Goal: Task Accomplishment & Management: Use online tool/utility

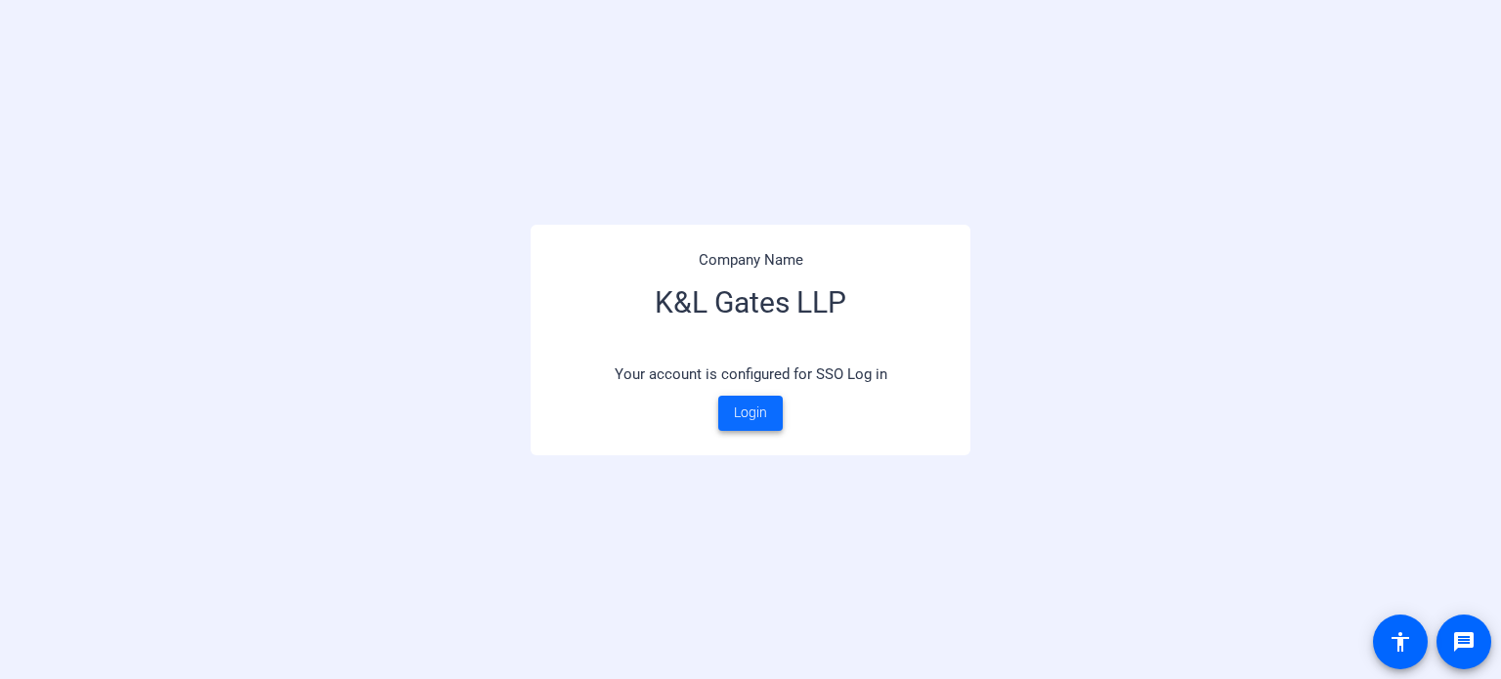
click at [760, 421] on span "Login" at bounding box center [750, 413] width 33 height 21
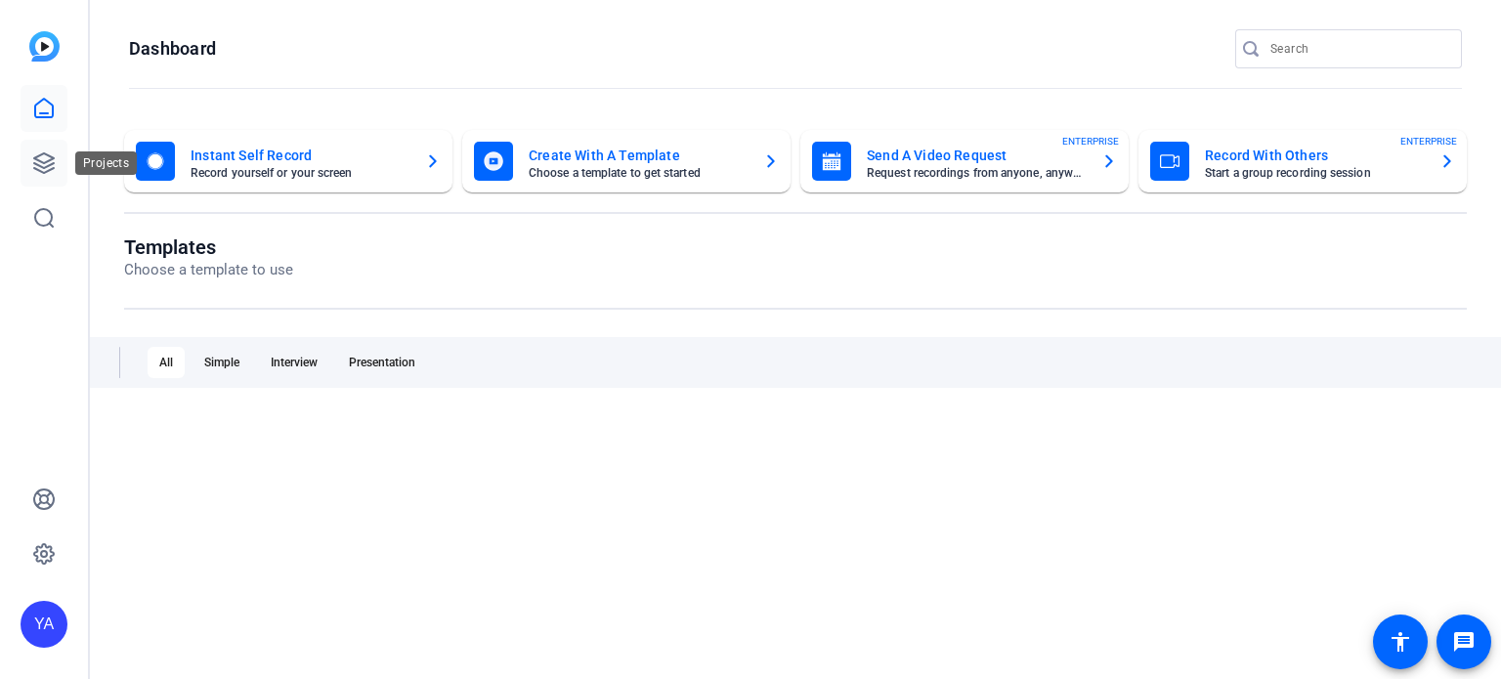
click at [40, 161] on icon at bounding box center [44, 163] width 20 height 20
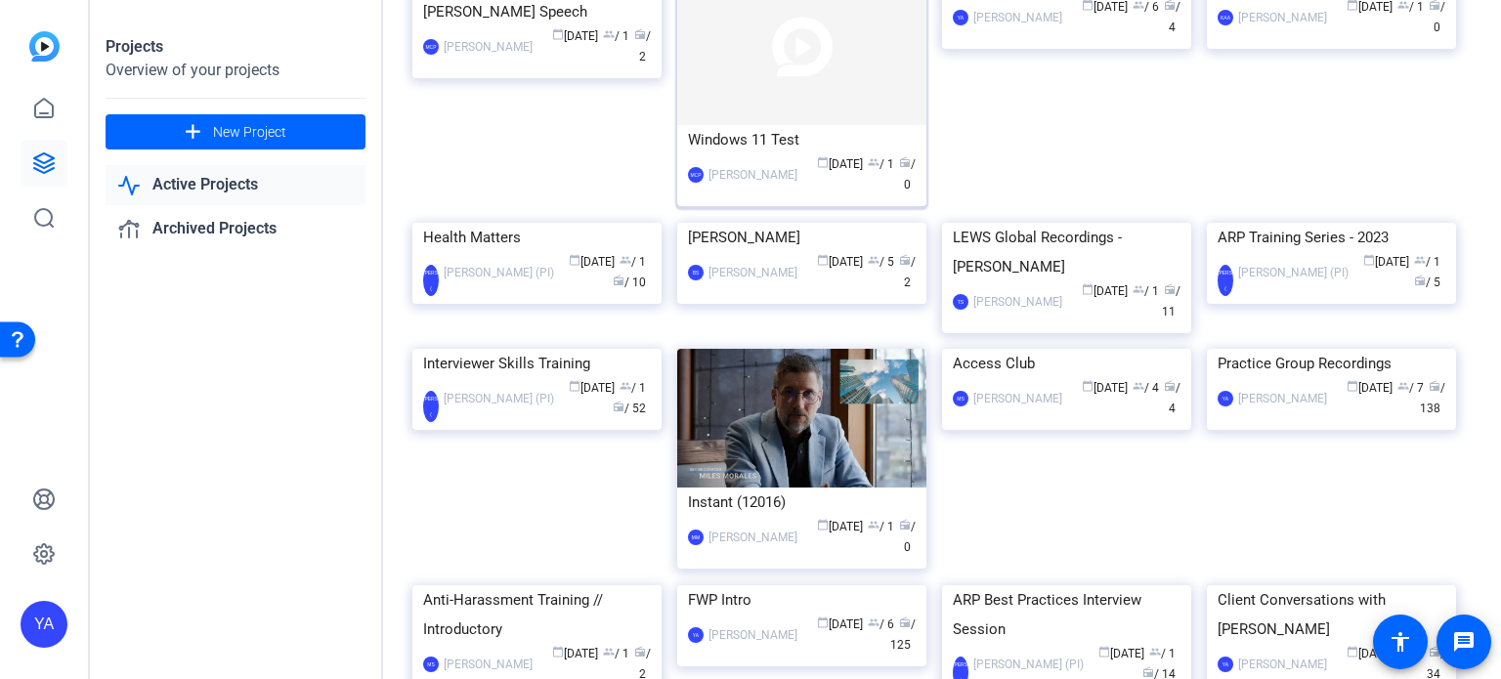
scroll to position [782, 0]
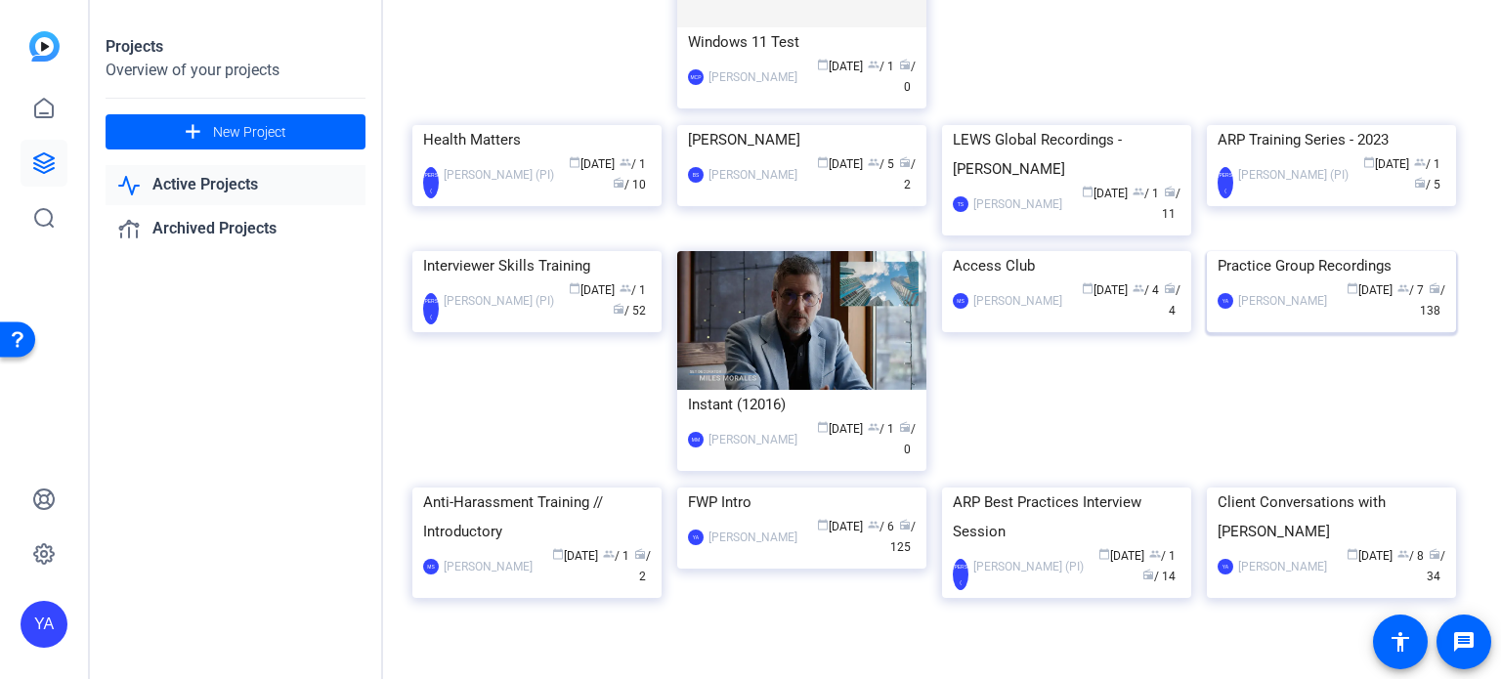
click at [1282, 251] on img at bounding box center [1331, 251] width 249 height 0
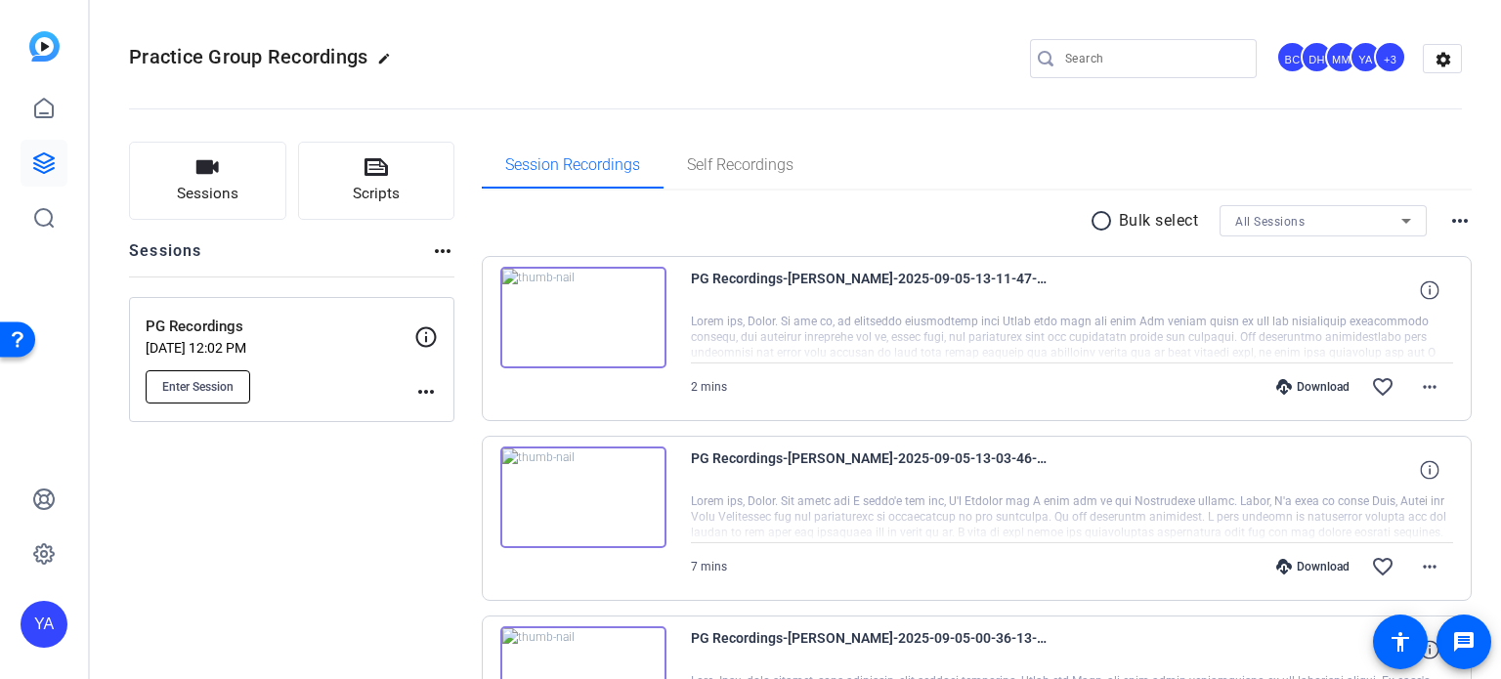
click at [203, 388] on span "Enter Session" at bounding box center [197, 387] width 71 height 16
click at [211, 376] on button "Enter Session" at bounding box center [198, 386] width 105 height 33
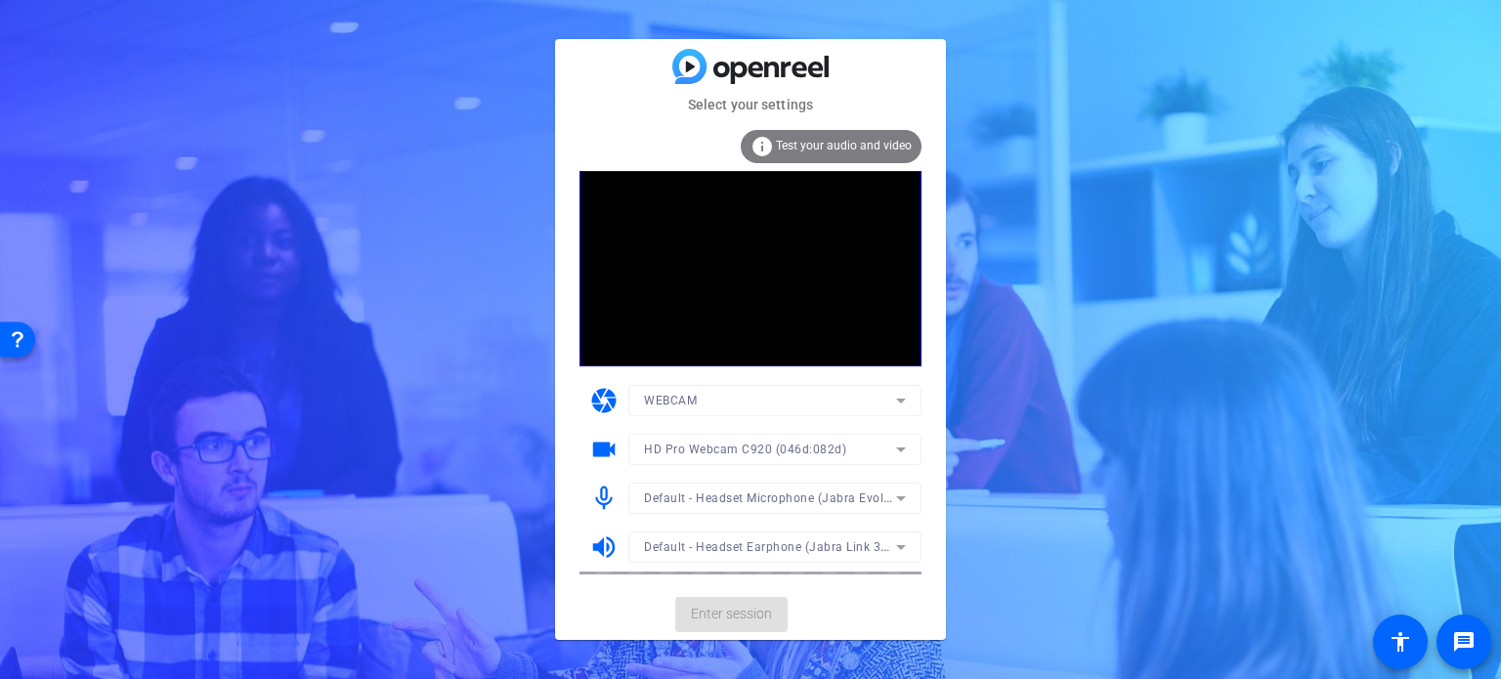
click at [899, 451] on mat-form-field "HD Pro Webcam C920 (046d:082d)" at bounding box center [774, 449] width 293 height 31
click at [899, 451] on icon at bounding box center [900, 449] width 23 height 23
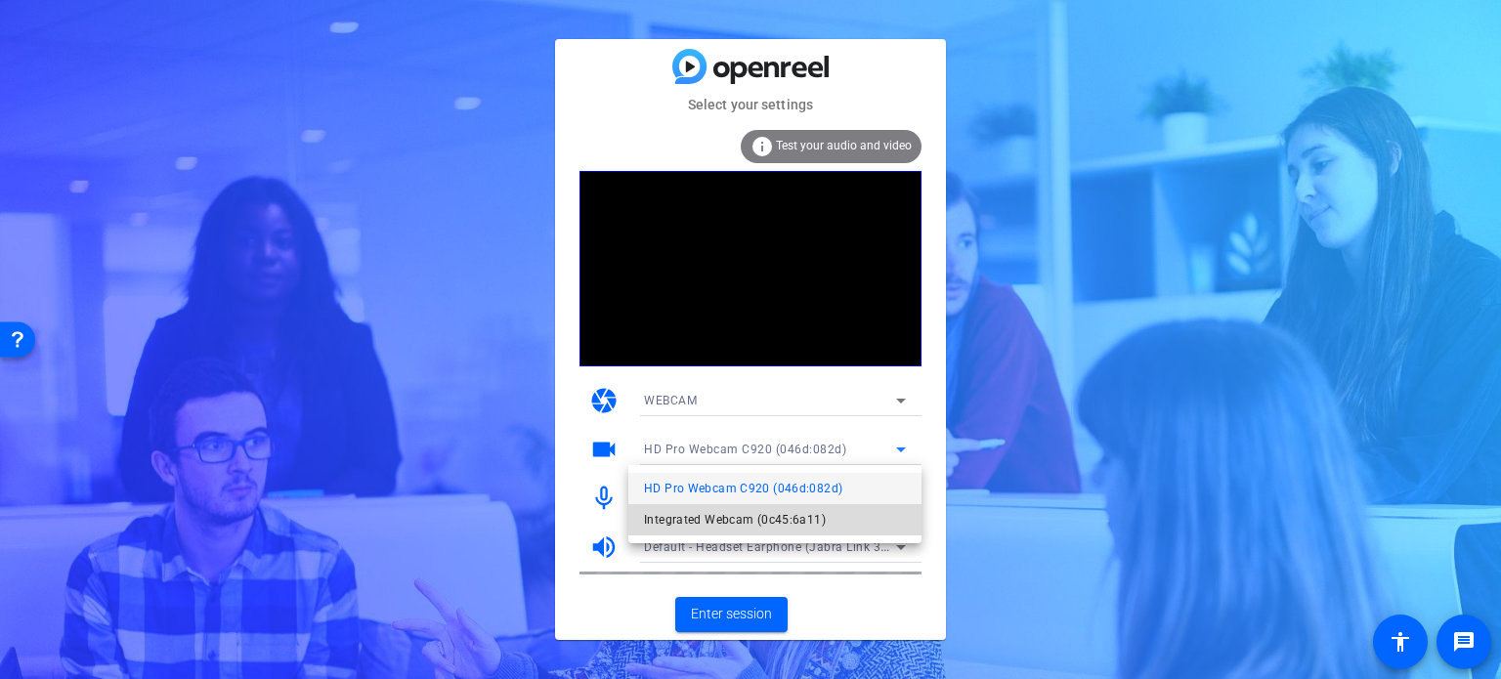
click at [797, 516] on span "Integrated Webcam (0c45:6a11)" at bounding box center [735, 519] width 182 height 23
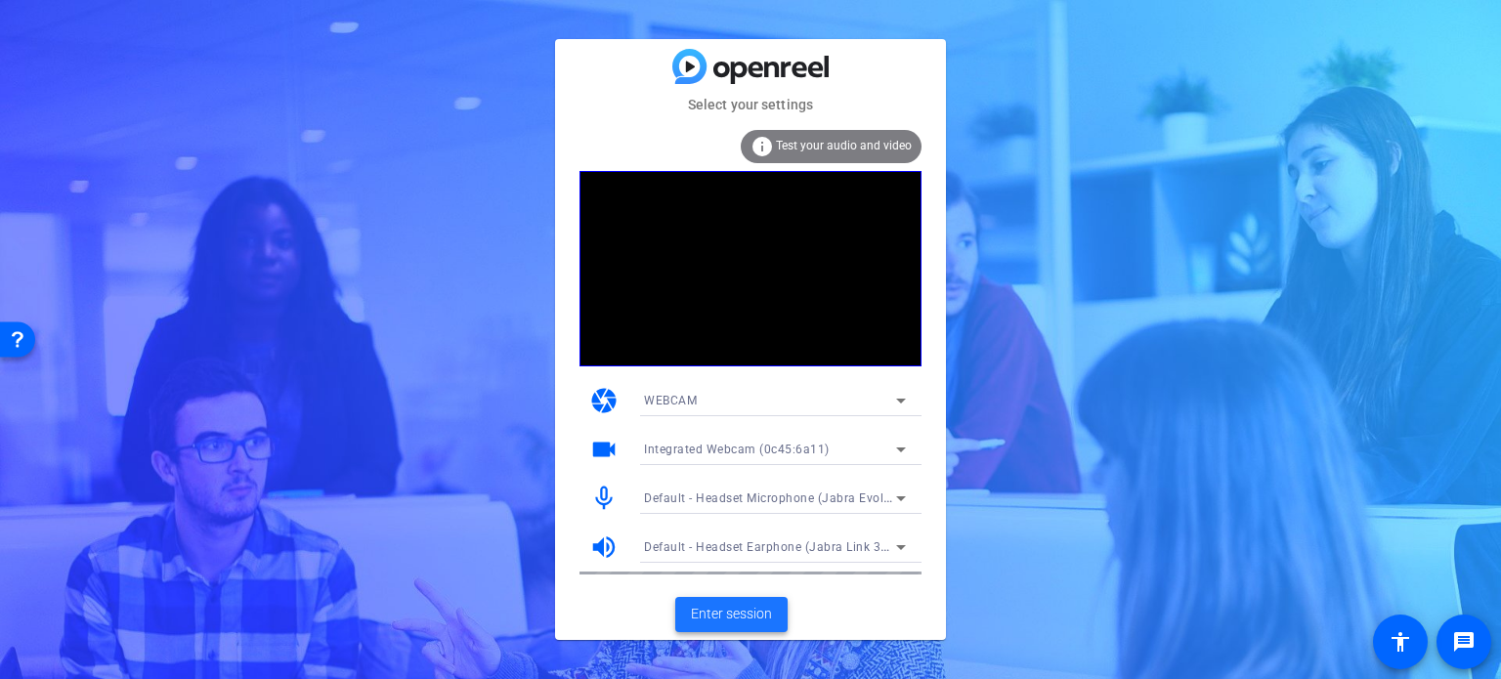
click at [748, 617] on span "Enter session" at bounding box center [731, 614] width 81 height 21
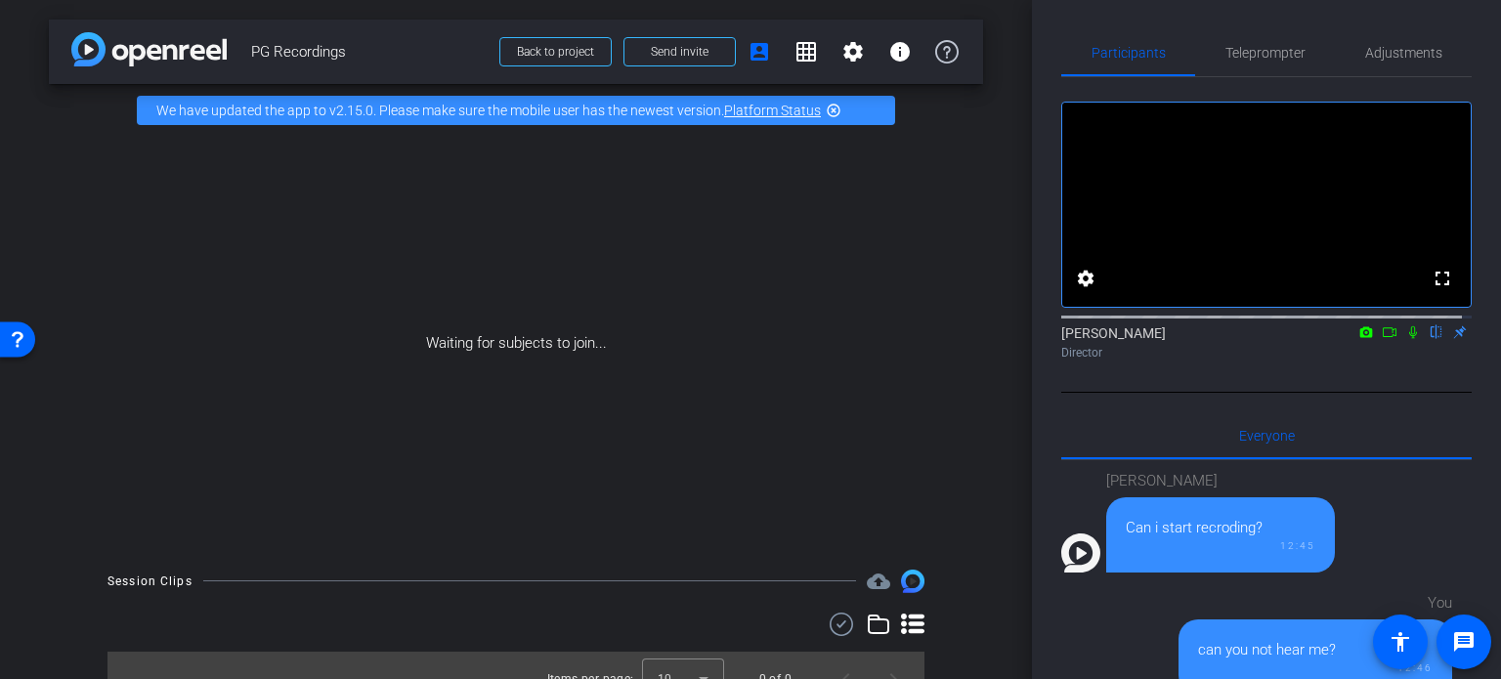
scroll to position [1313, 0]
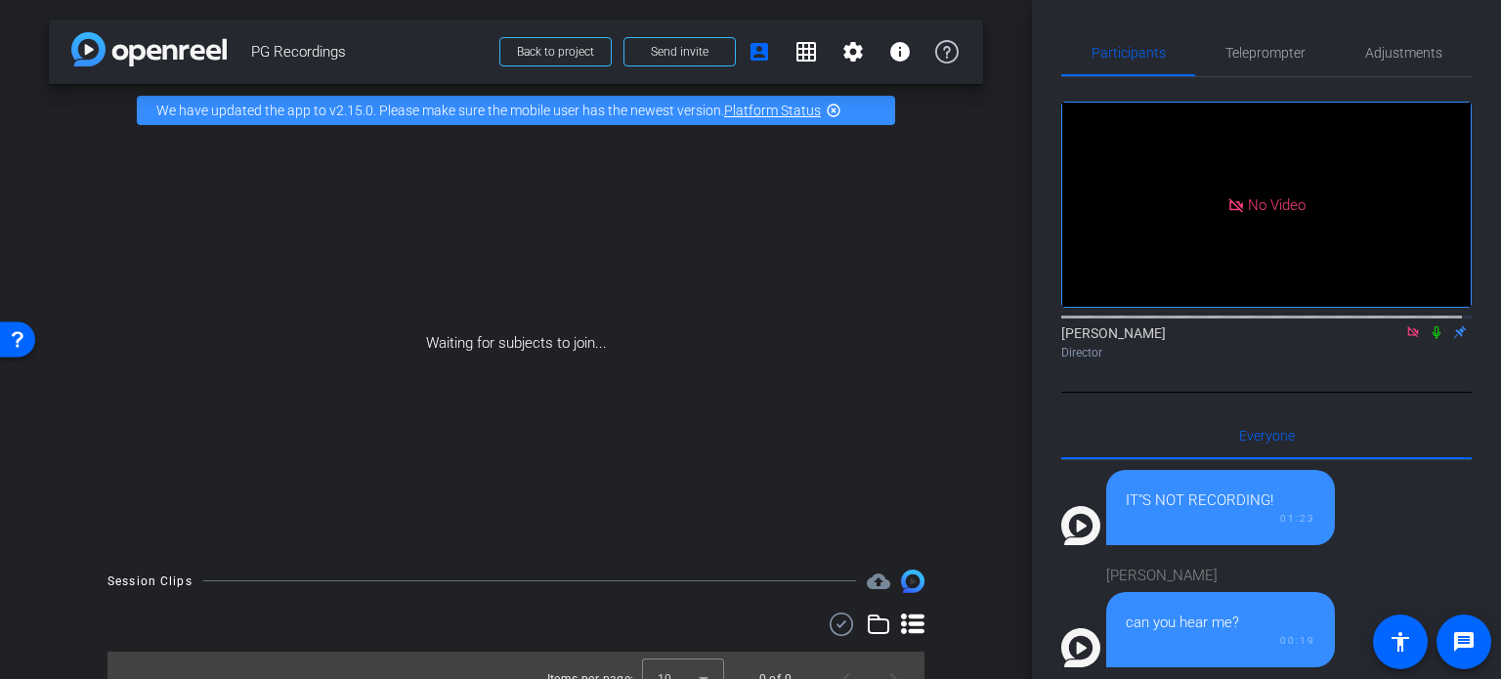
click at [955, 507] on div "Waiting for subjects to join..." at bounding box center [516, 343] width 934 height 413
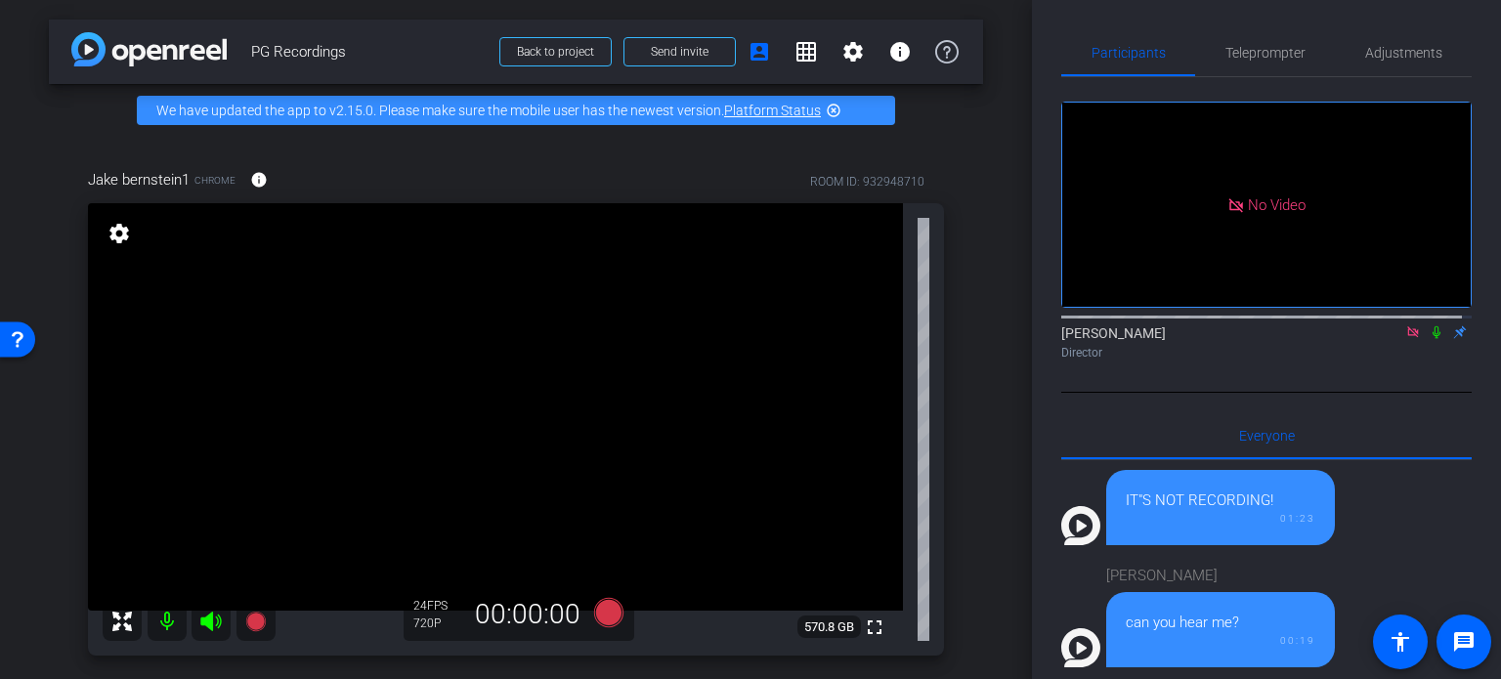
click at [947, 488] on div "Jake bernstein1 Chrome info ROOM ID: 932948710 fullscreen settings 570.8 GB 24 …" at bounding box center [516, 622] width 934 height 971
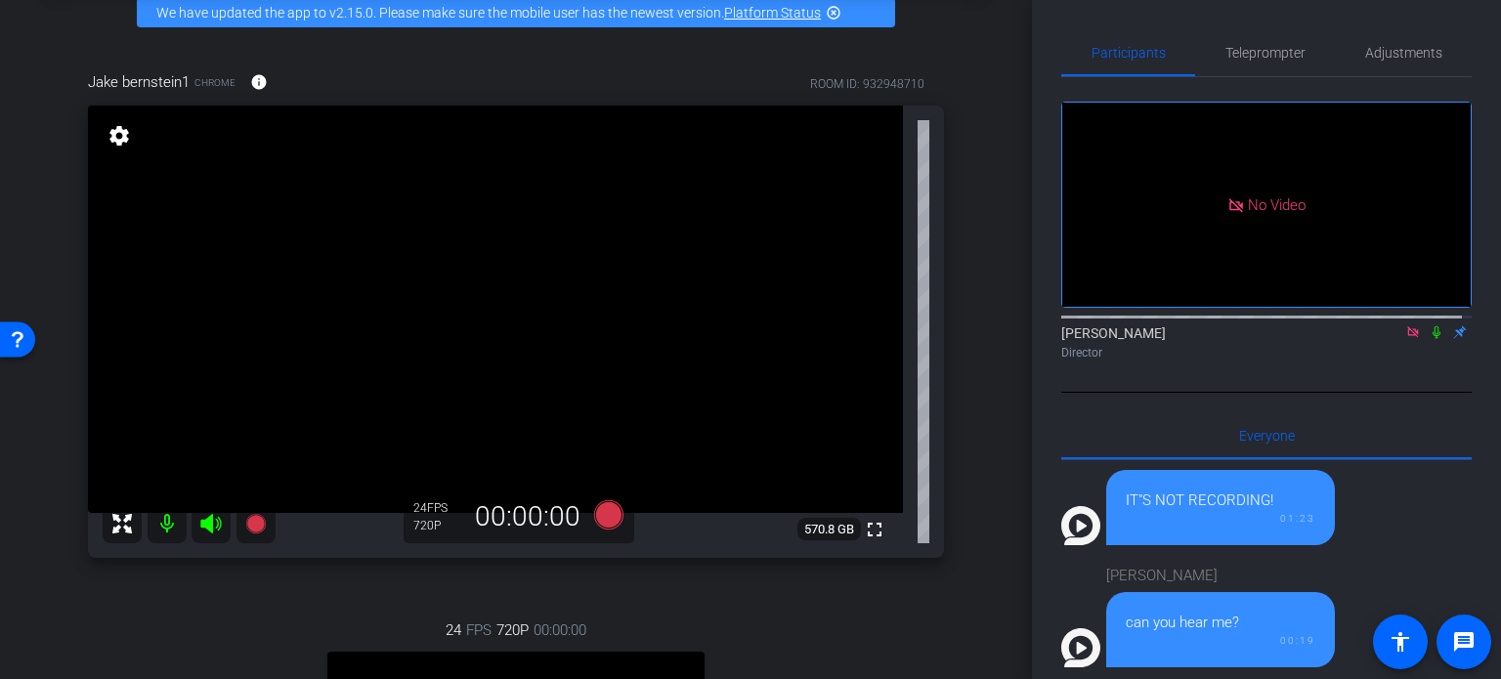
scroll to position [0, 0]
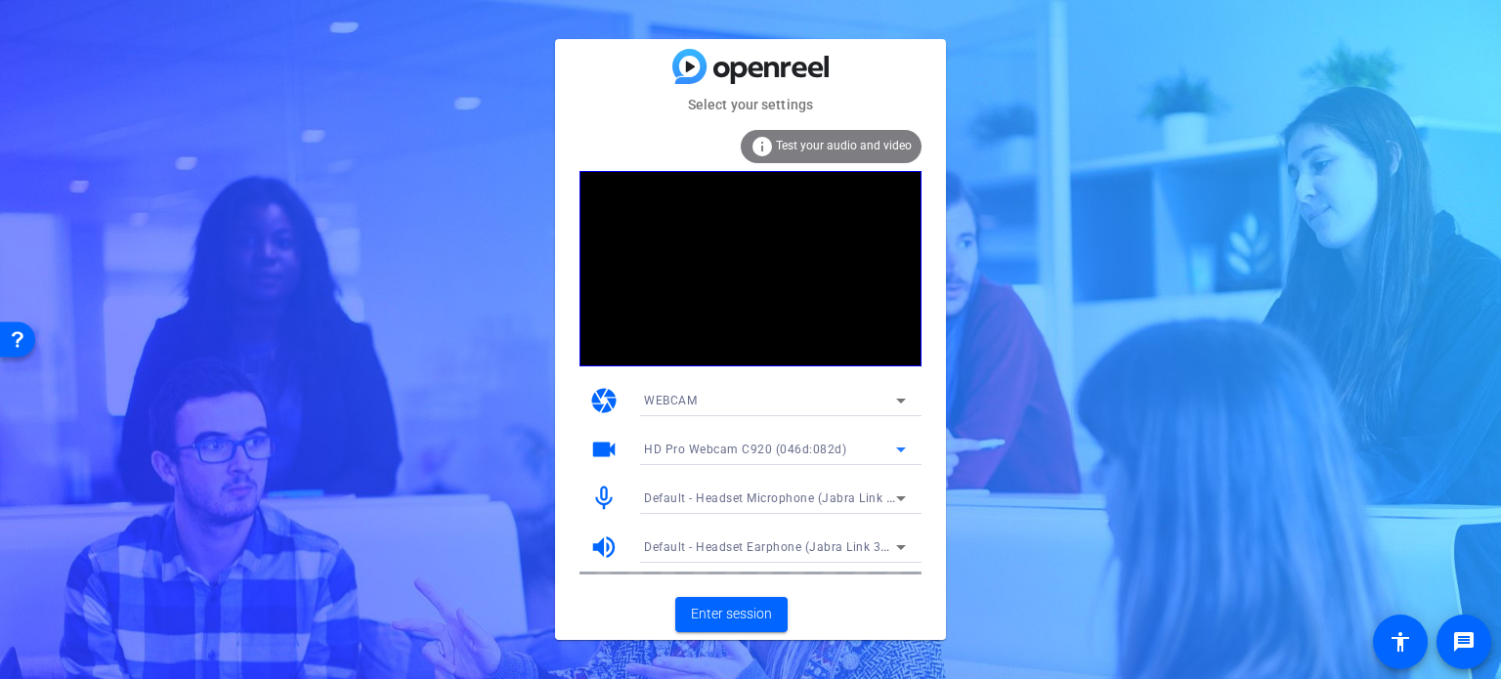
click at [900, 442] on icon at bounding box center [900, 449] width 23 height 23
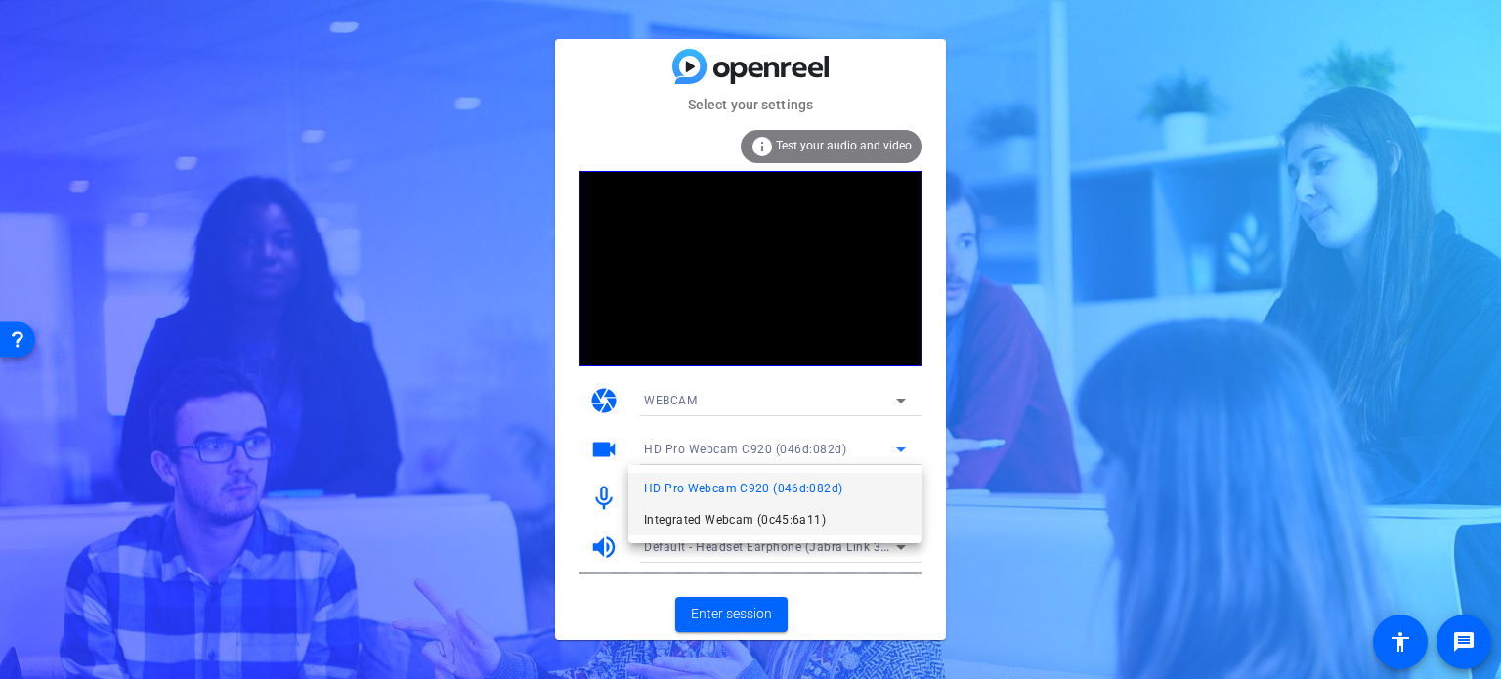
click at [840, 504] on mat-option "Integrated Webcam (0c45:6a11)" at bounding box center [774, 519] width 293 height 31
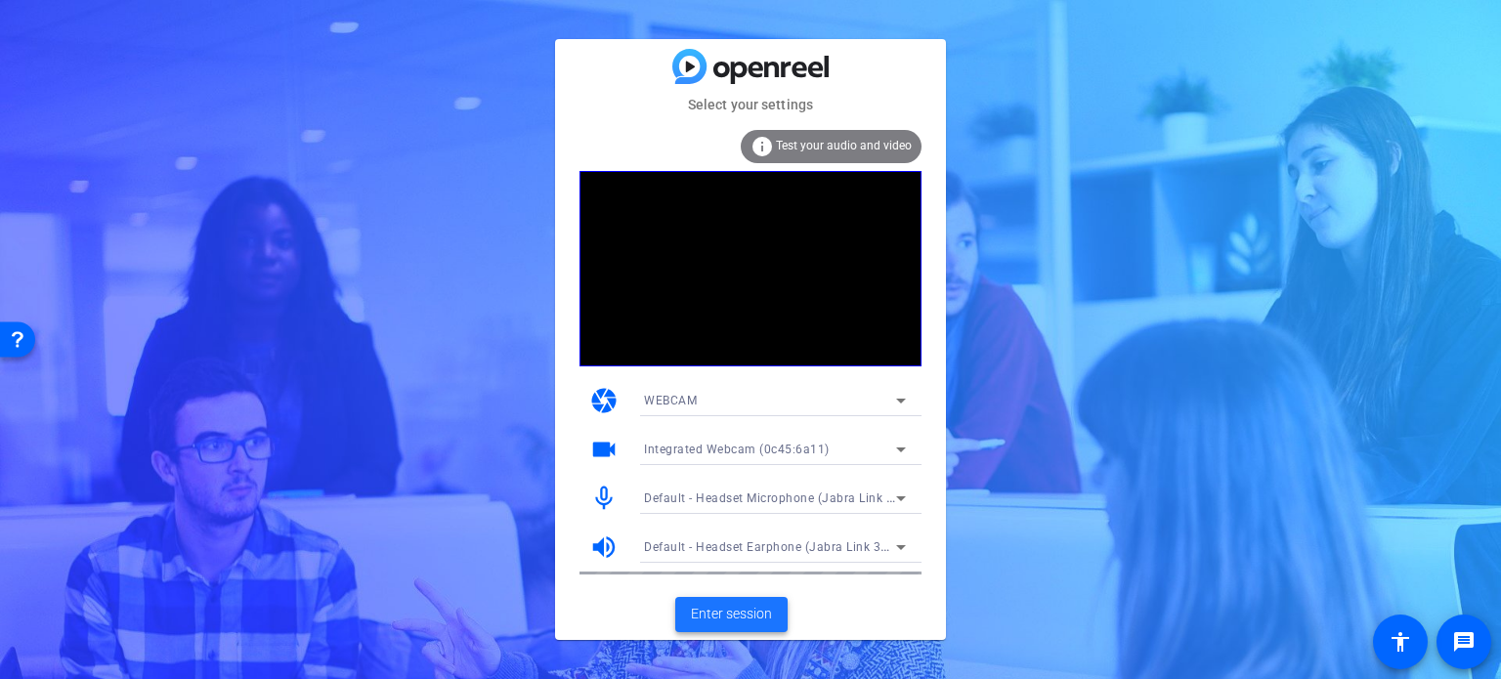
click at [743, 612] on span "Enter session" at bounding box center [731, 614] width 81 height 21
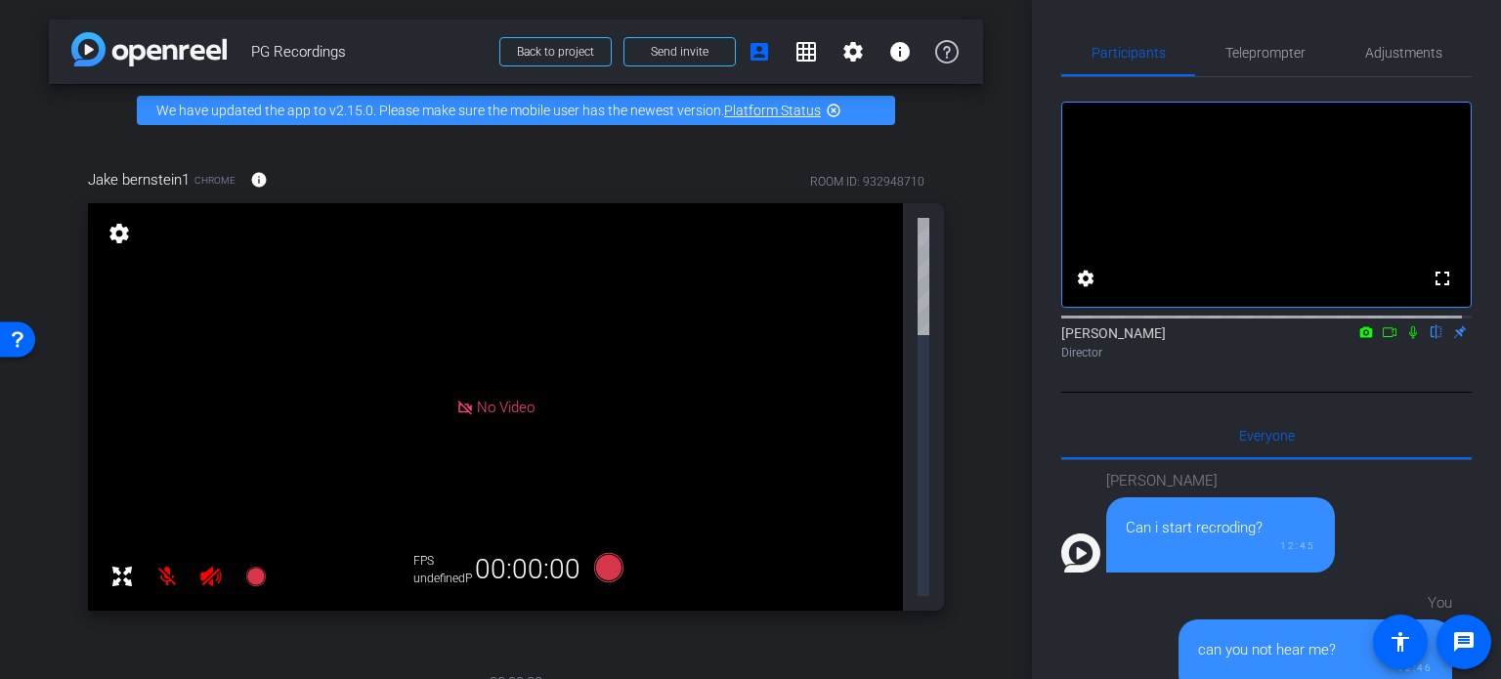
scroll to position [1313, 0]
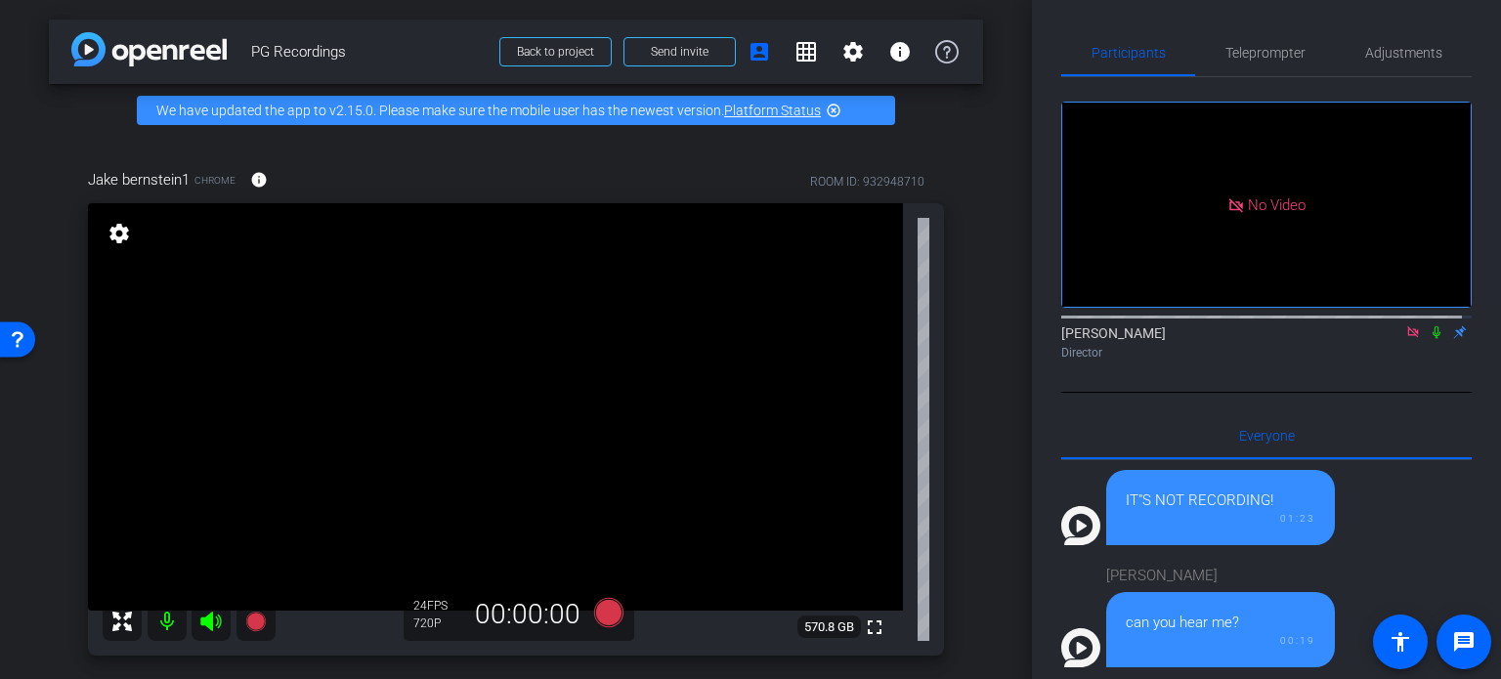
click at [1229, 362] on div "Director" at bounding box center [1266, 353] width 410 height 18
click at [992, 449] on div "arrow_back PG Recordings Back to project Send invite account_box grid_on settin…" at bounding box center [516, 339] width 1032 height 679
click at [1122, 393] on div "No Video York, Ashley Director" at bounding box center [1266, 235] width 410 height 316
click at [948, 477] on div "Jake bernstein1 Chrome info ROOM ID: 932948710 fullscreen settings 570.8 GB 24 …" at bounding box center [516, 622] width 934 height 971
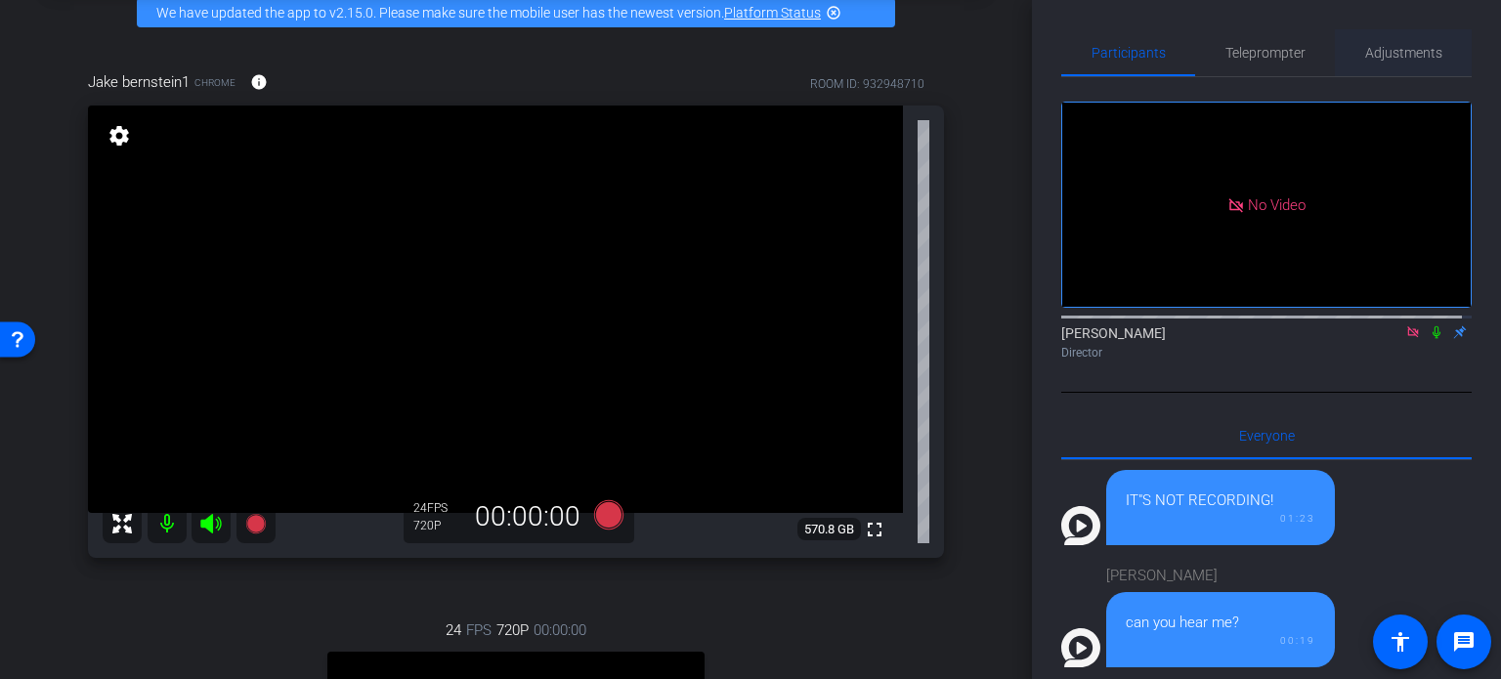
click at [1366, 54] on span "Adjustments" at bounding box center [1403, 53] width 77 height 14
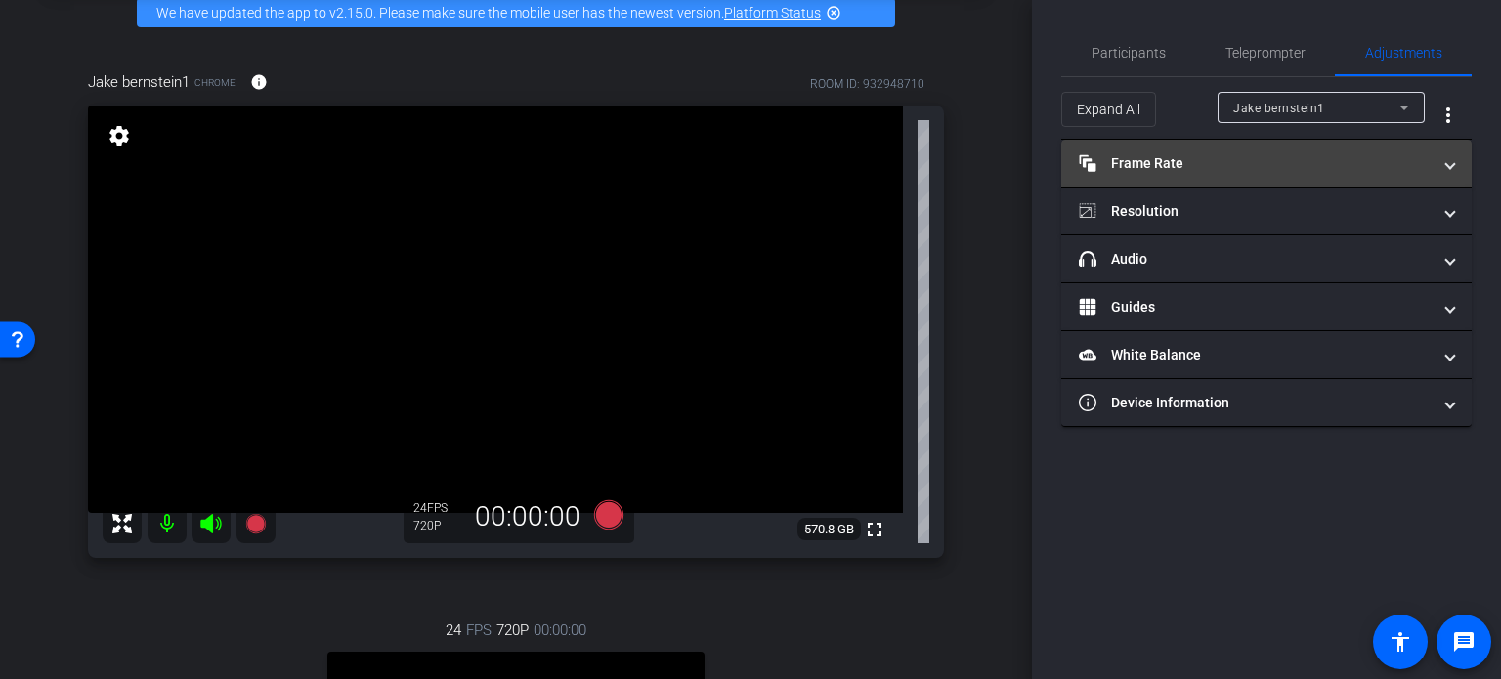
click at [1444, 163] on span "Frame Rate Frame Rate" at bounding box center [1262, 163] width 367 height 21
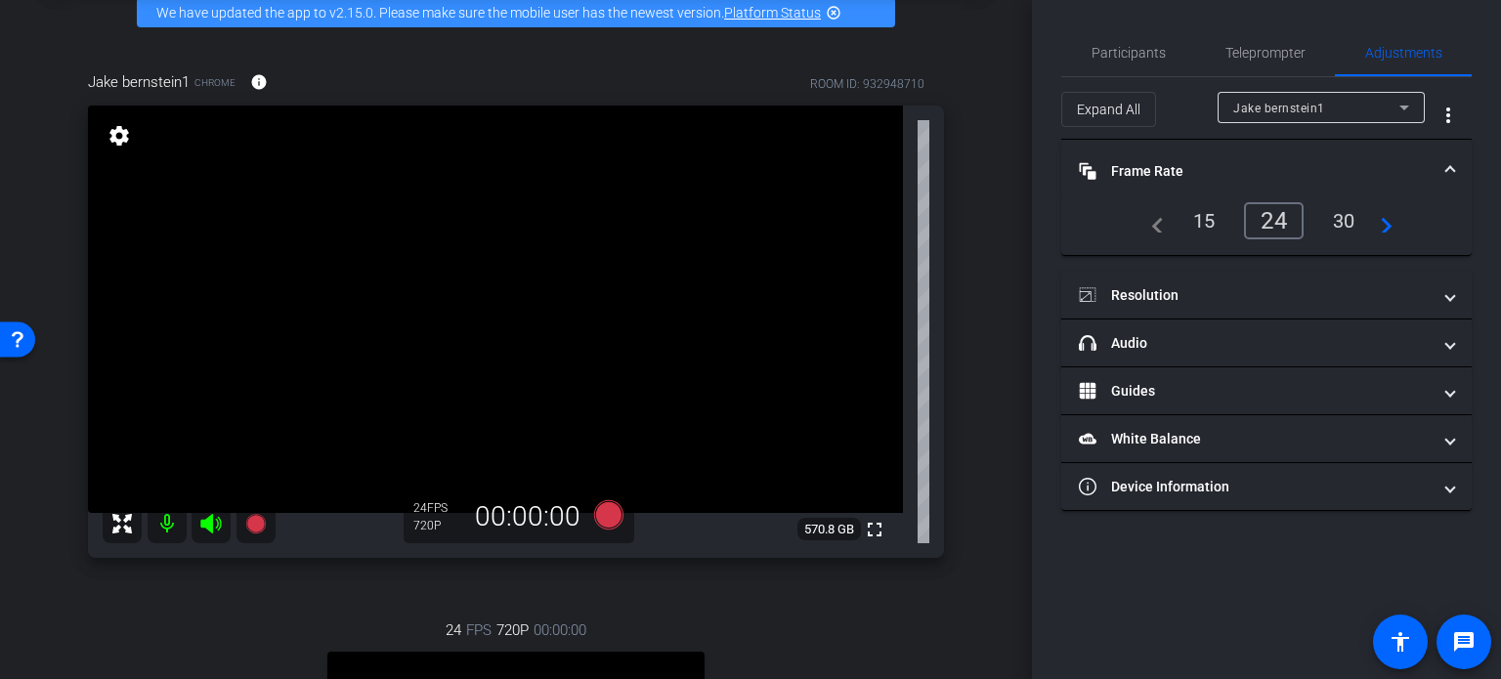
click at [1326, 213] on div "30" at bounding box center [1344, 220] width 52 height 33
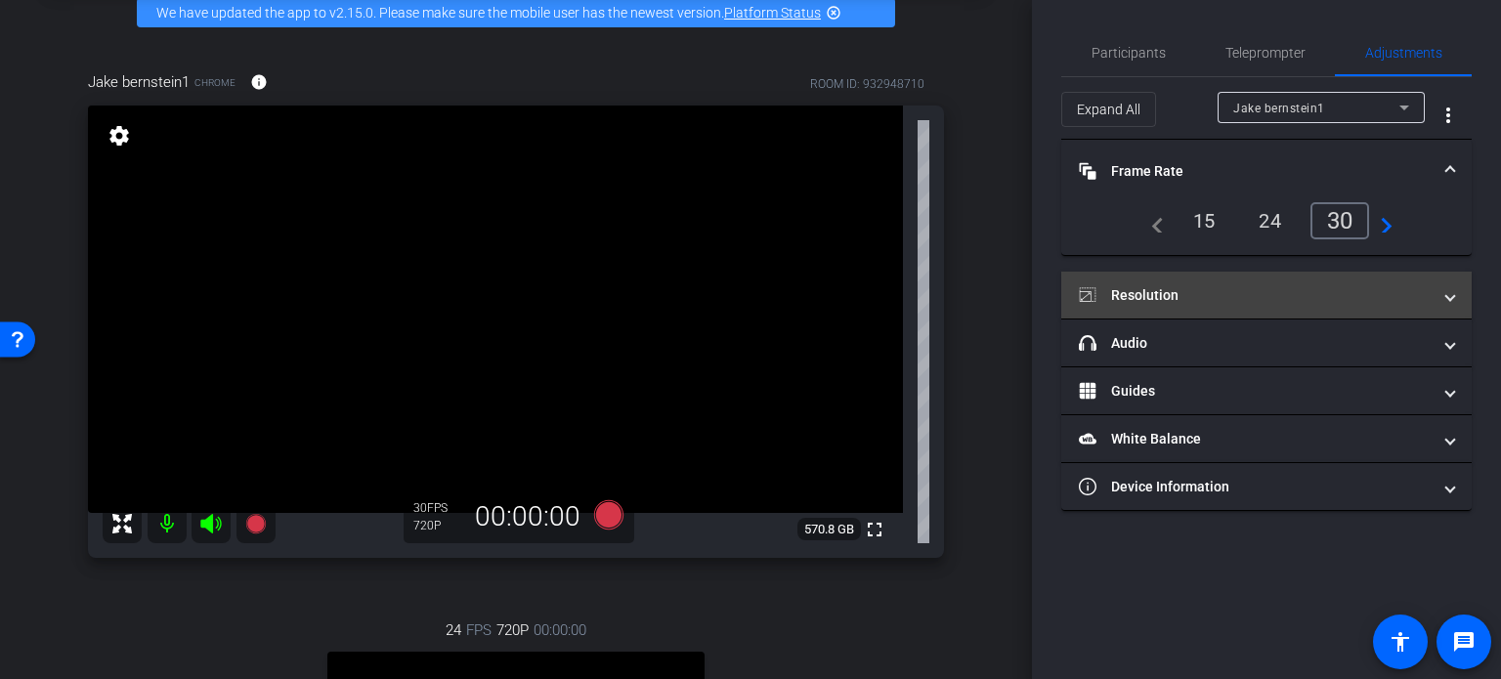
drag, startPoint x: 1454, startPoint y: 296, endPoint x: 1435, endPoint y: 296, distance: 19.5
click at [1452, 296] on mat-expansion-panel-header "Resolution" at bounding box center [1266, 295] width 410 height 47
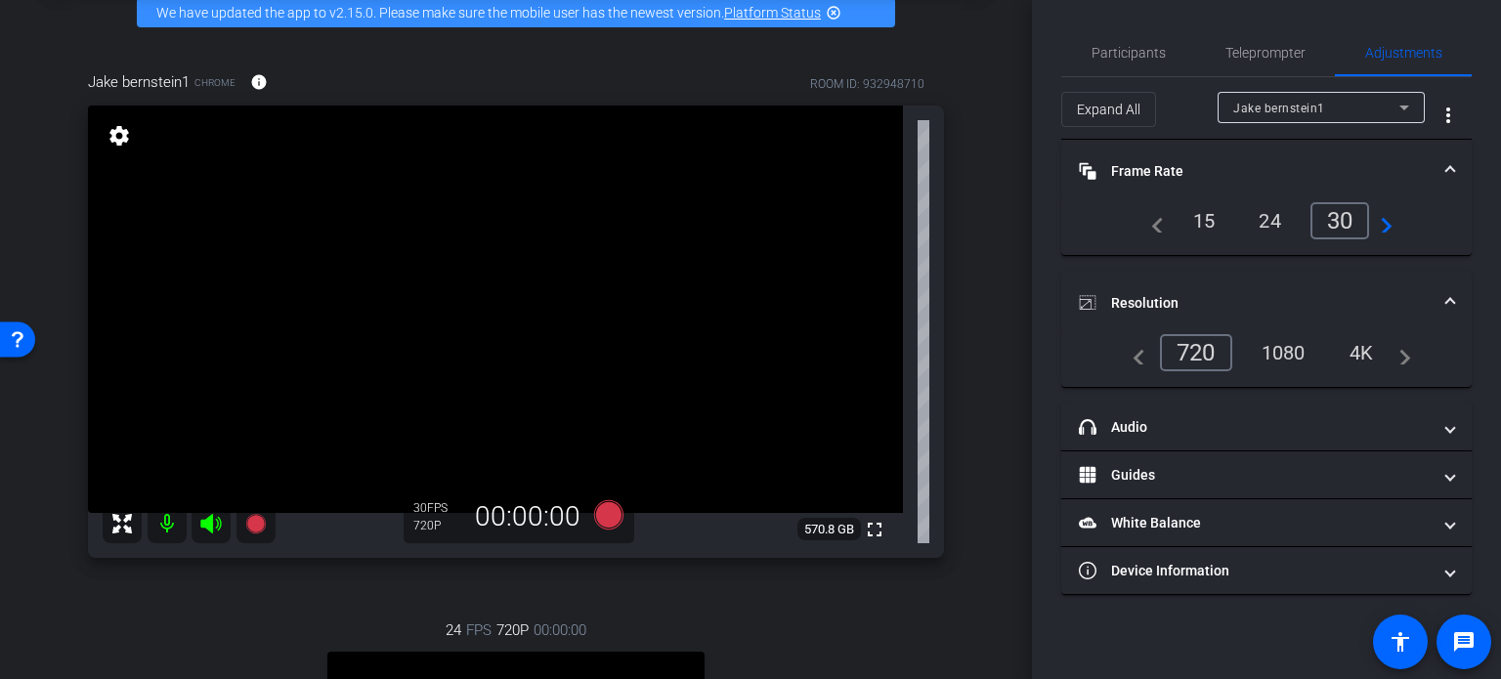
click at [1287, 355] on div "1080" at bounding box center [1283, 352] width 73 height 33
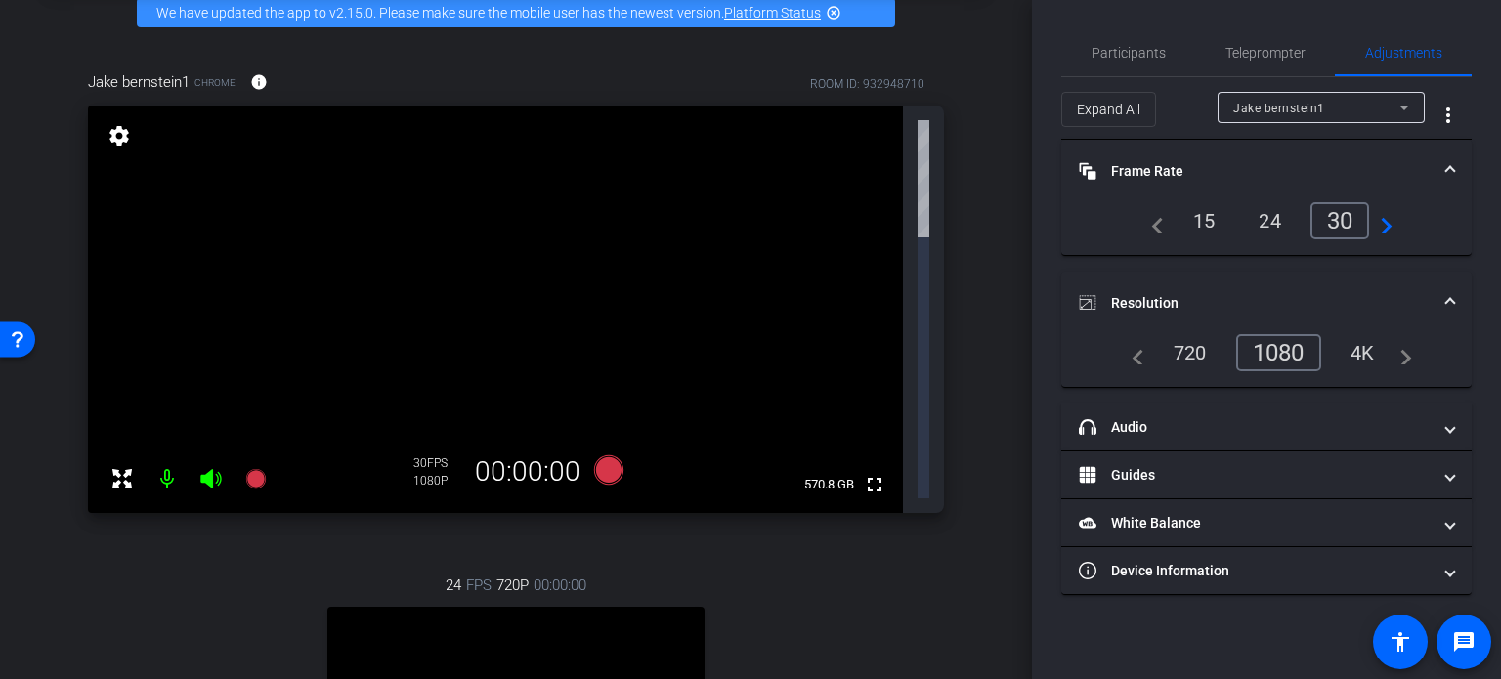
click at [994, 409] on div "arrow_back PG Recordings Back to project Send invite account_box grid_on settin…" at bounding box center [516, 241] width 1032 height 679
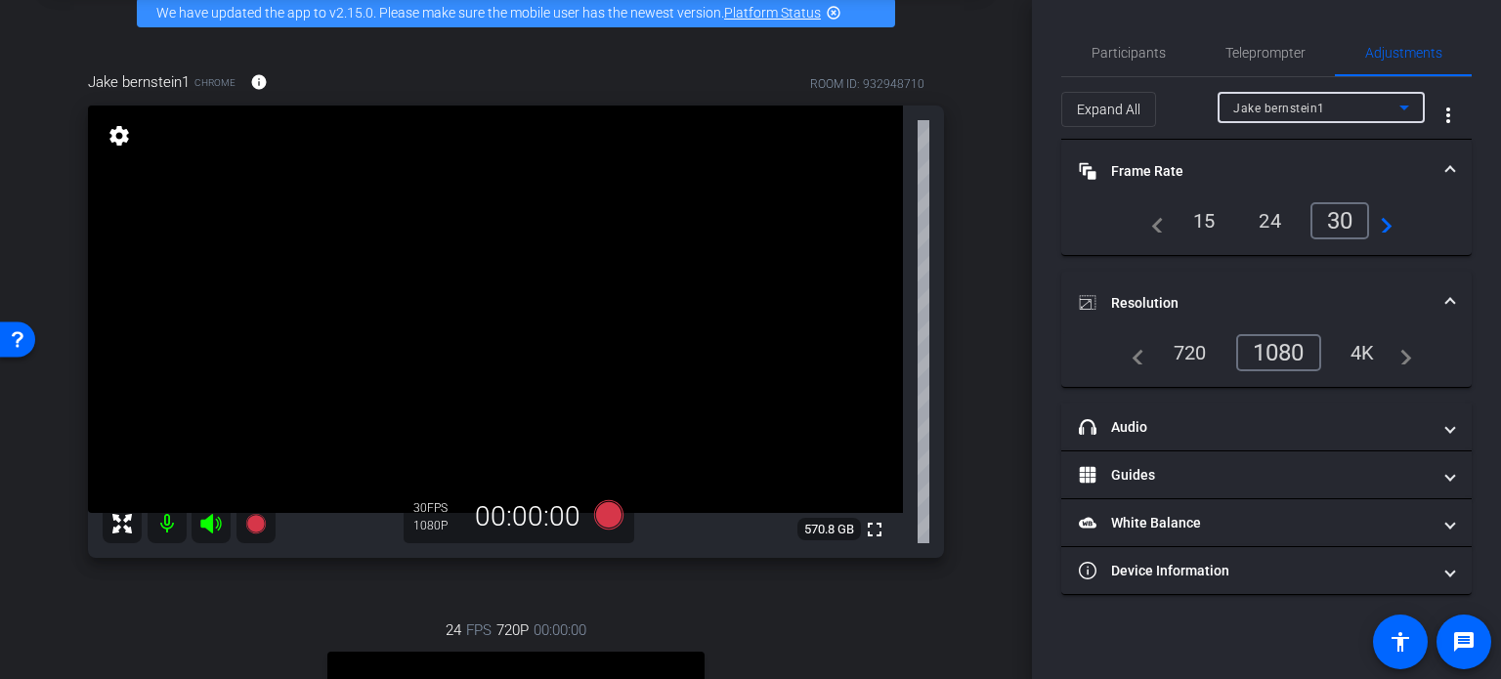
click at [1321, 107] on span "Jake bernstein1" at bounding box center [1279, 109] width 92 height 14
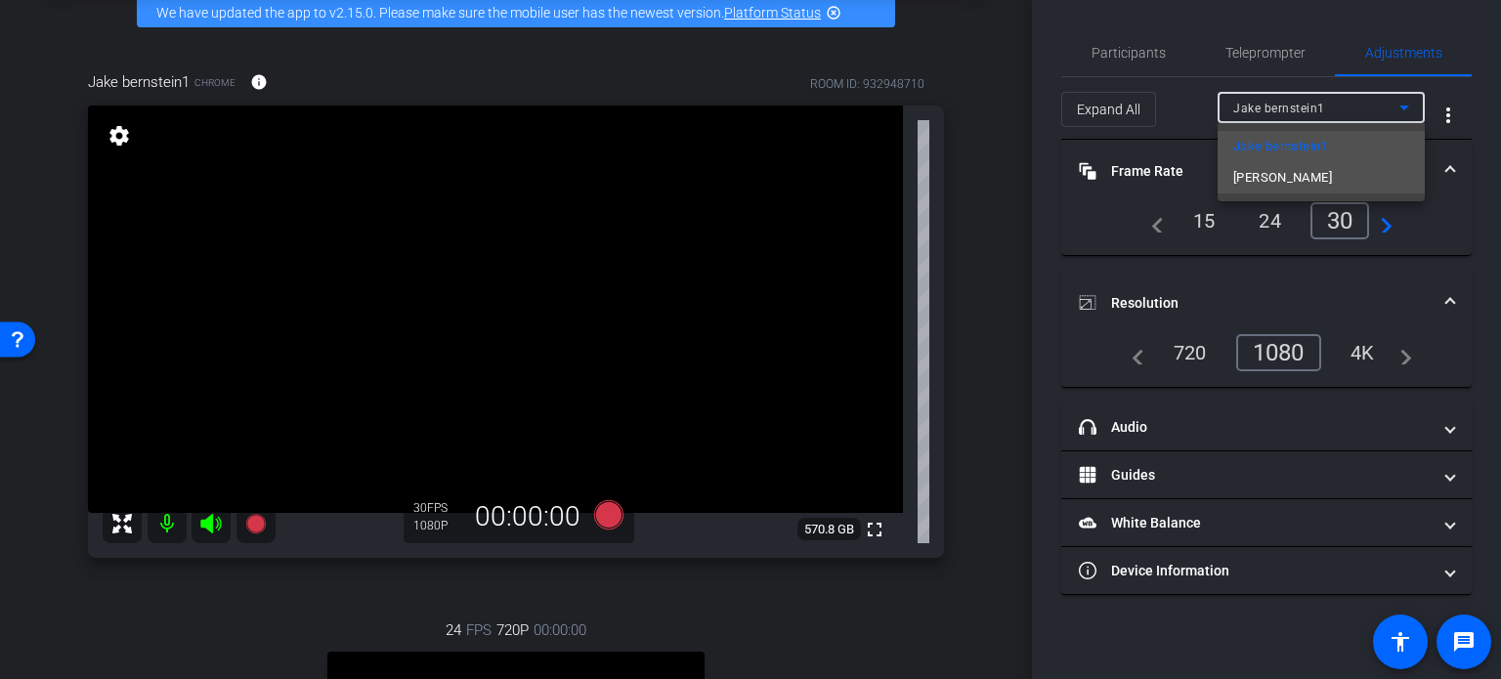
click at [1306, 171] on span "Thomas Nietsch" at bounding box center [1282, 177] width 99 height 23
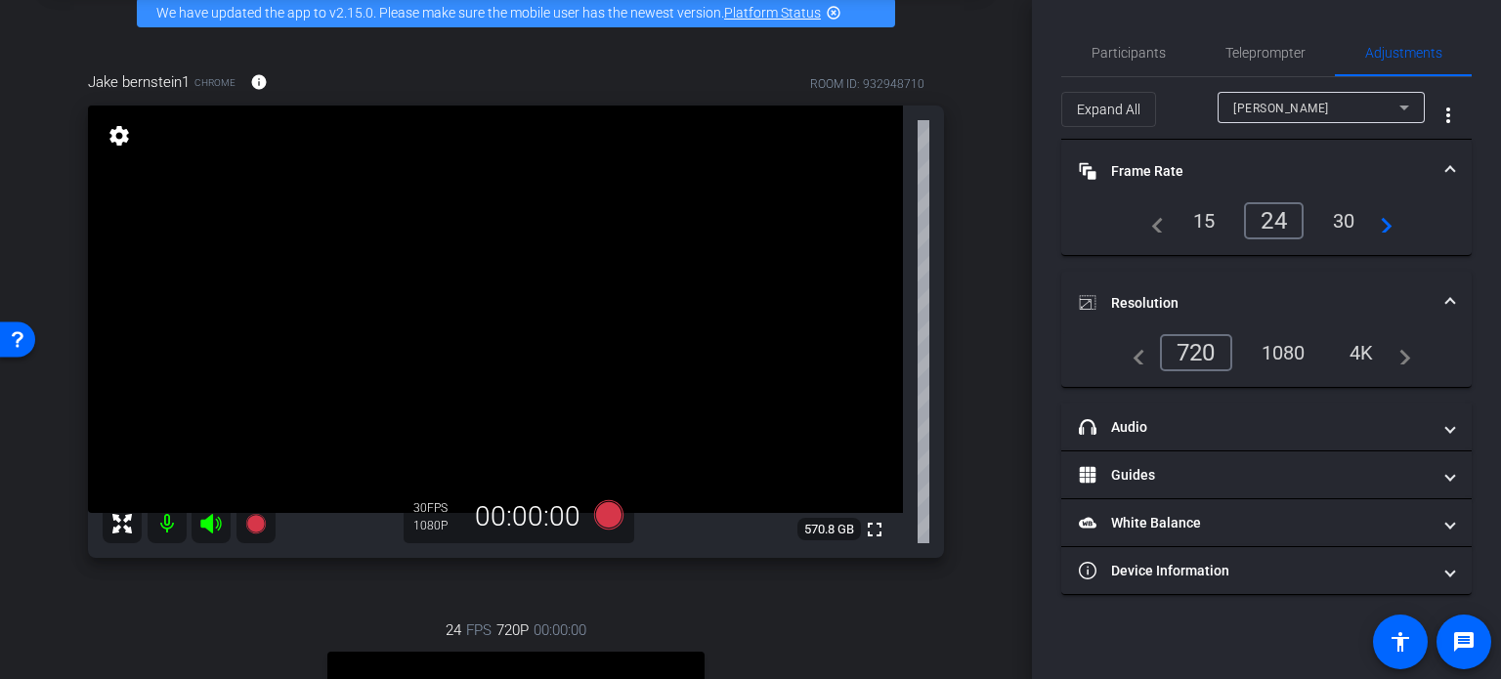
click at [1332, 216] on div "30" at bounding box center [1344, 220] width 52 height 33
click at [1287, 349] on div "1080" at bounding box center [1283, 352] width 73 height 33
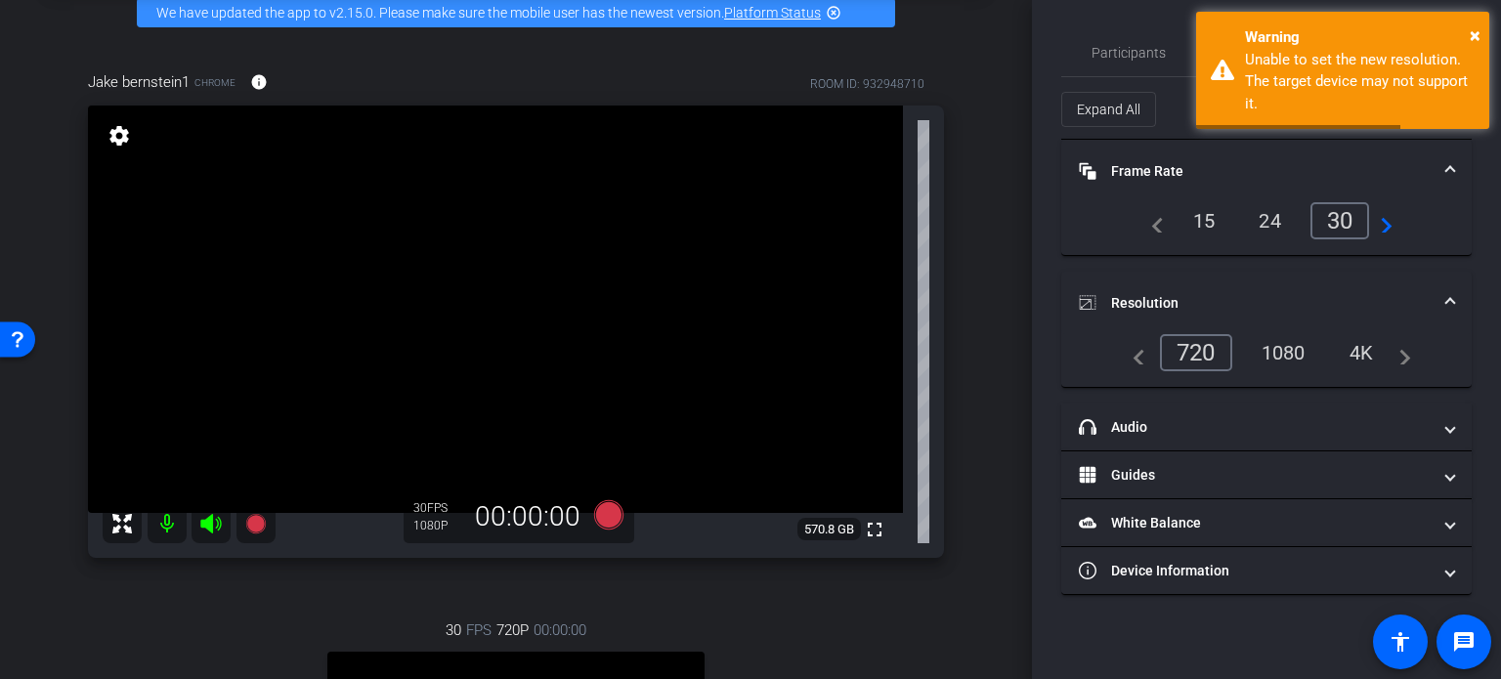
click at [997, 426] on div "arrow_back PG Recordings Back to project Send invite account_box grid_on settin…" at bounding box center [516, 241] width 1032 height 679
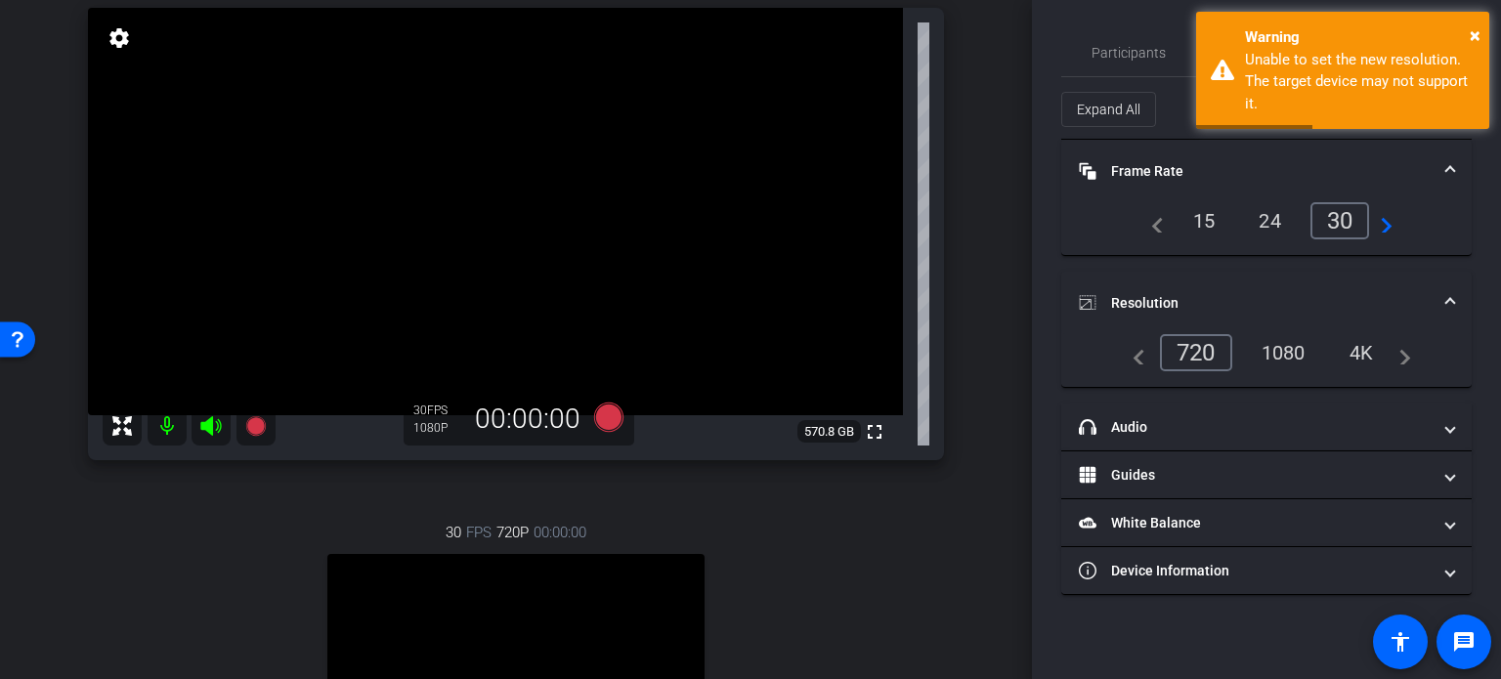
scroll to position [0, 0]
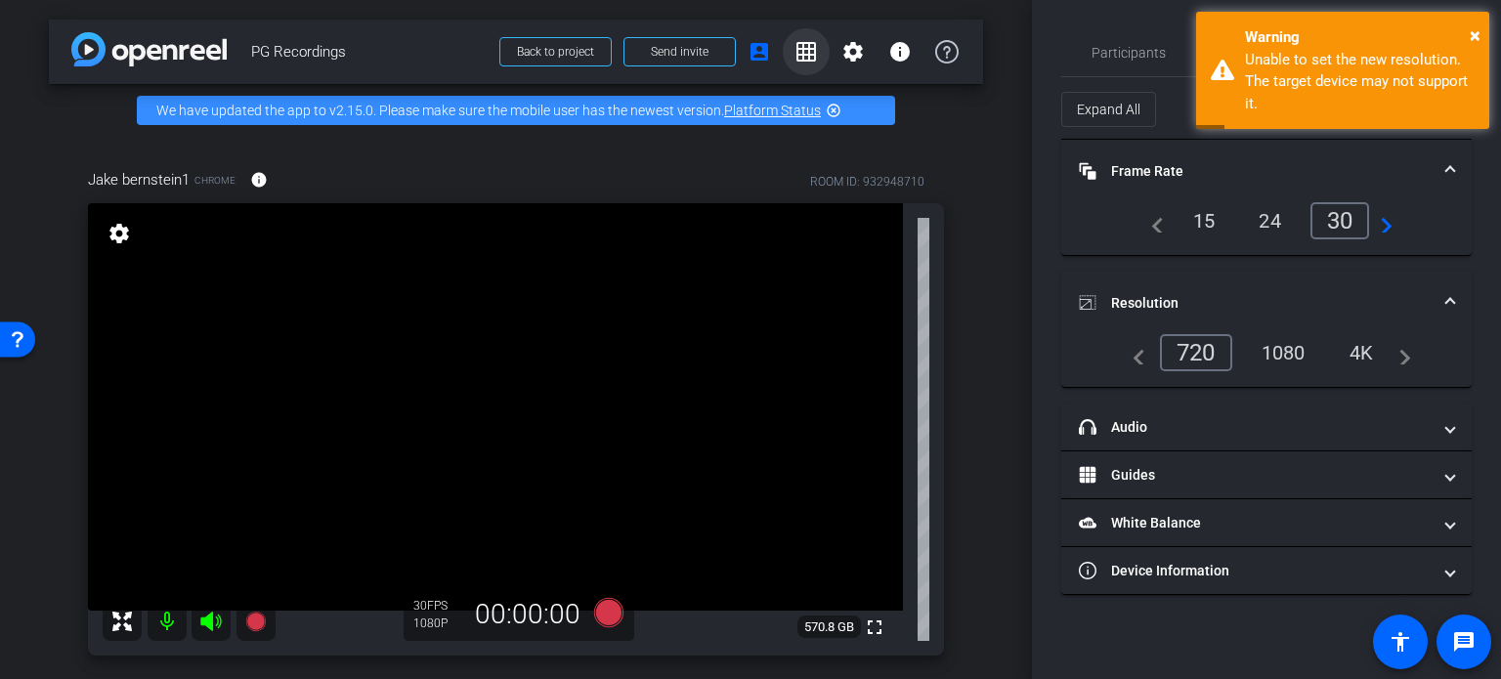
click at [797, 52] on mat-icon "grid_on" at bounding box center [805, 51] width 23 height 23
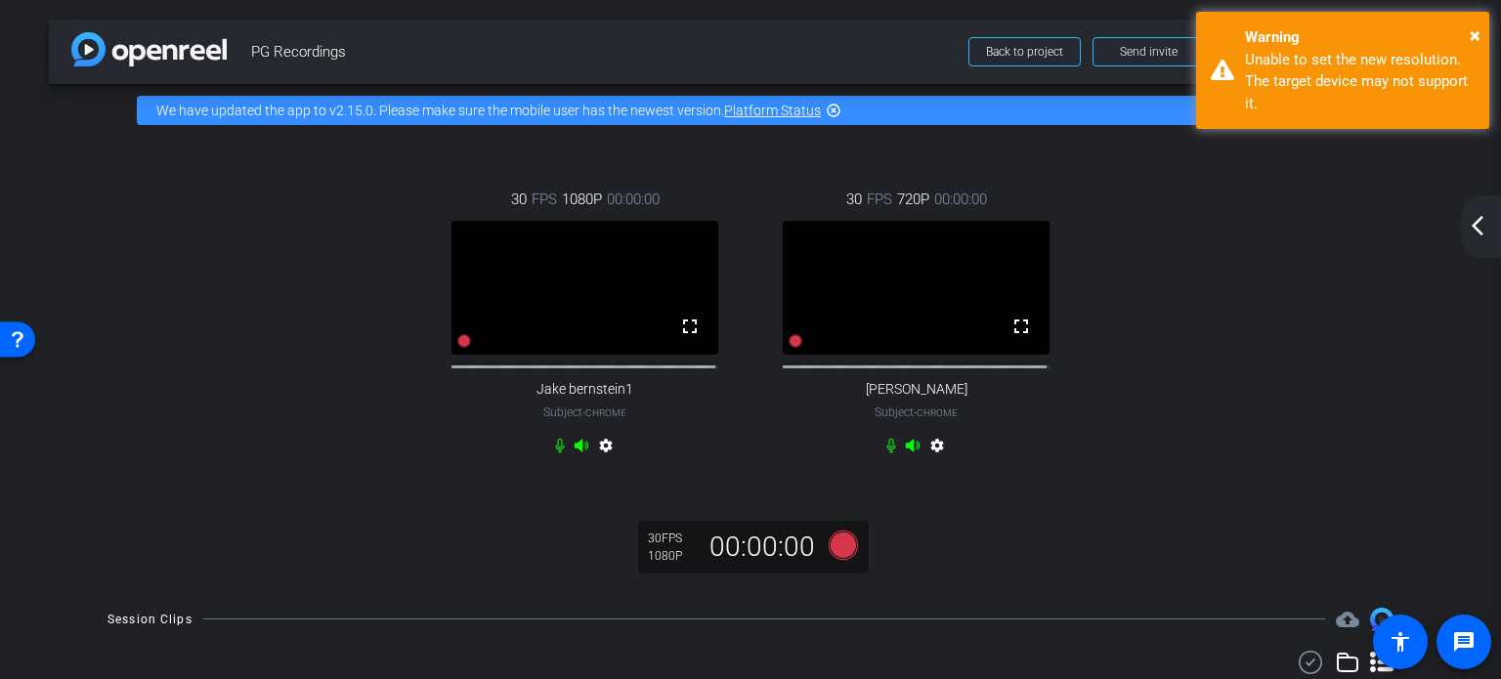
click at [1136, 254] on div "30 FPS 1080P 00:00:00 fullscreen Jake bernstein1 Subject - Chrome settings 30 F…" at bounding box center [750, 324] width 1325 height 337
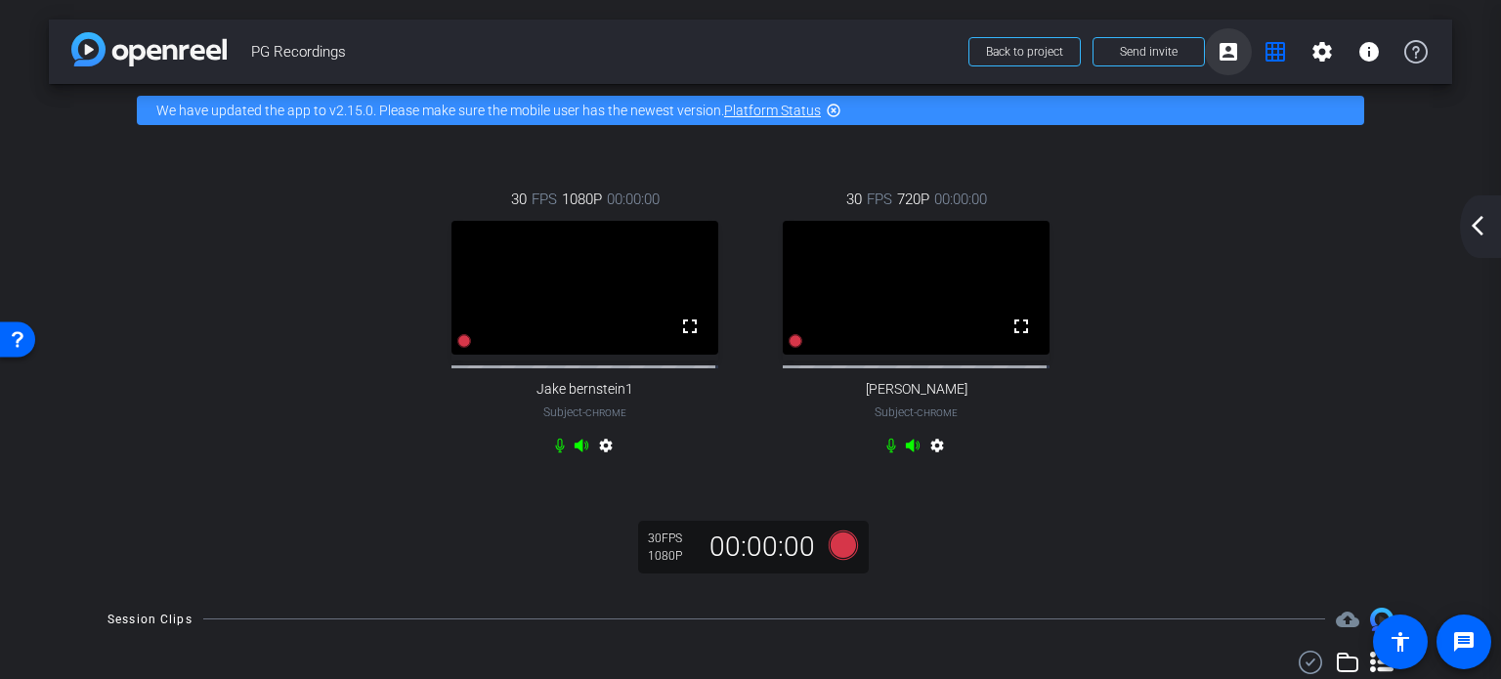
click at [1217, 54] on mat-icon "account_box" at bounding box center [1228, 51] width 23 height 23
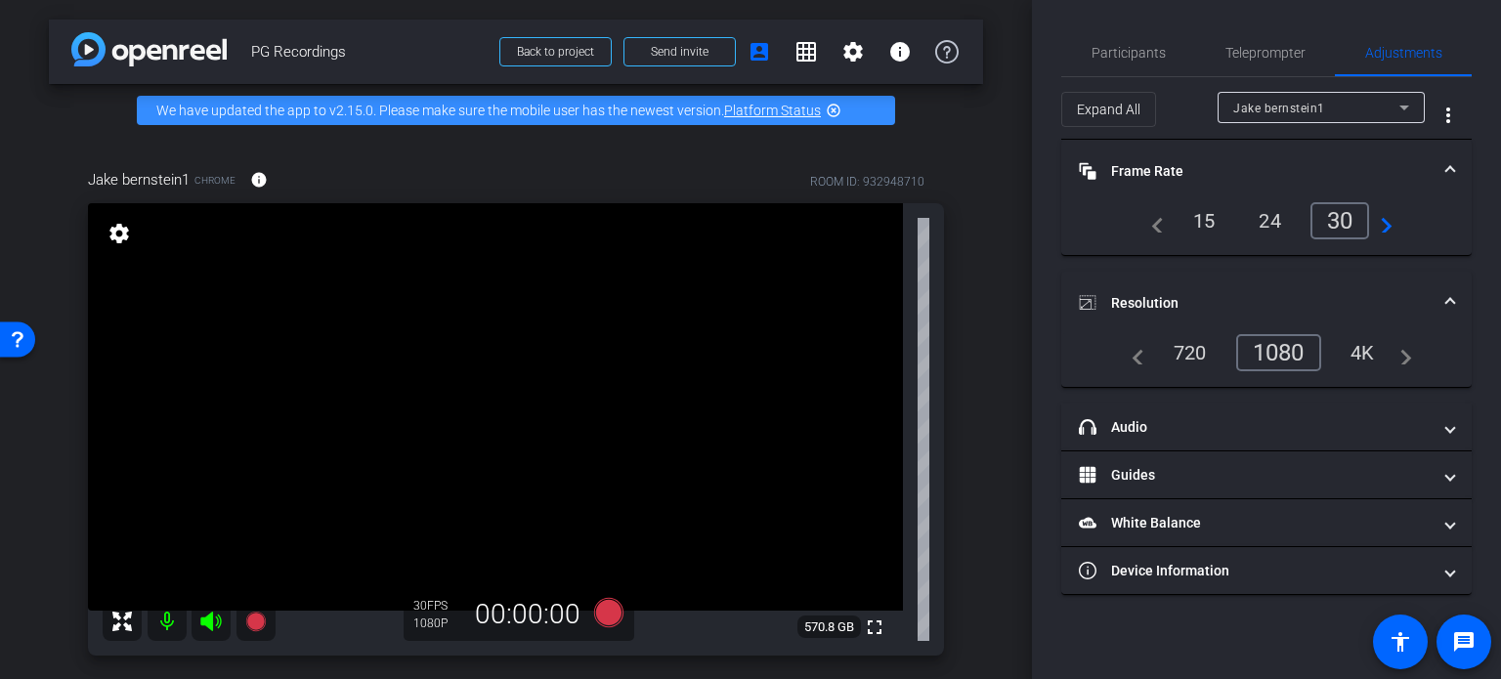
click at [992, 277] on div "arrow_back PG Recordings Back to project Send invite account_box grid_on settin…" at bounding box center [516, 339] width 1032 height 679
click at [992, 276] on div "arrow_back PG Recordings Back to project Send invite account_box grid_on settin…" at bounding box center [516, 339] width 1032 height 679
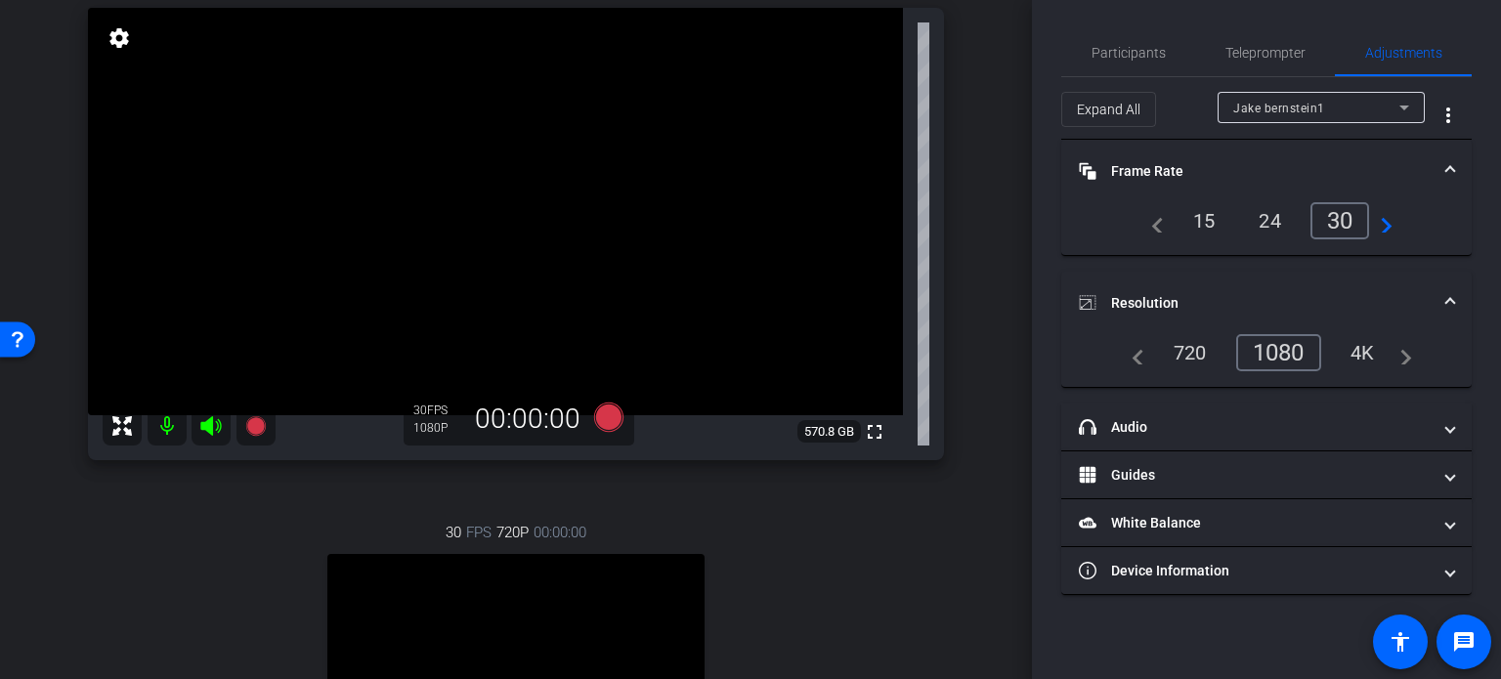
scroll to position [391, 0]
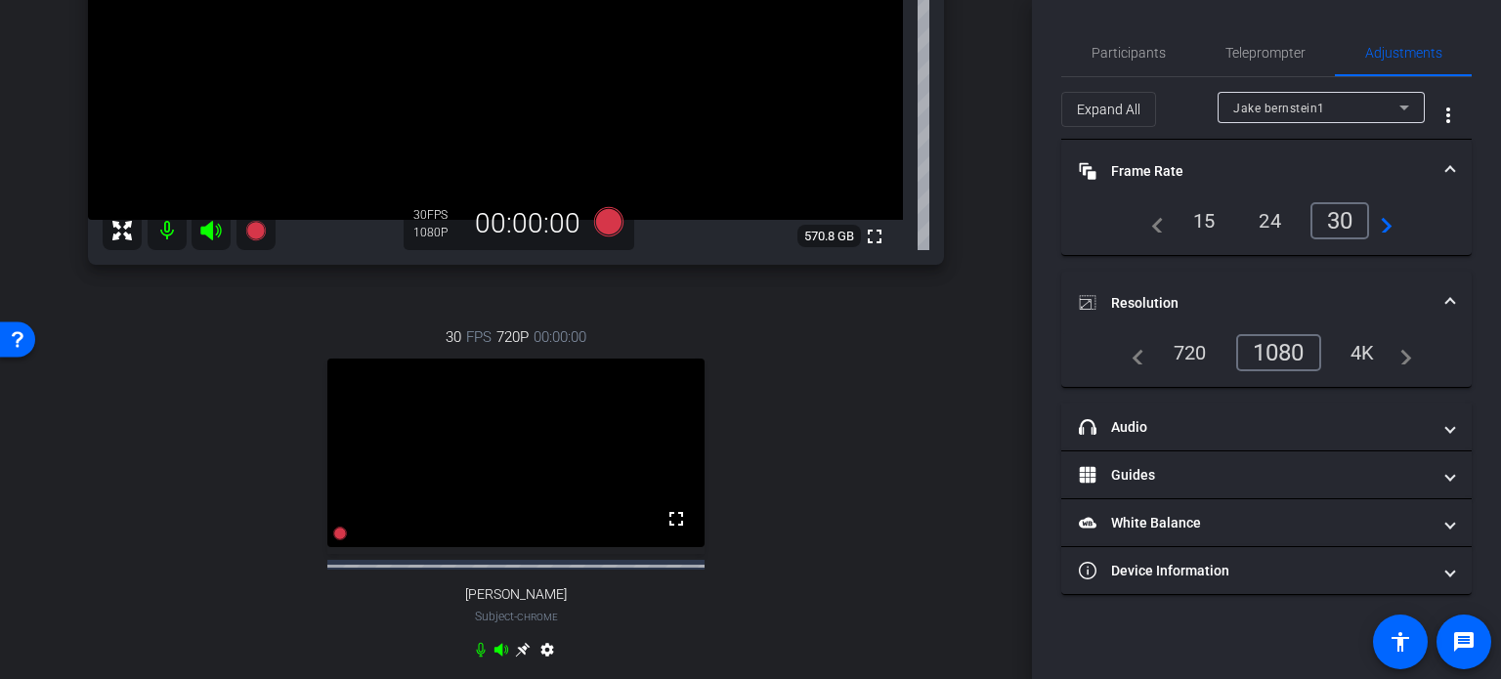
click at [890, 445] on div "30 FPS 720P 00:00:00 fullscreen Thomas Nietsch Subject - Chrome settings" at bounding box center [516, 496] width 856 height 404
click at [890, 444] on div "30 FPS 720P 00:00:00 fullscreen Thomas Nietsch Subject - Chrome settings" at bounding box center [516, 496] width 856 height 404
click at [858, 468] on div "30 FPS 720P 00:00:00 fullscreen Thomas Nietsch Subject - Chrome settings" at bounding box center [516, 496] width 856 height 404
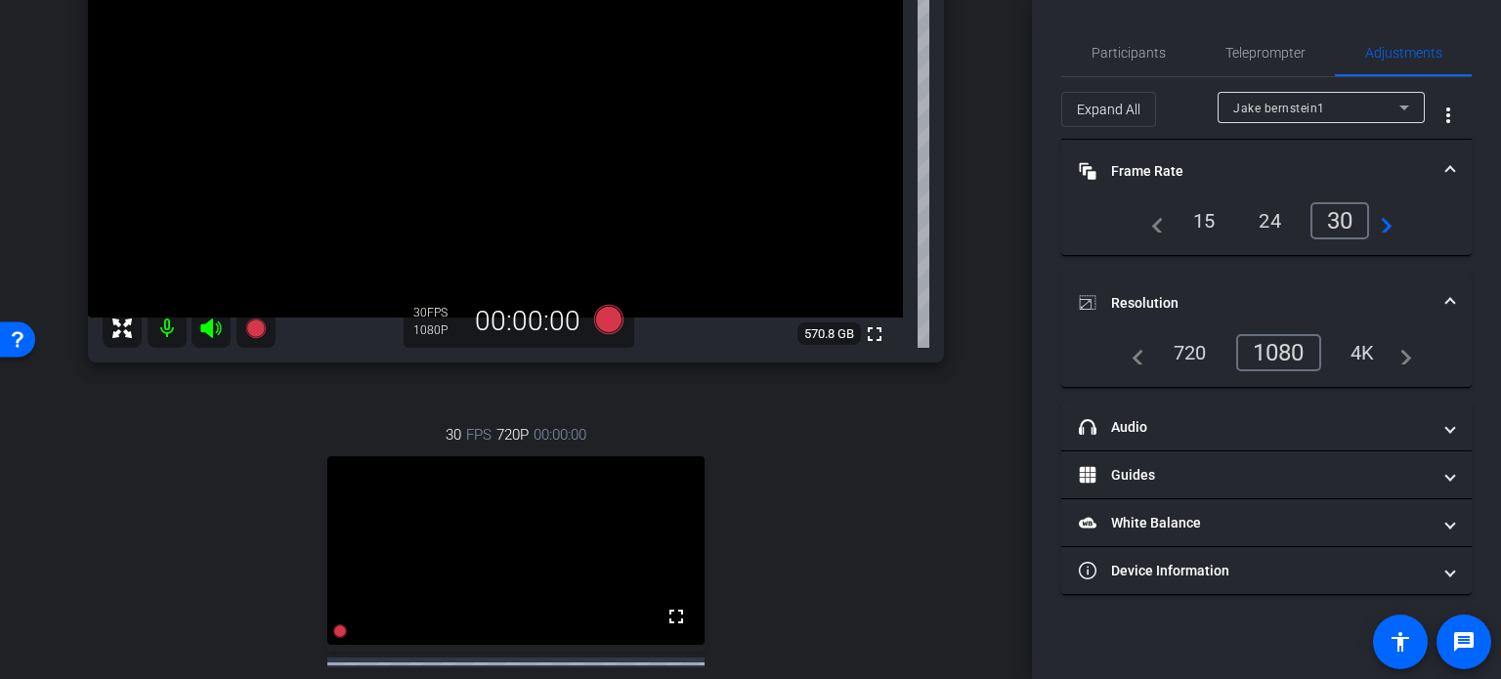
click at [856, 470] on div "30 FPS 720P 00:00:00 fullscreen Thomas Nietsch Subject - Chrome settings" at bounding box center [516, 594] width 856 height 404
click at [860, 526] on div "30 FPS 720P 00:00:00 fullscreen Thomas Nietsch Subject - Chrome settings" at bounding box center [516, 594] width 856 height 404
click at [1138, 54] on span "Participants" at bounding box center [1129, 53] width 74 height 14
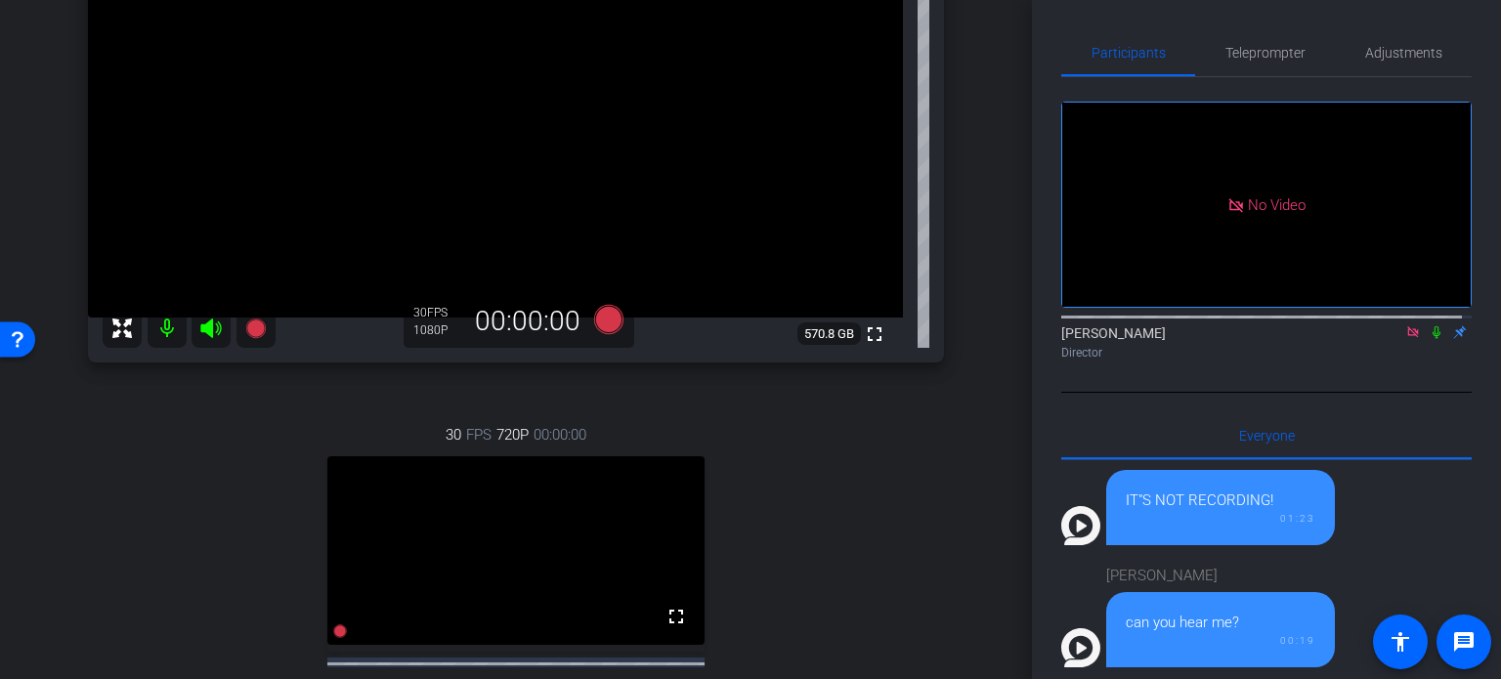
scroll to position [489, 0]
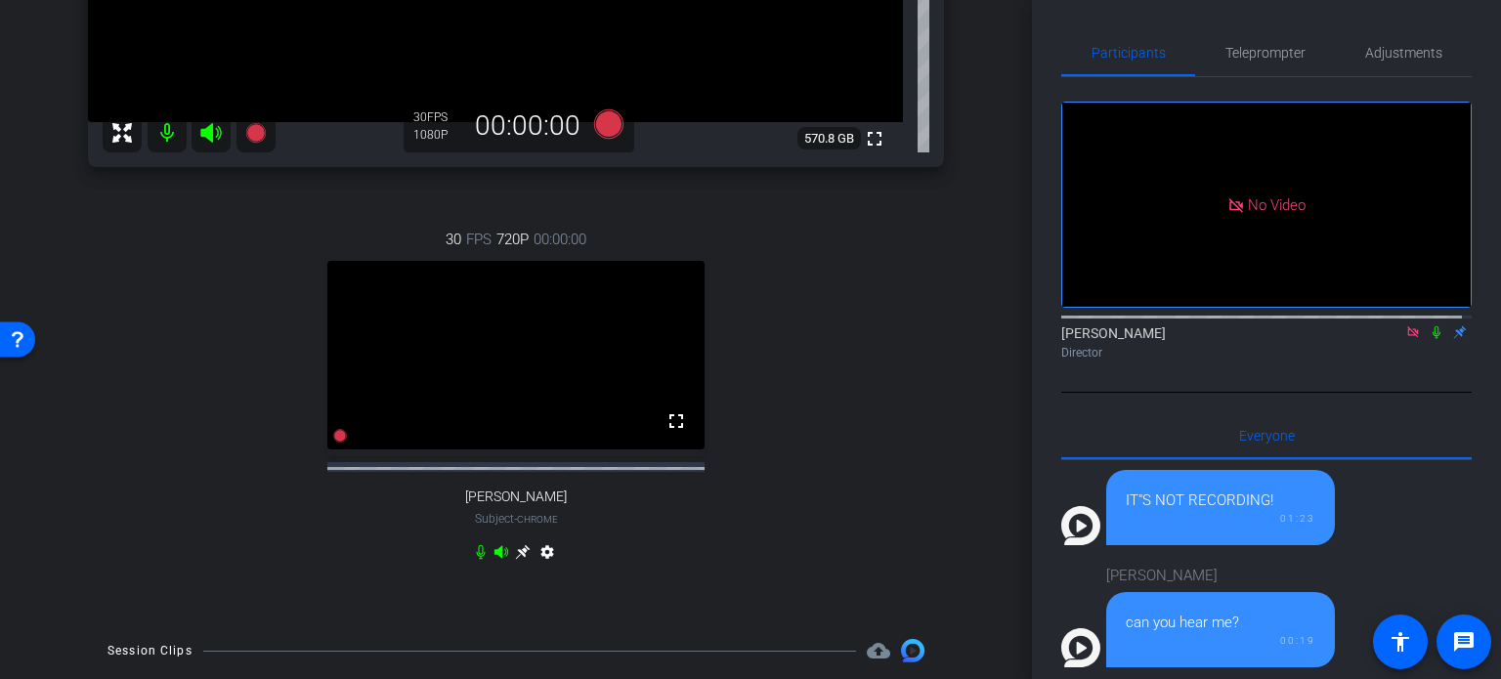
click at [522, 560] on icon at bounding box center [523, 552] width 16 height 16
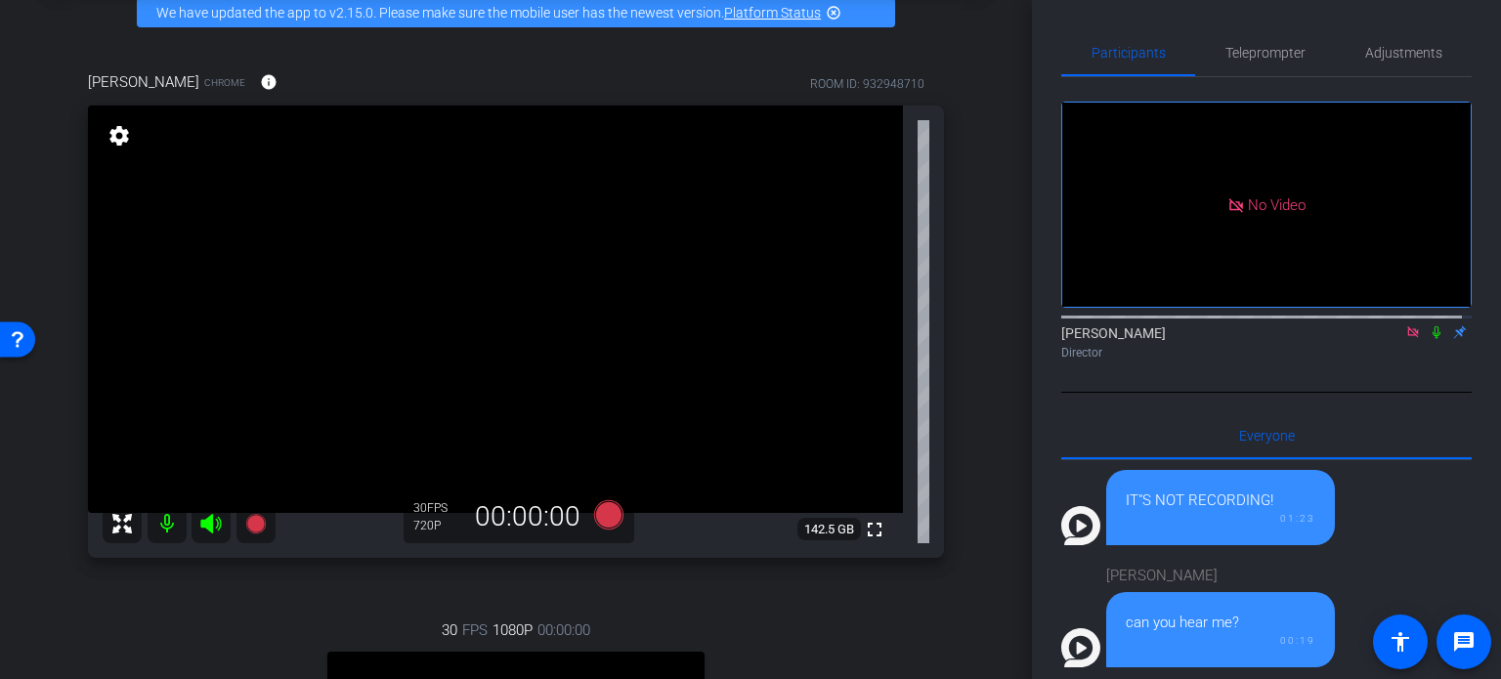
click at [965, 361] on div "Thomas Nietsch Chrome info ROOM ID: 932948710 fullscreen settings 142.5 GB 30 F…" at bounding box center [516, 524] width 934 height 971
click at [1431, 325] on icon at bounding box center [1437, 332] width 16 height 14
click at [1429, 325] on icon at bounding box center [1437, 332] width 16 height 14
click at [978, 356] on div "arrow_back PG Recordings Back to project Send invite account_box grid_on settin…" at bounding box center [516, 241] width 1032 height 679
click at [972, 325] on div "Thomas Nietsch Chrome info ROOM ID: 932948710 fullscreen settings 142.5 GB 30 F…" at bounding box center [516, 524] width 934 height 971
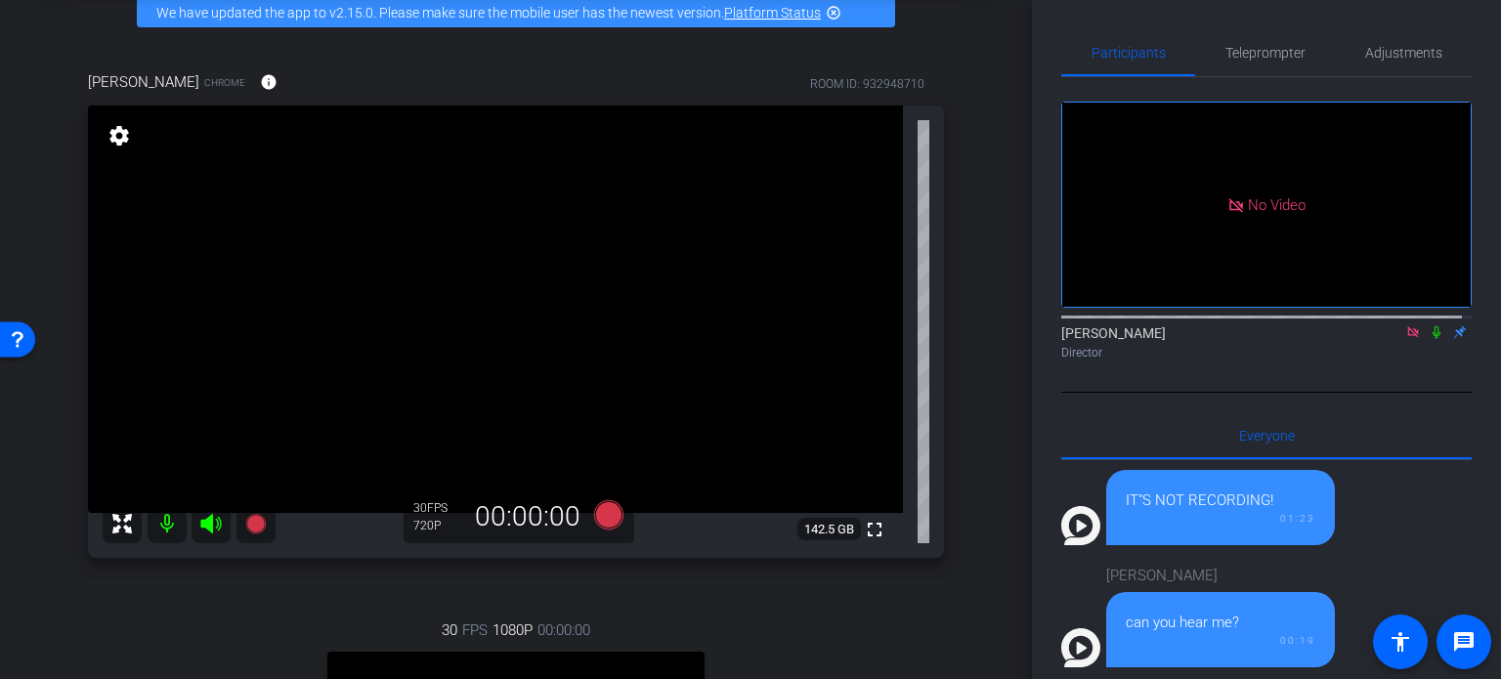
click at [972, 325] on div "Thomas Nietsch Chrome info ROOM ID: 932948710 fullscreen settings 142.5 GB 30 F…" at bounding box center [516, 524] width 934 height 971
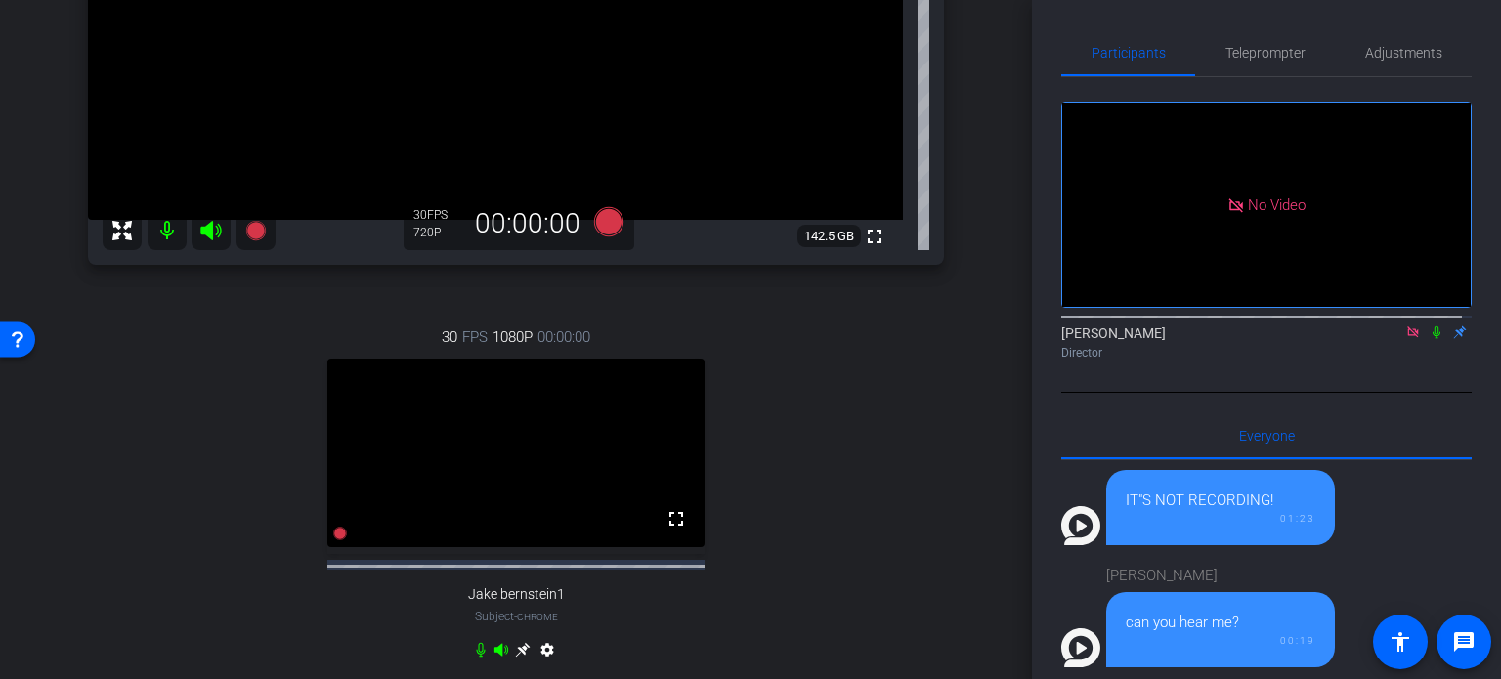
scroll to position [195, 0]
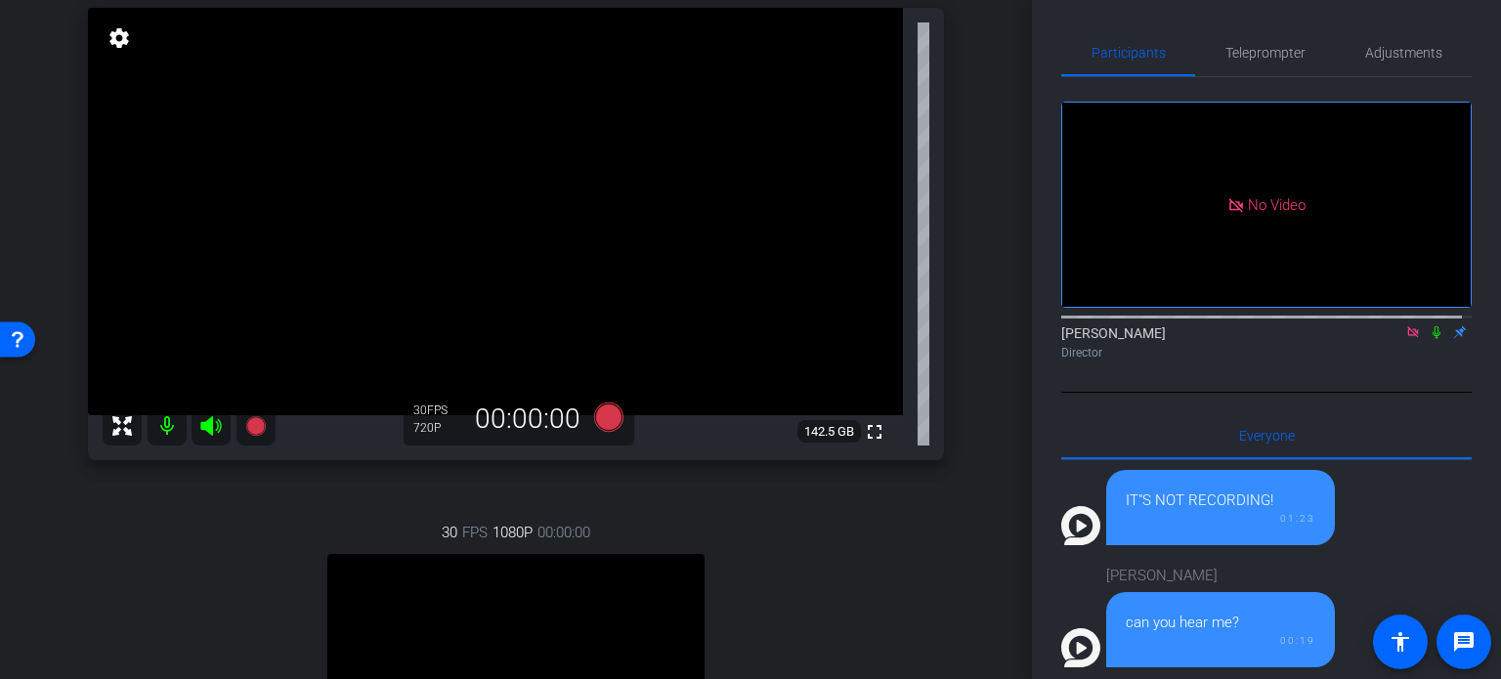
click at [1000, 304] on div "arrow_back PG Recordings Back to project Send invite account_box grid_on settin…" at bounding box center [516, 144] width 1032 height 679
click at [979, 300] on div "arrow_back PG Recordings Back to project Send invite account_box grid_on settin…" at bounding box center [516, 144] width 1032 height 679
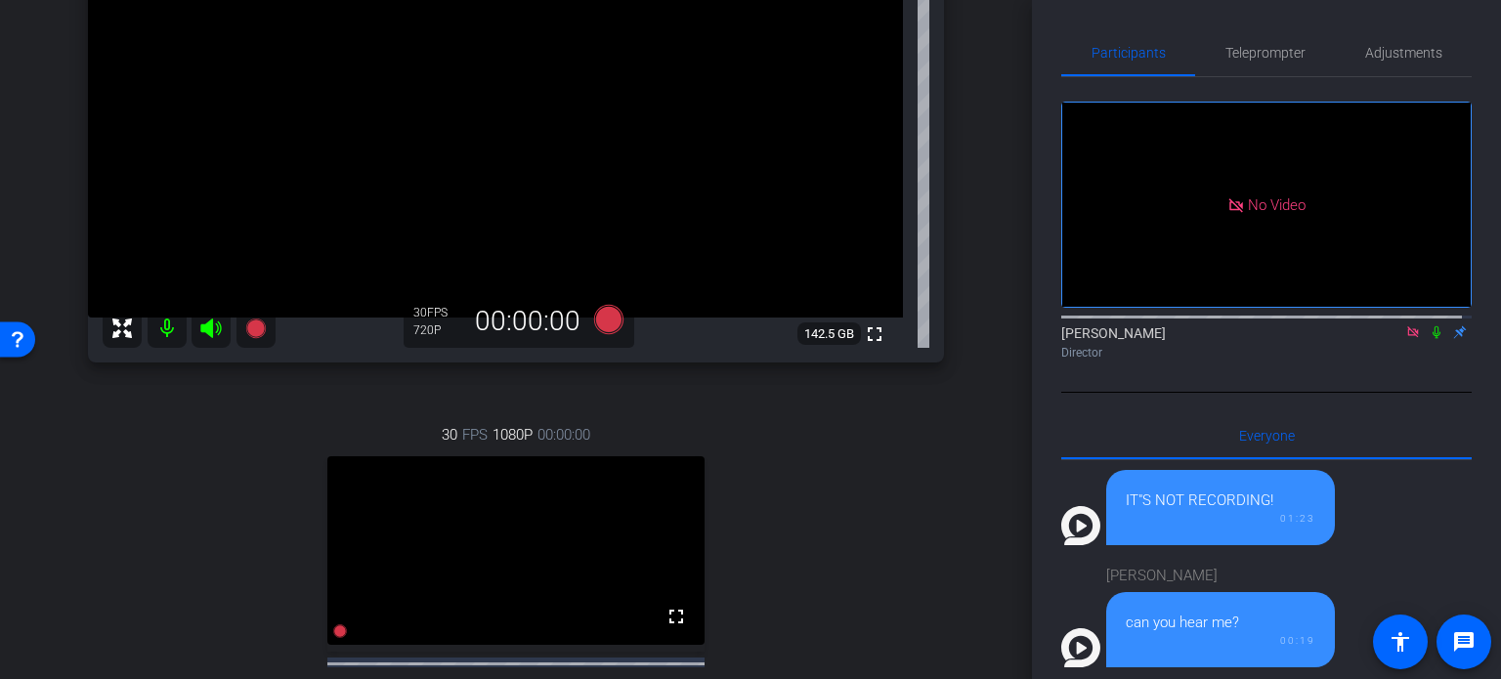
click at [940, 191] on div "Thomas Nietsch Chrome info ROOM ID: 932948710 fullscreen settings 142.5 GB 30 F…" at bounding box center [516, 329] width 934 height 971
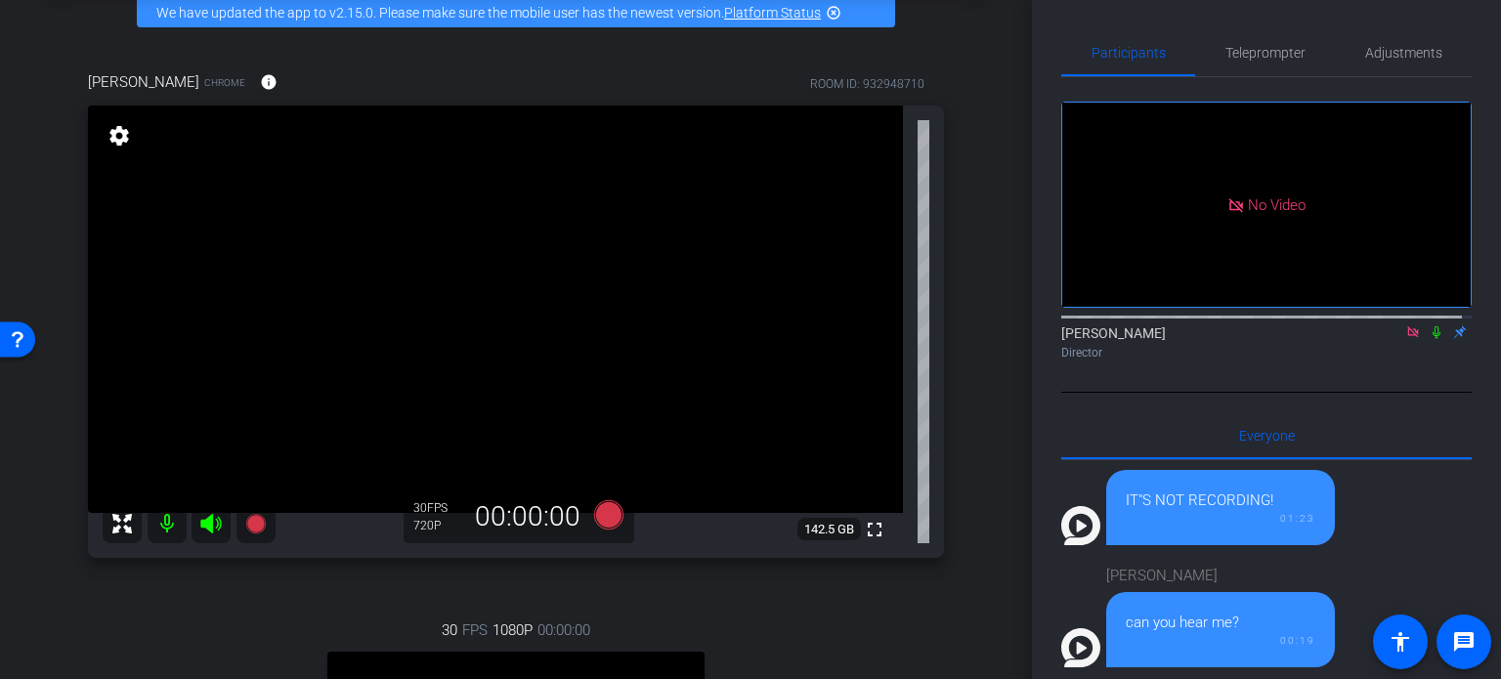
scroll to position [195, 0]
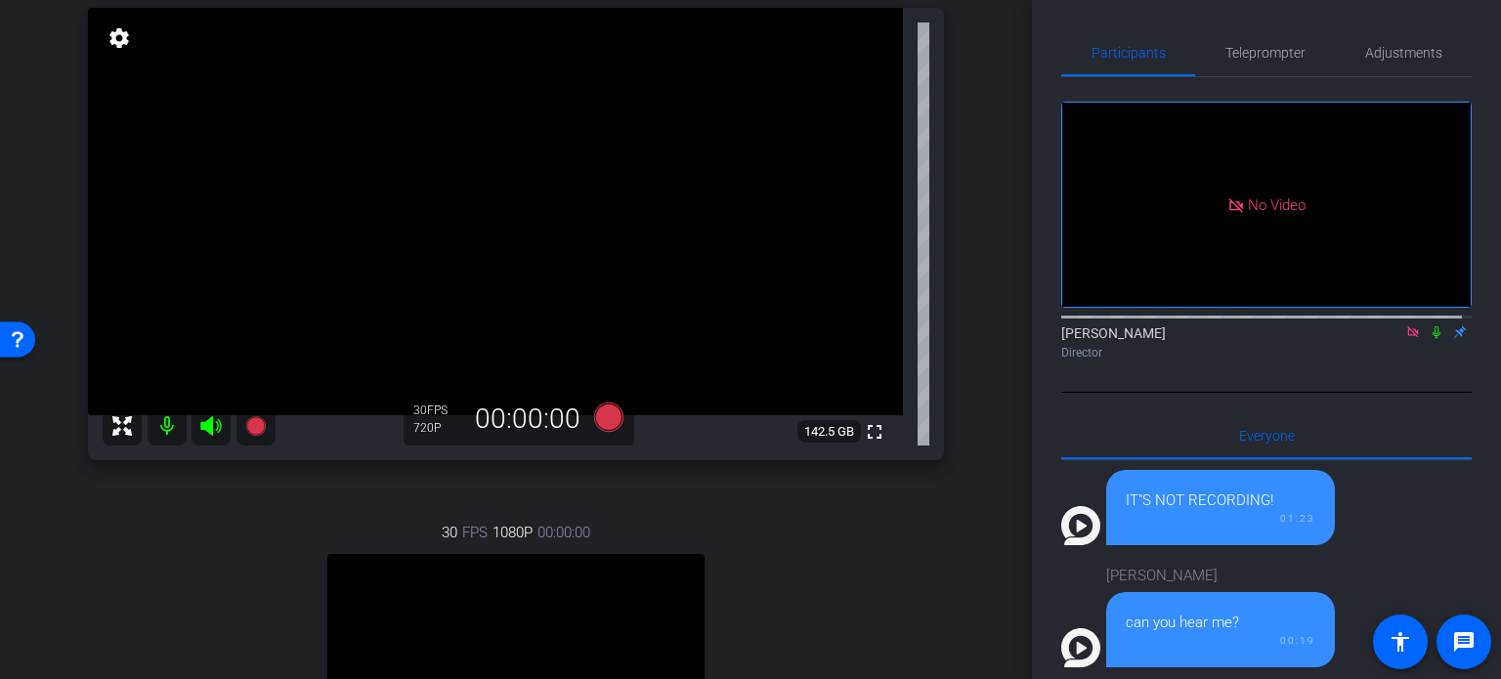
click at [972, 214] on div "Thomas Nietsch Chrome info ROOM ID: 932948710 fullscreen settings 142.5 GB 30 F…" at bounding box center [516, 426] width 934 height 971
click at [981, 197] on div "arrow_back PG Recordings Back to project Send invite account_box grid_on settin…" at bounding box center [516, 144] width 1032 height 679
click at [603, 413] on icon at bounding box center [608, 417] width 29 height 29
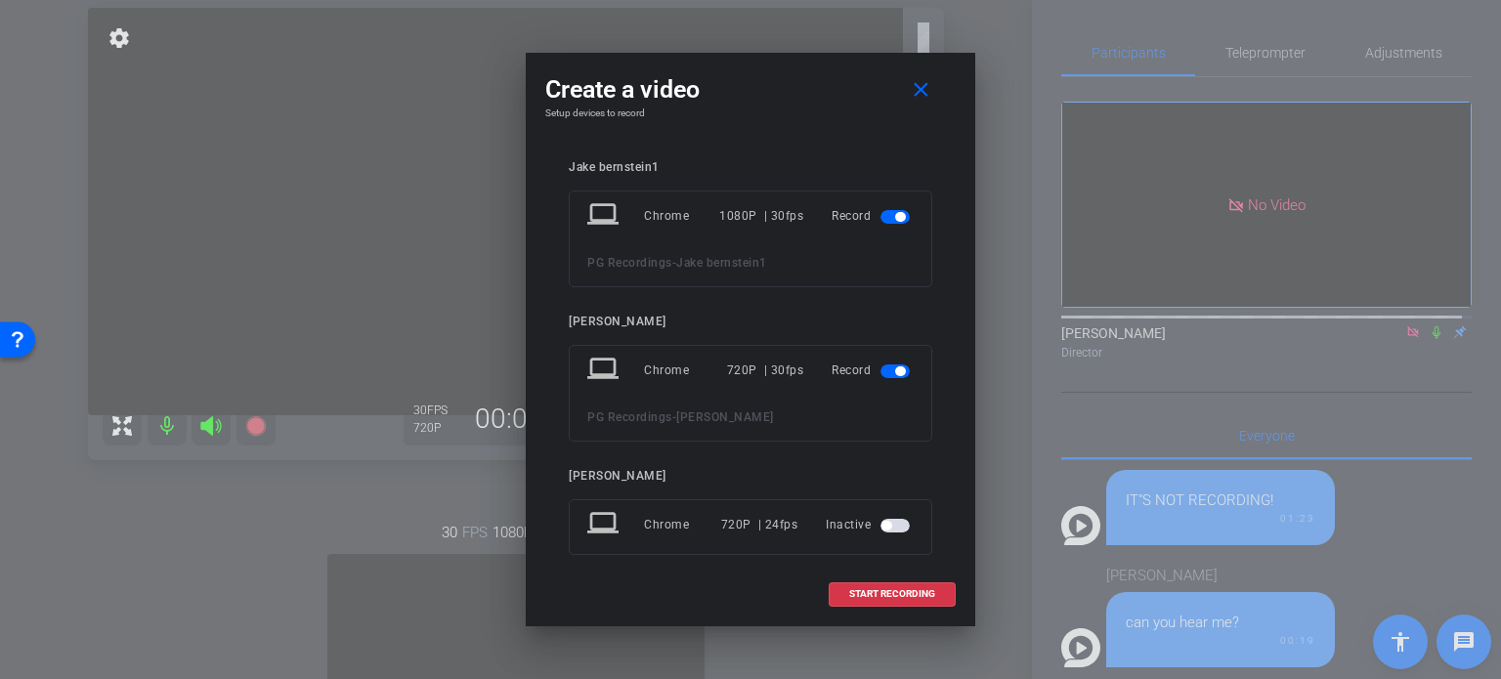
click at [895, 214] on span "button" at bounding box center [900, 217] width 10 height 10
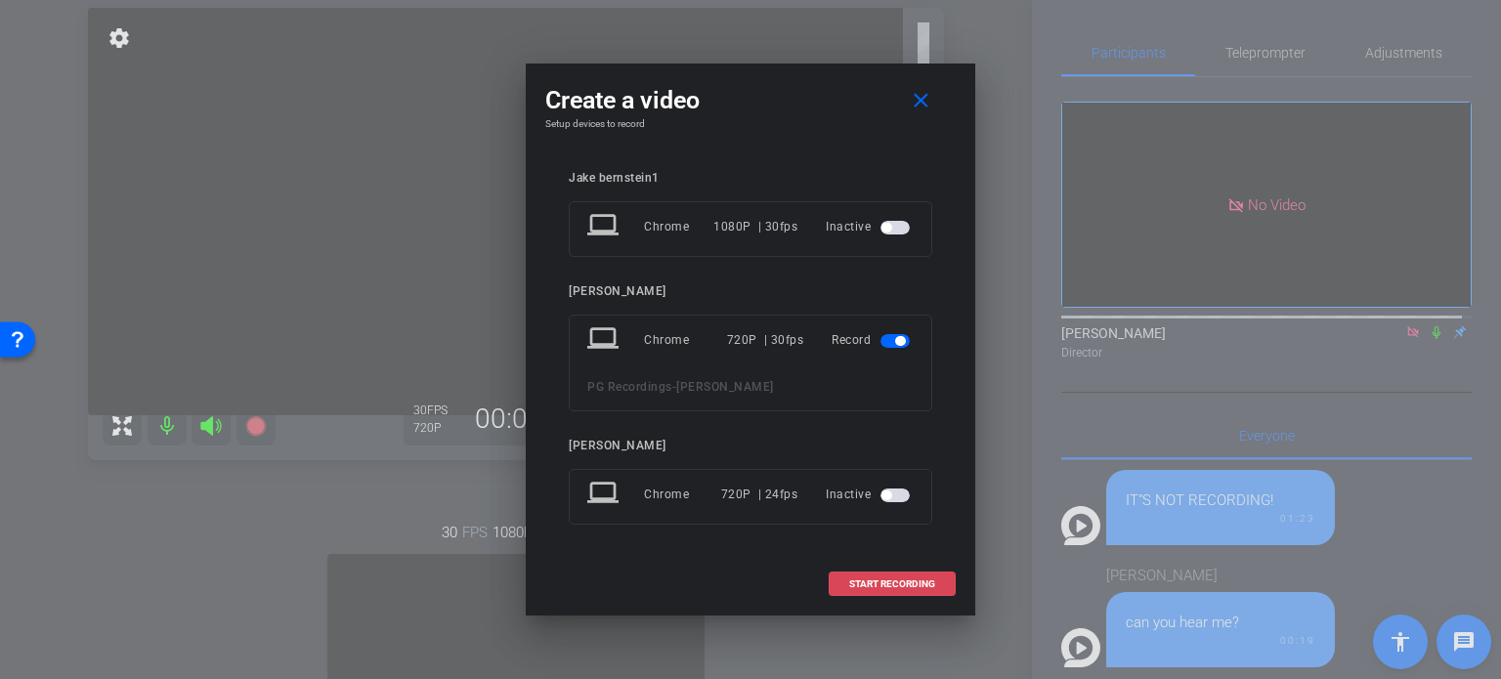
click at [884, 574] on button "START RECORDING" at bounding box center [892, 584] width 127 height 24
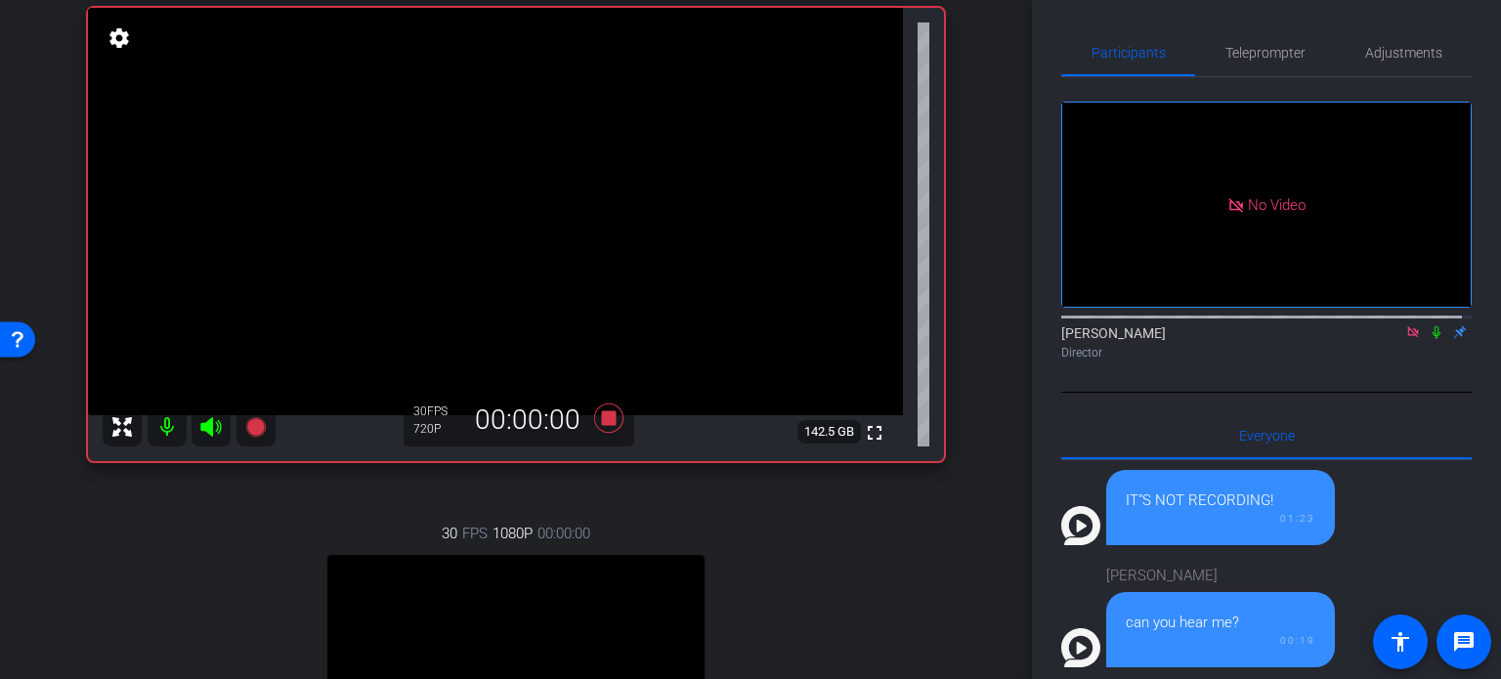
click at [965, 373] on div "Thomas Nietsch Chrome info ROOM ID: 932948710 fullscreen settings 142.5 GB 30 F…" at bounding box center [516, 427] width 934 height 972
click at [1429, 325] on icon at bounding box center [1437, 332] width 16 height 14
click at [818, 551] on div "30 FPS 1080P 00:00:00 fullscreen Jake bernstein1 Subject - Chrome settings" at bounding box center [516, 693] width 856 height 404
click at [818, 549] on div "30 FPS 1080P 00:00:00 fullscreen Jake bernstein1 Subject - Chrome settings" at bounding box center [516, 693] width 856 height 404
click at [903, 546] on div "30 FPS 1080P 00:00:00 fullscreen Jake bernstein1 Subject - Chrome settings" at bounding box center [516, 693] width 856 height 404
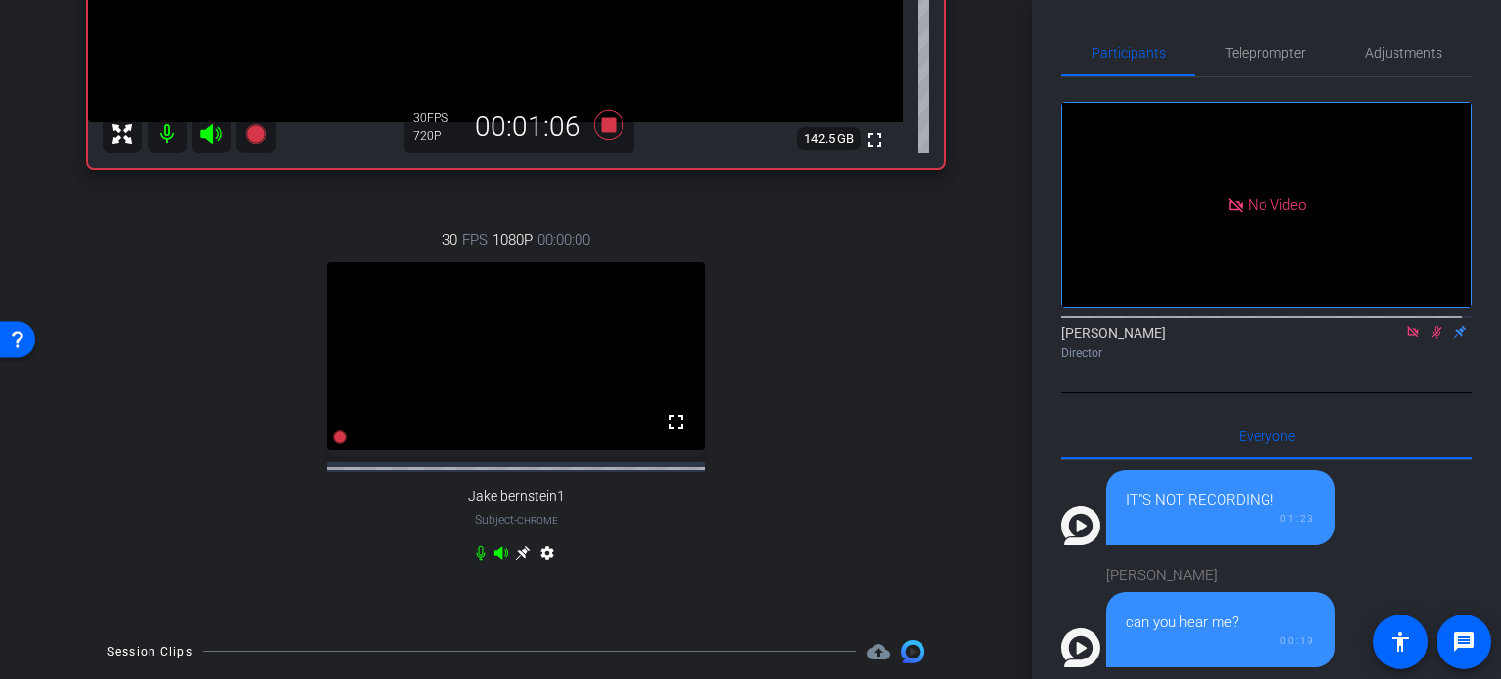
scroll to position [293, 0]
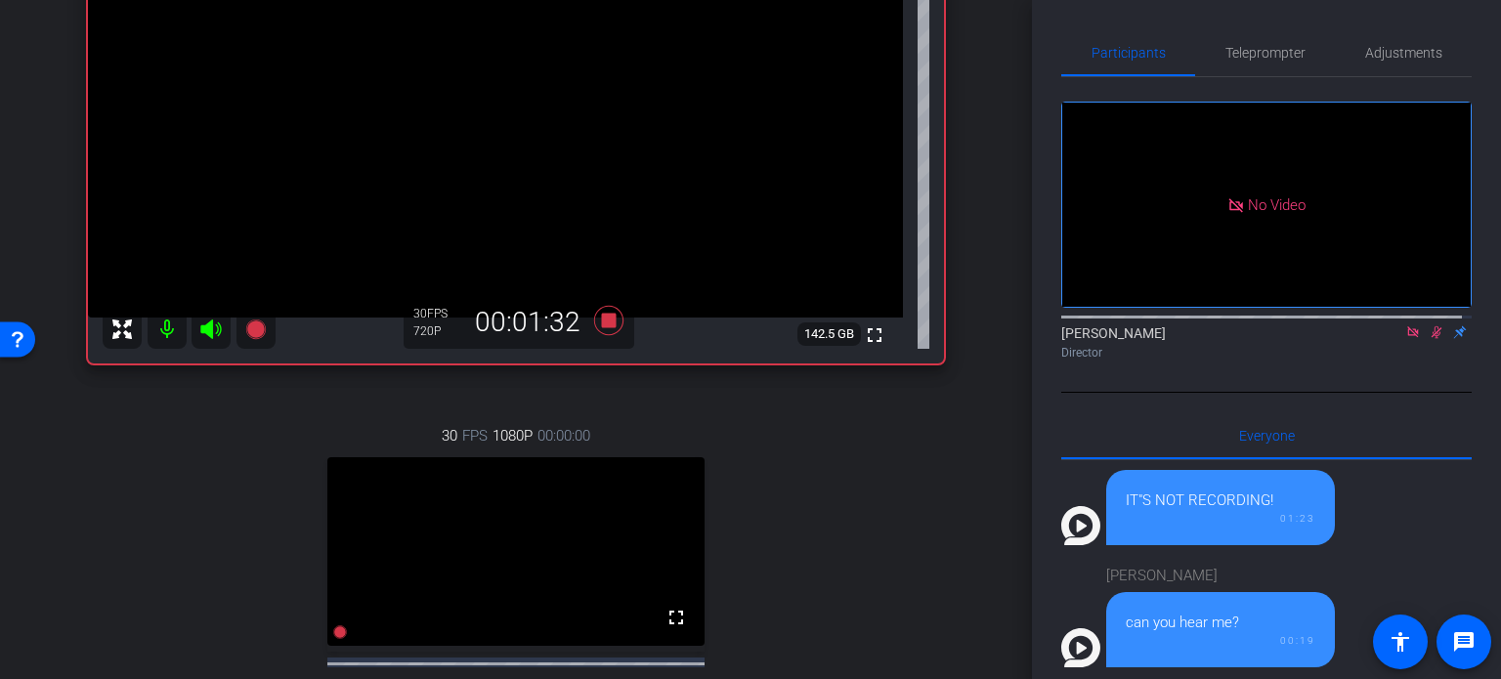
click at [869, 475] on div "30 FPS 1080P 00:00:00 fullscreen Jake bernstein1 Subject - Chrome settings" at bounding box center [516, 595] width 856 height 404
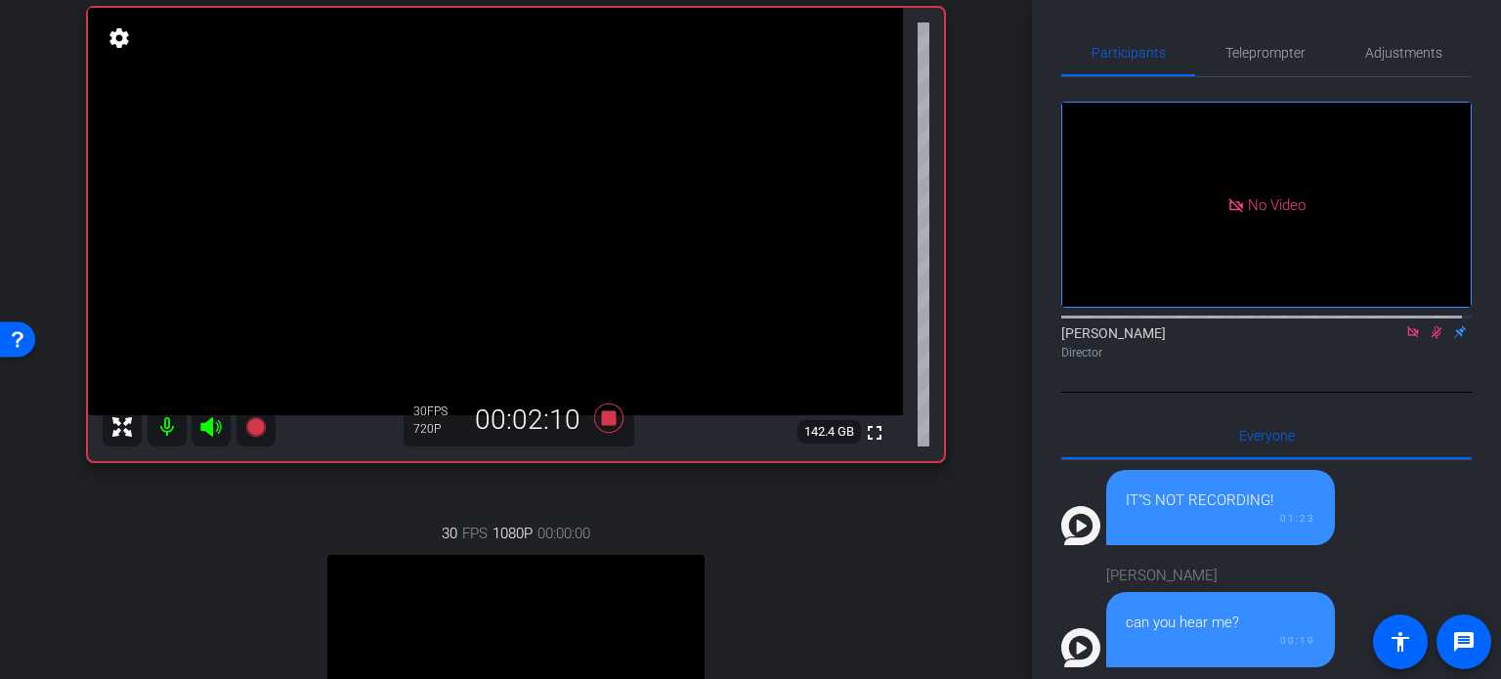
scroll to position [98, 0]
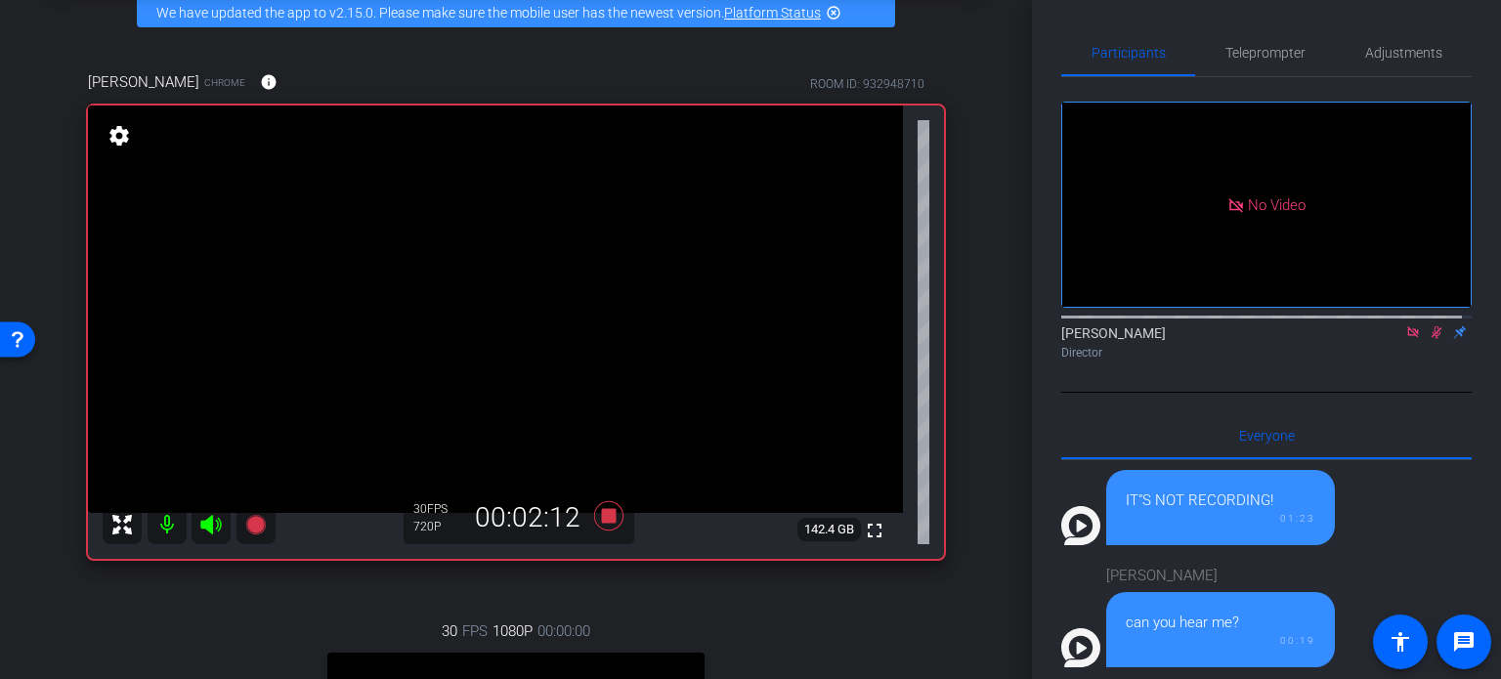
click at [981, 432] on div "arrow_back PG Recordings Back to project Send invite account_box grid_on settin…" at bounding box center [516, 241] width 1032 height 679
click at [973, 298] on div "arrow_back PG Recordings Back to project Send invite account_box grid_on settin…" at bounding box center [516, 241] width 1032 height 679
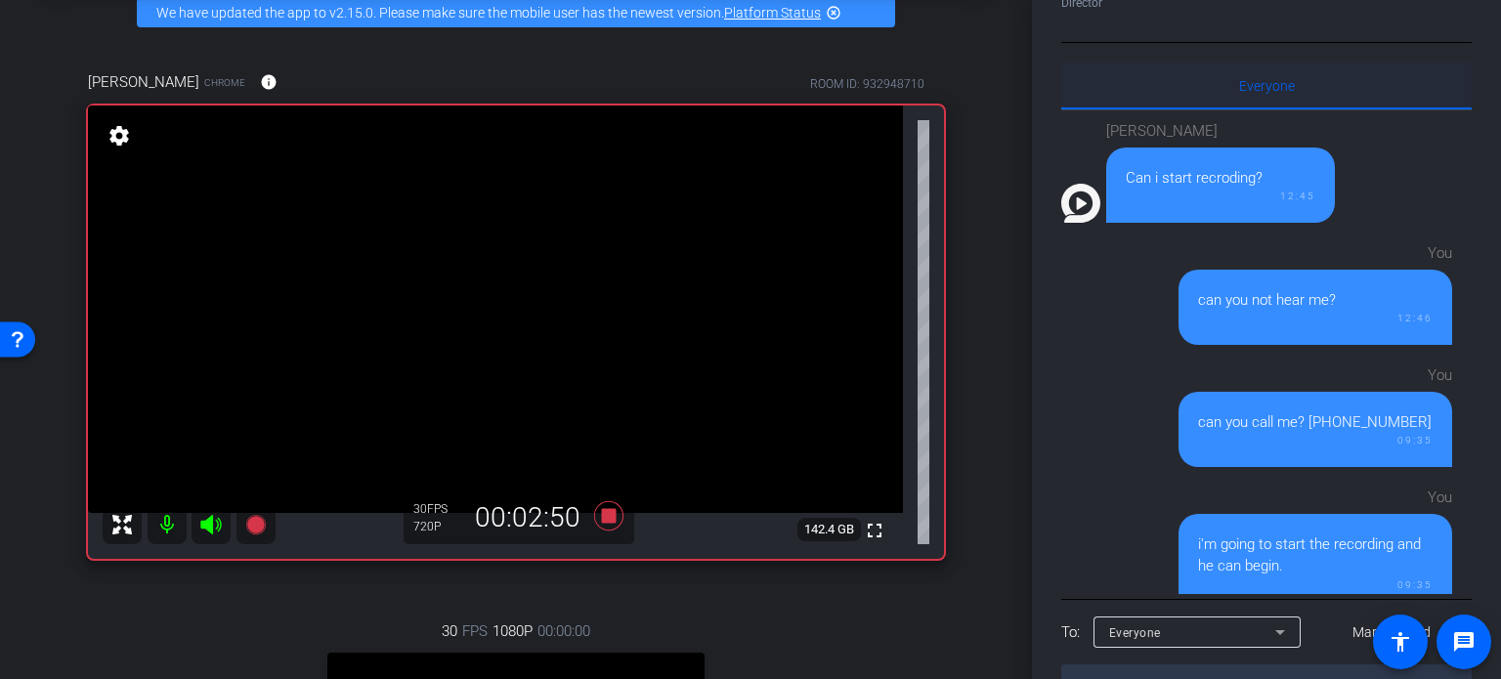
scroll to position [0, 0]
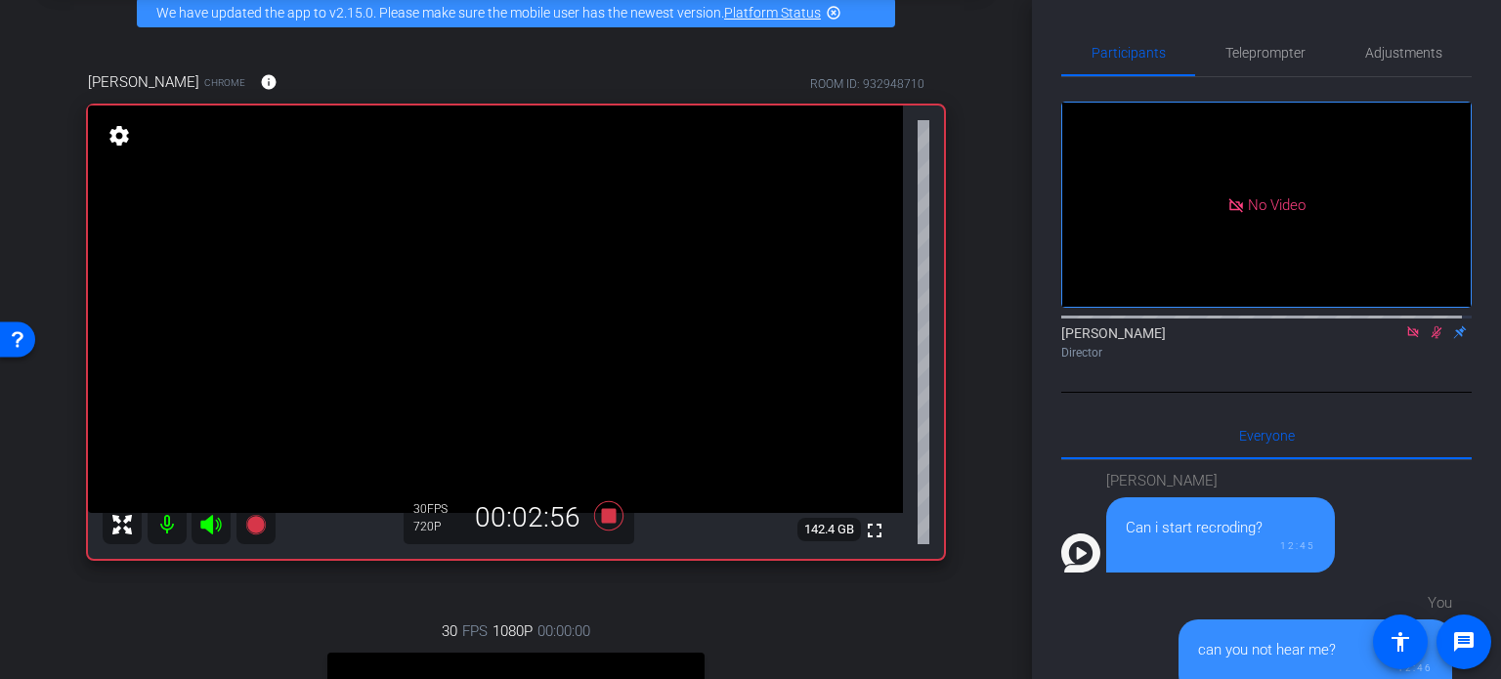
click at [987, 403] on div "arrow_back PG Recordings Back to project Send invite account_box grid_on settin…" at bounding box center [516, 241] width 1032 height 679
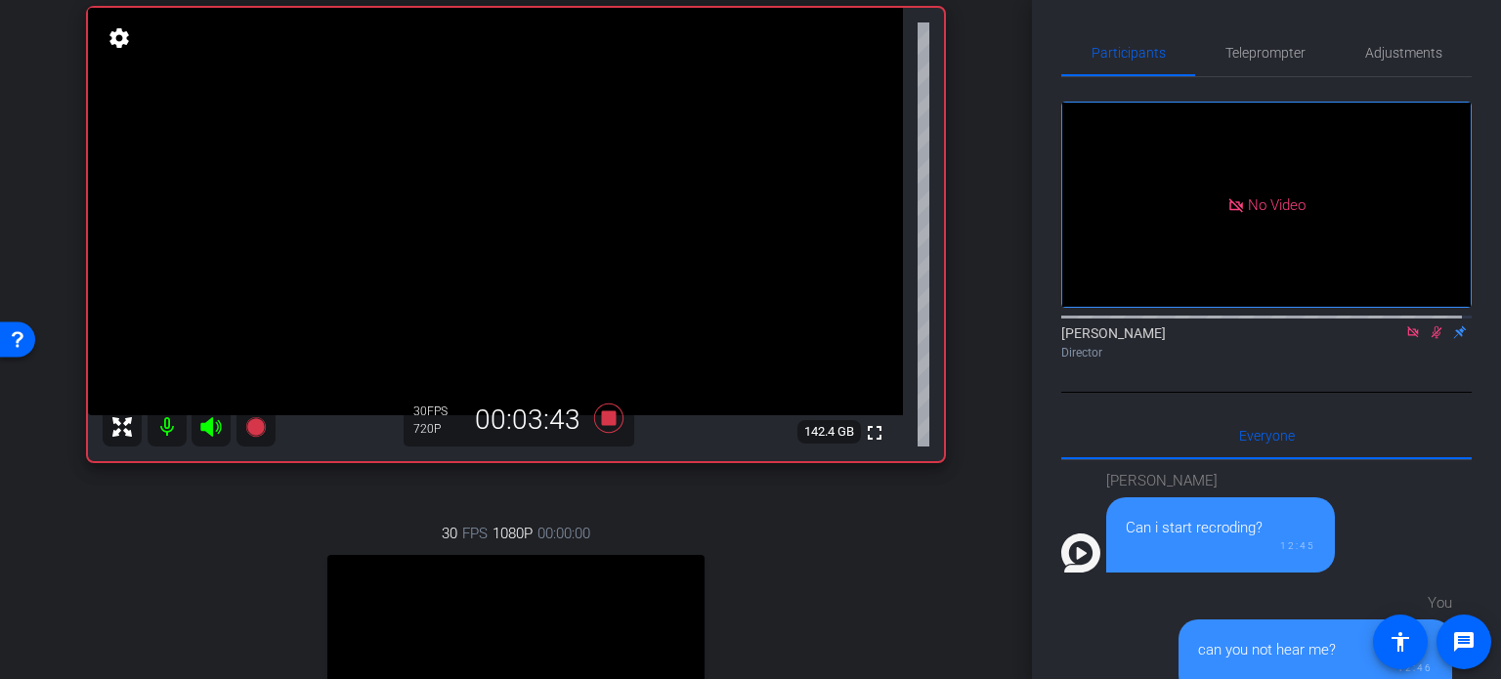
click at [829, 554] on div "30 FPS 1080P 00:00:00 fullscreen Jake bernstein1 Subject - Chrome settings" at bounding box center [516, 693] width 856 height 404
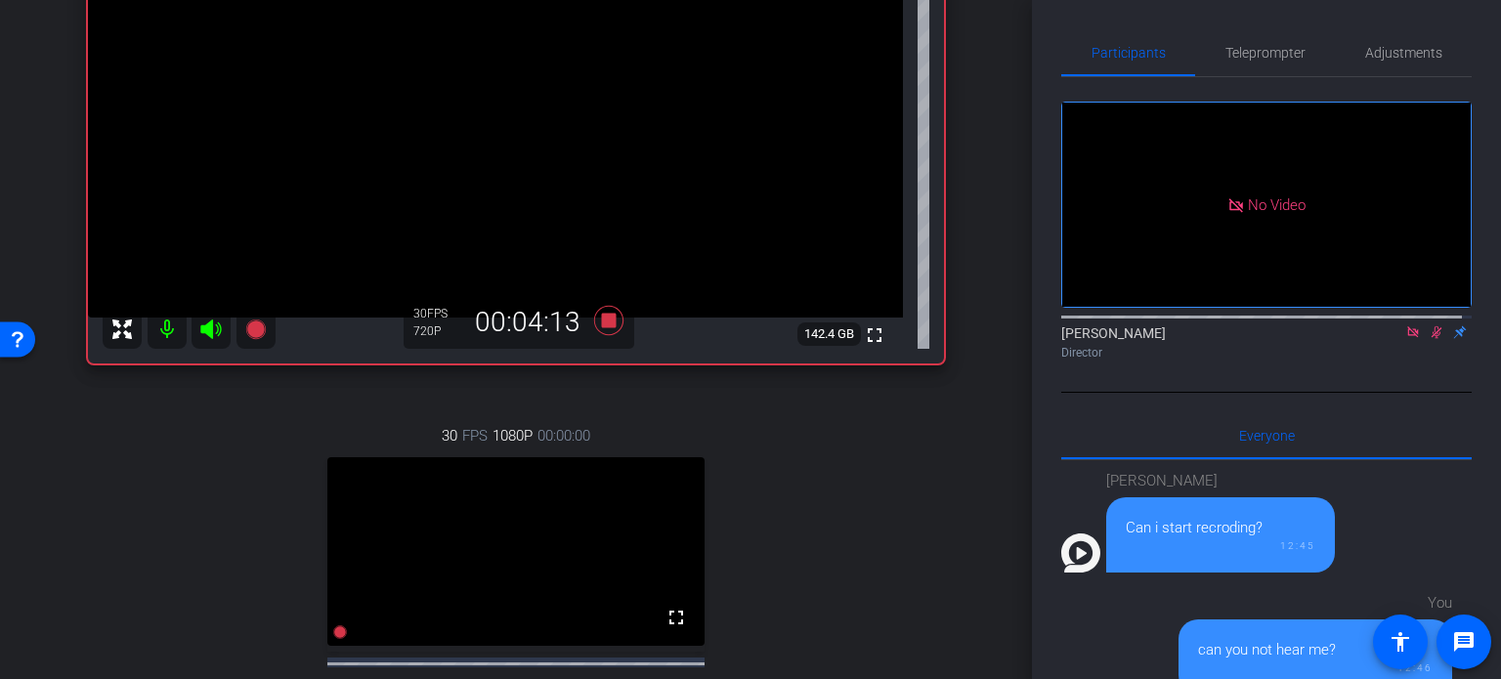
click at [817, 569] on div "30 FPS 1080P 00:00:00 fullscreen Jake bernstein1 Subject - Chrome settings" at bounding box center [516, 595] width 856 height 404
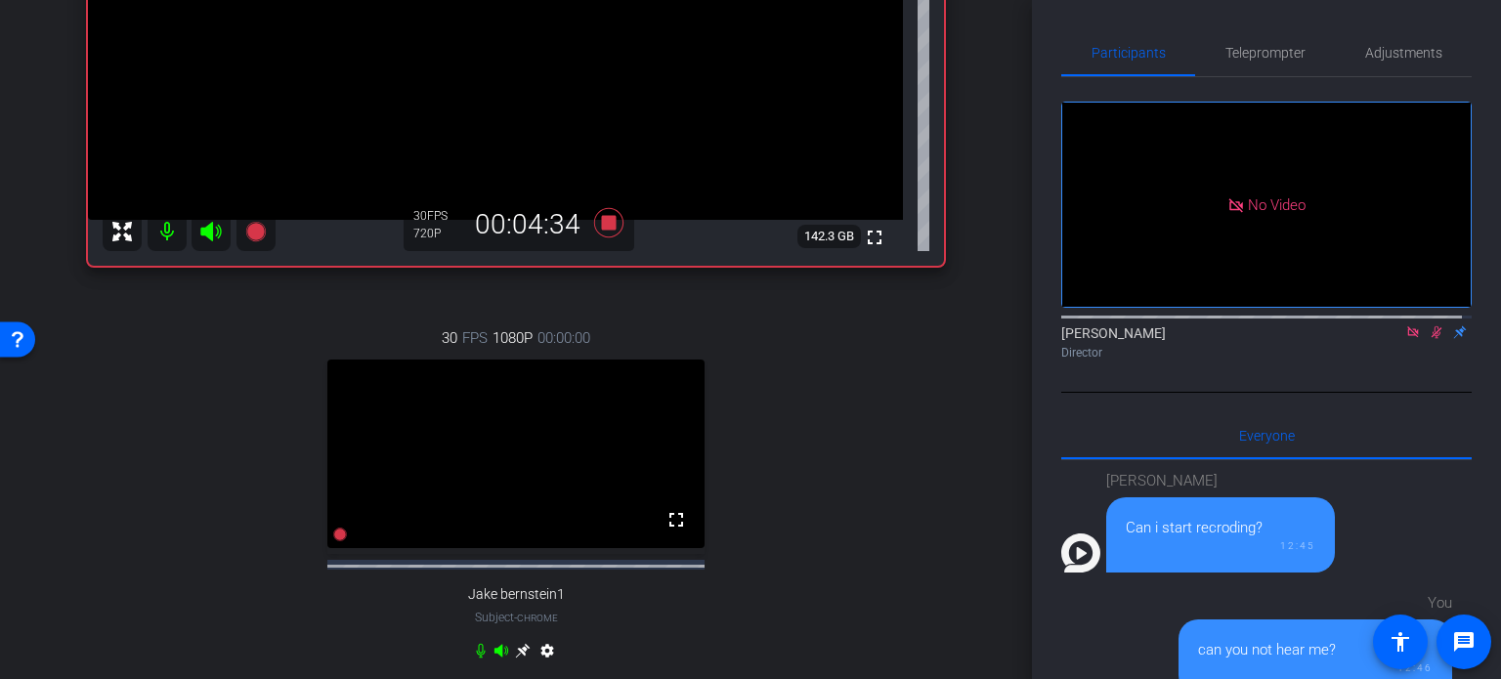
click at [873, 421] on div "30 FPS 1080P 00:00:00 fullscreen Jake bernstein1 Subject - Chrome settings" at bounding box center [516, 497] width 856 height 404
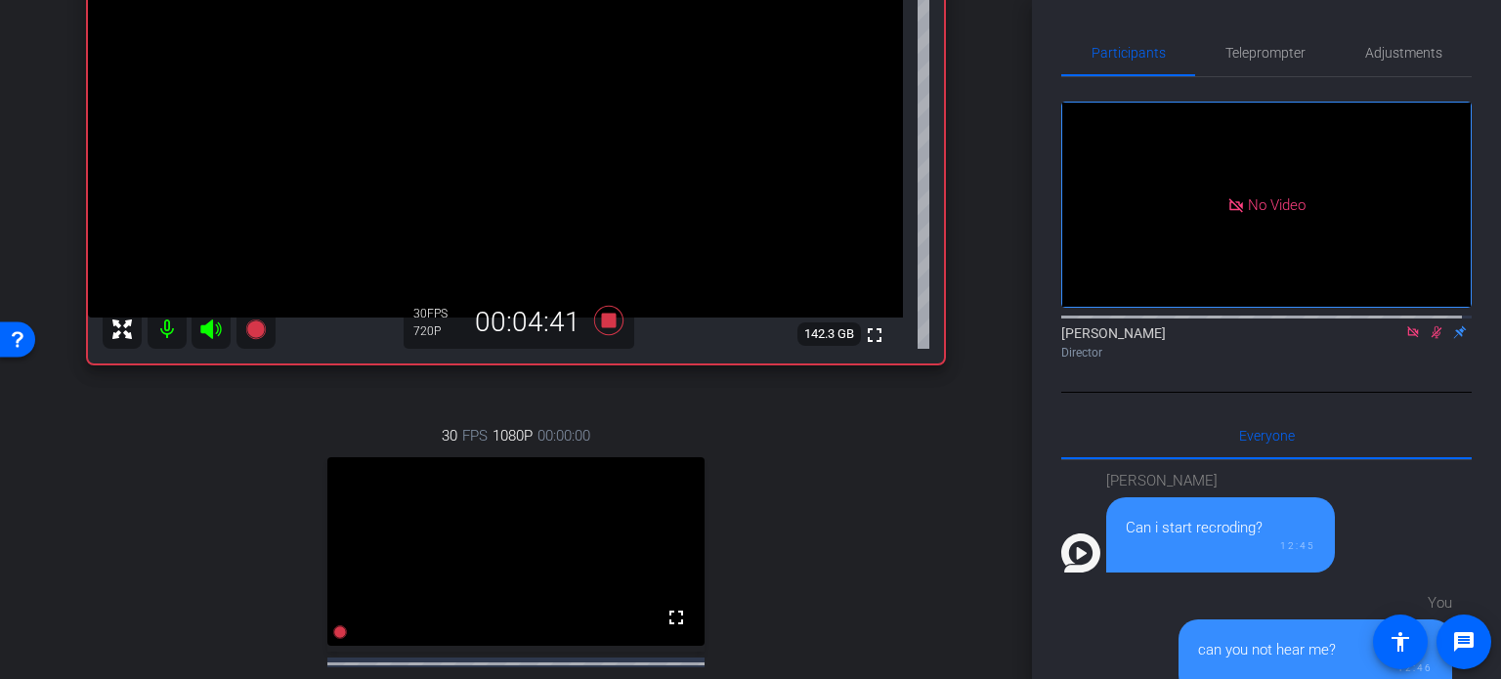
scroll to position [489, 0]
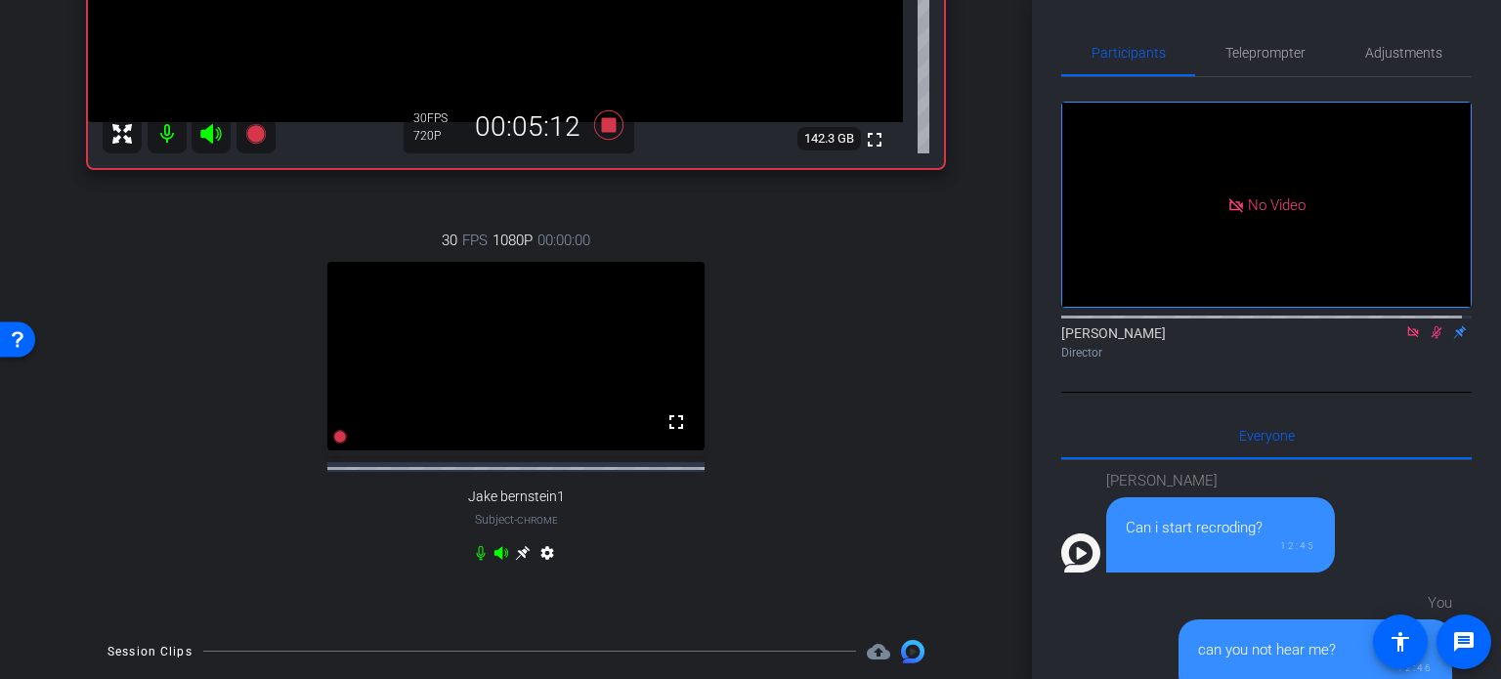
click at [821, 371] on div "30 FPS 1080P 00:00:00 fullscreen Jake bernstein1 Subject - Chrome settings" at bounding box center [516, 399] width 856 height 404
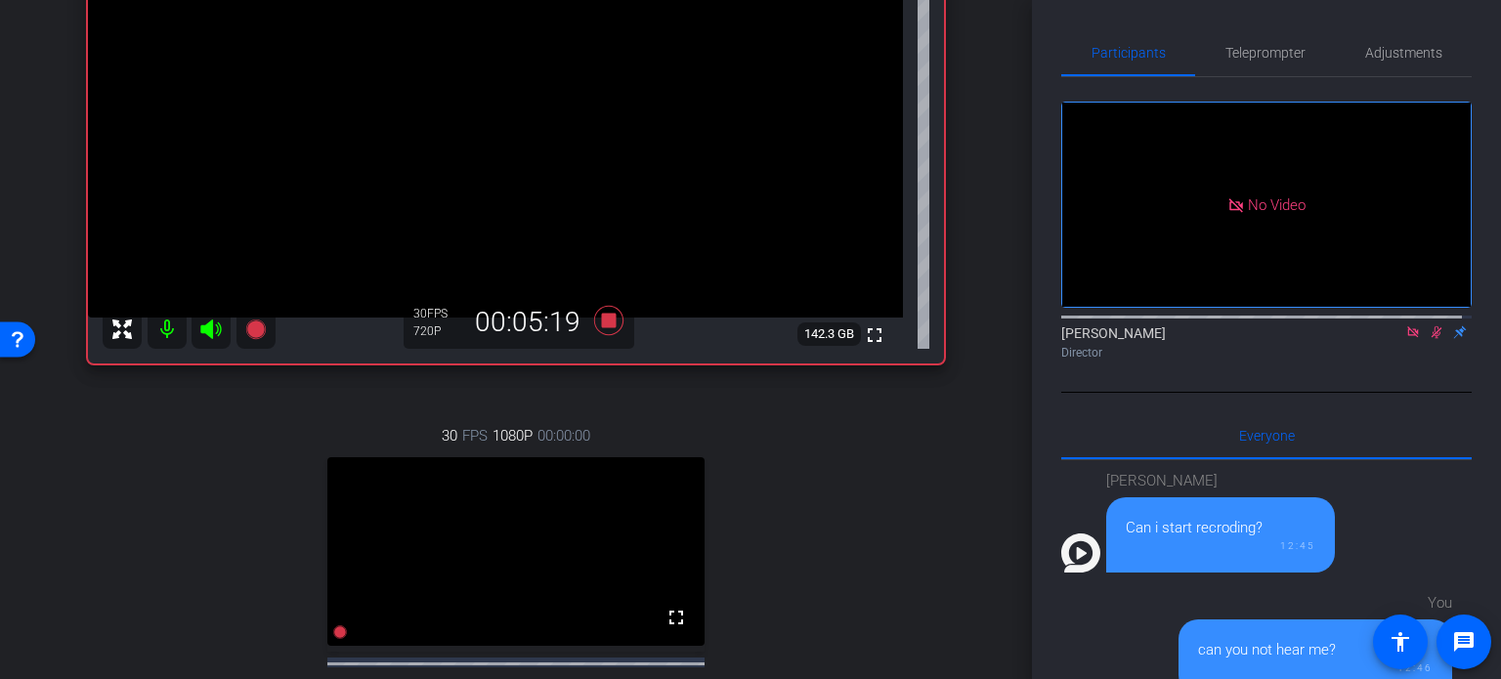
scroll to position [98, 0]
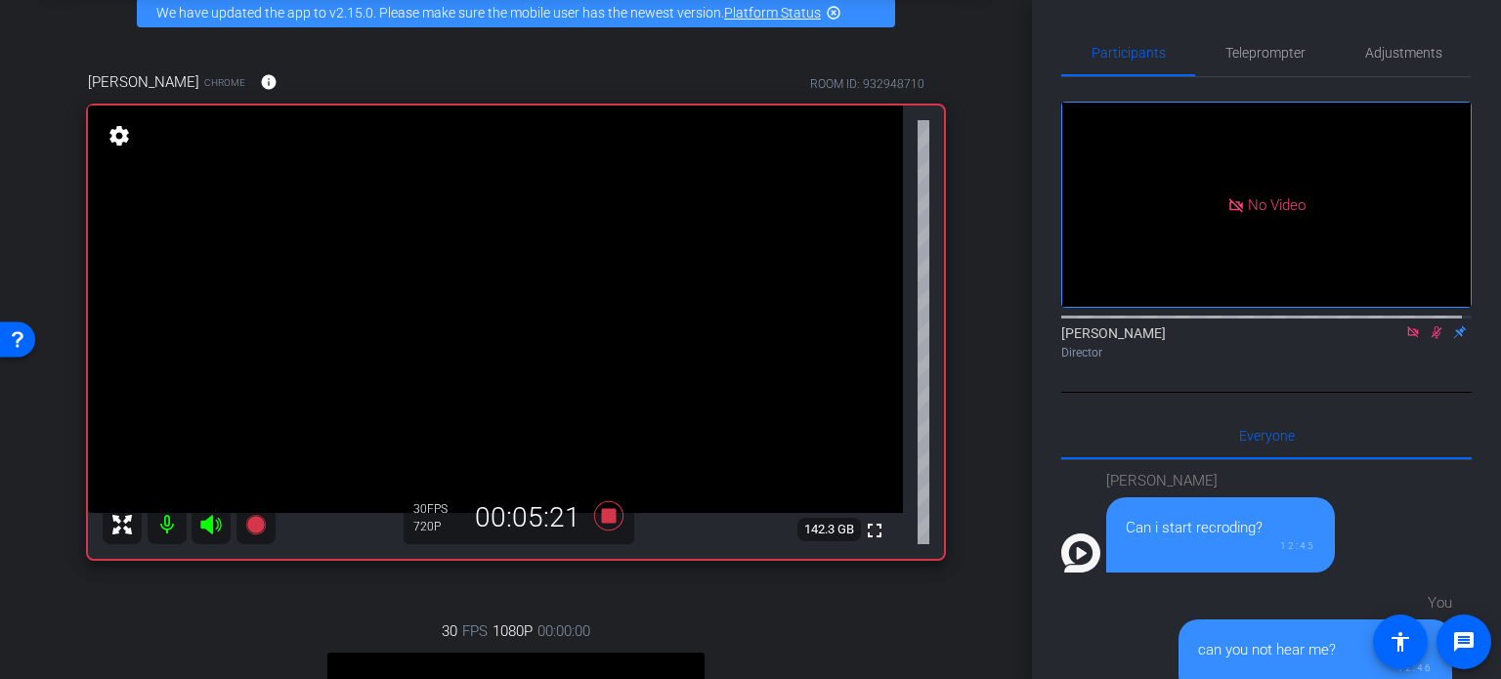
click at [951, 326] on div "Thomas Nietsch Chrome info ROOM ID: 932948710 fullscreen settings 142.3 GB 30 F…" at bounding box center [516, 525] width 934 height 972
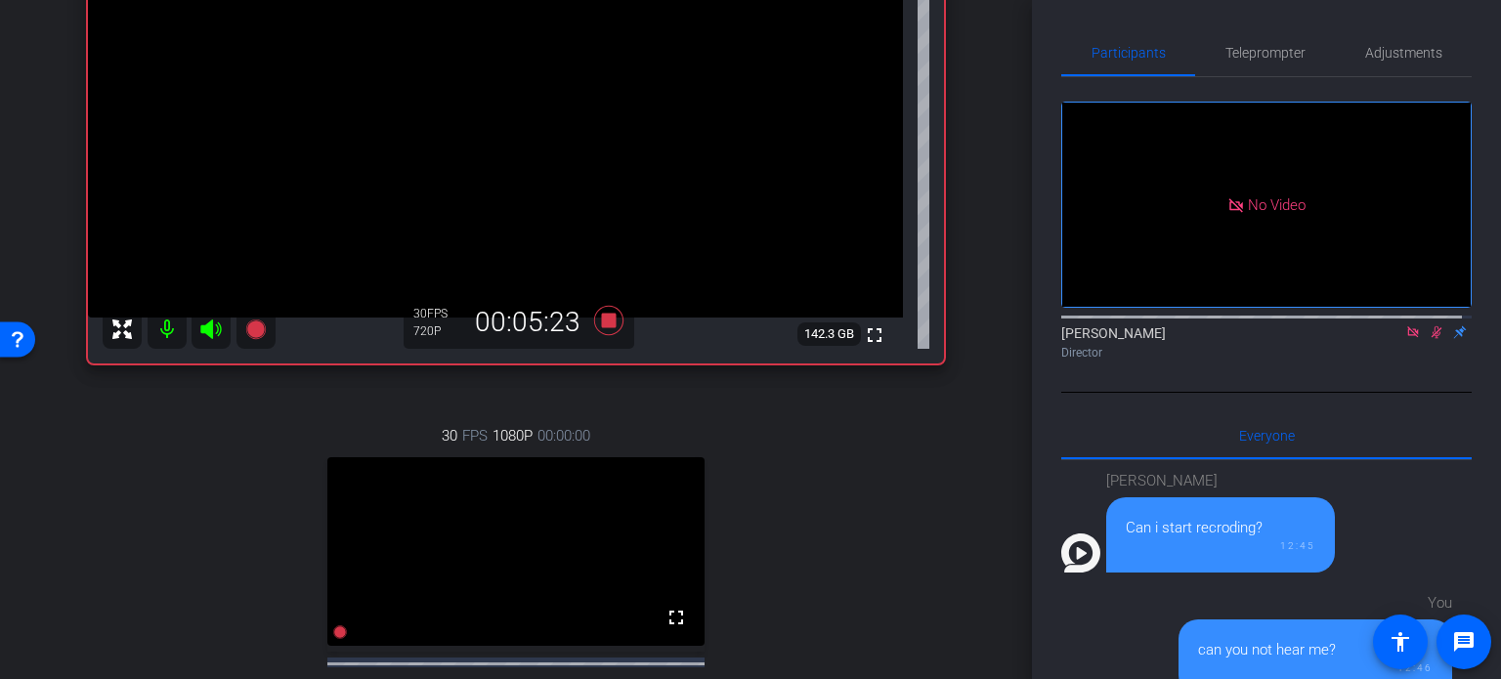
scroll to position [391, 0]
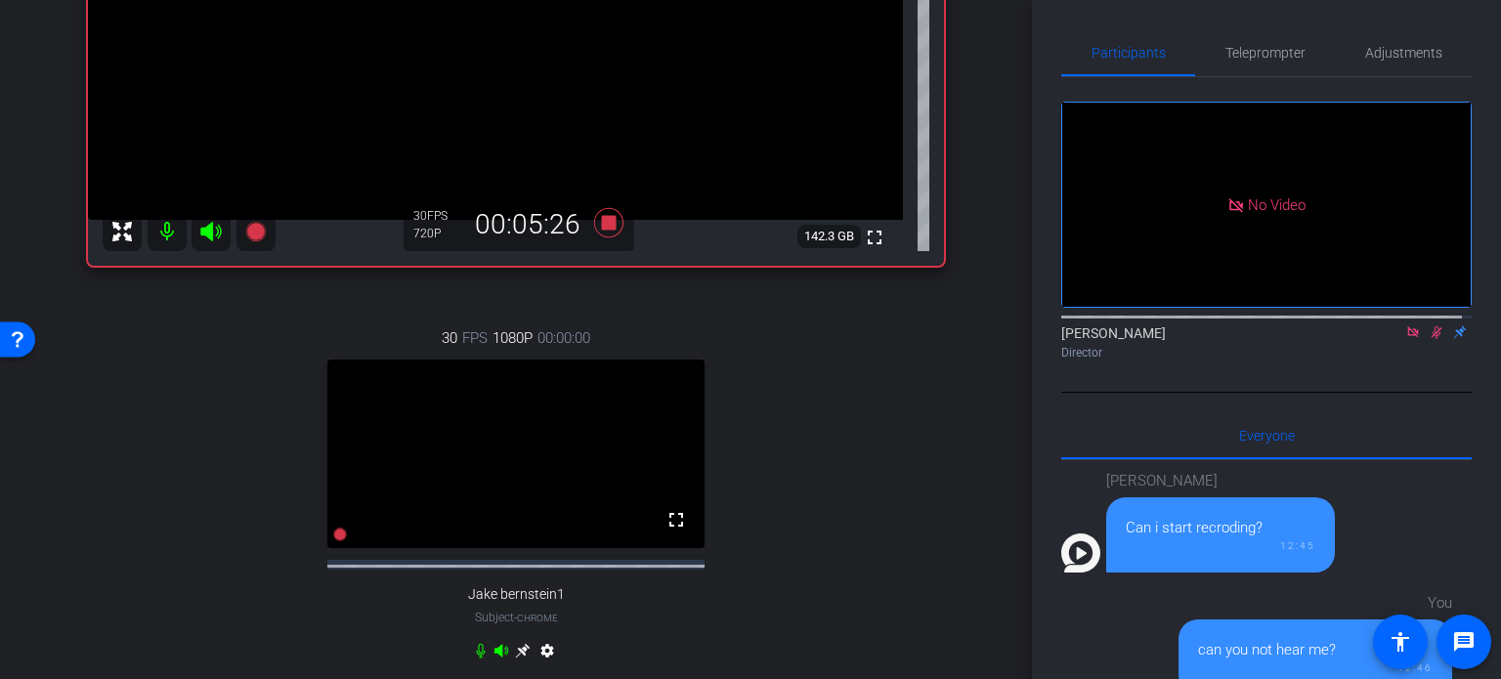
click at [919, 462] on div "30 FPS 1080P 00:00:00 fullscreen Jake bernstein1 Subject - Chrome settings" at bounding box center [516, 497] width 856 height 404
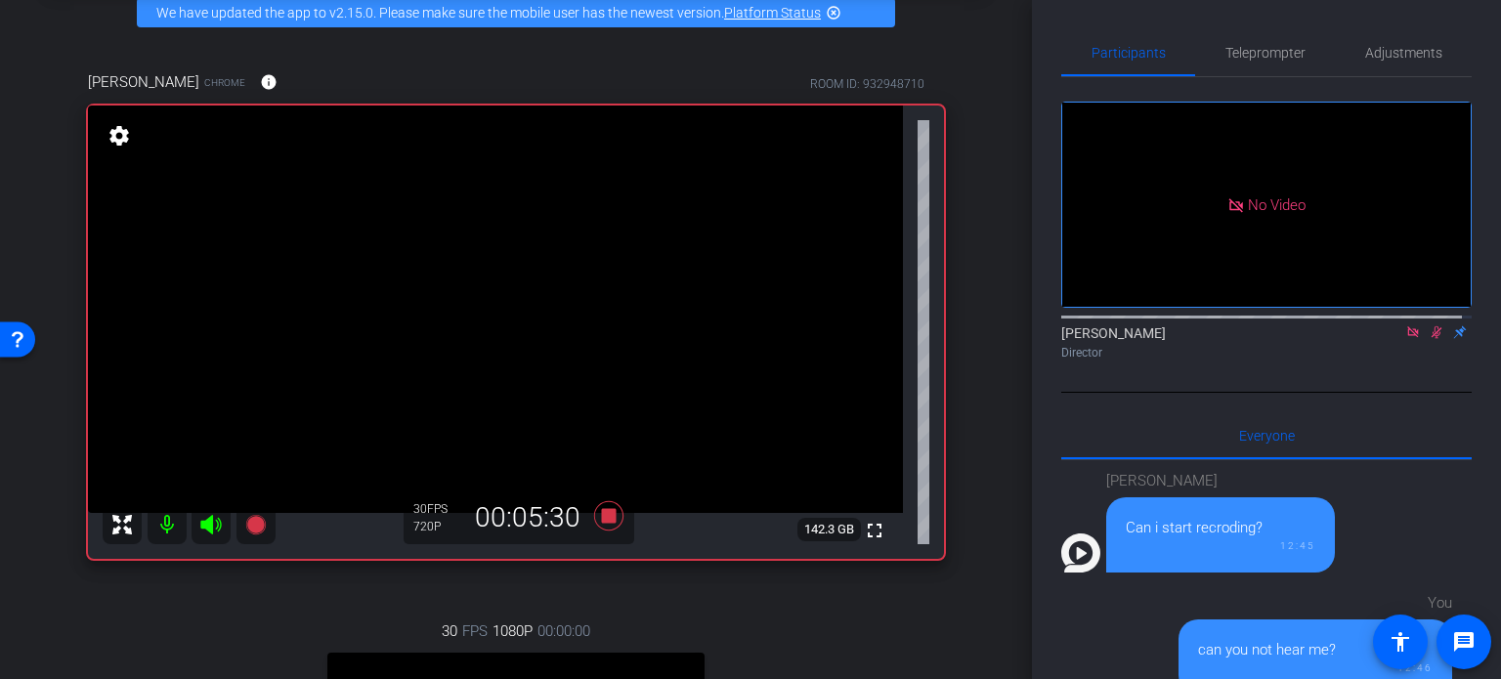
scroll to position [0, 0]
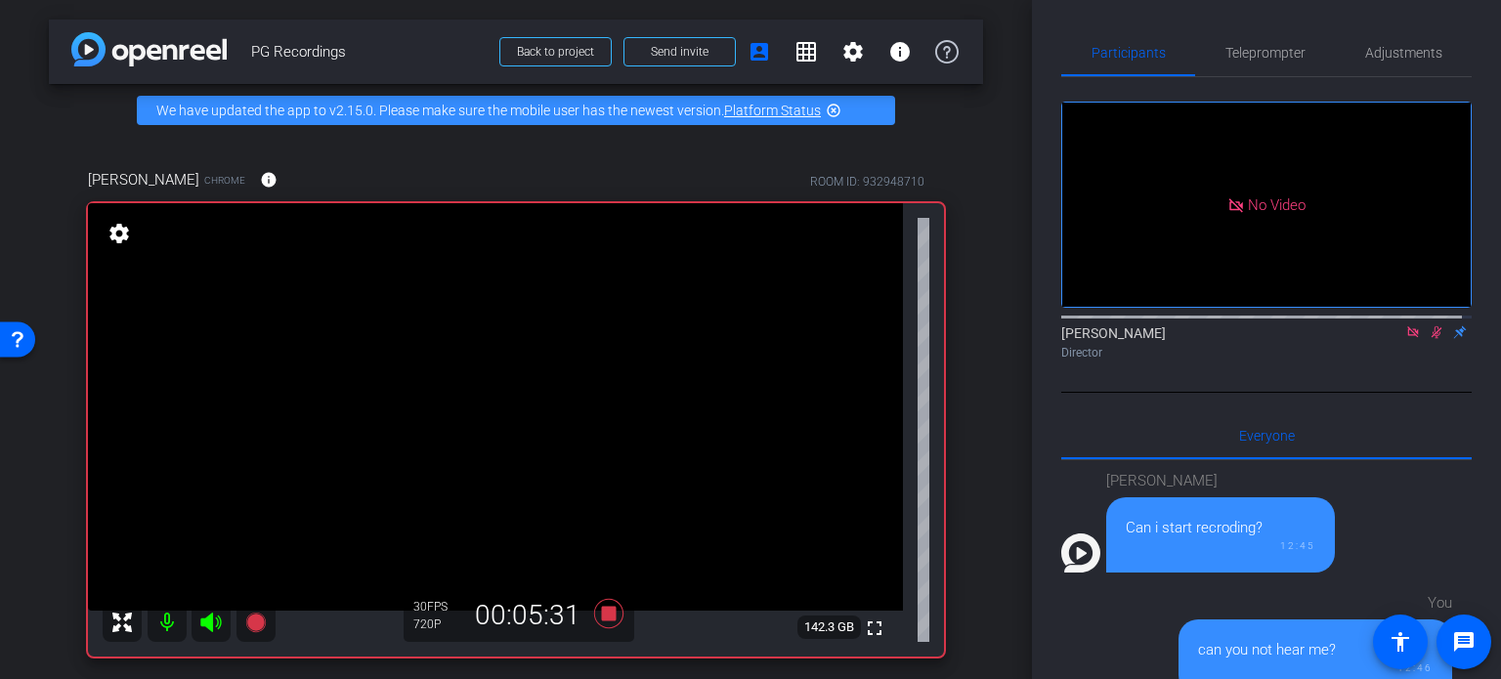
click at [969, 323] on div "Thomas Nietsch Chrome info ROOM ID: 932948710 fullscreen settings 142.3 GB 30 F…" at bounding box center [516, 623] width 934 height 972
click at [974, 307] on div "arrow_back PG Recordings Back to project Send invite account_box grid_on settin…" at bounding box center [516, 339] width 1032 height 679
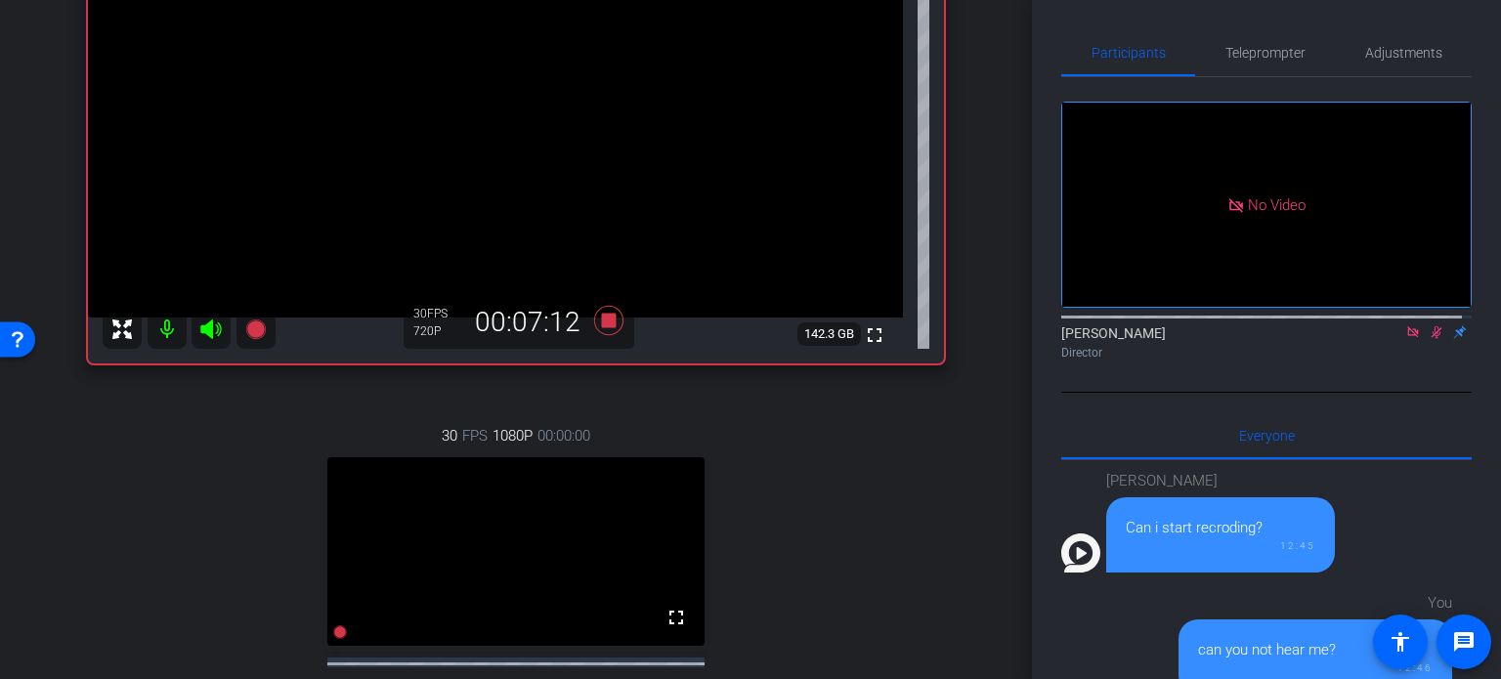
scroll to position [586, 0]
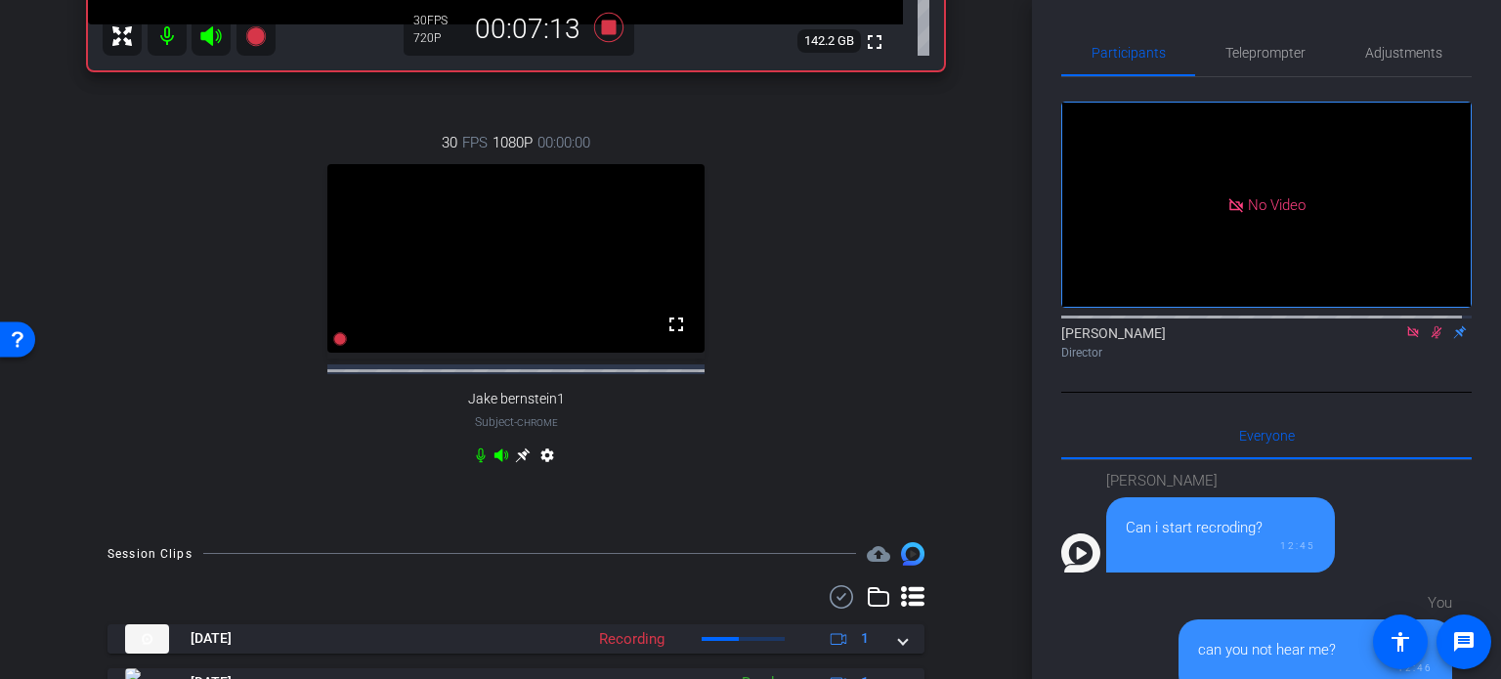
click at [476, 462] on icon at bounding box center [480, 455] width 9 height 15
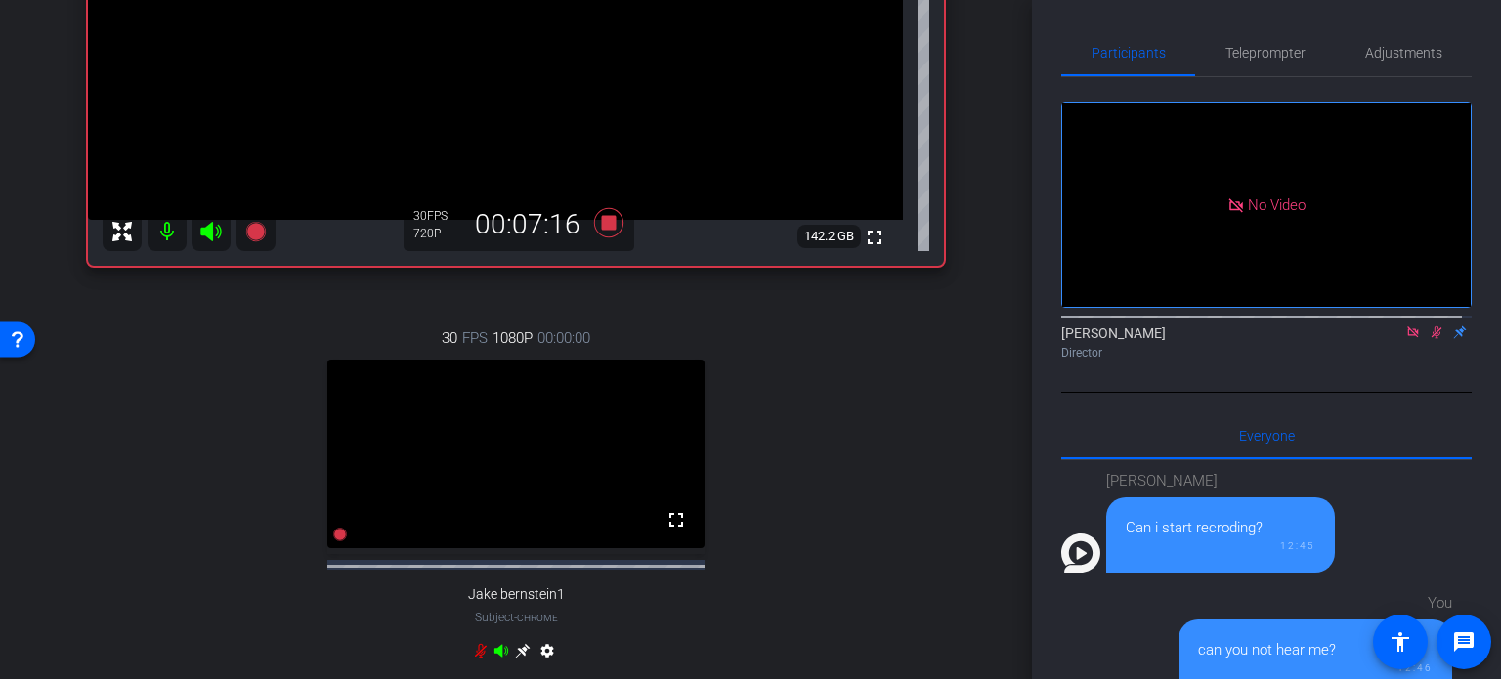
scroll to position [195, 0]
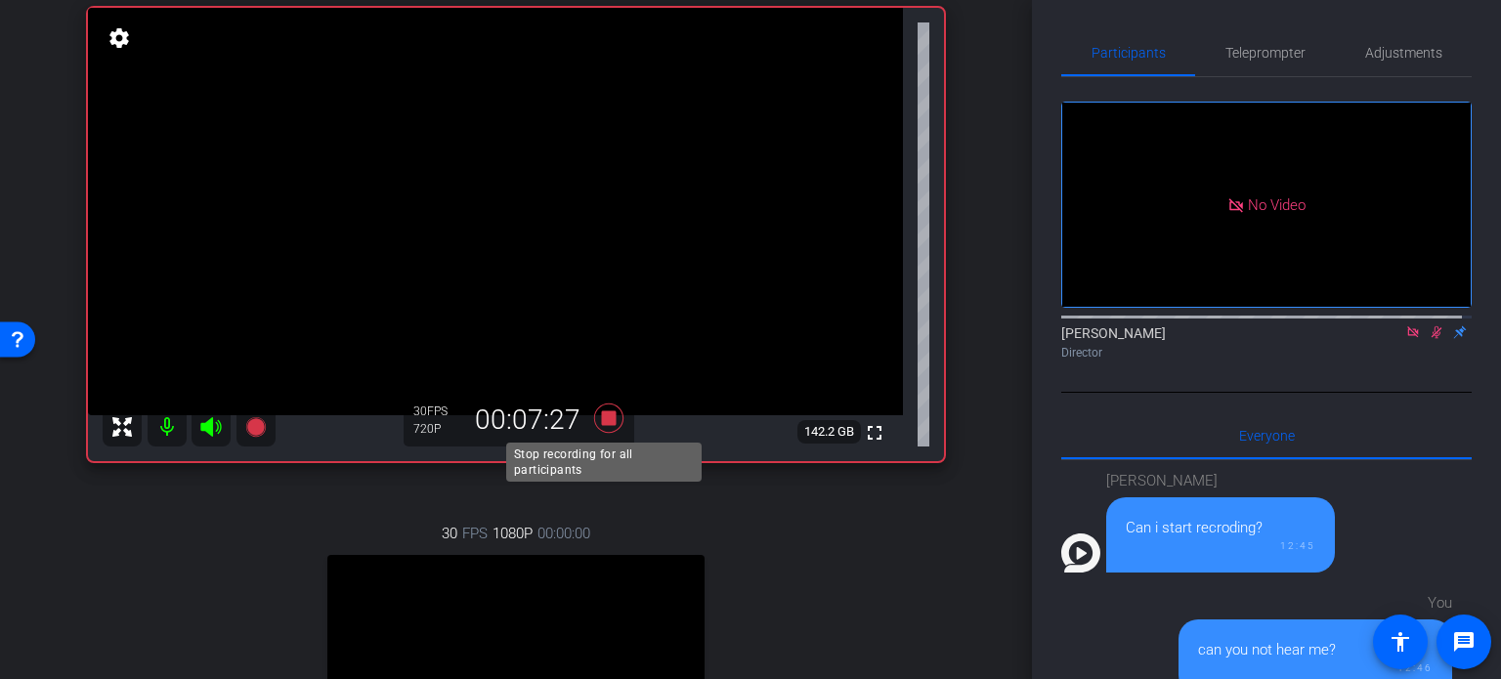
click at [603, 413] on icon at bounding box center [608, 418] width 29 height 29
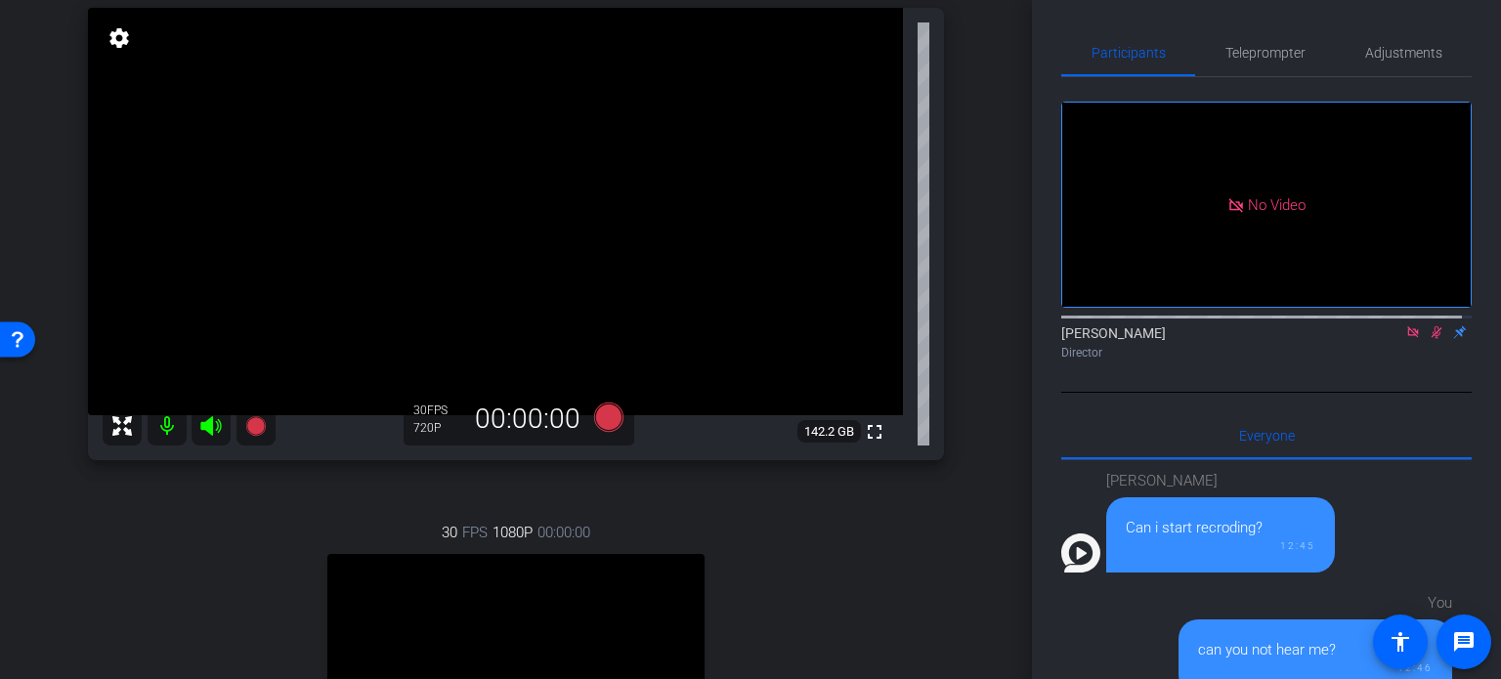
click at [1432, 326] on icon at bounding box center [1437, 332] width 11 height 13
click at [903, 546] on div "30 FPS 1080P 00:00:00 fullscreen Jake bernstein1 Subject - Chrome settings" at bounding box center [516, 692] width 856 height 404
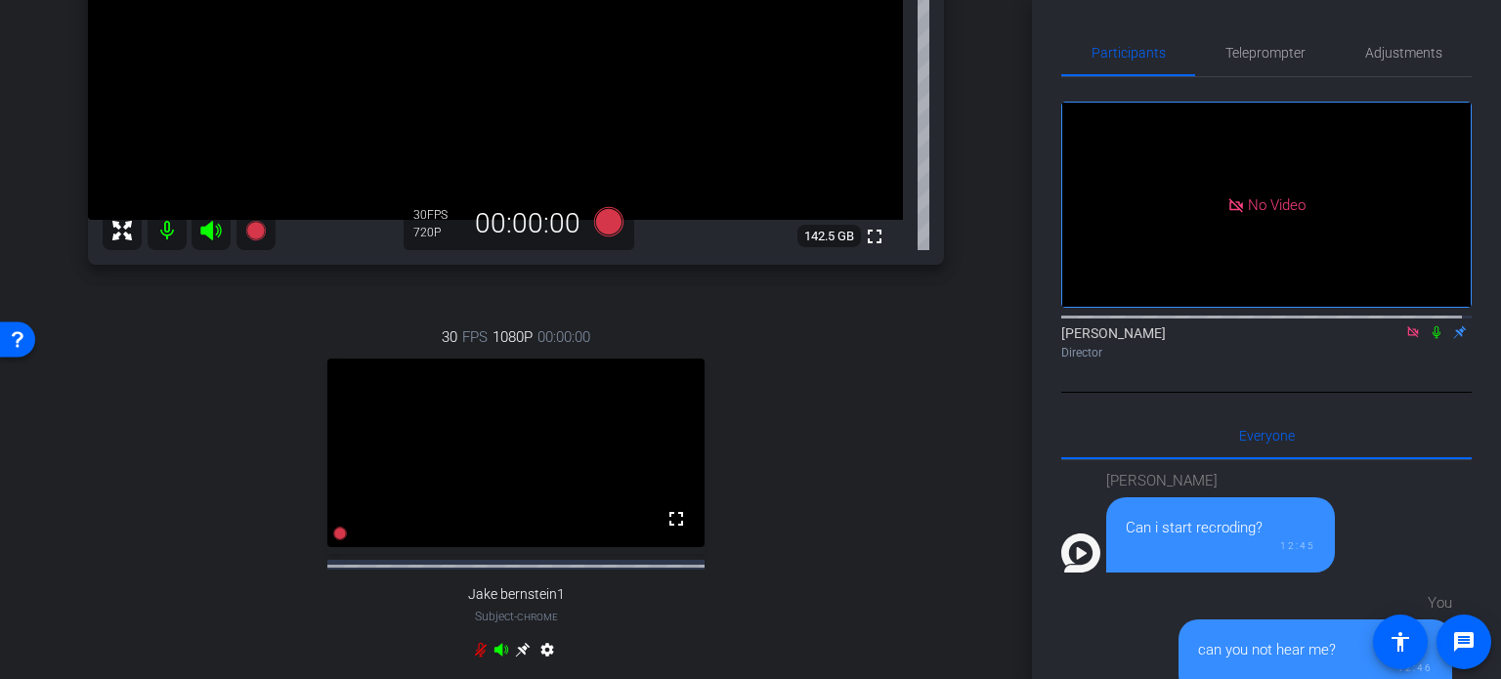
click at [475, 658] on icon at bounding box center [481, 650] width 12 height 15
click at [878, 464] on div "30 FPS 1080P 00:00:00 fullscreen Jake bernstein1 Subject - Chrome settings" at bounding box center [516, 496] width 856 height 404
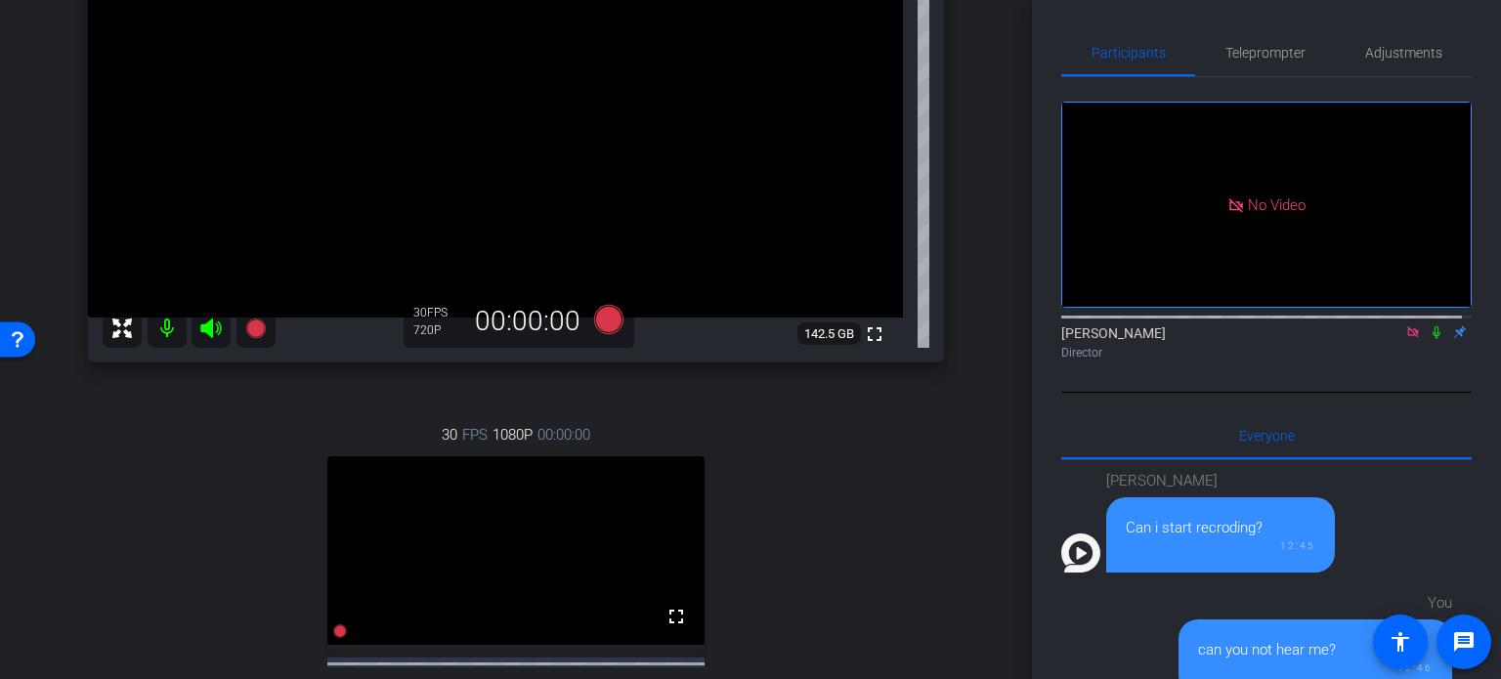
scroll to position [195, 0]
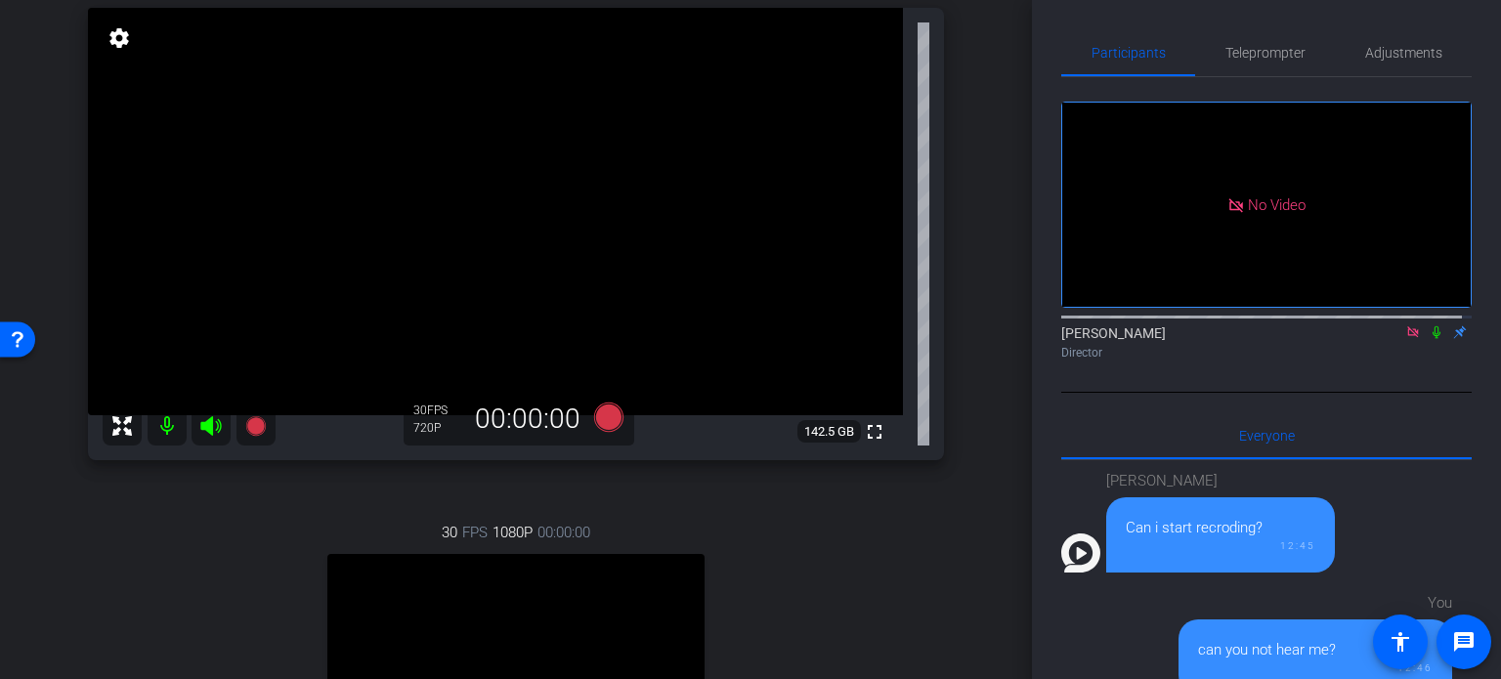
click at [965, 363] on div "Thomas Nietsch Chrome info ROOM ID: 932948710 fullscreen settings 142.5 GB 30 F…" at bounding box center [516, 426] width 934 height 971
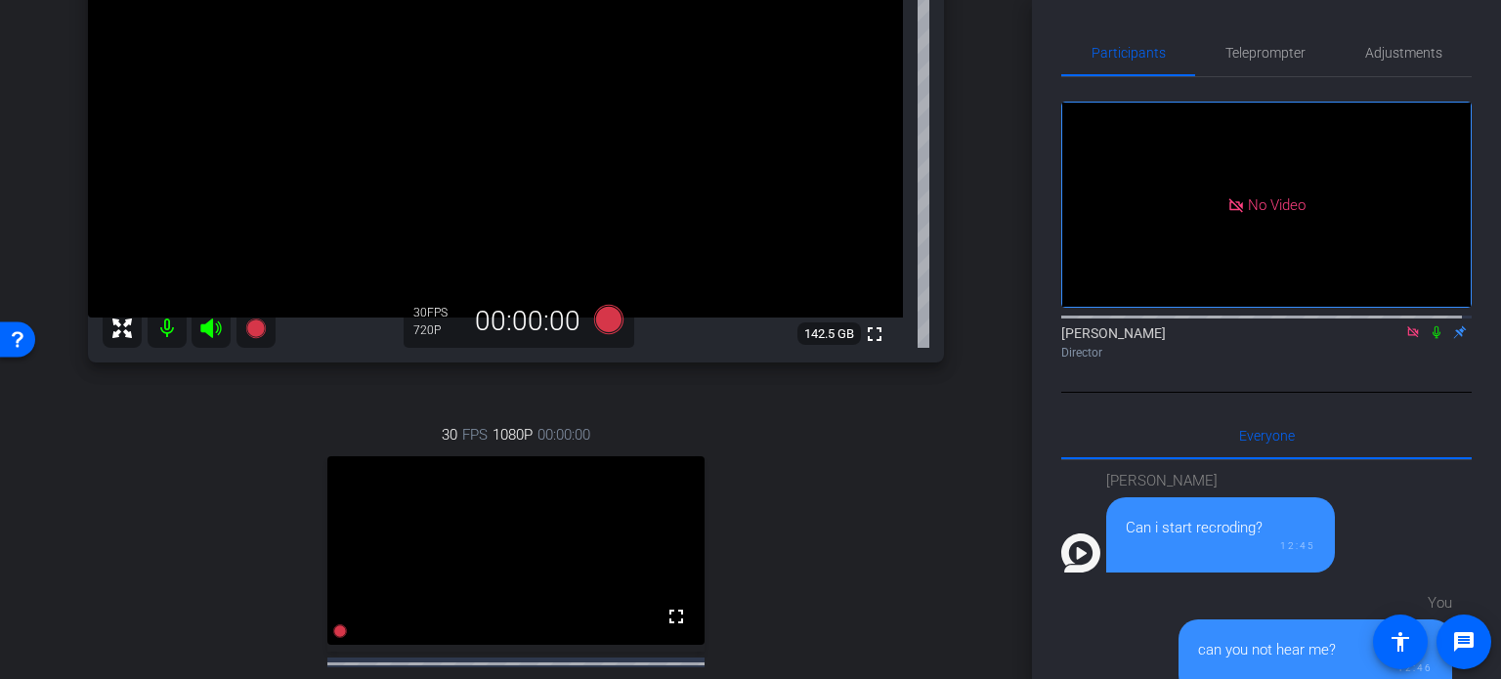
scroll to position [391, 0]
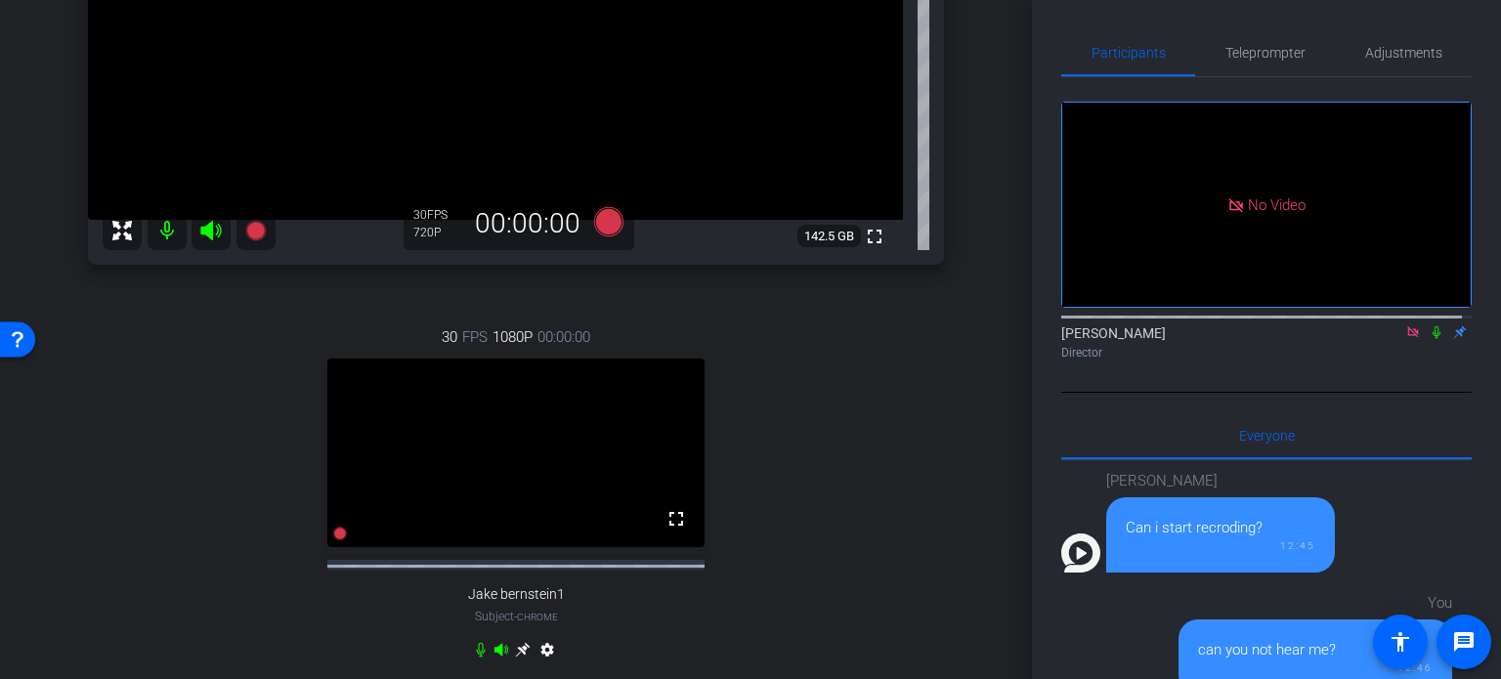
click at [864, 568] on div "30 FPS 1080P 00:00:00 fullscreen Jake bernstein1 Subject - Chrome settings" at bounding box center [516, 496] width 856 height 404
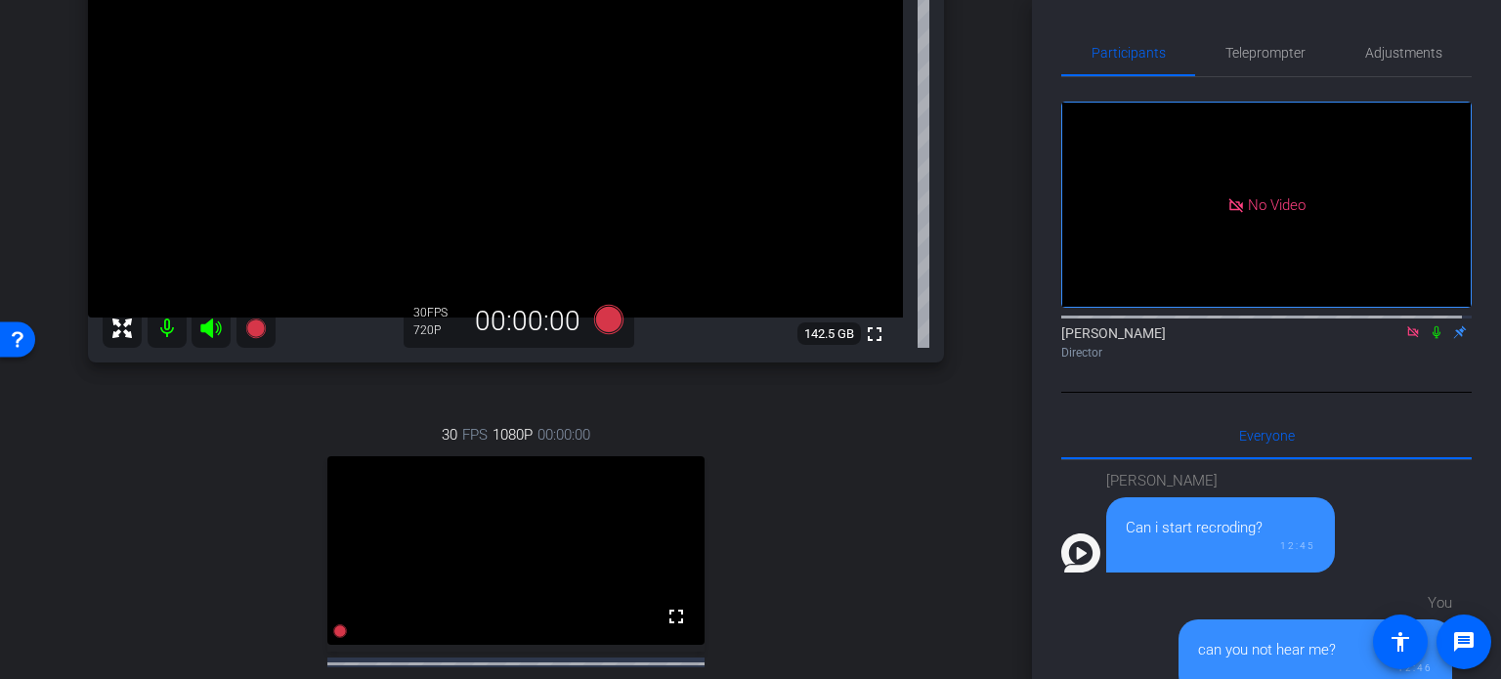
scroll to position [195, 0]
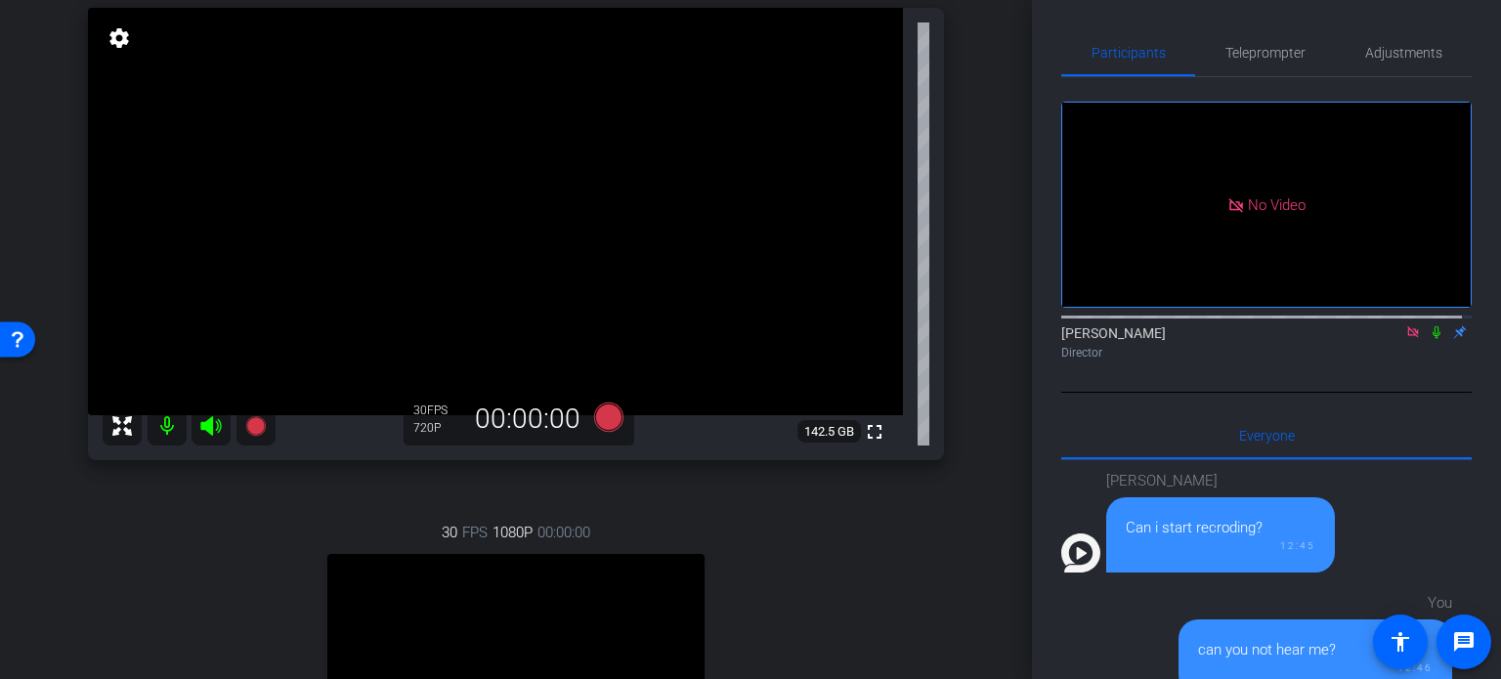
click at [864, 568] on div "30 FPS 1080P 00:00:00 fullscreen Jake bernstein1 Subject - Chrome settings" at bounding box center [516, 692] width 856 height 404
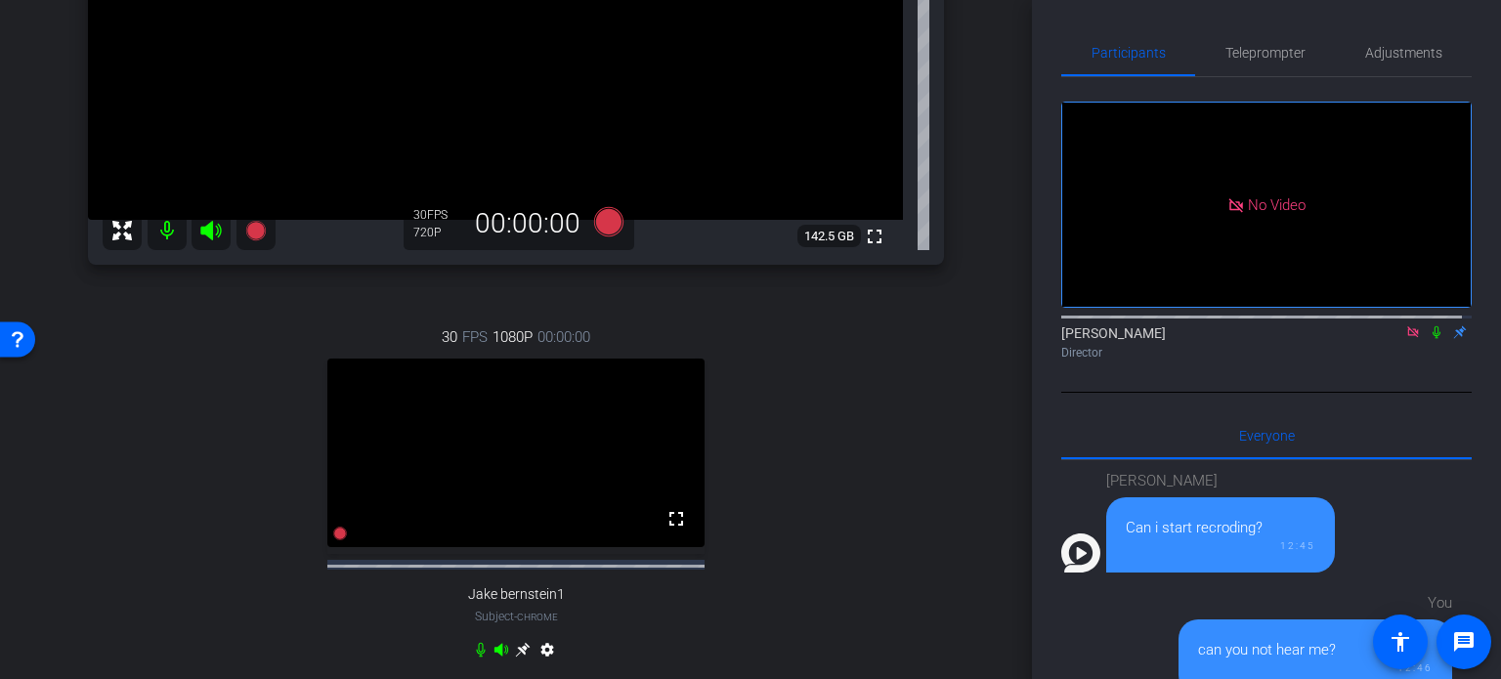
scroll to position [293, 0]
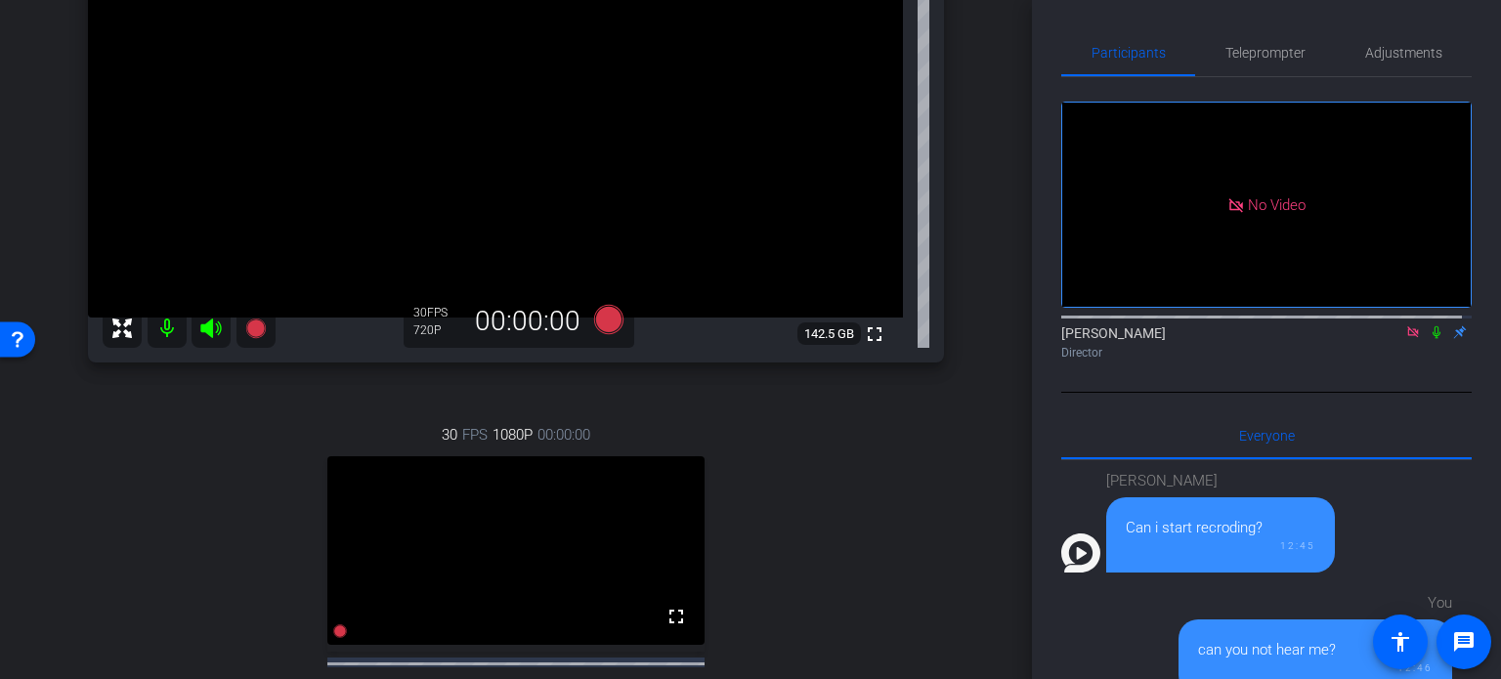
click at [865, 566] on div "30 FPS 1080P 00:00:00 fullscreen Jake bernstein1 Subject - Chrome settings" at bounding box center [516, 594] width 856 height 404
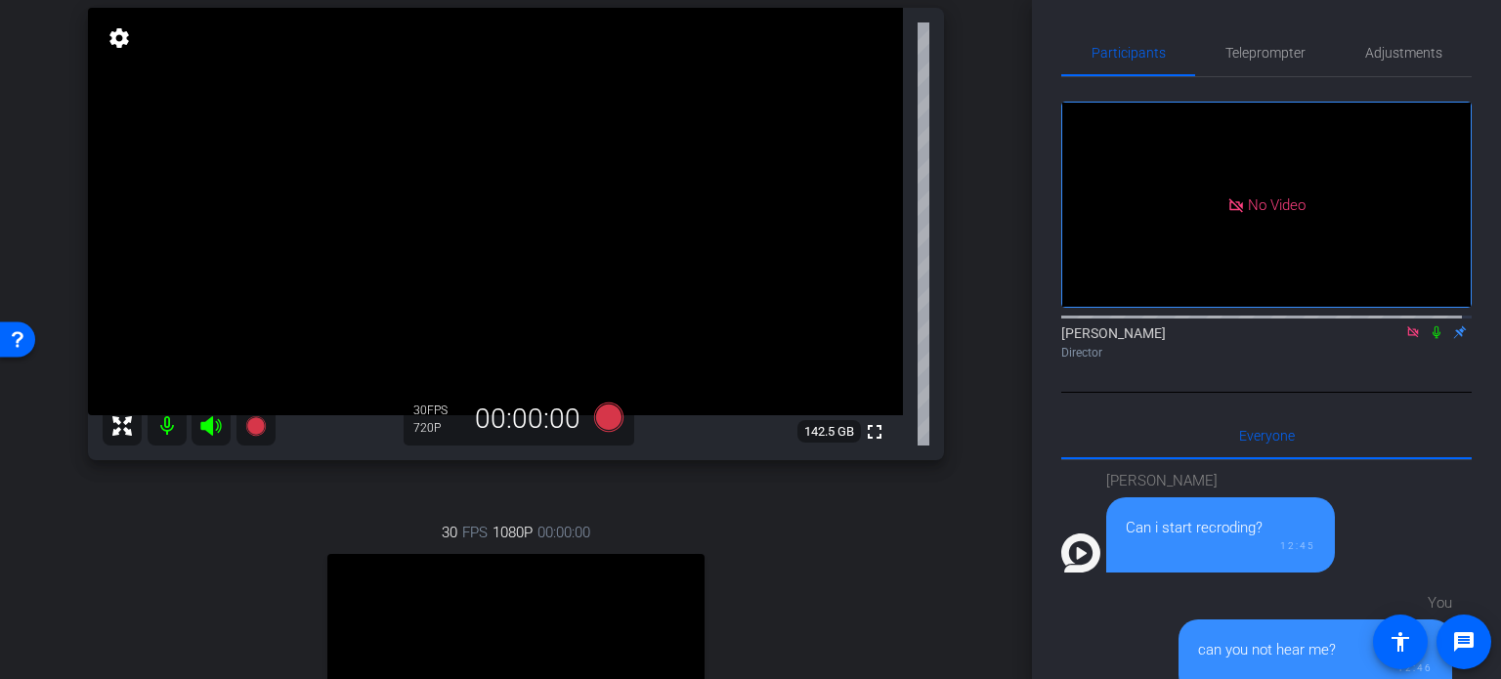
click at [876, 575] on div "30 FPS 1080P 00:00:00 fullscreen Jake bernstein1 Subject - Chrome settings" at bounding box center [516, 692] width 856 height 404
click at [486, 490] on div "30 FPS 1080P 00:00:00 fullscreen Jake bernstein1 Subject - Chrome settings" at bounding box center [516, 692] width 856 height 404
click at [828, 519] on div "30 FPS 1080P 00:00:00 fullscreen Jake bernstein1 Subject - Chrome settings" at bounding box center [516, 692] width 856 height 404
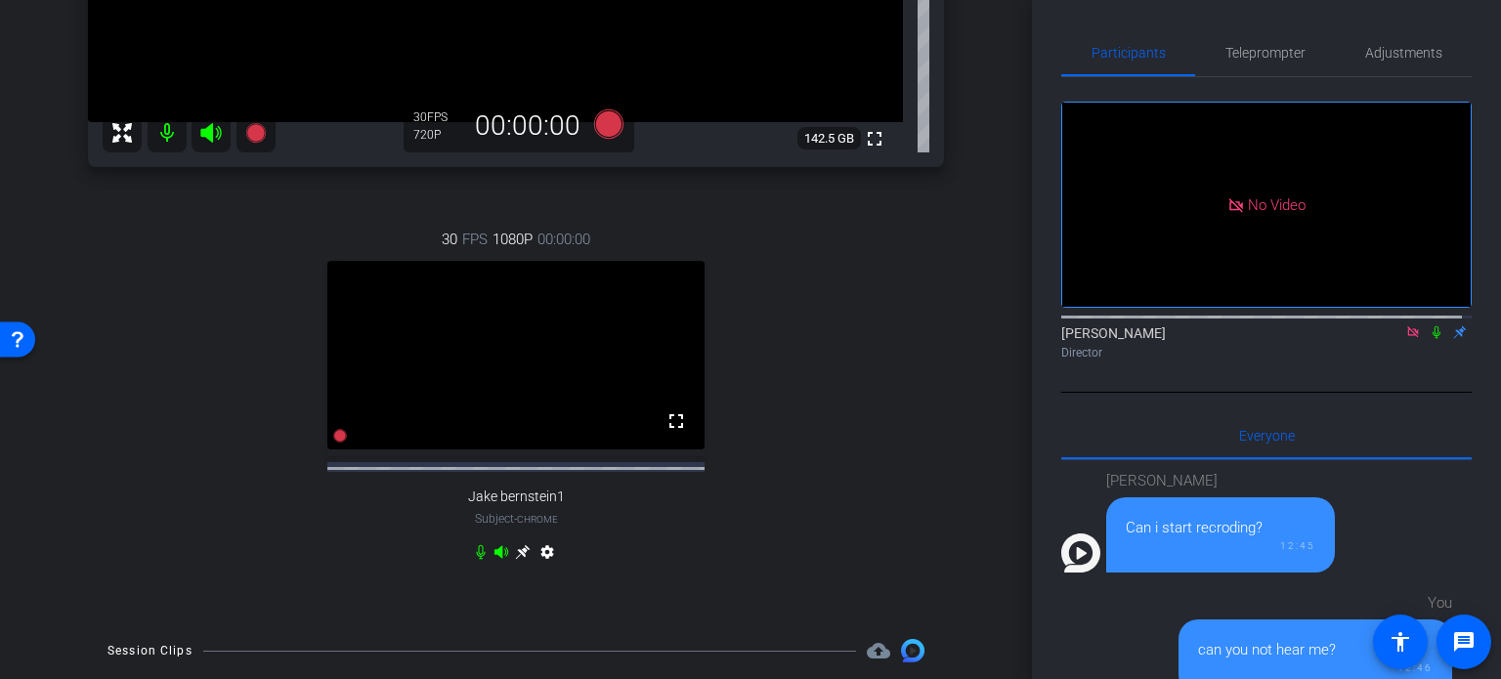
scroll to position [391, 0]
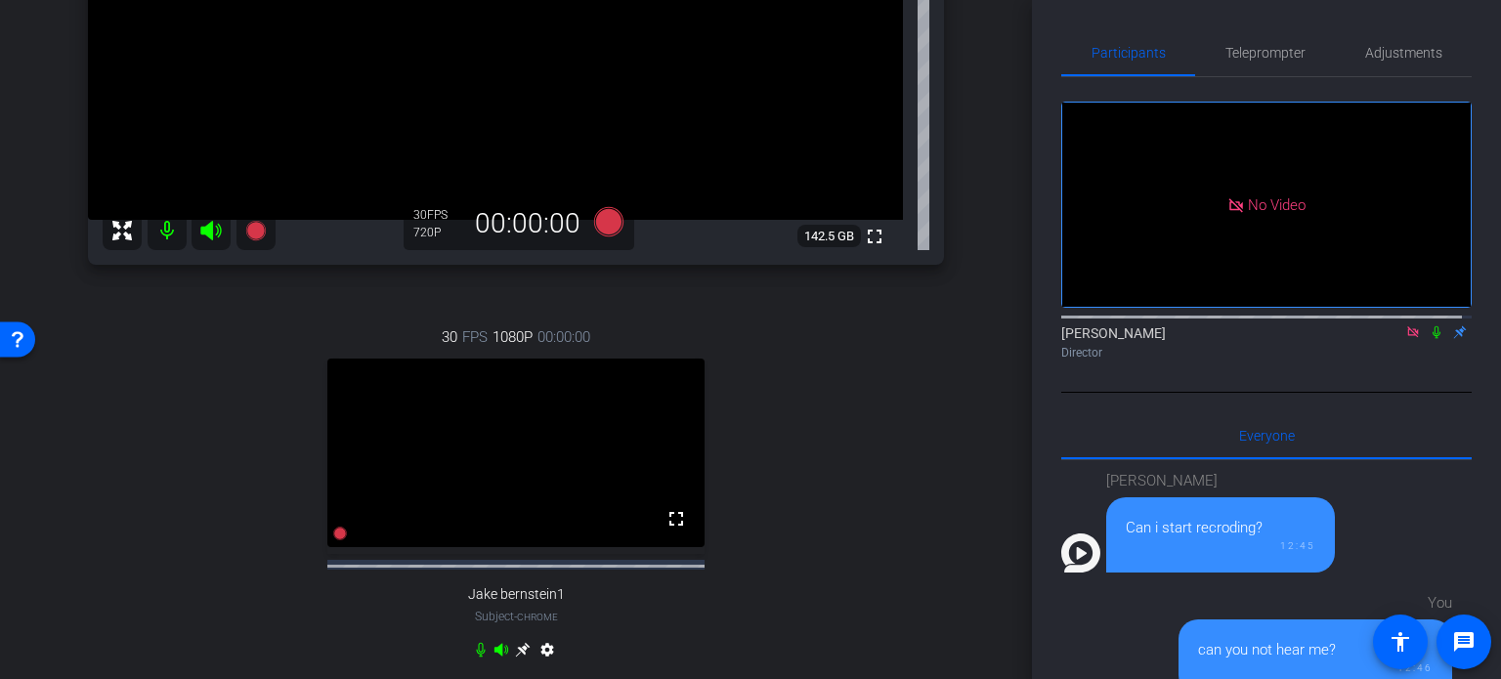
click at [836, 525] on div "30 FPS 1080P 00:00:00 fullscreen Jake bernstein1 Subject - Chrome settings" at bounding box center [516, 496] width 856 height 404
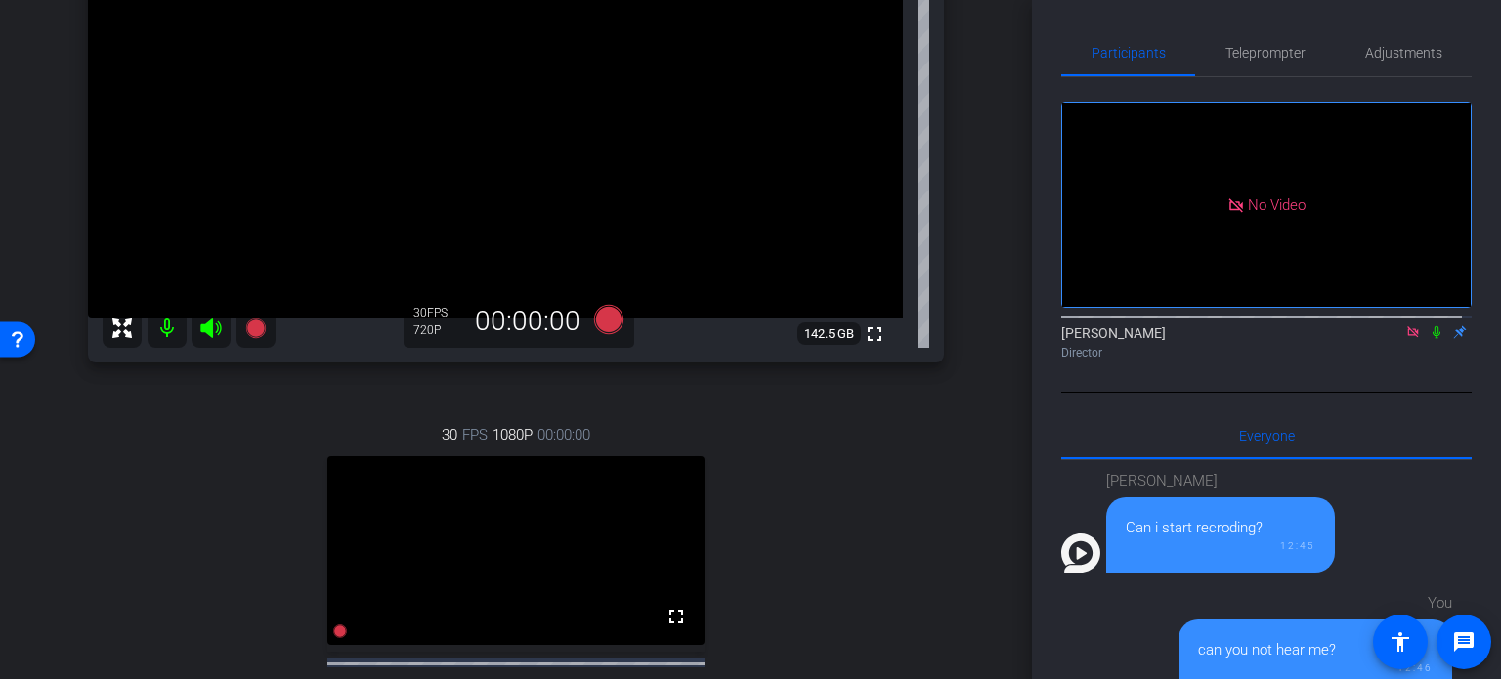
click at [990, 201] on div "arrow_back PG Recordings Back to project Send invite account_box grid_on settin…" at bounding box center [516, 46] width 1032 height 679
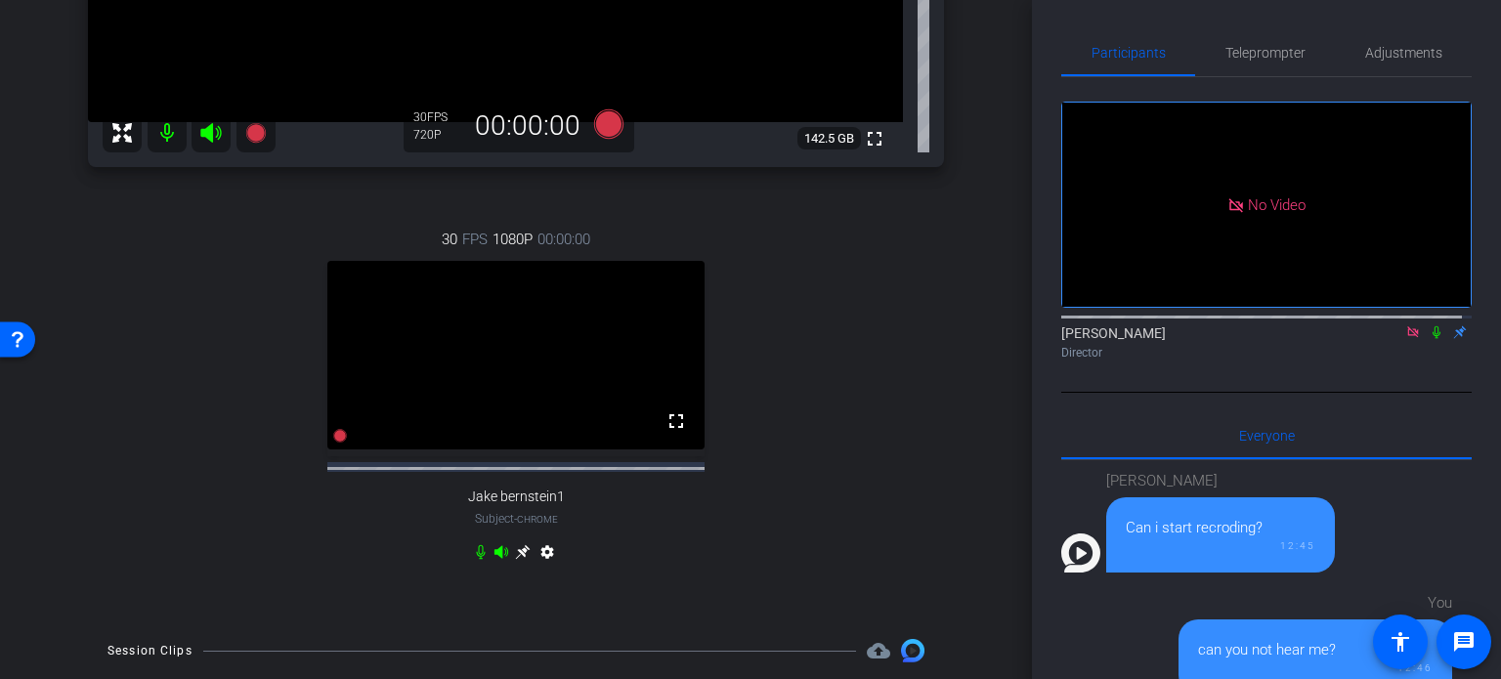
scroll to position [586, 0]
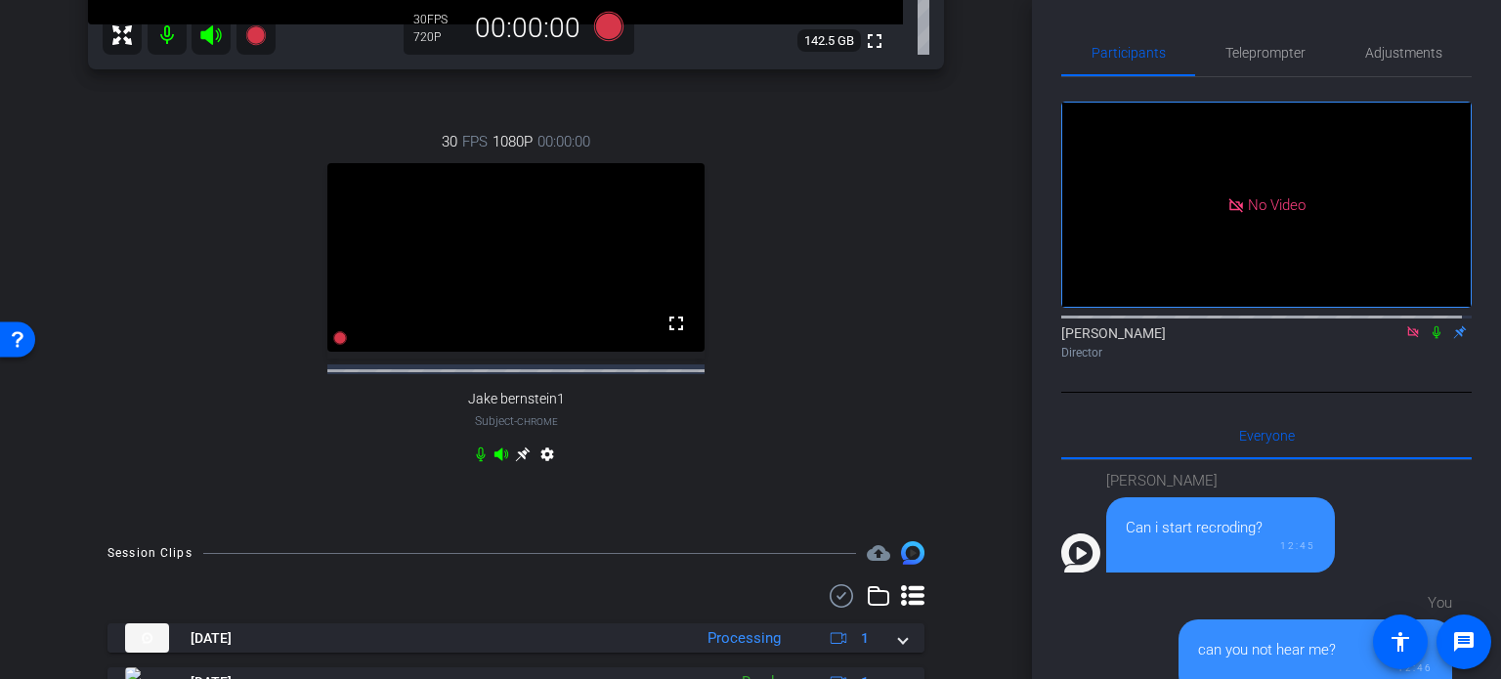
click at [515, 462] on icon at bounding box center [523, 455] width 16 height 16
click at [897, 304] on div "30 FPS 720P 00:00:00 fullscreen Thomas Nietsch Subject - Chrome settings" at bounding box center [516, 301] width 856 height 404
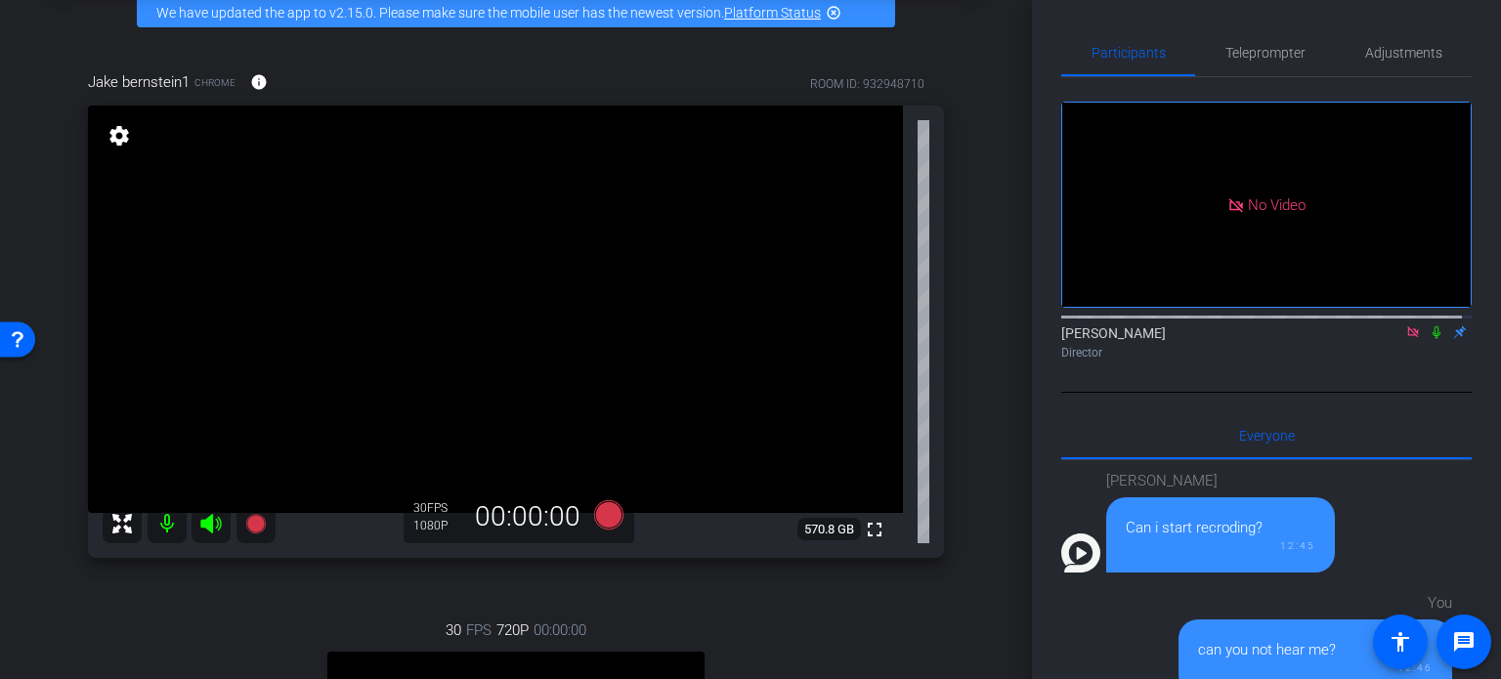
scroll to position [195, 0]
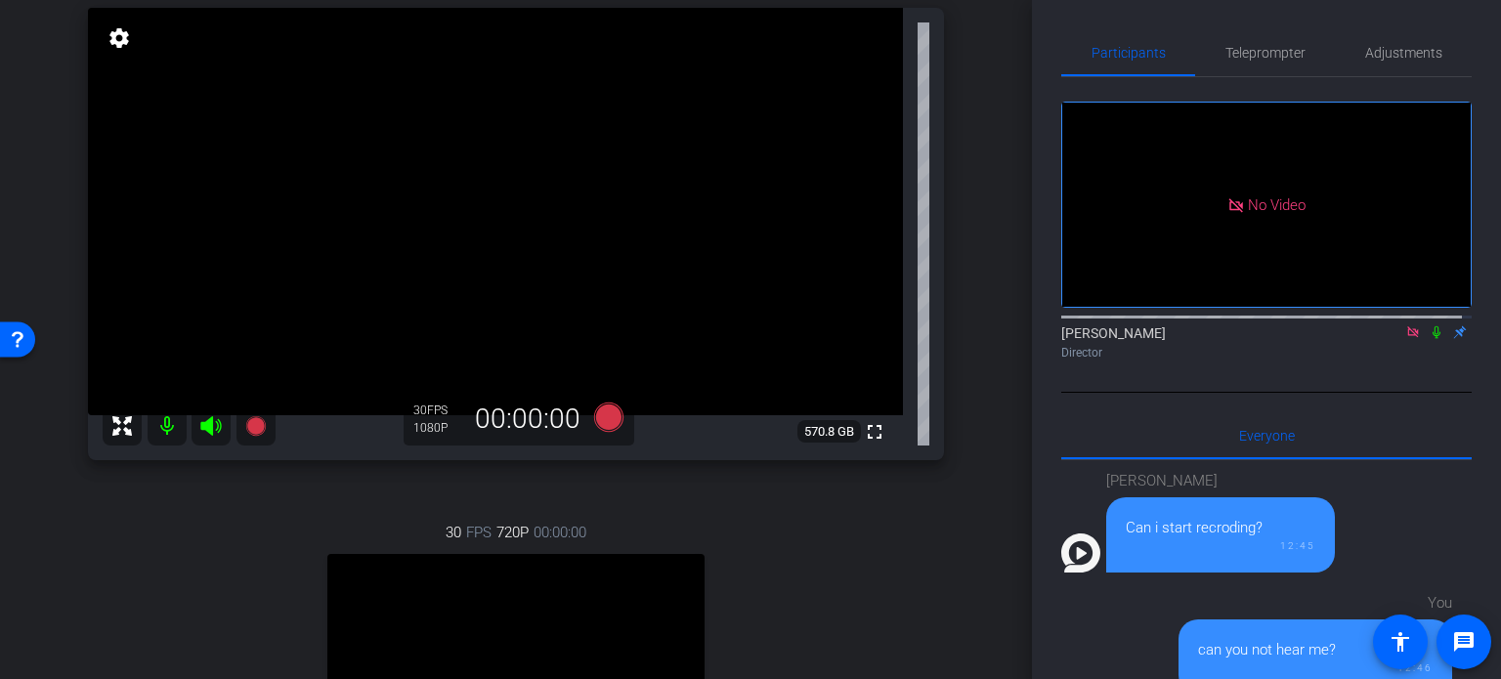
click at [741, 499] on div "30 FPS 720P 00:00:00 fullscreen Thomas Nietsch Subject - Chrome settings" at bounding box center [516, 692] width 856 height 404
click at [739, 519] on div "30 FPS 720P 00:00:00 fullscreen Thomas Nietsch Subject - Chrome settings" at bounding box center [516, 692] width 856 height 404
click at [812, 542] on div "30 FPS 720P 00:00:00 fullscreen Thomas Nietsch Subject - Chrome settings" at bounding box center [516, 692] width 856 height 404
click at [964, 302] on div "Jake bernstein1 Chrome info ROOM ID: 932948710 fullscreen settings 570.8 GB 30 …" at bounding box center [516, 426] width 934 height 971
click at [843, 587] on div "30 FPS 720P 00:00:00 fullscreen Thomas Nietsch Subject - Chrome settings" at bounding box center [516, 692] width 856 height 404
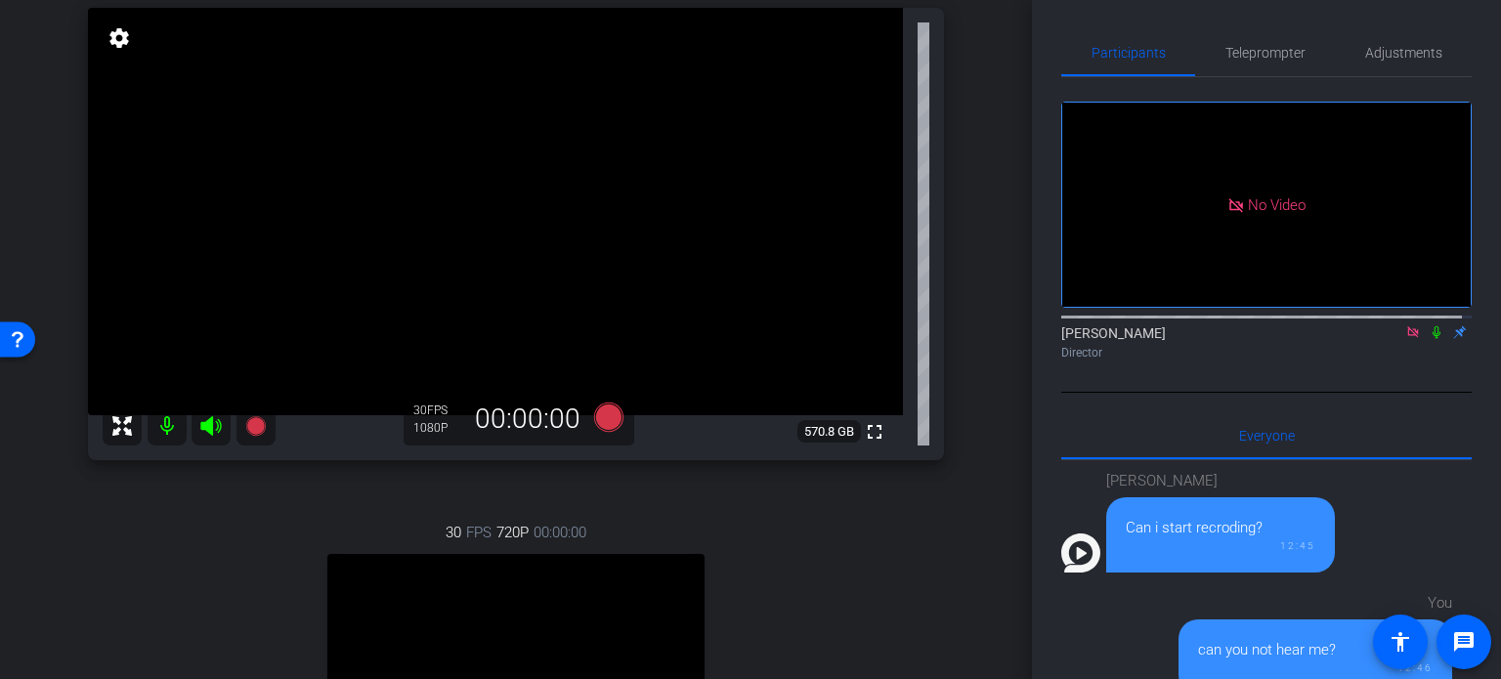
click at [830, 621] on div "30 FPS 720P 00:00:00 fullscreen Thomas Nietsch Subject - Chrome settings" at bounding box center [516, 692] width 856 height 404
click at [827, 554] on div "30 FPS 720P 00:00:00 fullscreen Thomas Nietsch Subject - Chrome settings" at bounding box center [516, 692] width 856 height 404
click at [794, 545] on div "30 FPS 720P 00:00:00 fullscreen Thomas Nietsch Subject - Chrome settings" at bounding box center [516, 692] width 856 height 404
click at [902, 507] on div "30 FPS 720P 00:00:00 fullscreen Thomas Nietsch Subject - Chrome settings" at bounding box center [516, 692] width 856 height 404
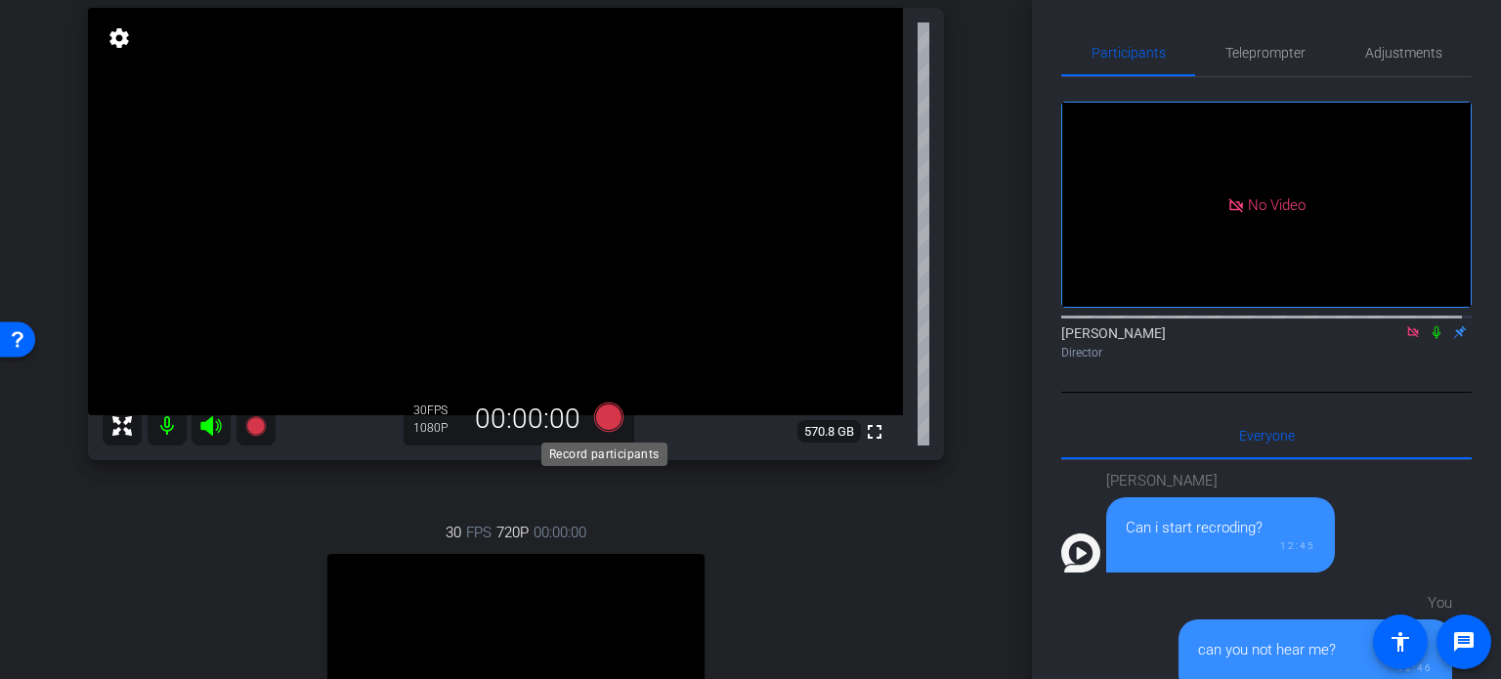
click at [607, 416] on icon at bounding box center [608, 417] width 29 height 29
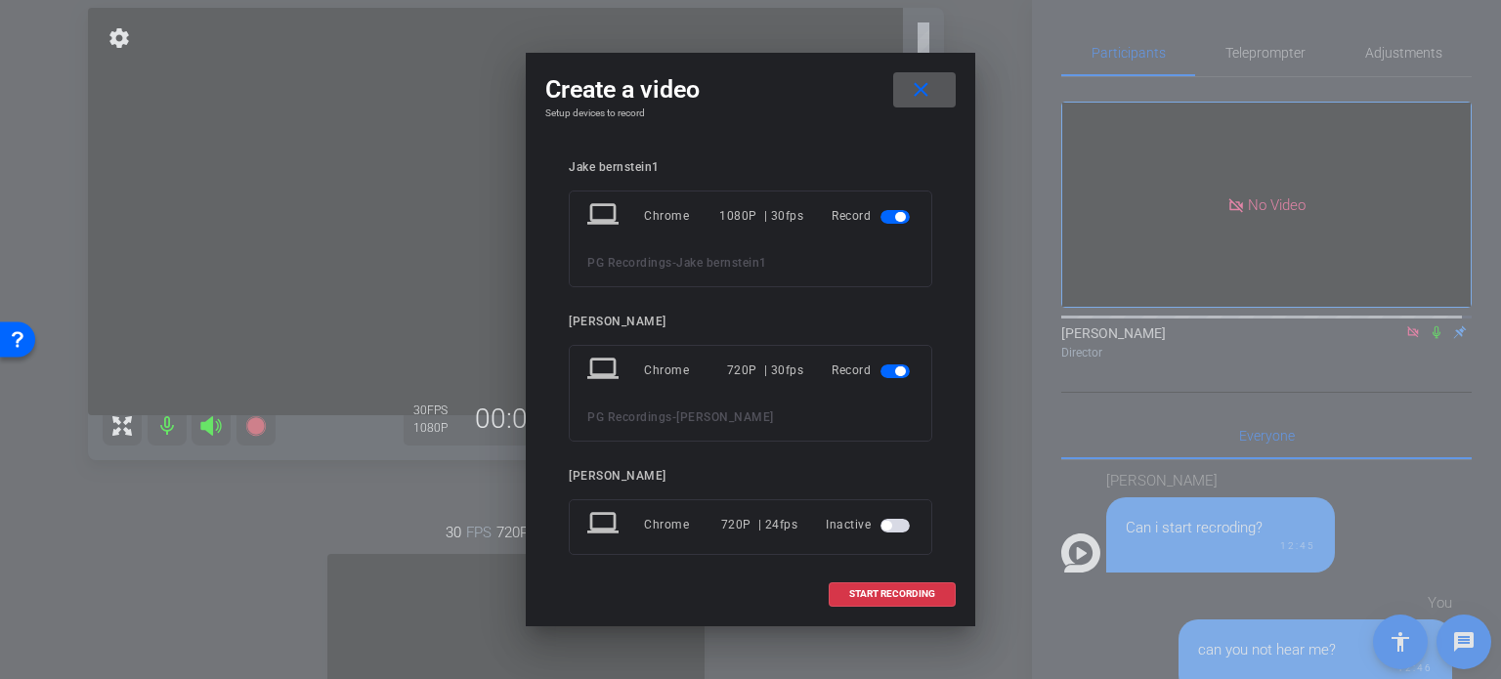
click at [895, 366] on span "button" at bounding box center [900, 371] width 10 height 10
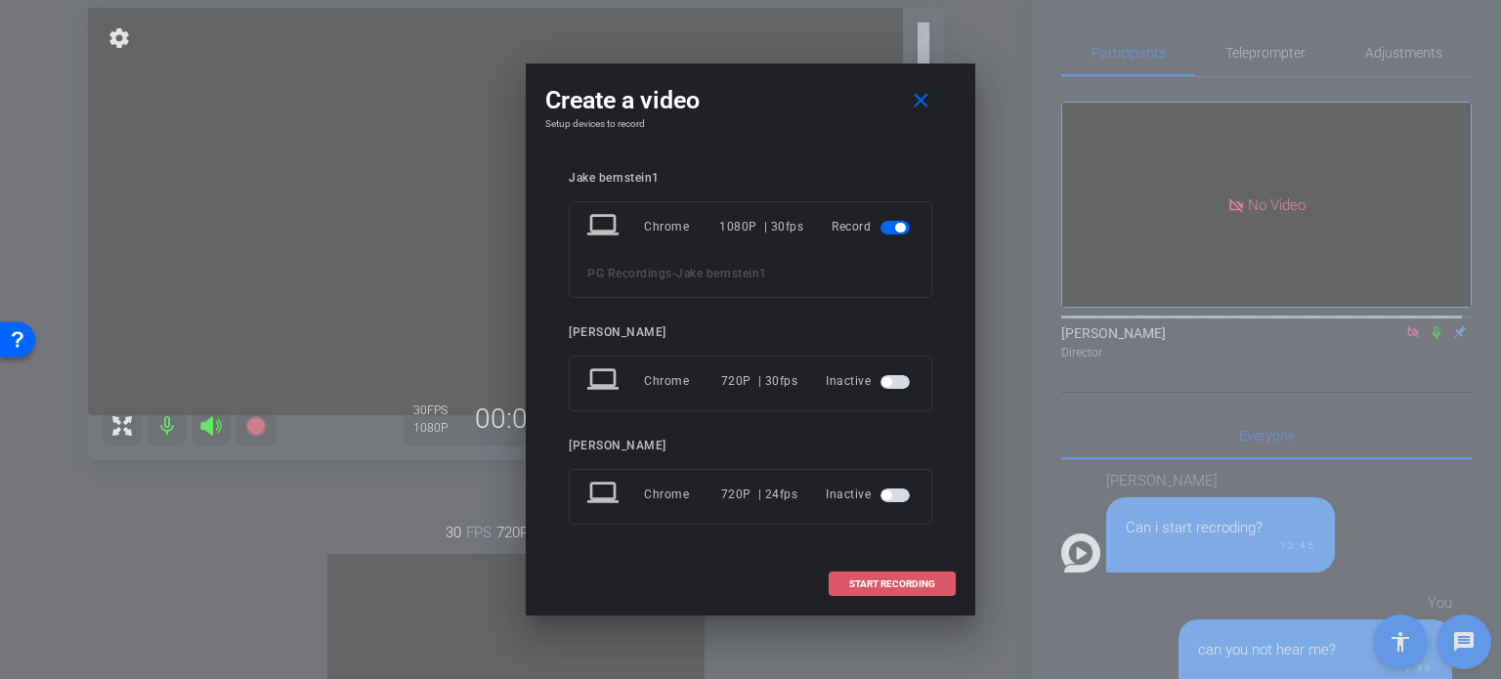
click at [885, 572] on span at bounding box center [892, 584] width 125 height 47
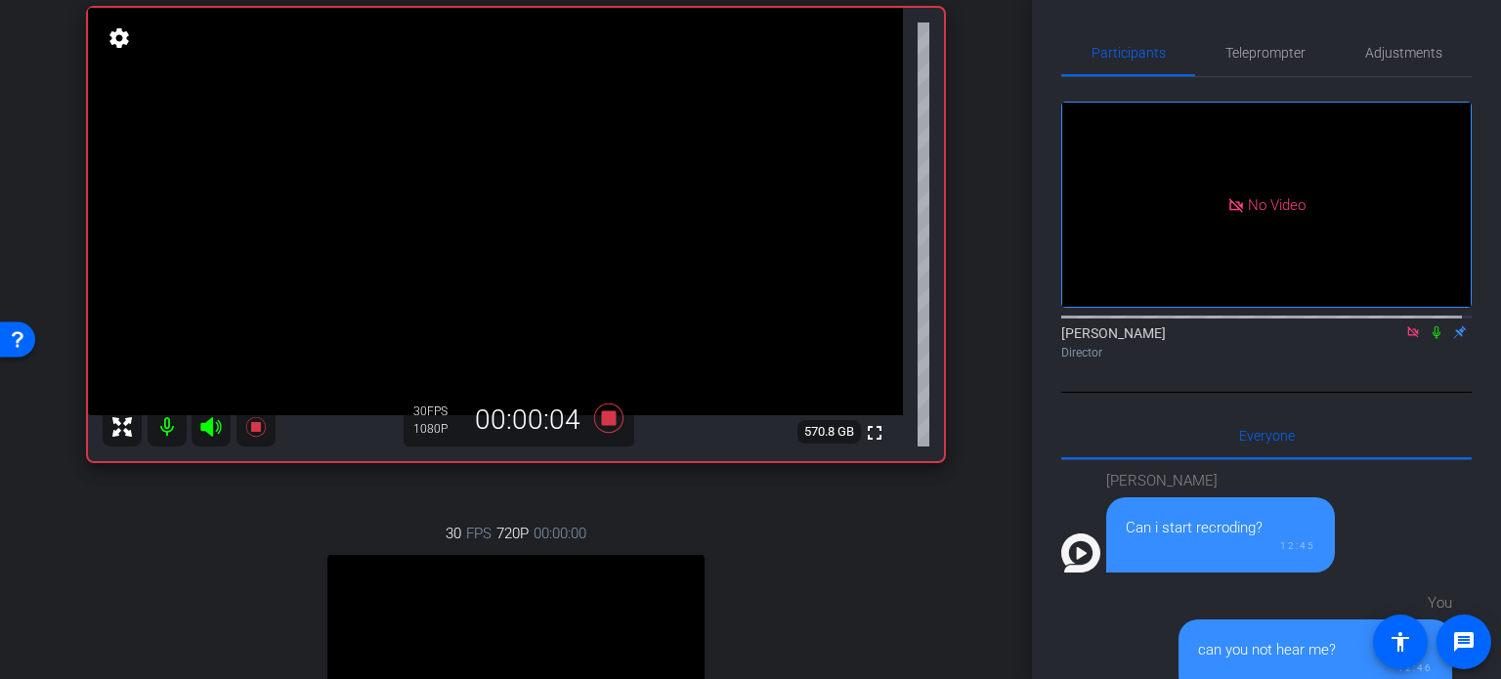
click at [1429, 325] on icon at bounding box center [1437, 332] width 16 height 14
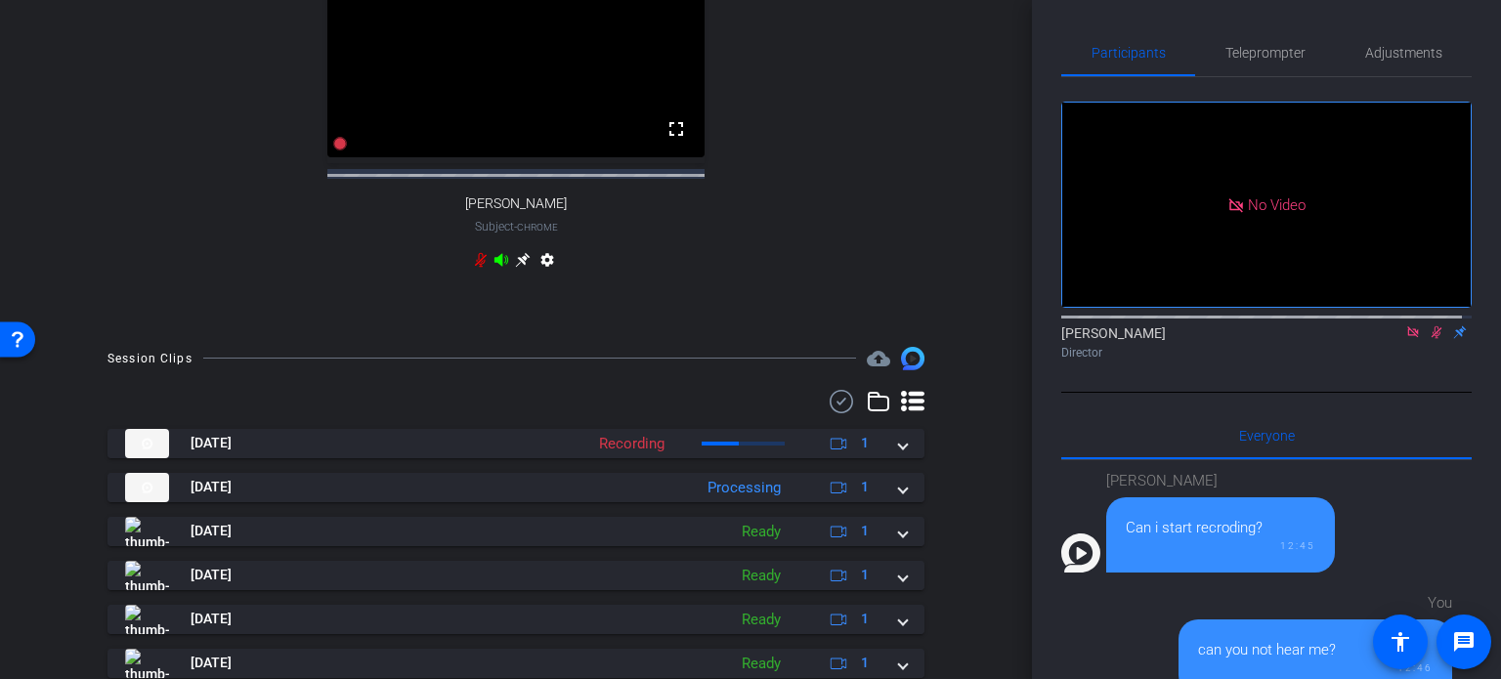
scroll to position [879, 0]
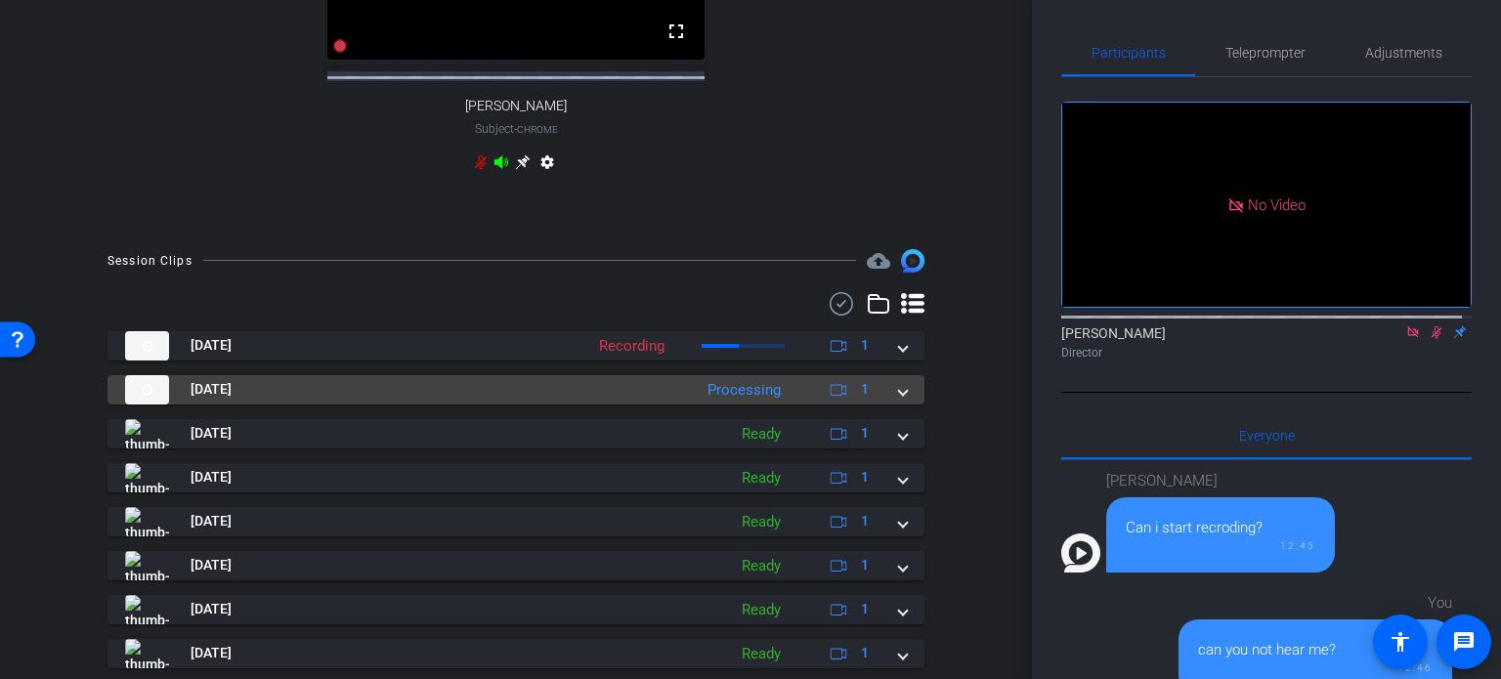
click at [899, 400] on span at bounding box center [903, 389] width 8 height 21
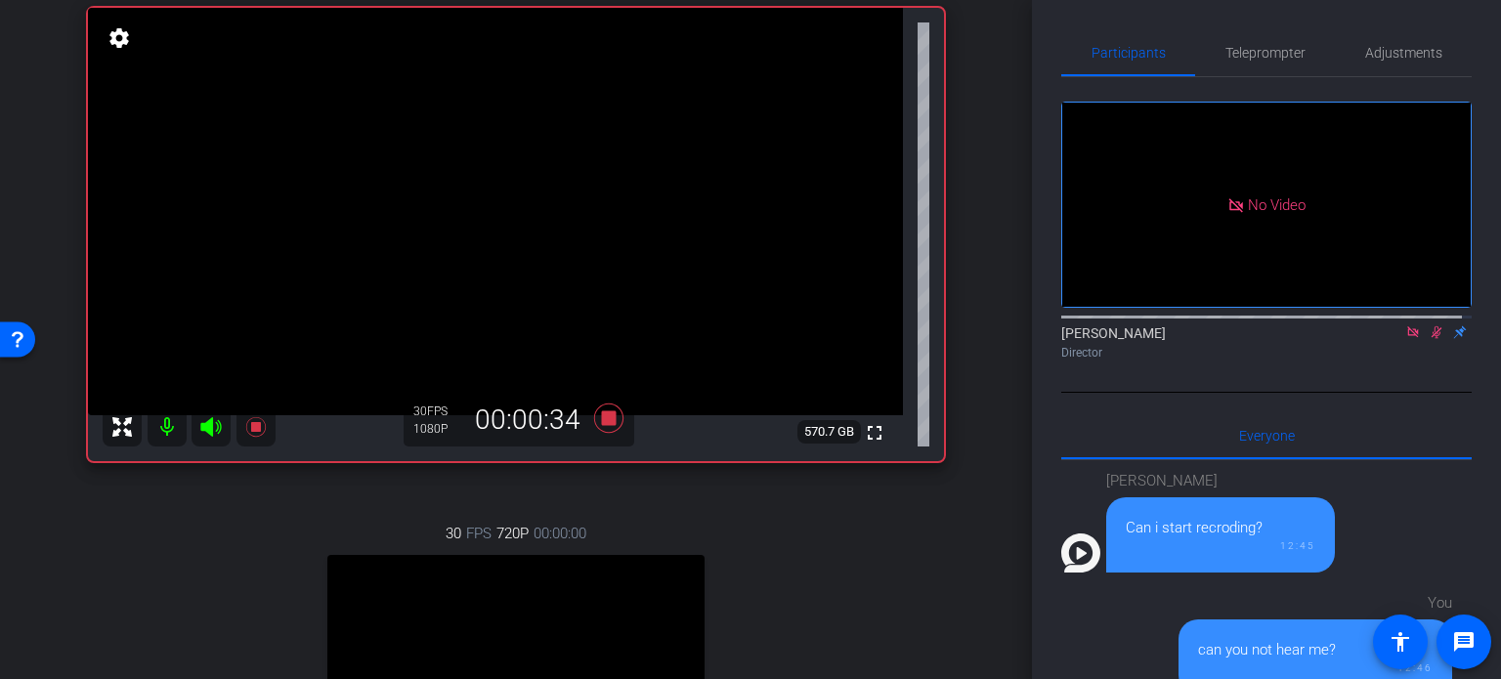
scroll to position [98, 0]
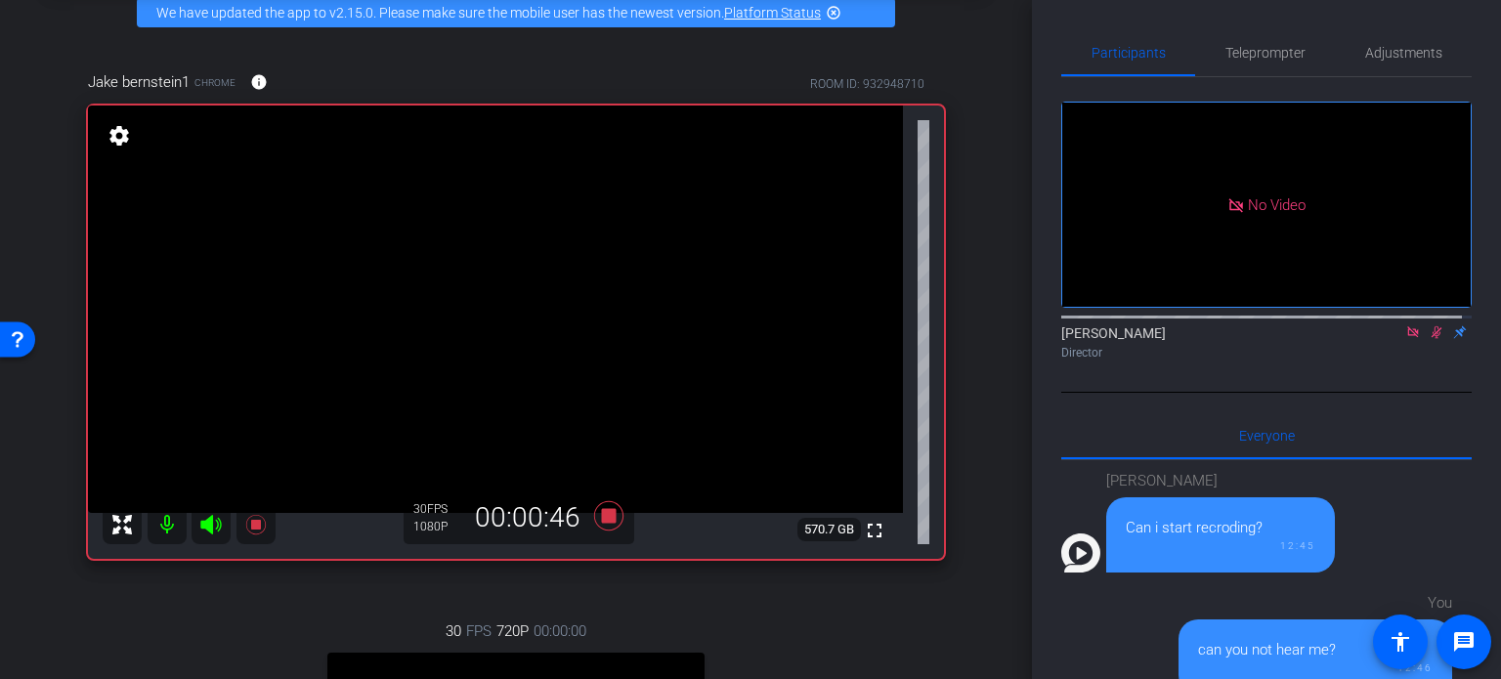
click at [968, 538] on div "Jake bernstein1 Chrome info ROOM ID: 932948710 fullscreen settings 570.7 GB 30 …" at bounding box center [516, 525] width 934 height 972
click at [989, 435] on div "arrow_back PG Recordings Back to project Send invite account_box grid_on settin…" at bounding box center [516, 241] width 1032 height 679
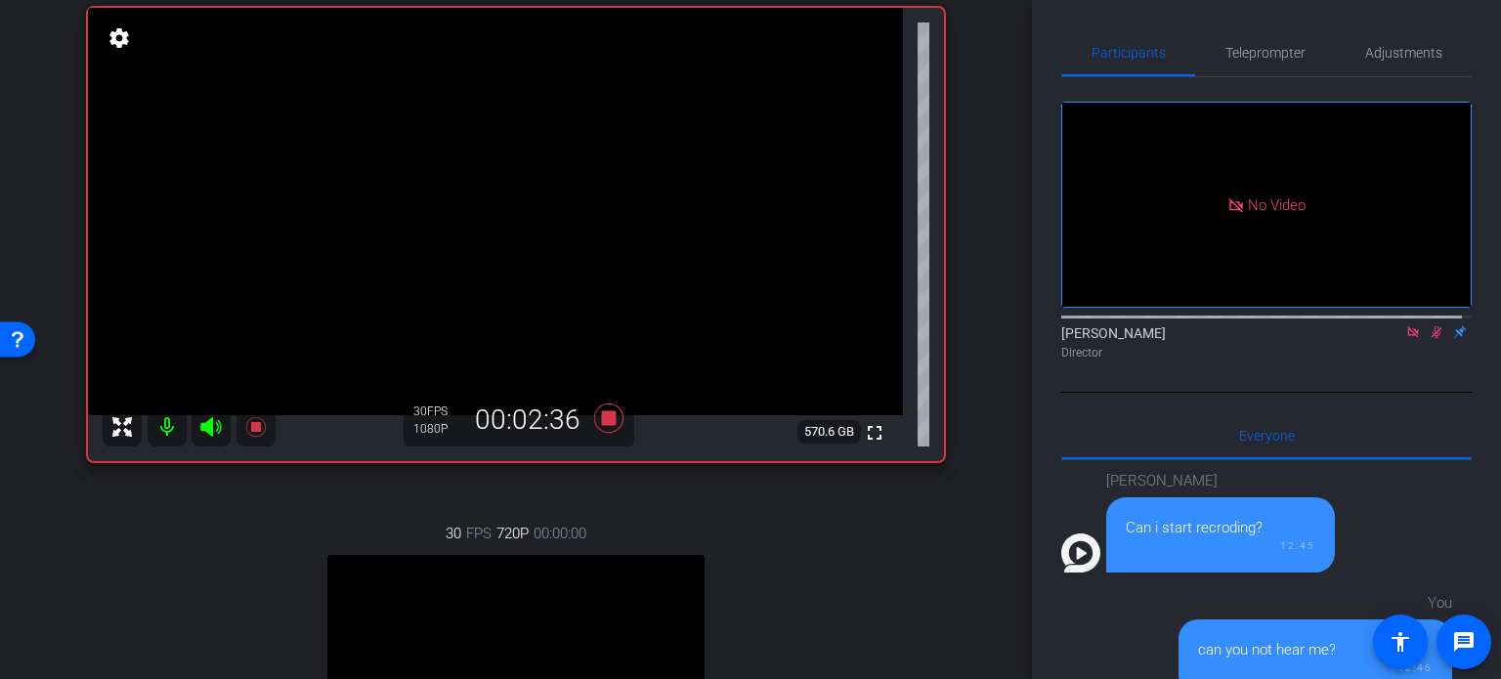
scroll to position [0, 0]
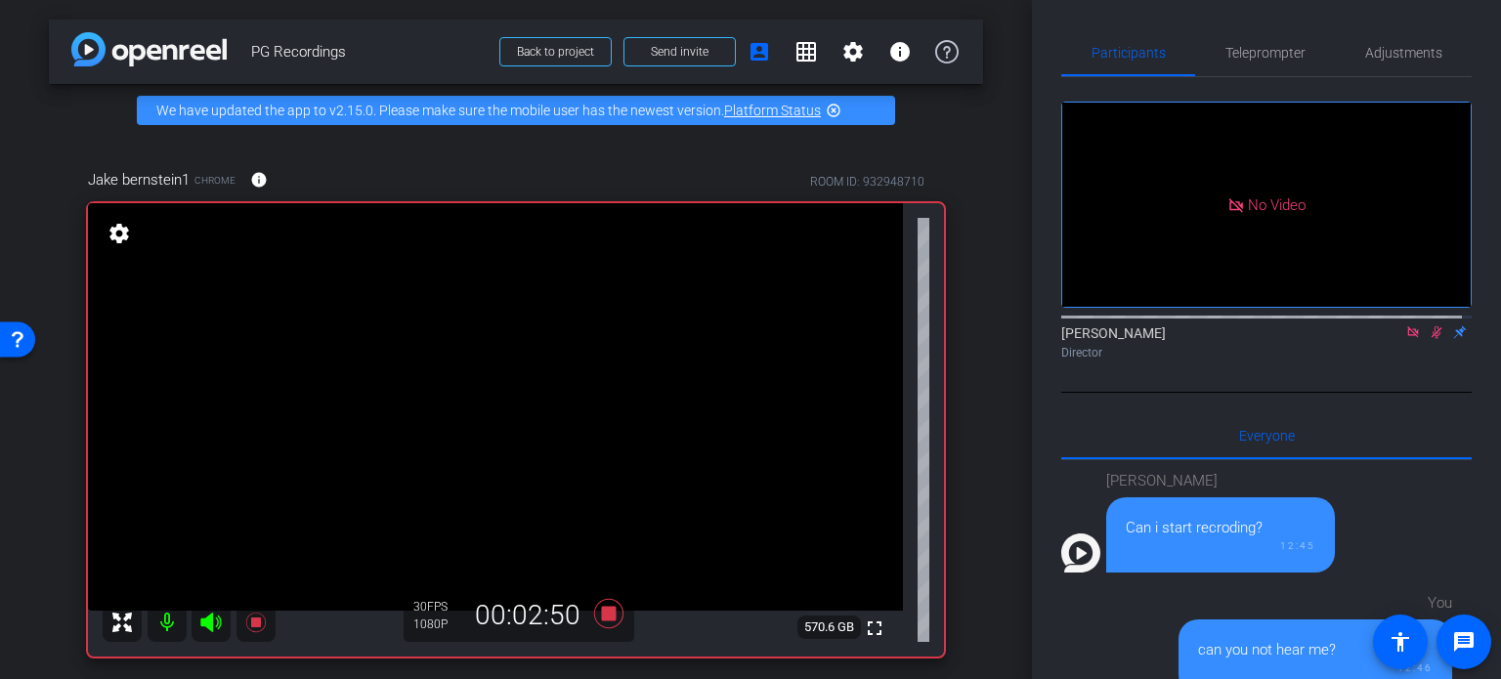
click at [953, 350] on div "Jake bernstein1 Chrome info ROOM ID: 932948710 fullscreen settings 570.6 GB 30 …" at bounding box center [516, 623] width 934 height 972
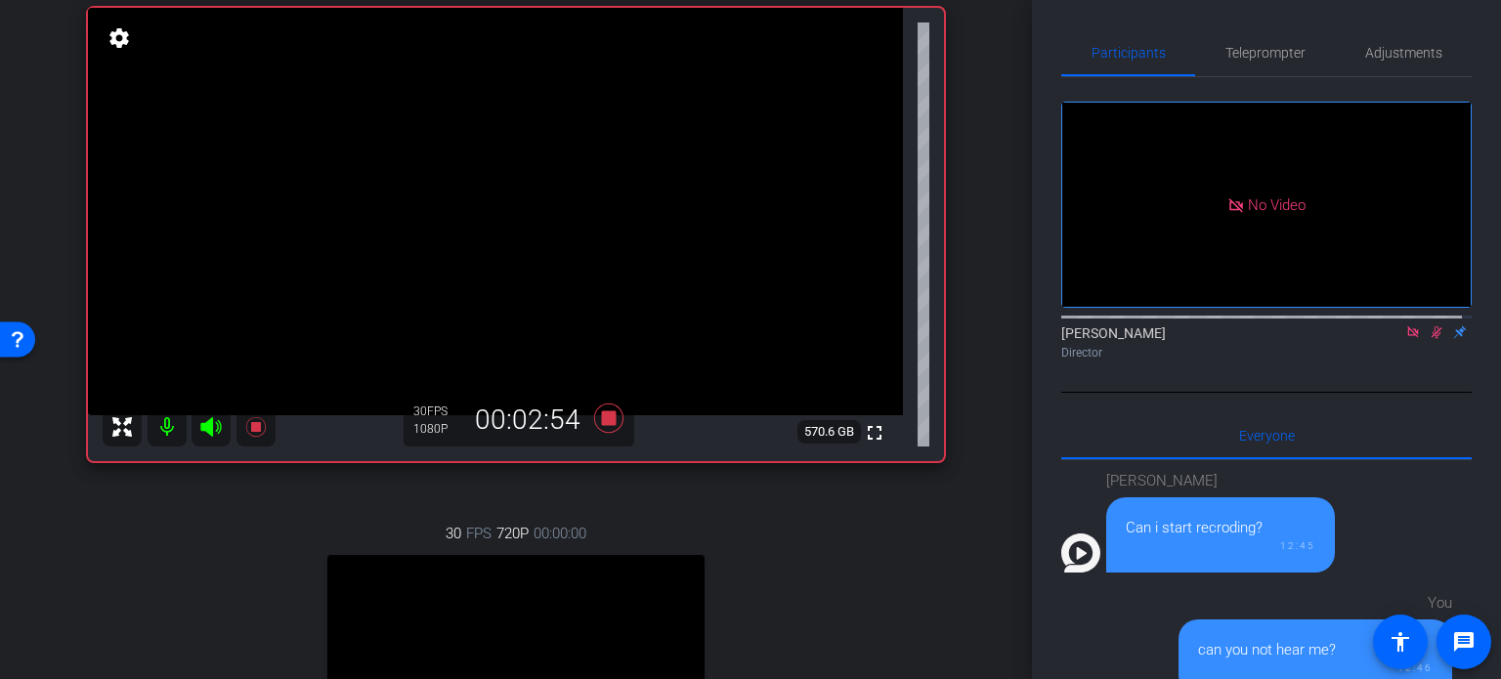
scroll to position [98, 0]
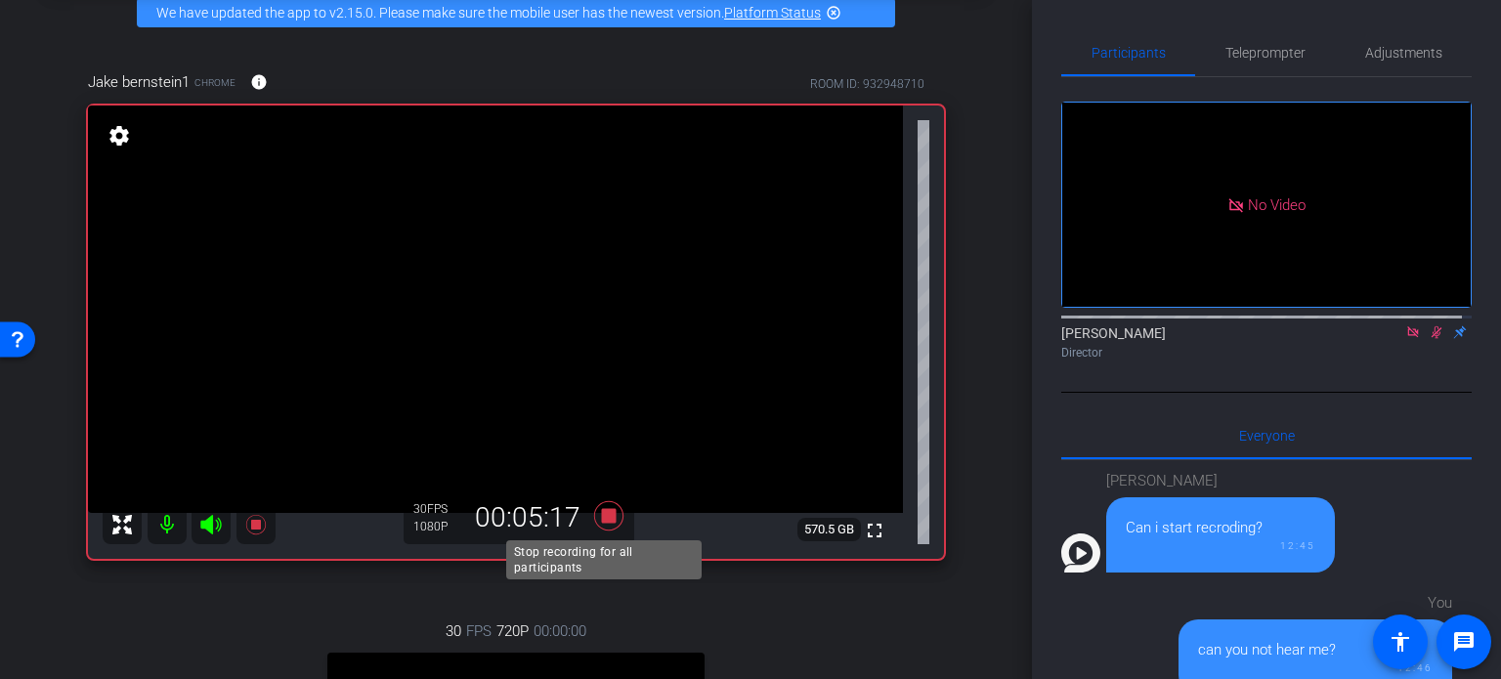
click at [600, 507] on icon at bounding box center [608, 515] width 47 height 35
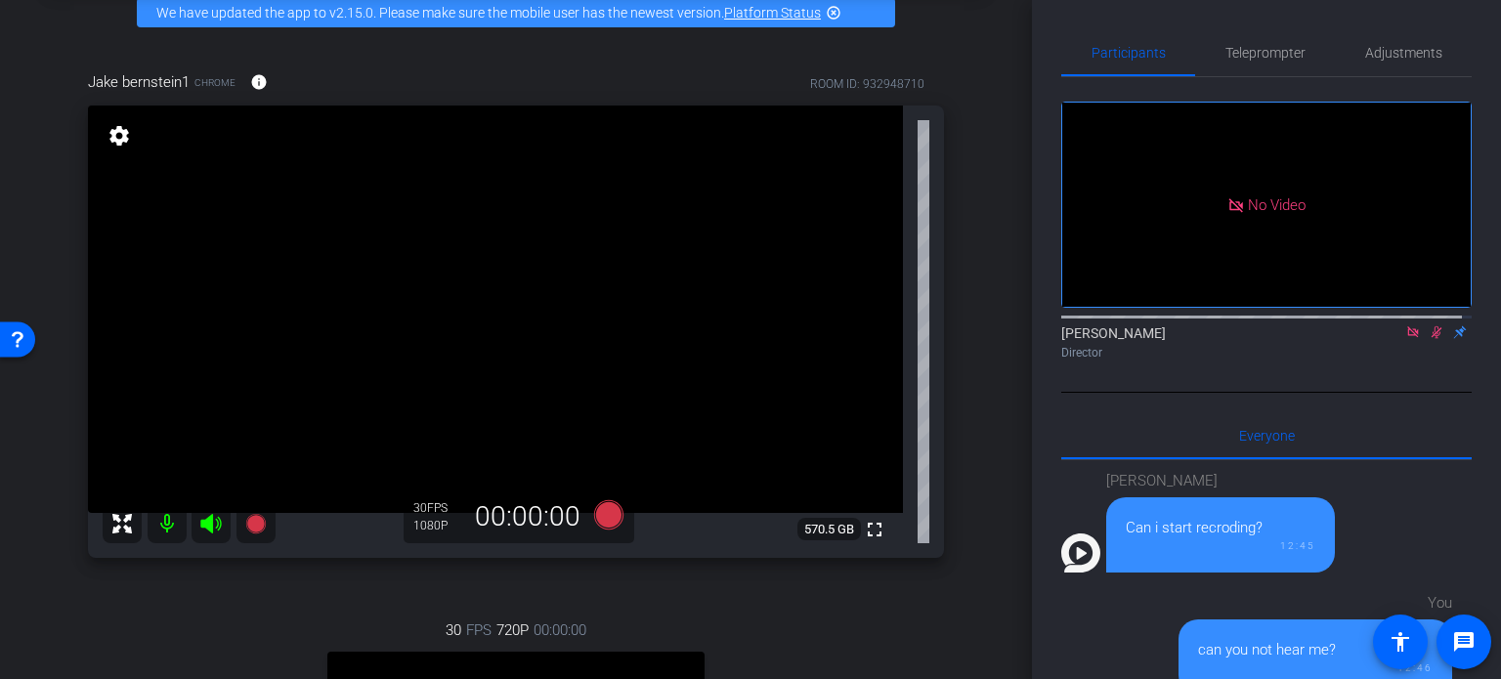
click at [1429, 325] on icon at bounding box center [1437, 332] width 16 height 14
click at [955, 482] on div "Jake bernstein1 Chrome info ROOM ID: 932948710 fullscreen settings 570.5 GB 30 …" at bounding box center [516, 524] width 934 height 971
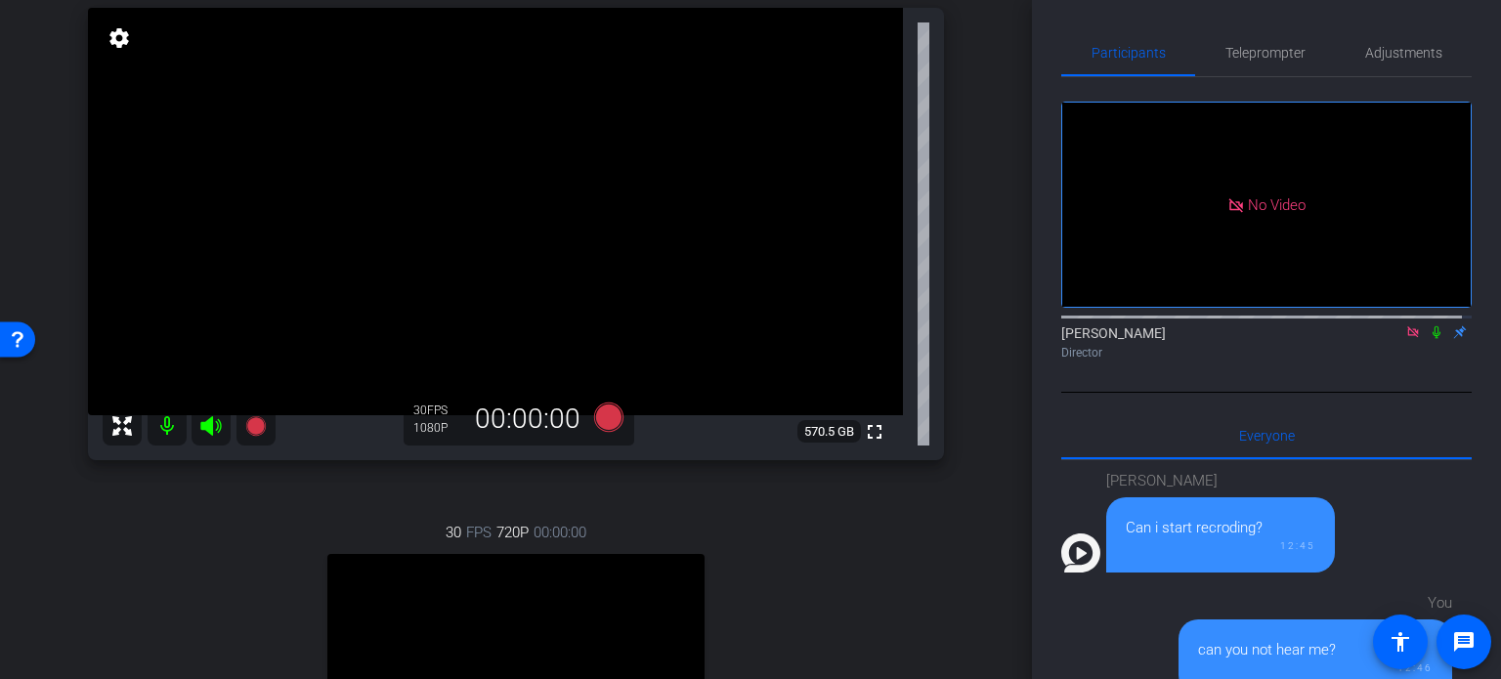
scroll to position [391, 0]
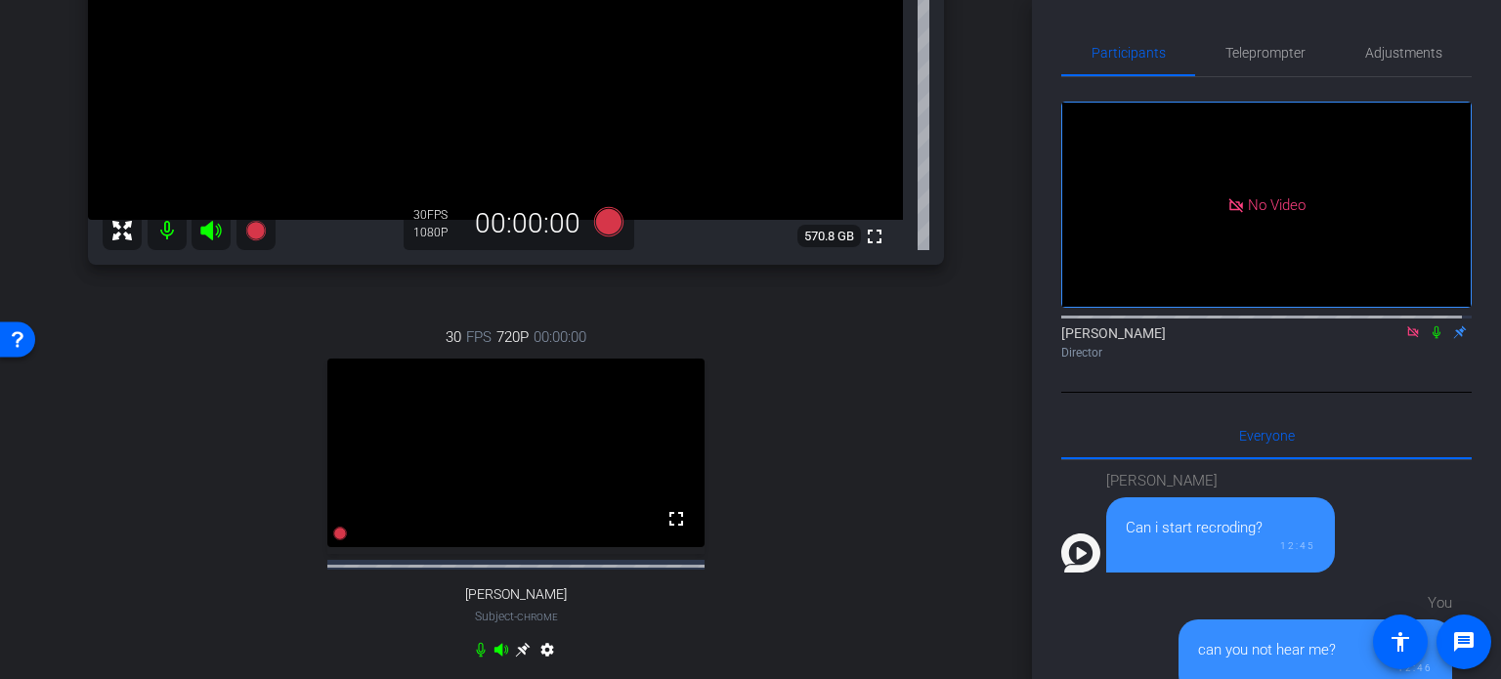
click at [863, 584] on div "30 FPS 720P 00:00:00 fullscreen Thomas Nietsch Subject - Chrome settings" at bounding box center [516, 496] width 856 height 404
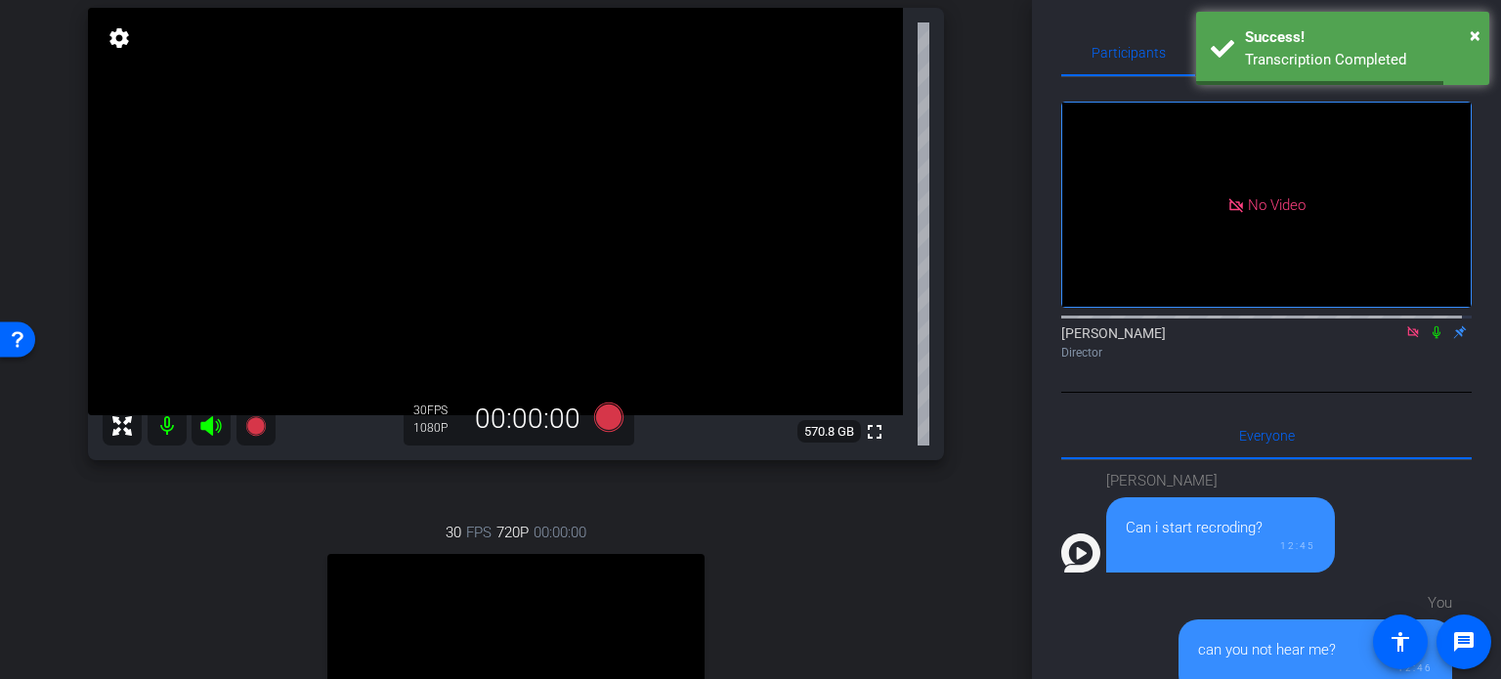
click at [863, 583] on div "30 FPS 720P 00:00:00 fullscreen Thomas Nietsch Subject - Chrome settings" at bounding box center [516, 692] width 856 height 404
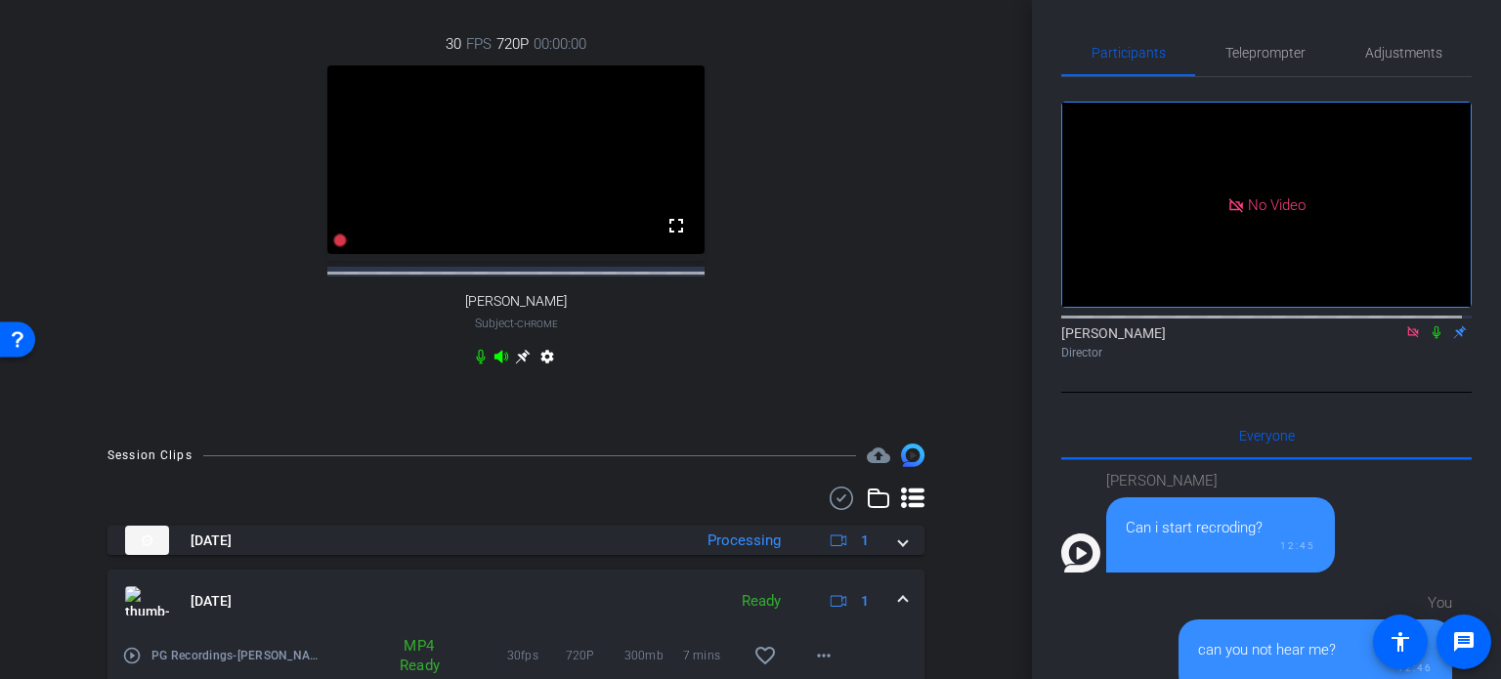
scroll to position [489, 0]
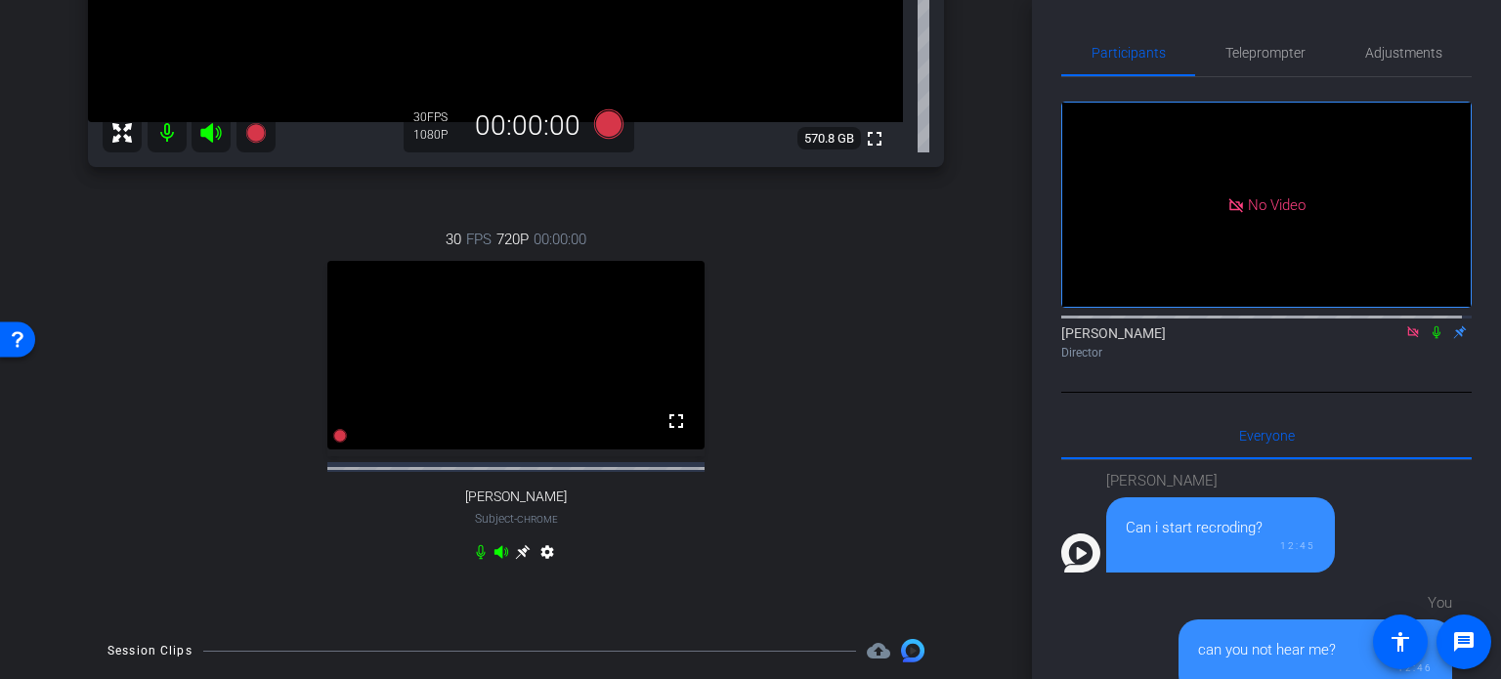
click at [211, 238] on div "30 FPS 720P 00:00:00 fullscreen Thomas Nietsch Subject - Chrome settings" at bounding box center [516, 398] width 856 height 404
click at [836, 261] on div "30 FPS 720P 00:00:00 fullscreen Thomas Nietsch Subject - Chrome settings" at bounding box center [516, 398] width 856 height 404
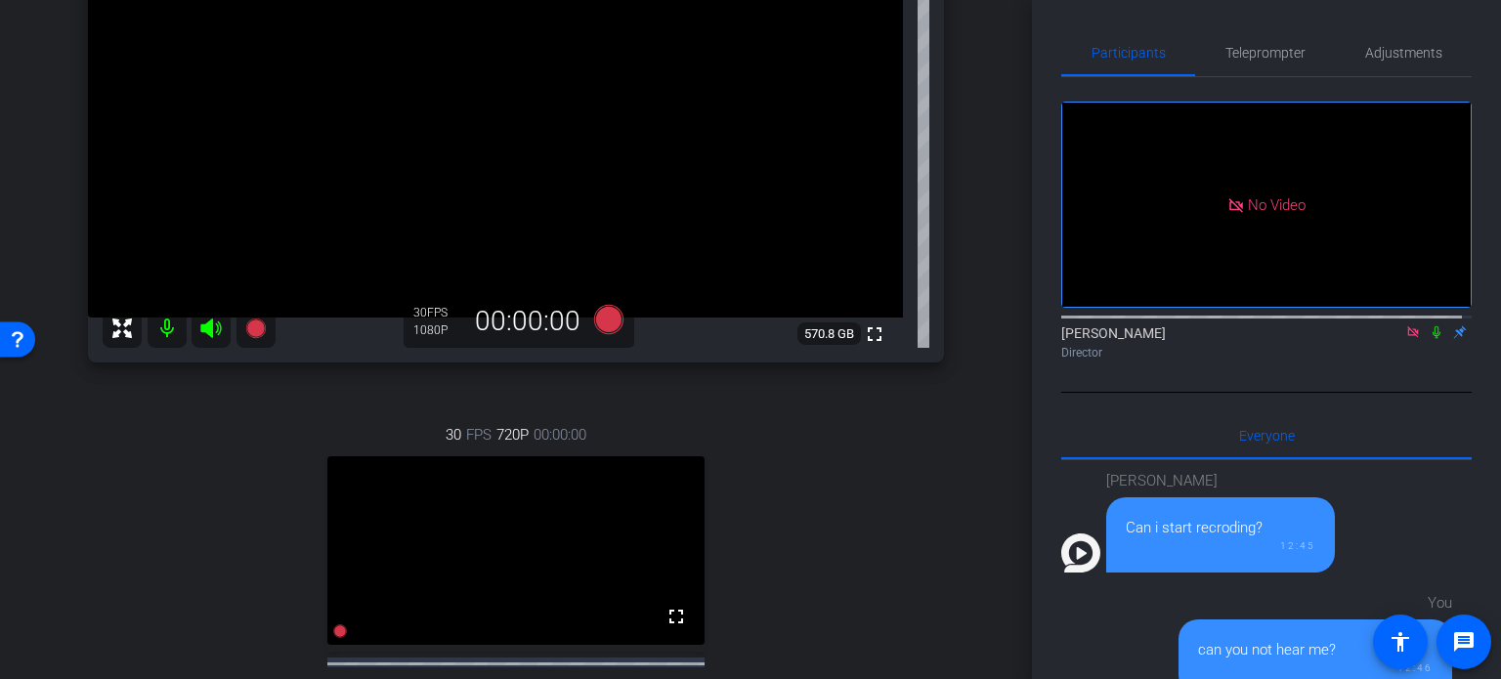
scroll to position [195, 0]
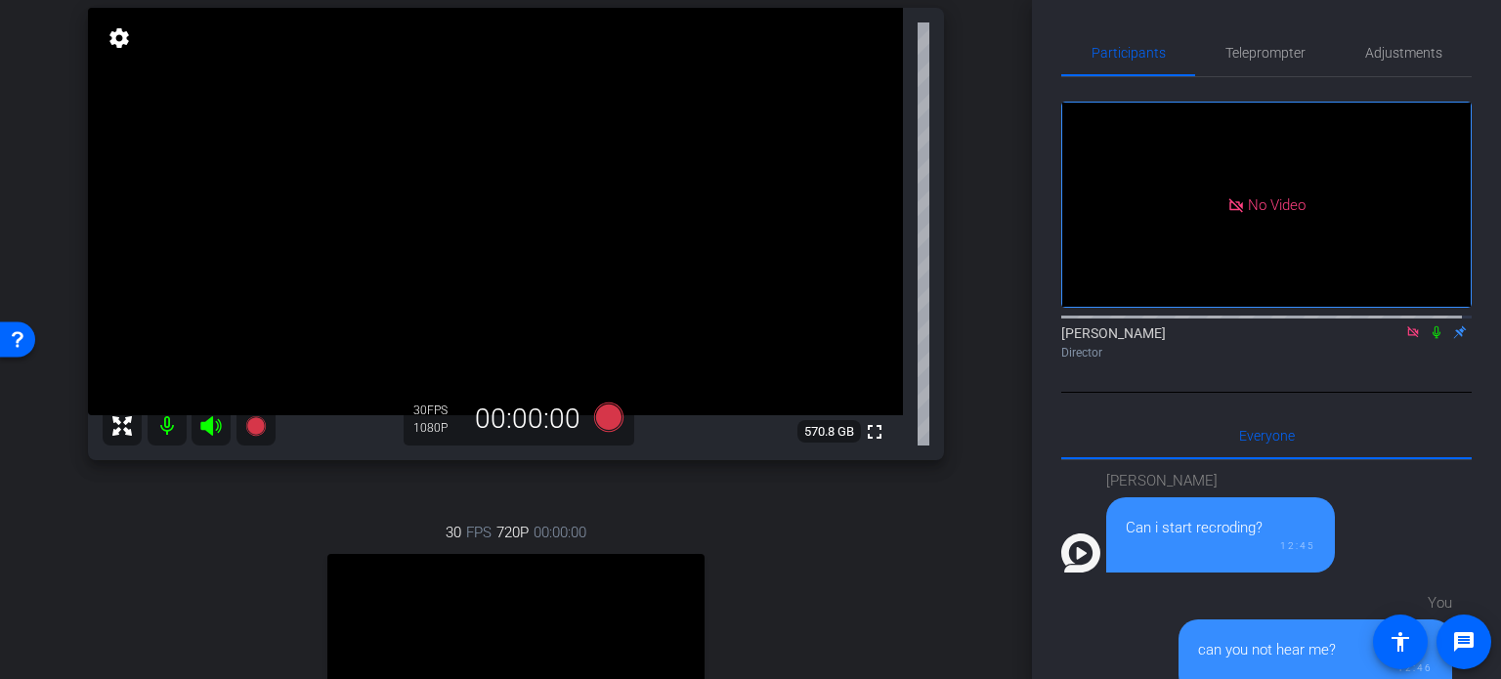
click at [826, 609] on div "30 FPS 720P 00:00:00 fullscreen Thomas Nietsch Subject - Chrome settings" at bounding box center [516, 692] width 856 height 404
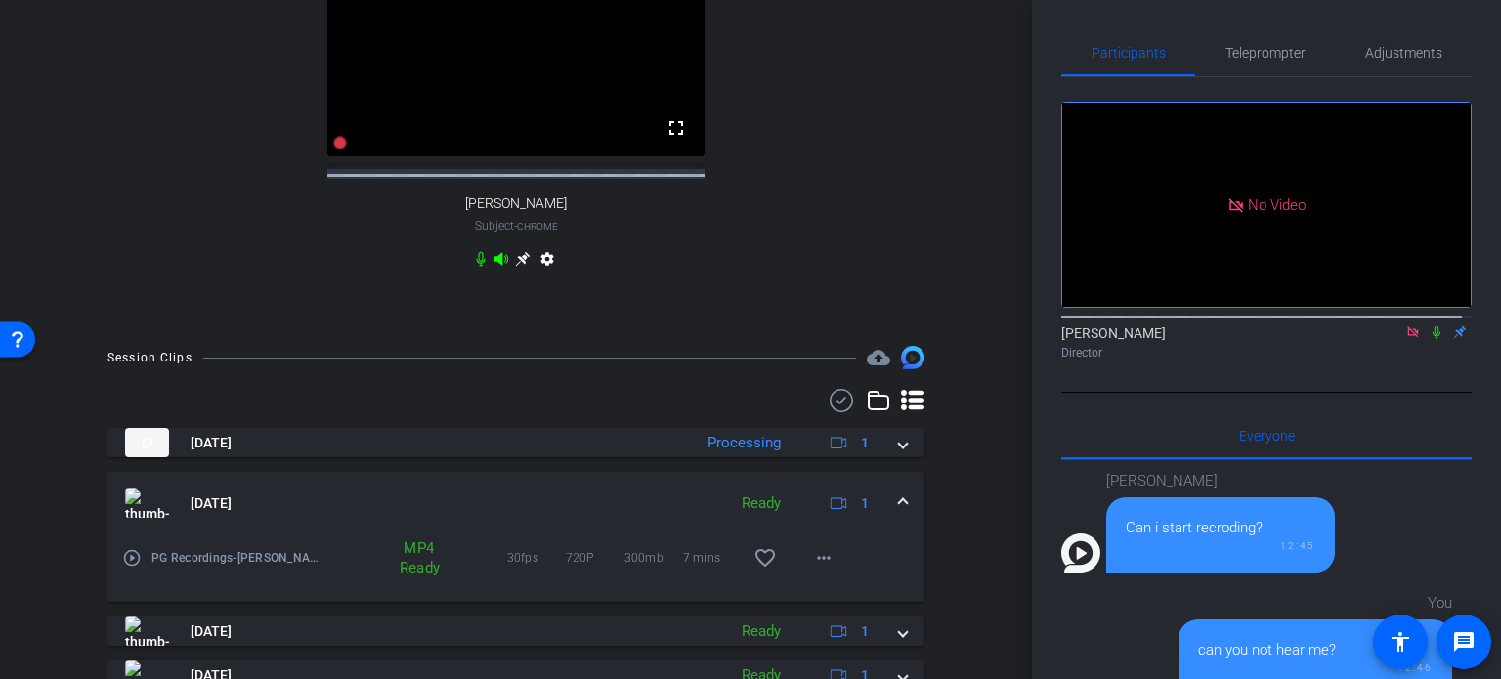
scroll to position [293, 0]
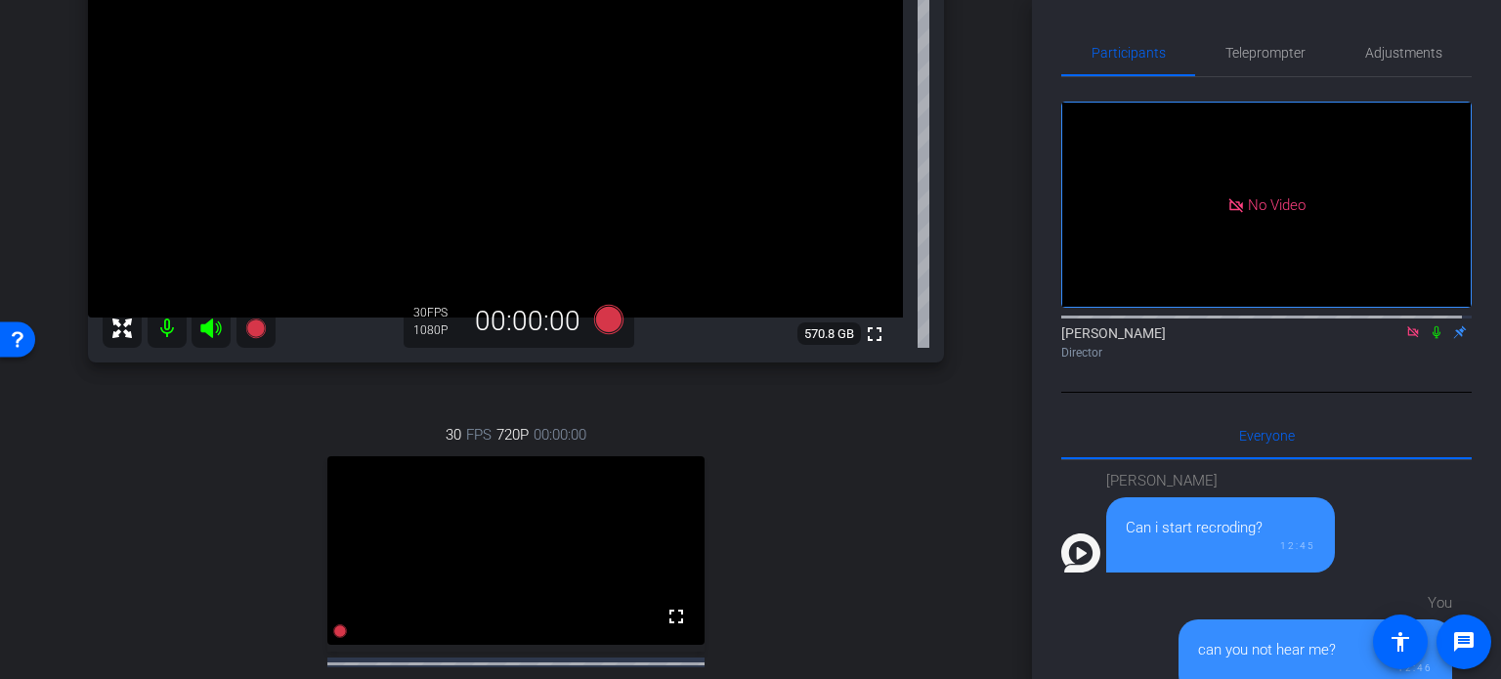
click at [824, 609] on div "30 FPS 720P 00:00:00 fullscreen Thomas Nietsch Subject - Chrome settings" at bounding box center [516, 594] width 856 height 404
click at [823, 609] on div "30 FPS 720P 00:00:00 fullscreen Thomas Nietsch Subject - Chrome settings" at bounding box center [516, 594] width 856 height 404
click at [825, 616] on div "30 FPS 720P 00:00:00 fullscreen Thomas Nietsch Subject - Chrome settings" at bounding box center [516, 594] width 856 height 404
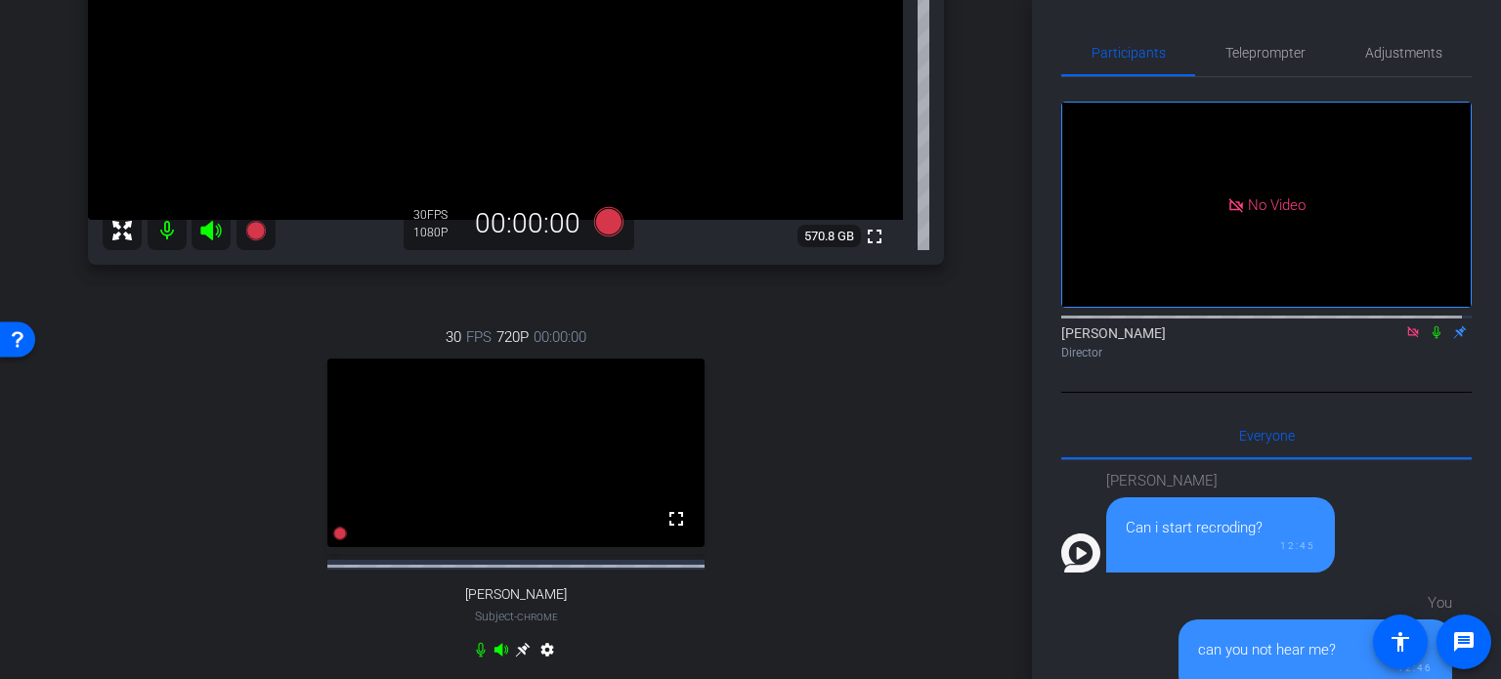
scroll to position [195, 0]
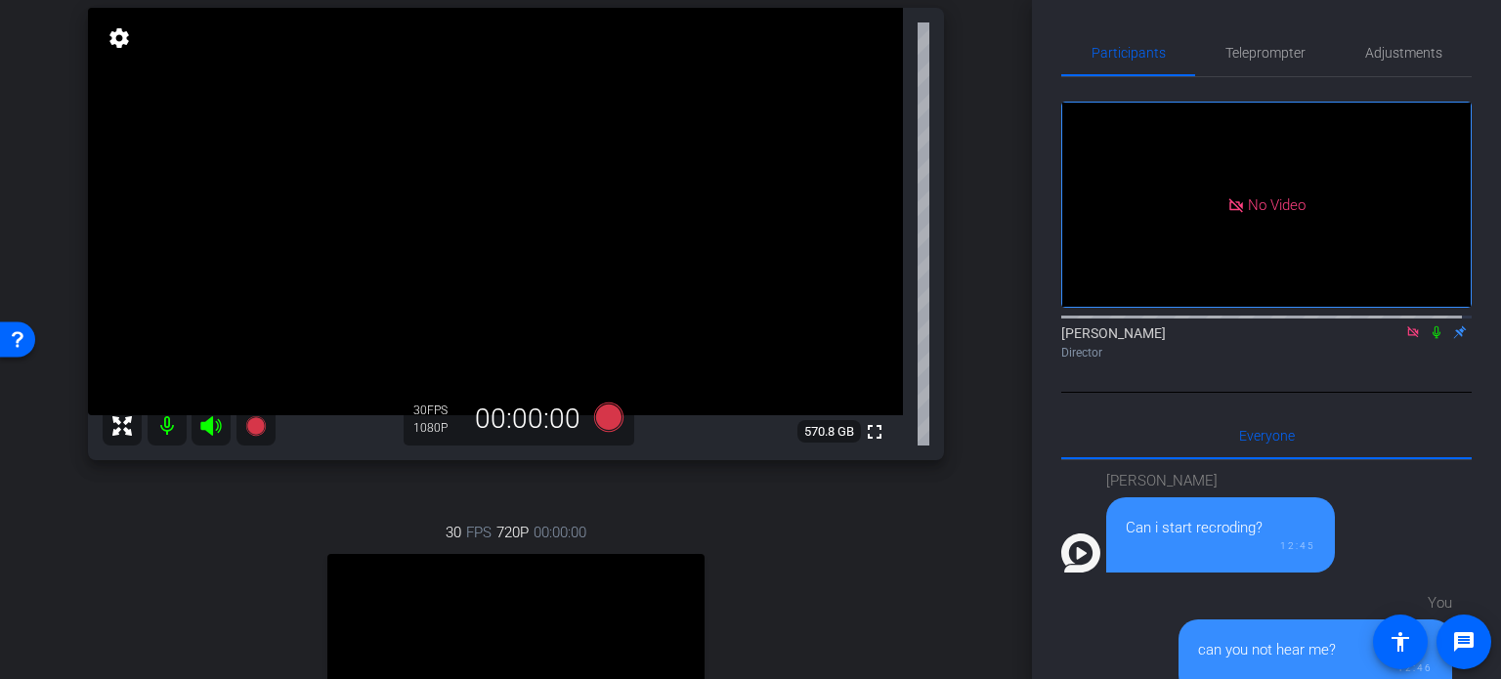
click at [826, 597] on div "30 FPS 720P 00:00:00 fullscreen Thomas Nietsch Subject - Chrome settings" at bounding box center [516, 692] width 856 height 404
click at [799, 569] on div "30 FPS 720P 00:00:00 fullscreen Thomas Nietsch Subject - Chrome settings" at bounding box center [516, 692] width 856 height 404
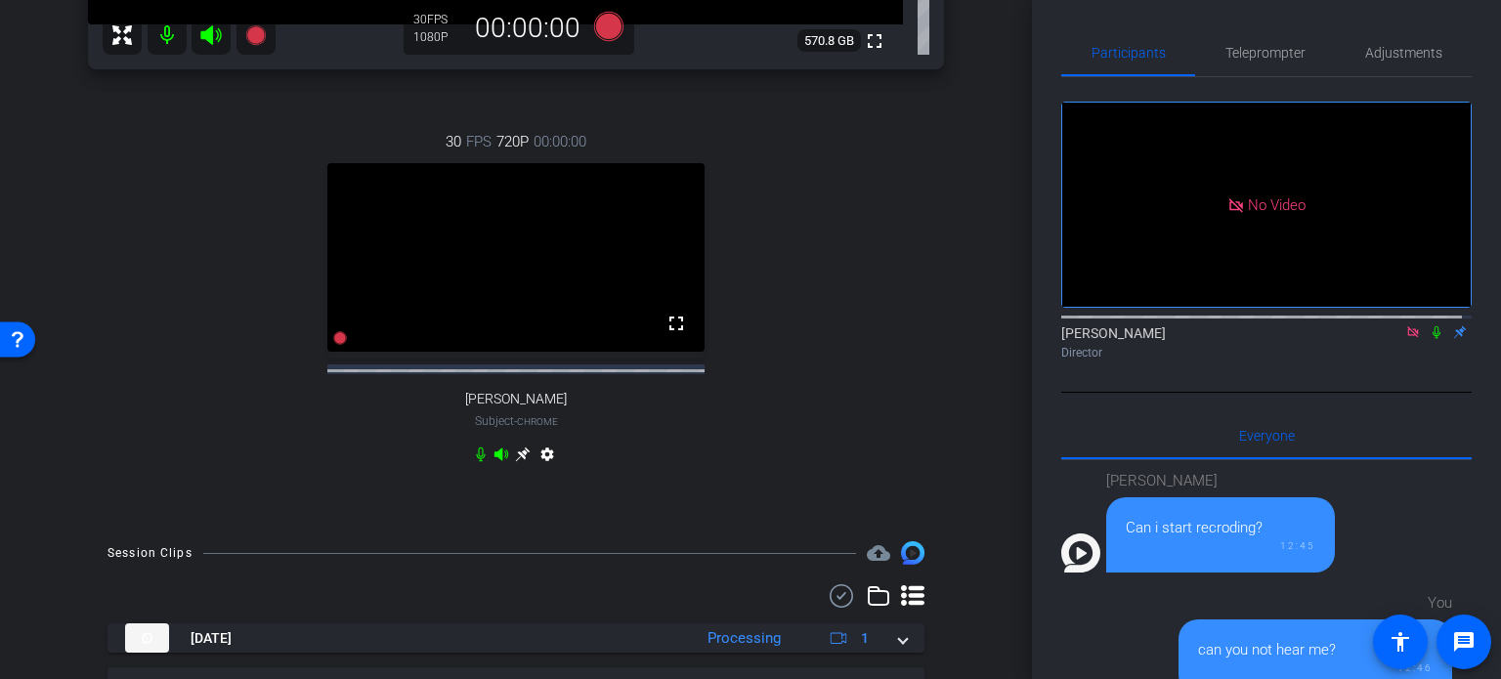
scroll to position [782, 0]
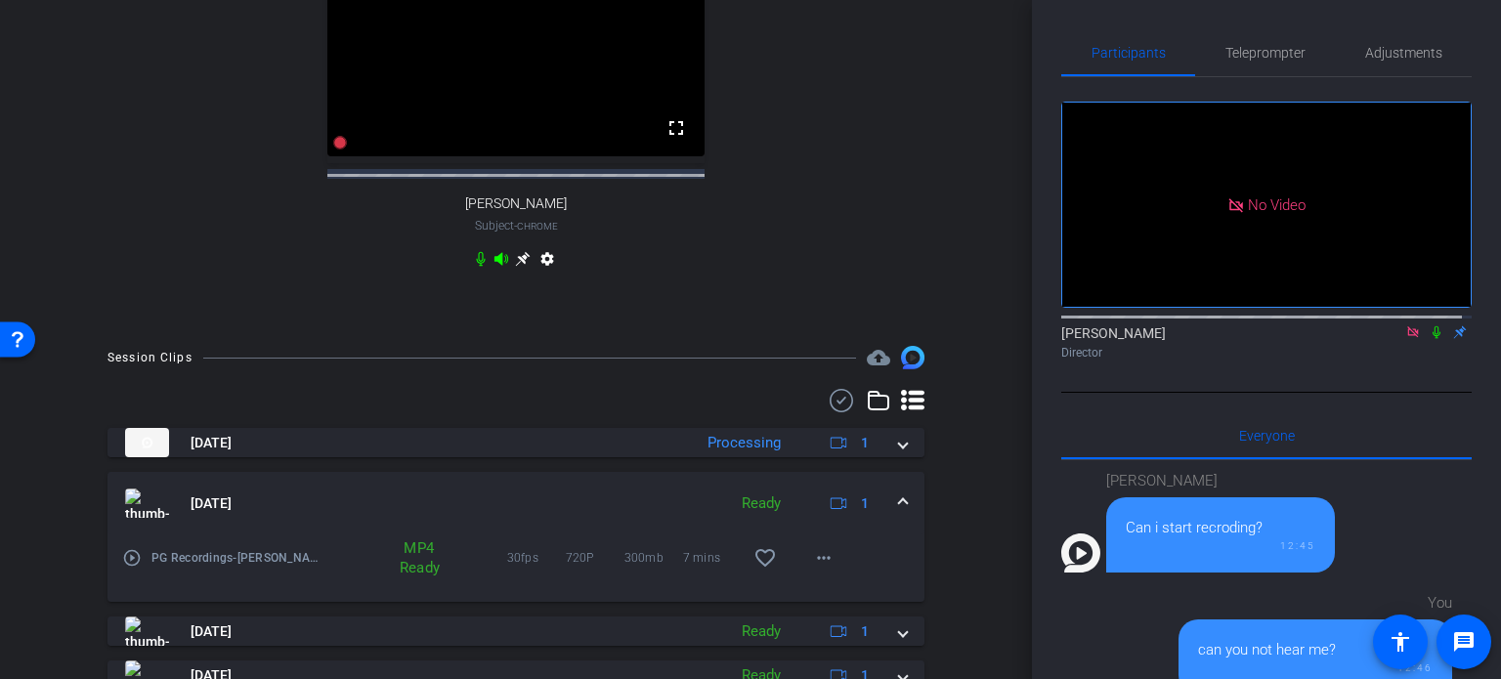
click at [686, 295] on div "30 FPS 720P 00:00:00 fullscreen Thomas Nietsch Subject - Chrome settings" at bounding box center [516, 105] width 856 height 404
click at [931, 305] on div "30 FPS 720P 00:00:00 fullscreen Thomas Nietsch Subject - Chrome settings" at bounding box center [516, 105] width 856 height 404
click at [702, 307] on div "30 FPS 720P 00:00:00 fullscreen Thomas Nietsch Subject - Chrome settings" at bounding box center [516, 105] width 856 height 404
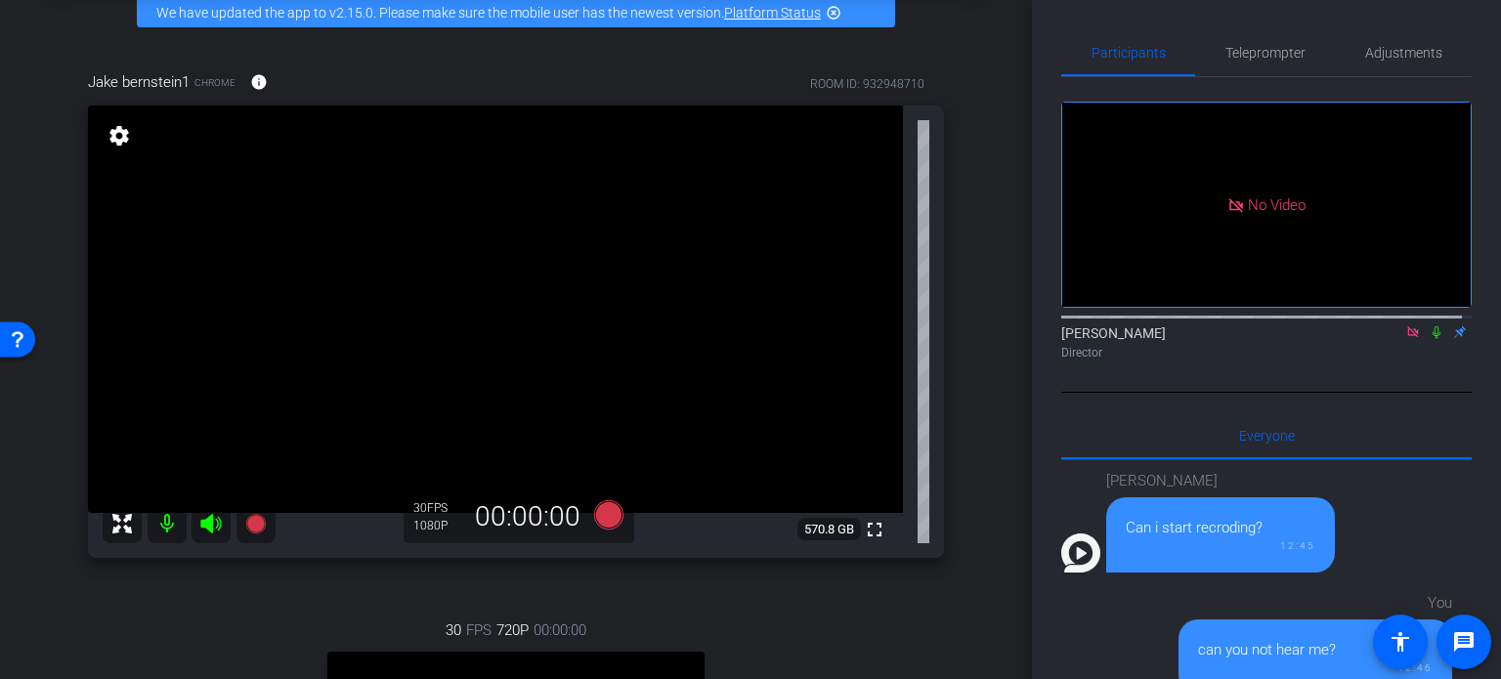
scroll to position [0, 0]
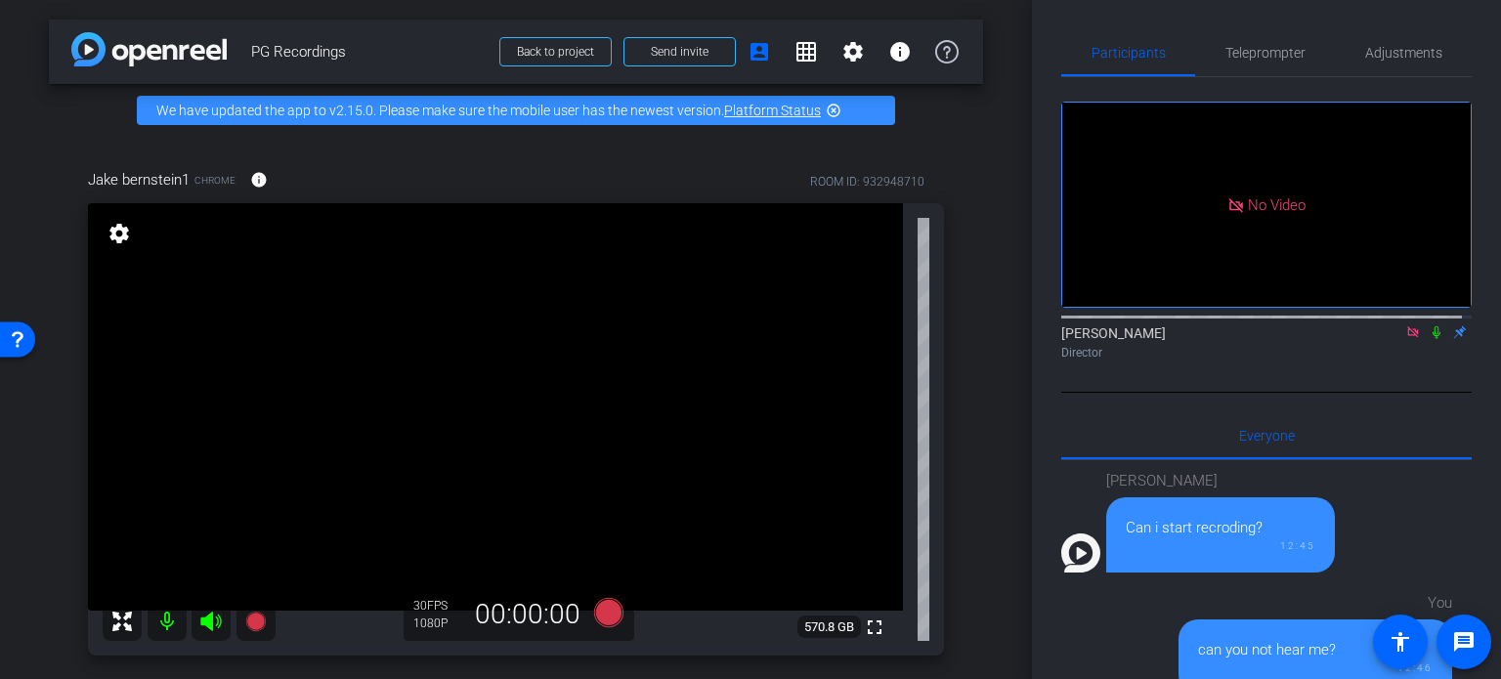
click at [969, 375] on div "Jake bernstein1 Chrome info ROOM ID: 932948710 fullscreen settings 570.8 GB 30 …" at bounding box center [516, 622] width 934 height 971
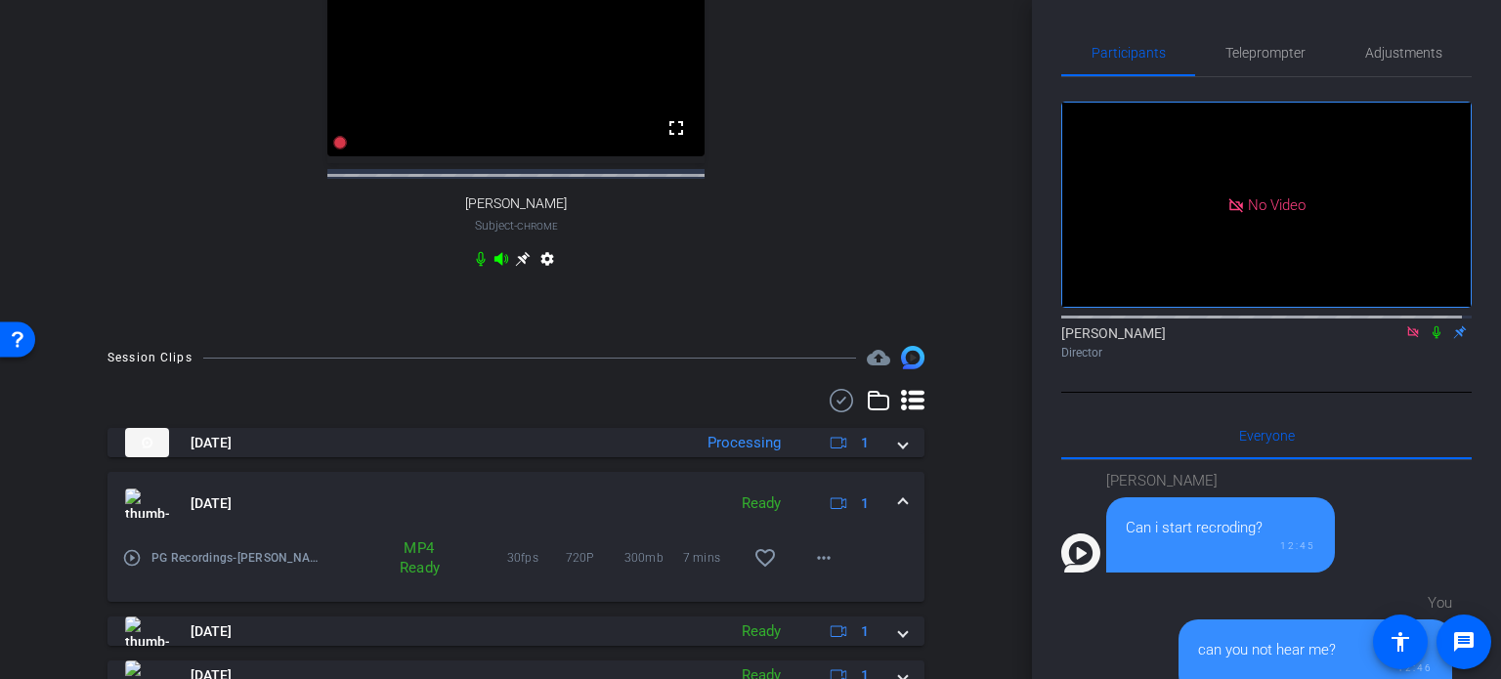
scroll to position [684, 0]
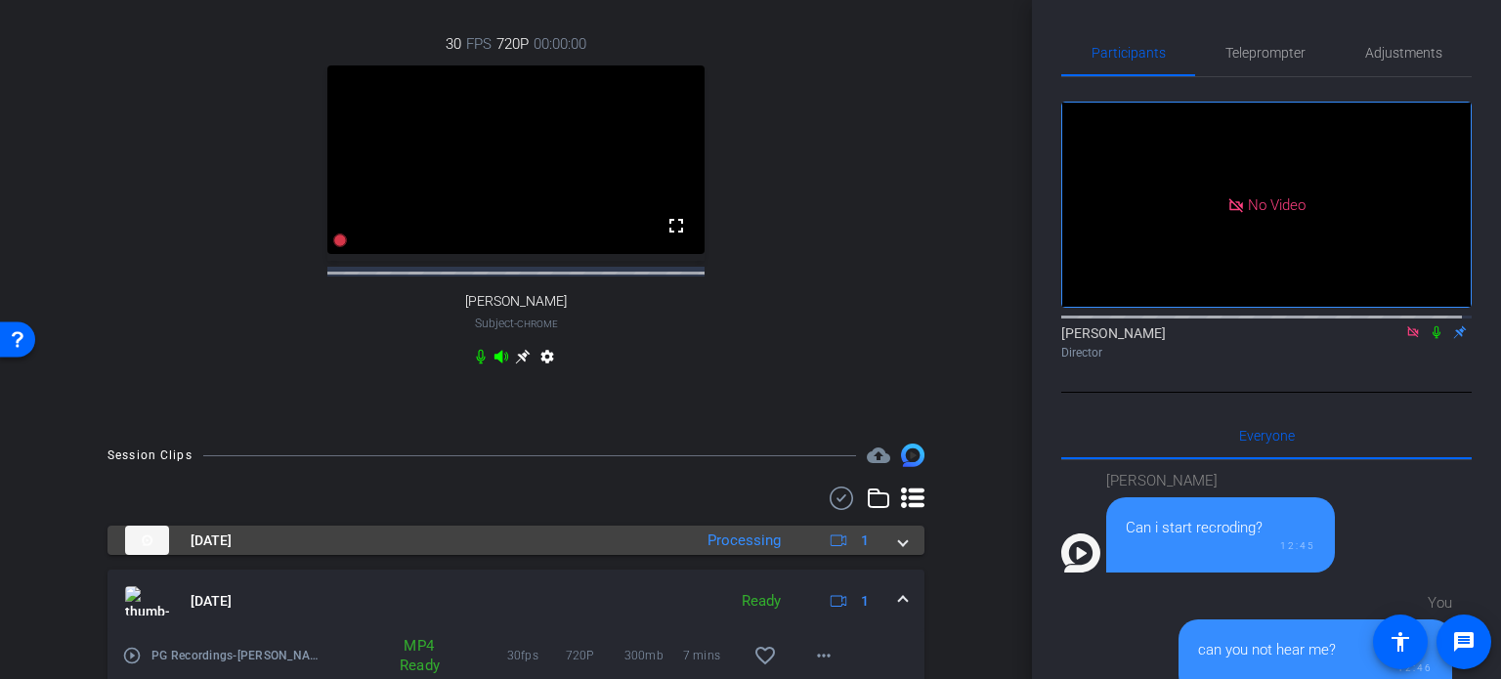
click at [899, 551] on span at bounding box center [903, 541] width 8 height 21
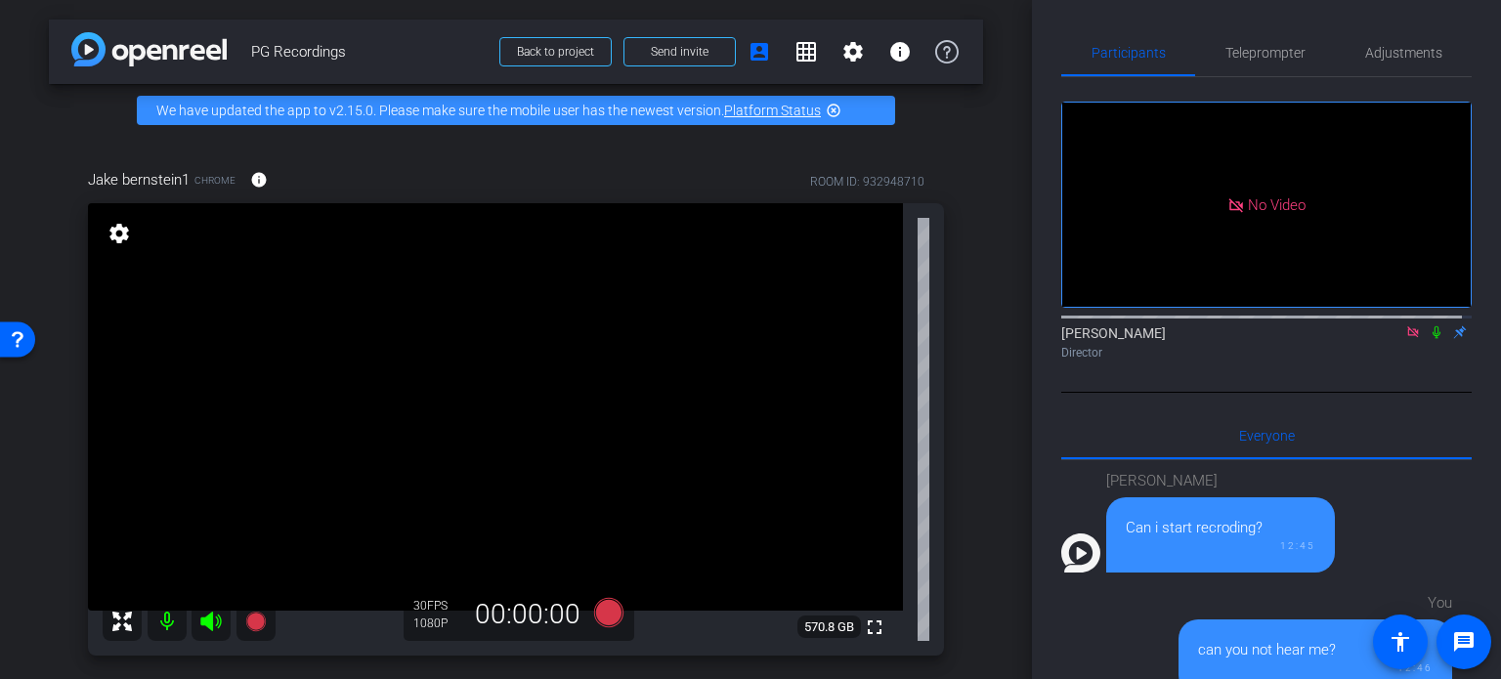
scroll to position [195, 0]
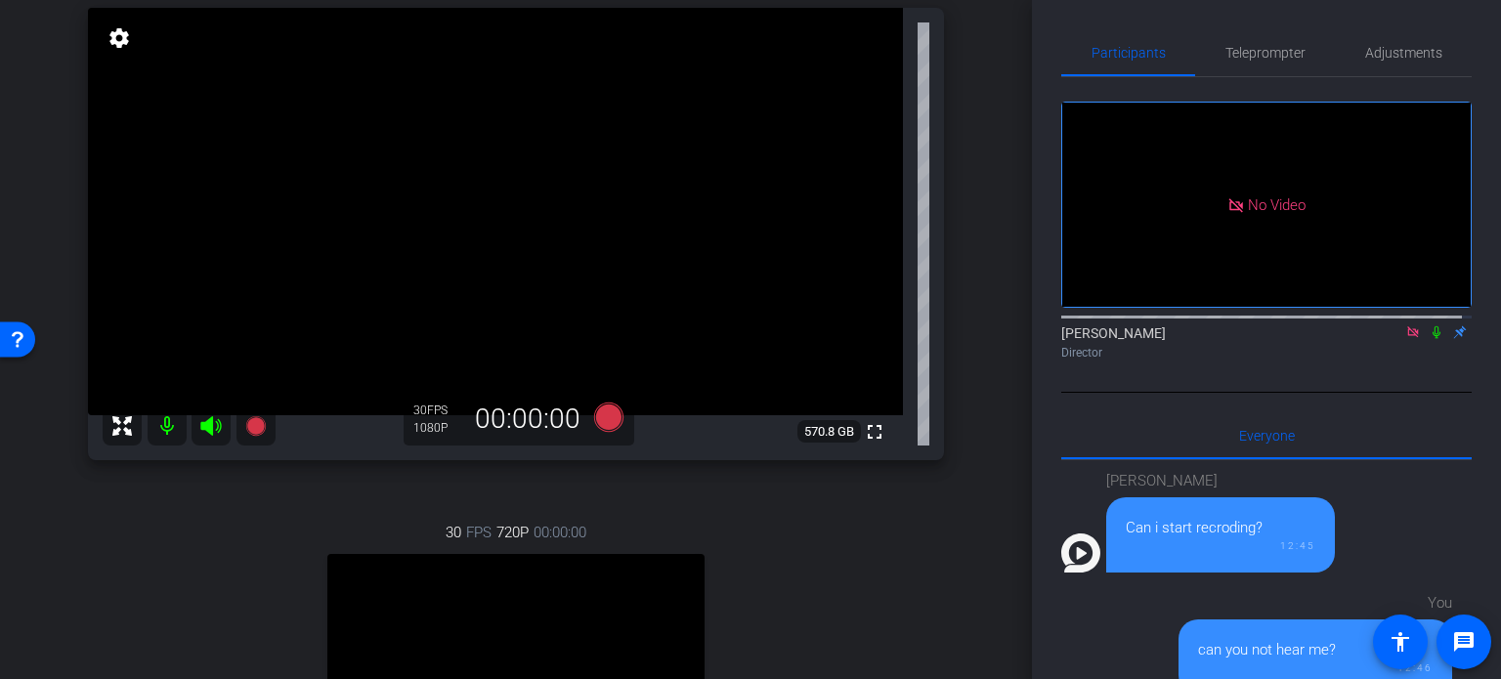
click at [945, 398] on div "Jake bernstein1 Chrome info ROOM ID: 932948710 fullscreen settings 570.8 GB 30 …" at bounding box center [516, 426] width 934 height 971
click at [1429, 325] on icon at bounding box center [1437, 332] width 16 height 14
click at [980, 638] on div "arrow_back PG Recordings Back to project Send invite account_box grid_on settin…" at bounding box center [516, 339] width 1032 height 679
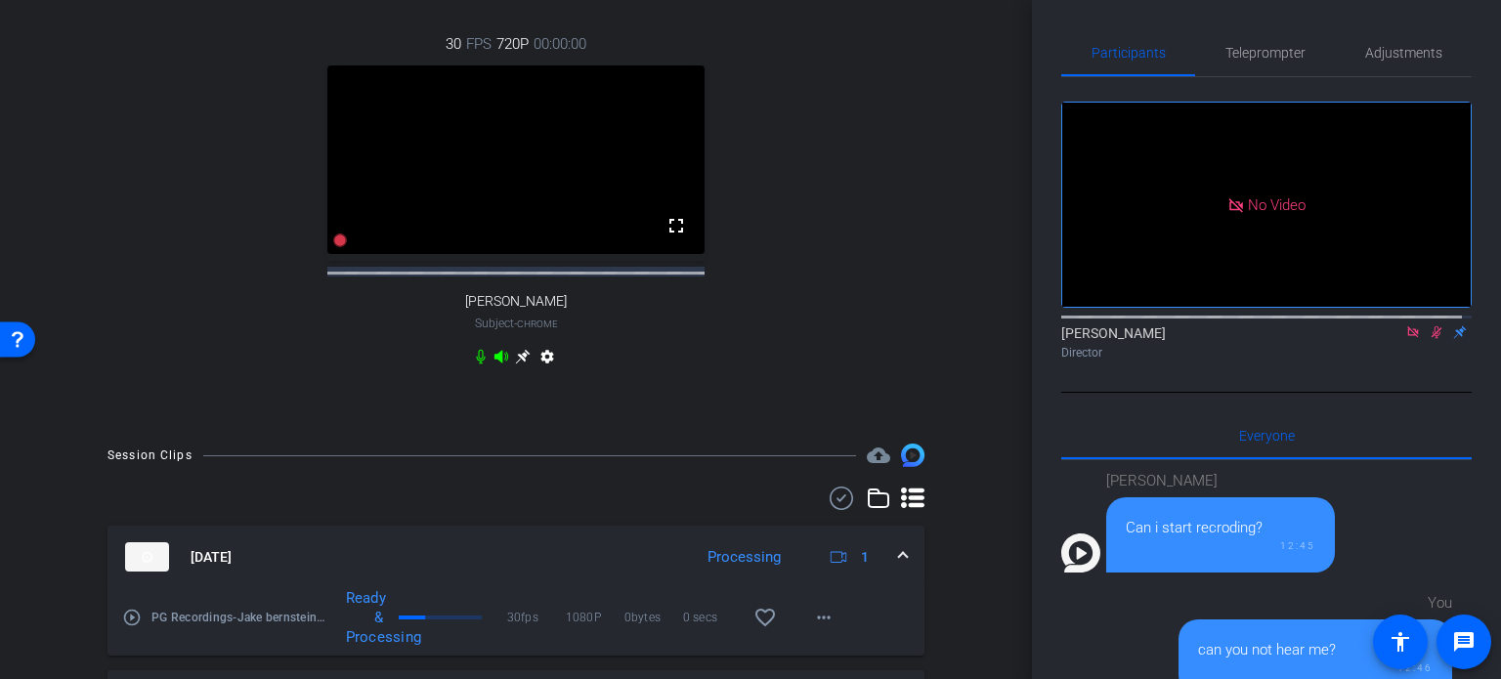
scroll to position [879, 0]
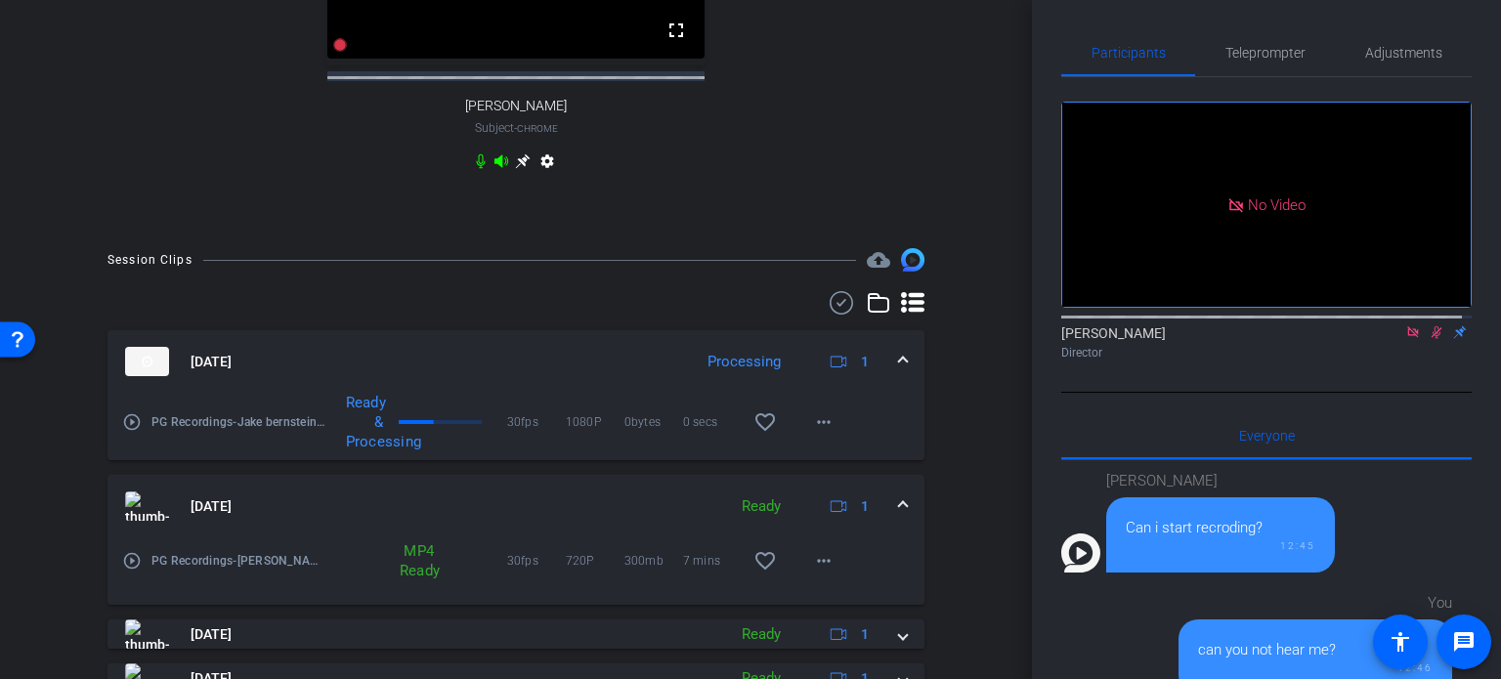
click at [1429, 325] on icon at bounding box center [1437, 332] width 16 height 14
click at [932, 384] on div "Session Clips cloud_upload Sep 10, 2025 Processing 1 play_circle_outline PG Rec…" at bounding box center [516, 637] width 934 height 778
click at [932, 388] on div "Session Clips cloud_upload Sep 10, 2025 Processing 1 play_circle_outline PG Rec…" at bounding box center [516, 637] width 934 height 778
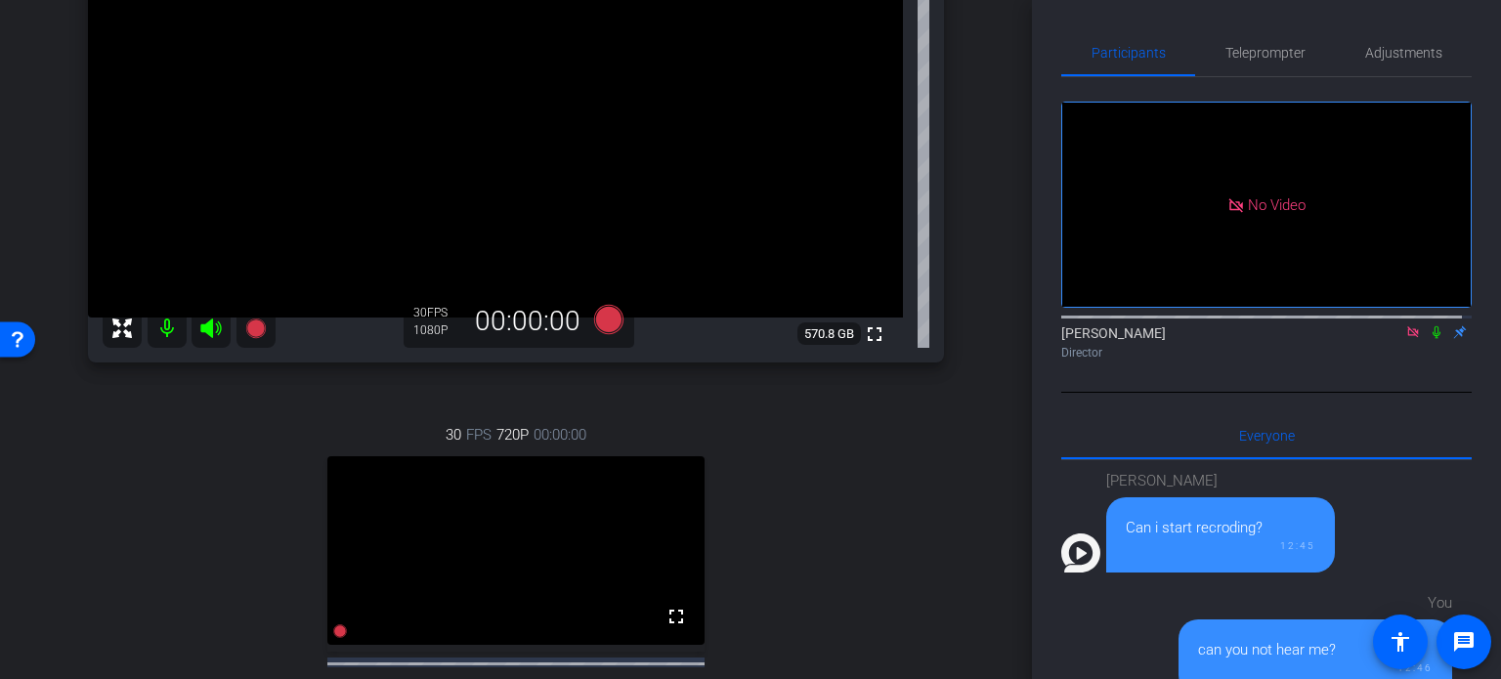
scroll to position [489, 0]
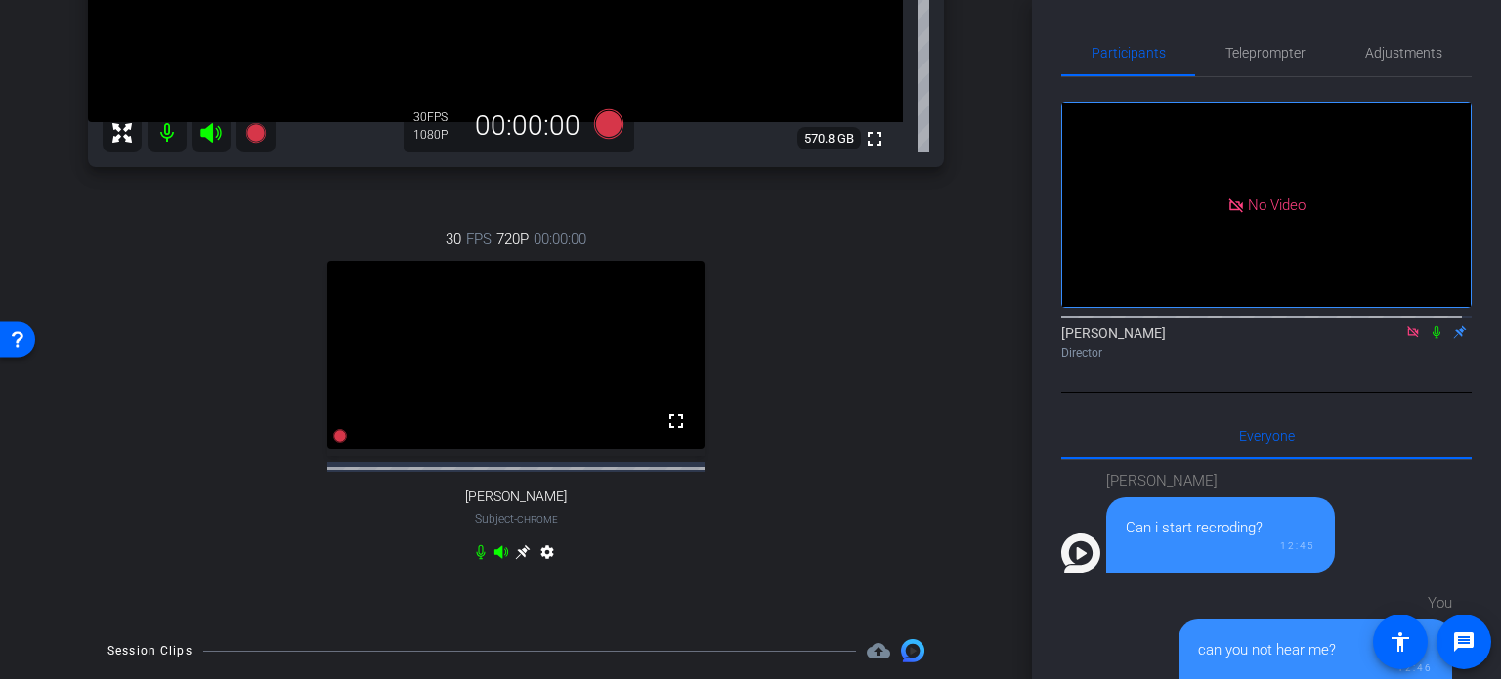
click at [820, 320] on div "30 FPS 720P 00:00:00 fullscreen Thomas Nietsch Subject - Chrome settings" at bounding box center [516, 398] width 856 height 404
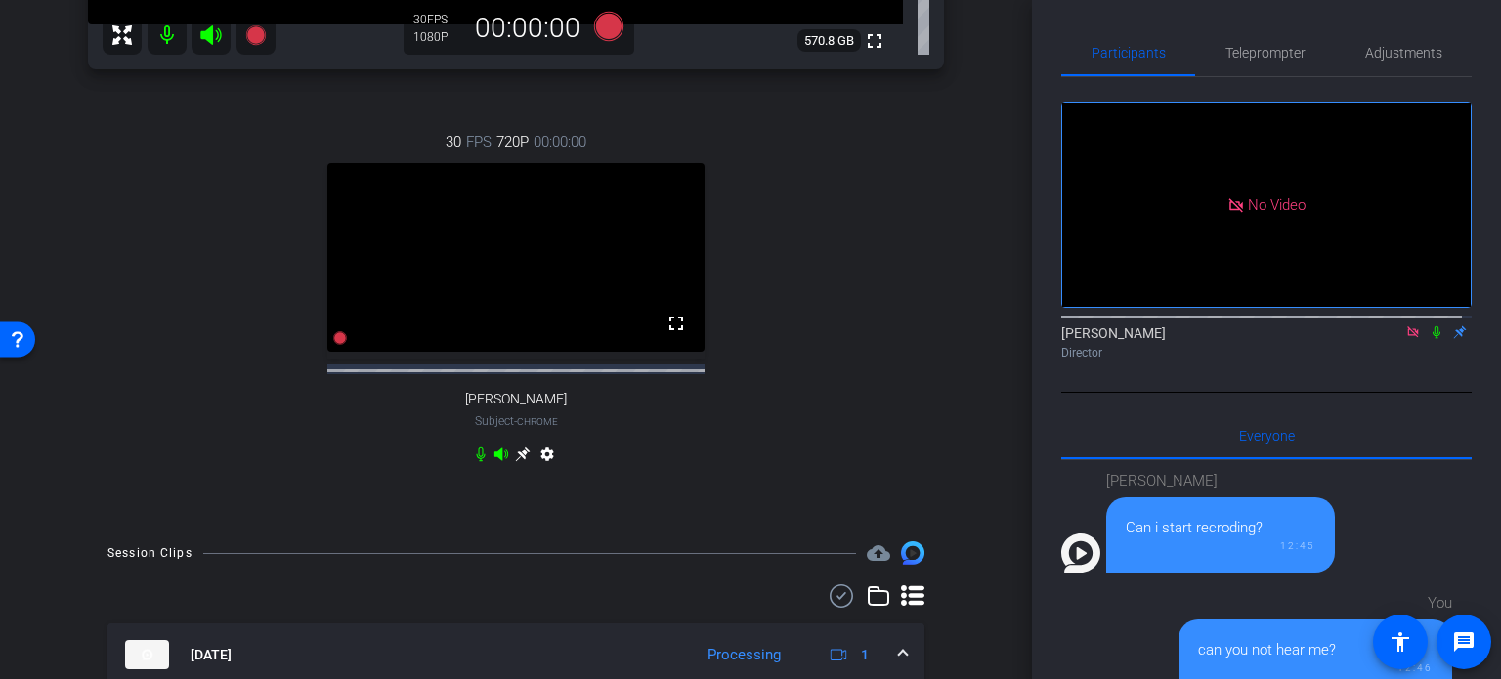
scroll to position [391, 0]
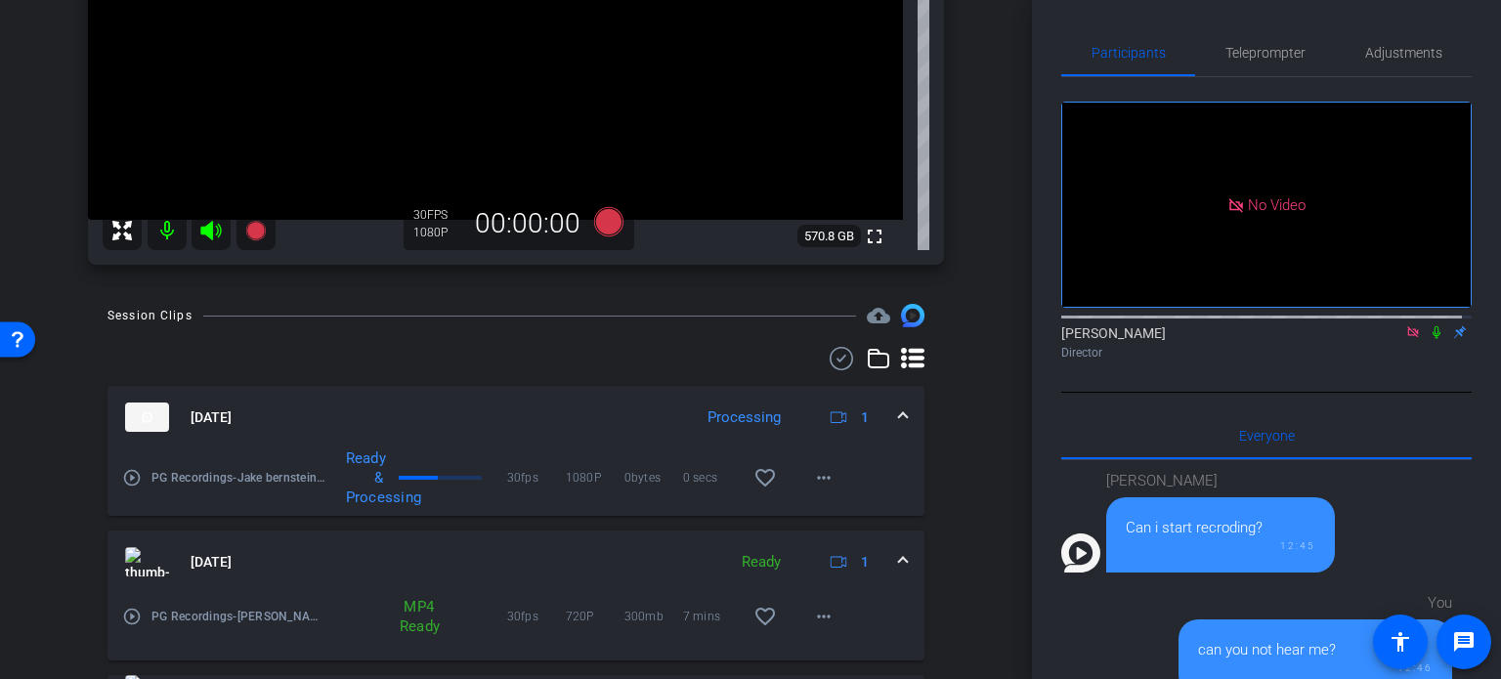
click at [1429, 325] on icon at bounding box center [1437, 332] width 16 height 14
click at [988, 380] on div "arrow_back PG Recordings Back to project Send invite account_box grid_on settin…" at bounding box center [516, 339] width 1032 height 679
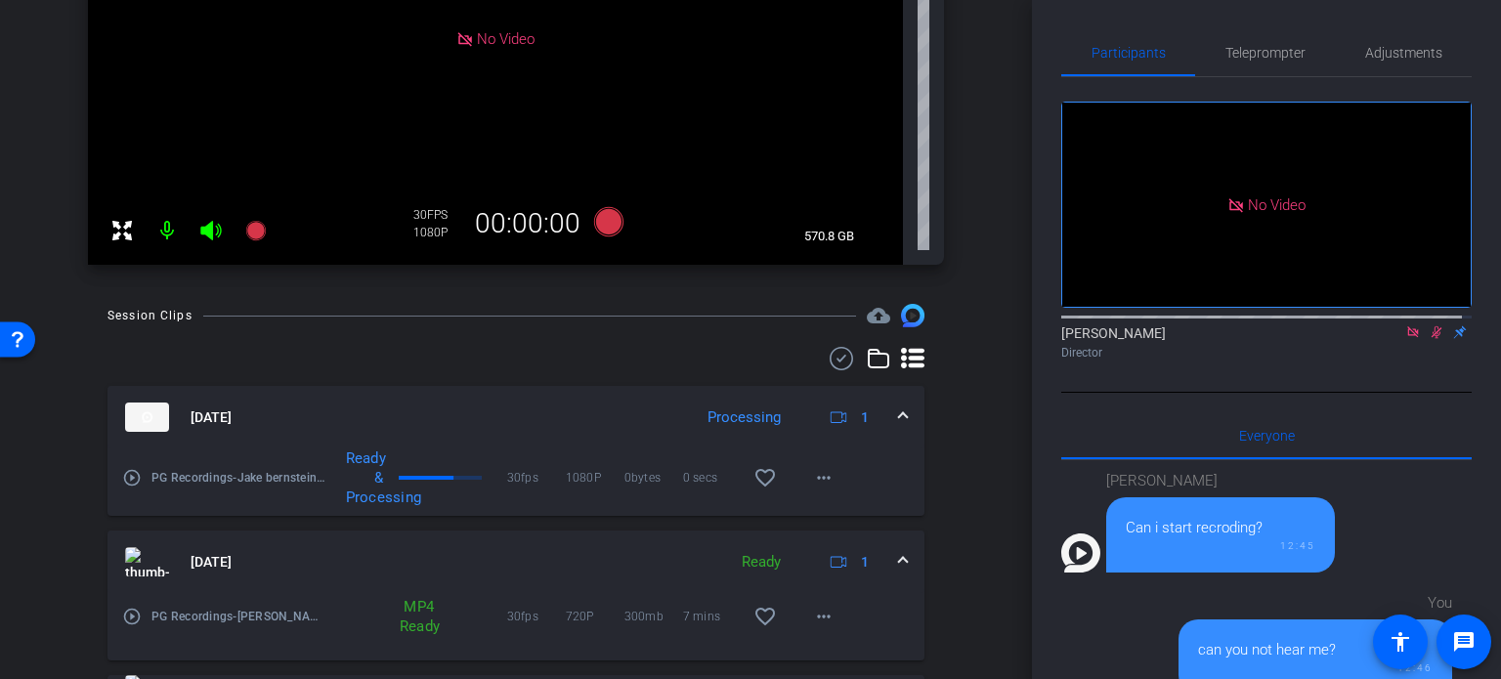
click at [496, 366] on div at bounding box center [515, 358] width 817 height 23
click at [985, 417] on div "arrow_back PG Recordings Back to project Send invite account_box grid_on settin…" at bounding box center [516, 339] width 1032 height 679
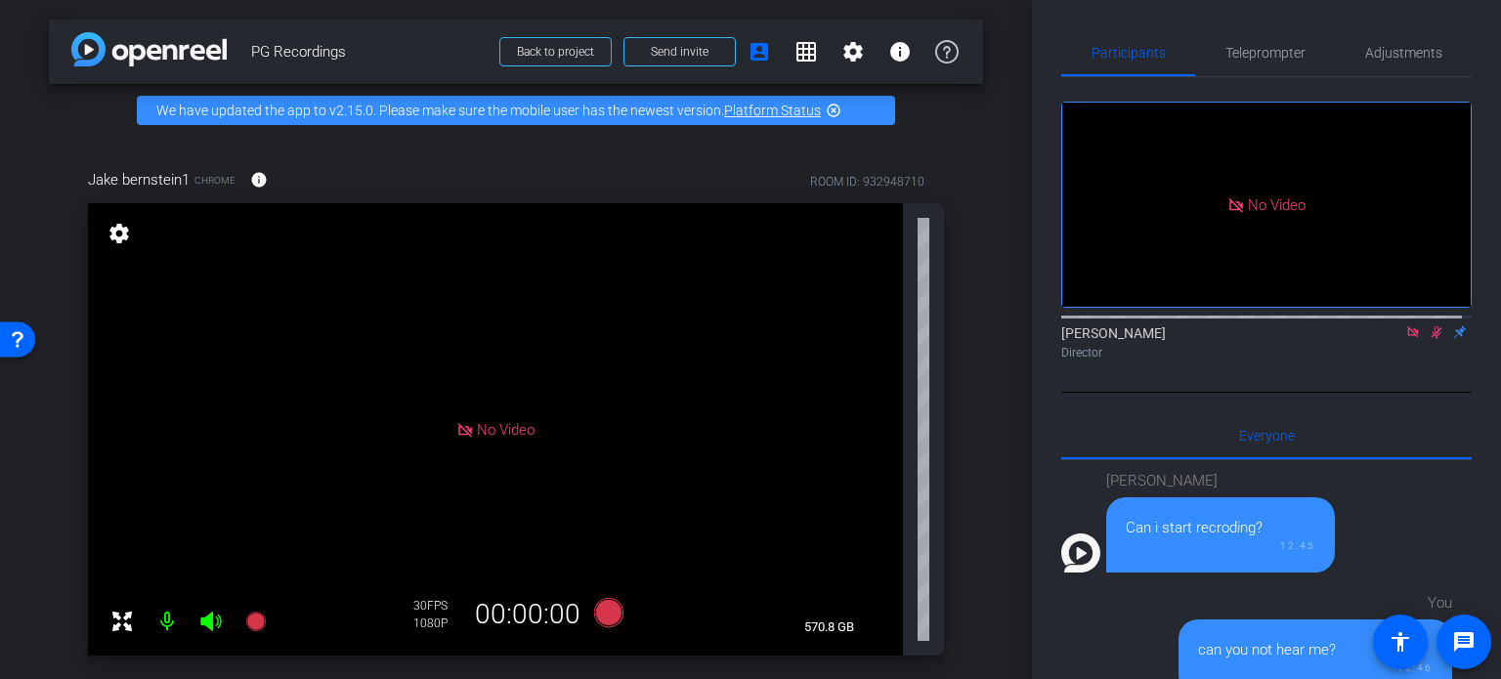
scroll to position [293, 0]
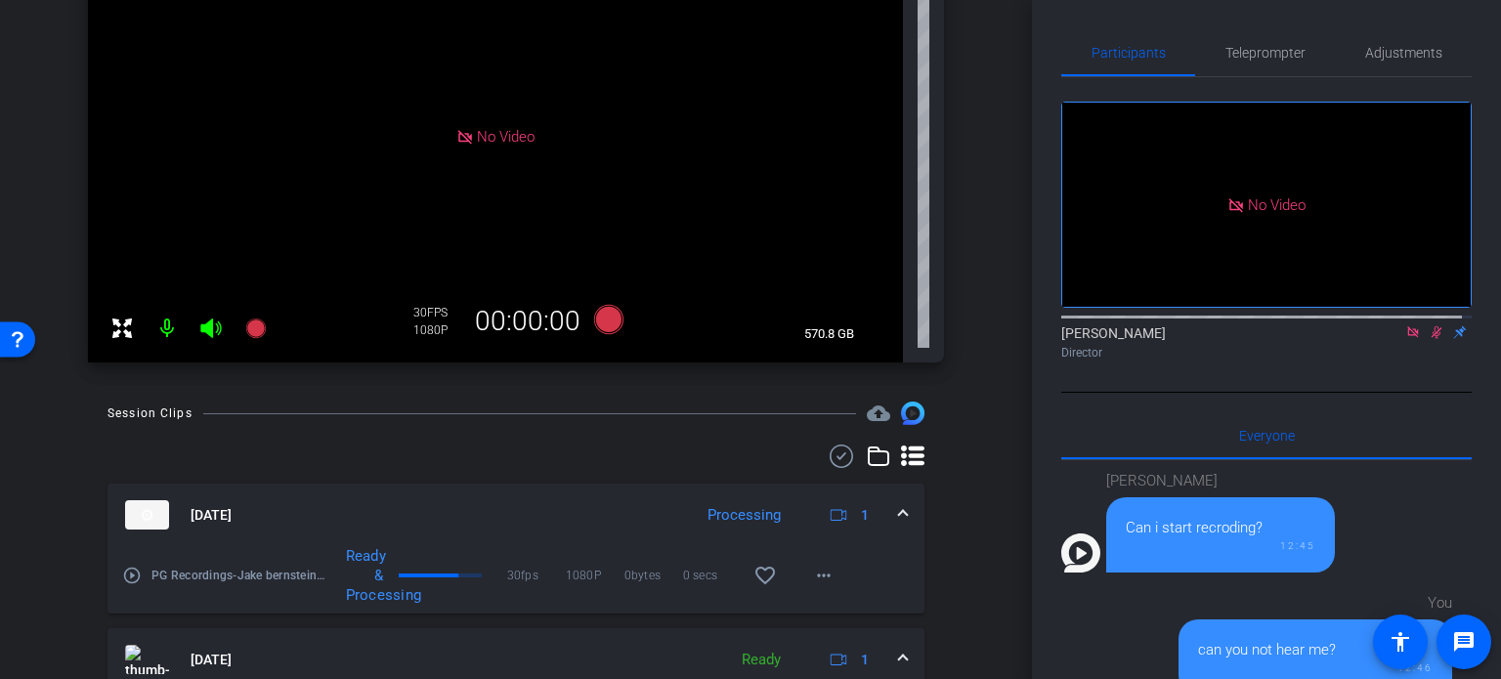
click at [1132, 313] on div "No Video York, Ashley Director" at bounding box center [1266, 235] width 410 height 316
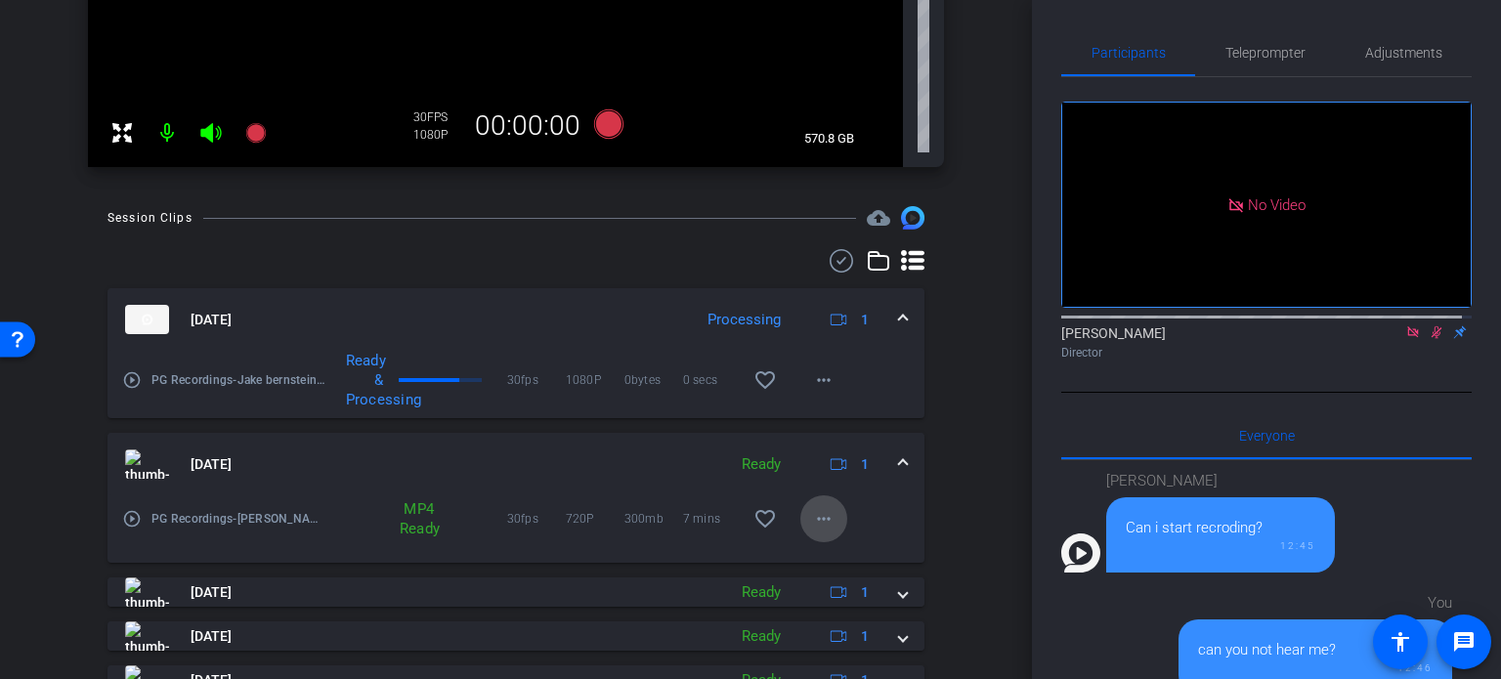
click at [814, 515] on mat-icon "more_horiz" at bounding box center [823, 518] width 23 height 23
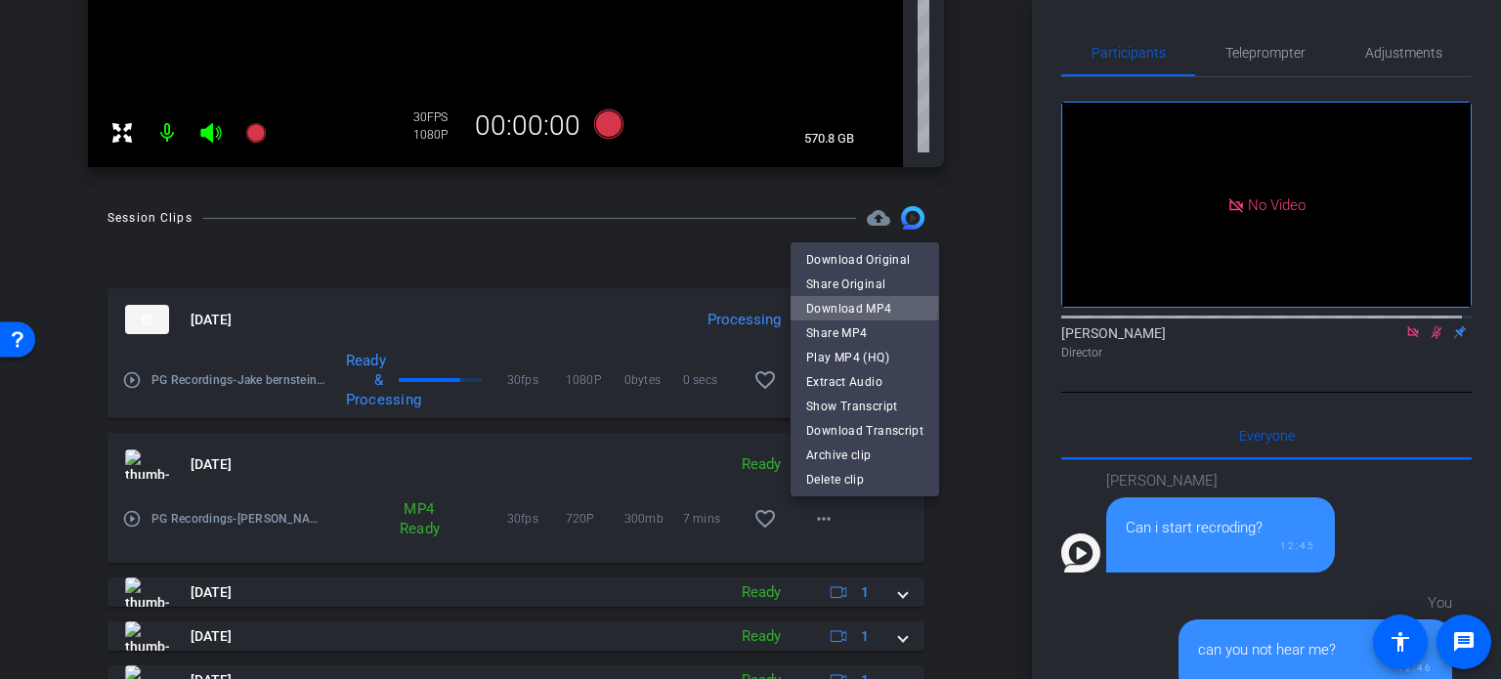
click at [844, 304] on span "Download MP4" at bounding box center [864, 307] width 117 height 23
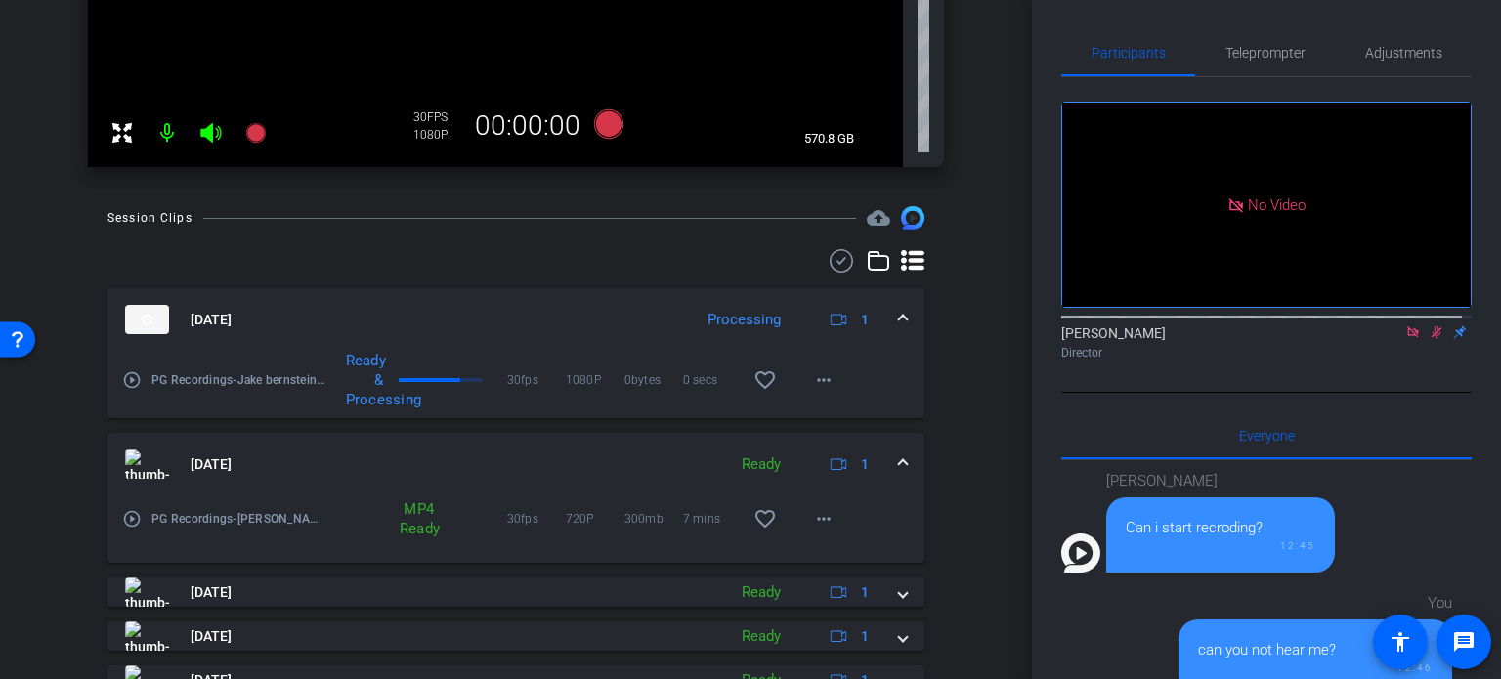
click at [956, 446] on div "Session Clips cloud_upload Sep 10, 2025 Processing 1 play_circle_outline PG Rec…" at bounding box center [516, 595] width 934 height 778
click at [986, 224] on div "arrow_back PG Recordings Back to project Send invite account_box grid_on settin…" at bounding box center [516, 339] width 1032 height 679
click at [1429, 325] on icon at bounding box center [1437, 332] width 16 height 14
click at [719, 252] on div at bounding box center [515, 260] width 817 height 23
click at [969, 379] on div "Session Clips cloud_upload Sep 10, 2025 Processing 1 play_circle_outline PG Rec…" at bounding box center [516, 595] width 934 height 778
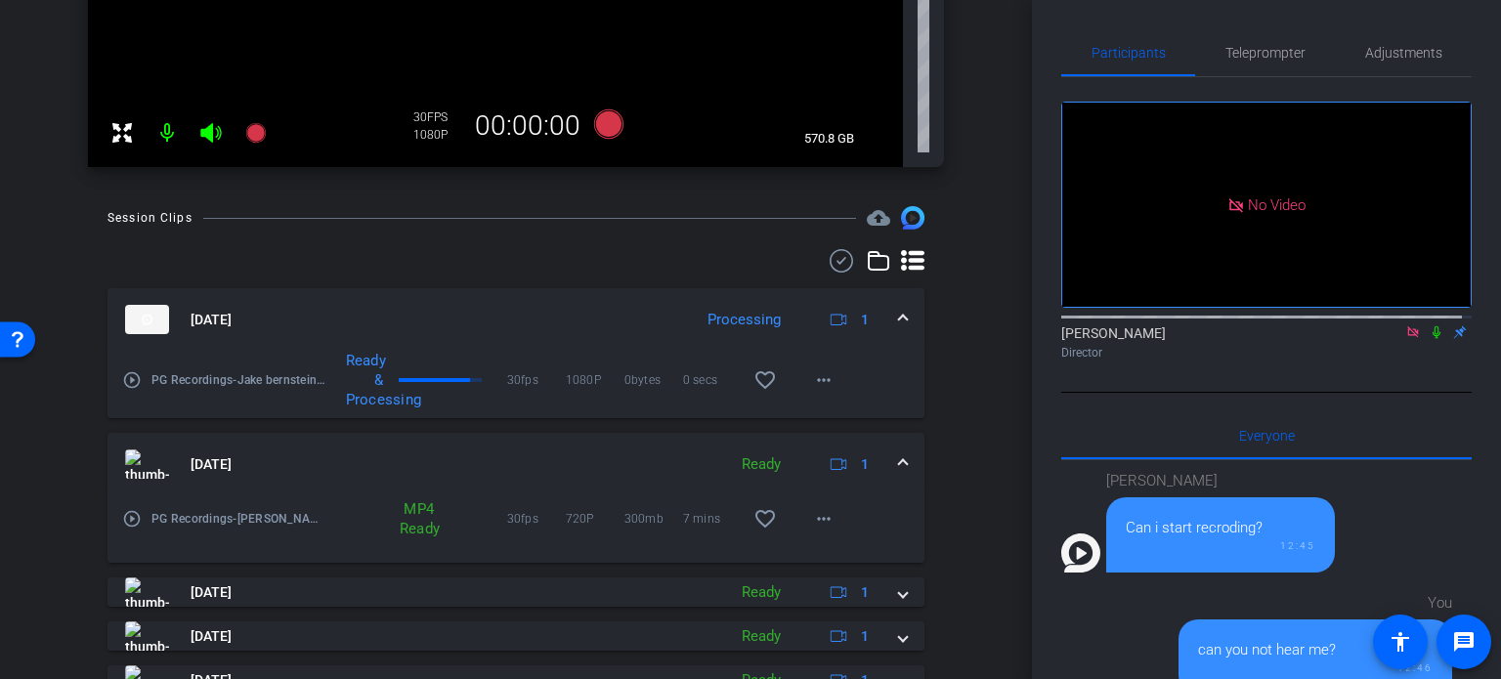
click at [430, 263] on div at bounding box center [515, 260] width 817 height 23
click at [965, 413] on div "Session Clips cloud_upload Sep 10, 2025 Processing 1 play_circle_outline PG Rec…" at bounding box center [516, 595] width 934 height 778
click at [923, 326] on div "Session Clips cloud_upload Sep 10, 2025 Processing 1 play_circle_outline PG Rec…" at bounding box center [516, 595] width 934 height 778
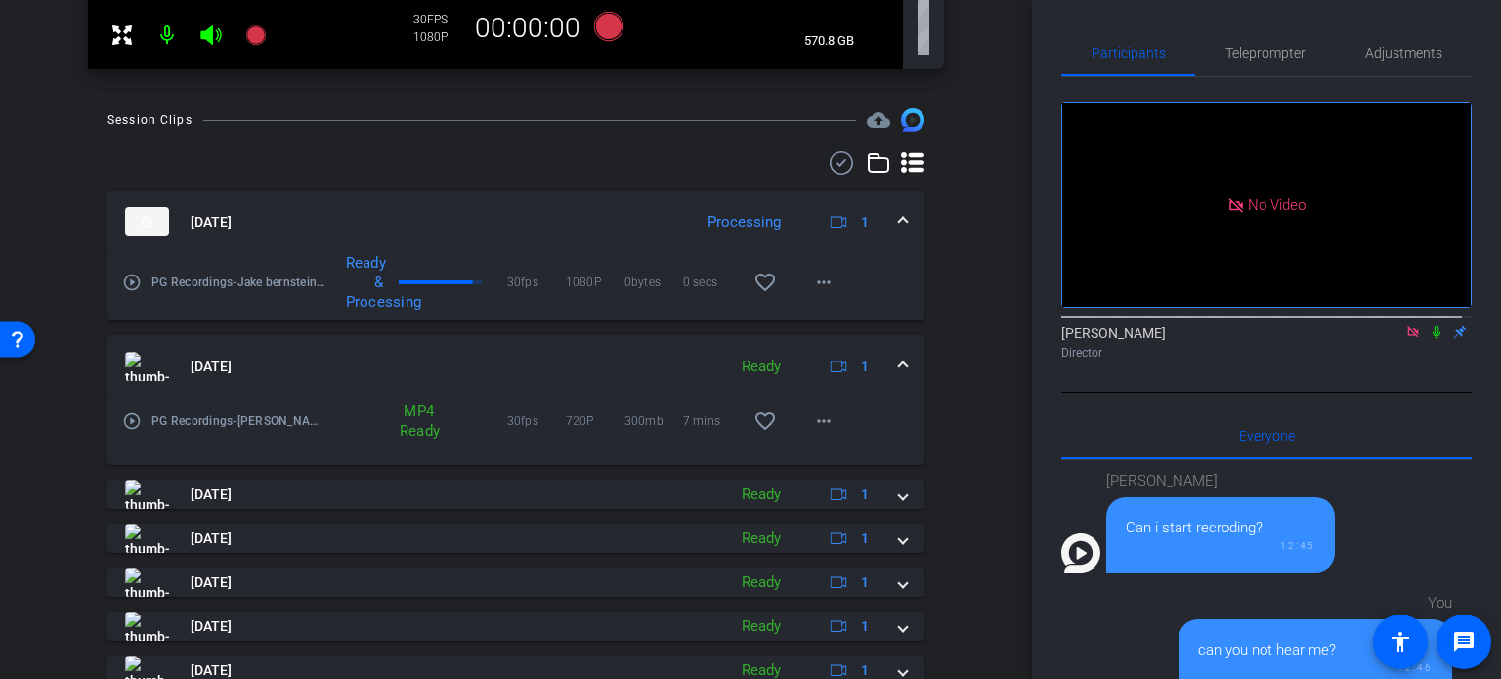
scroll to position [293, 0]
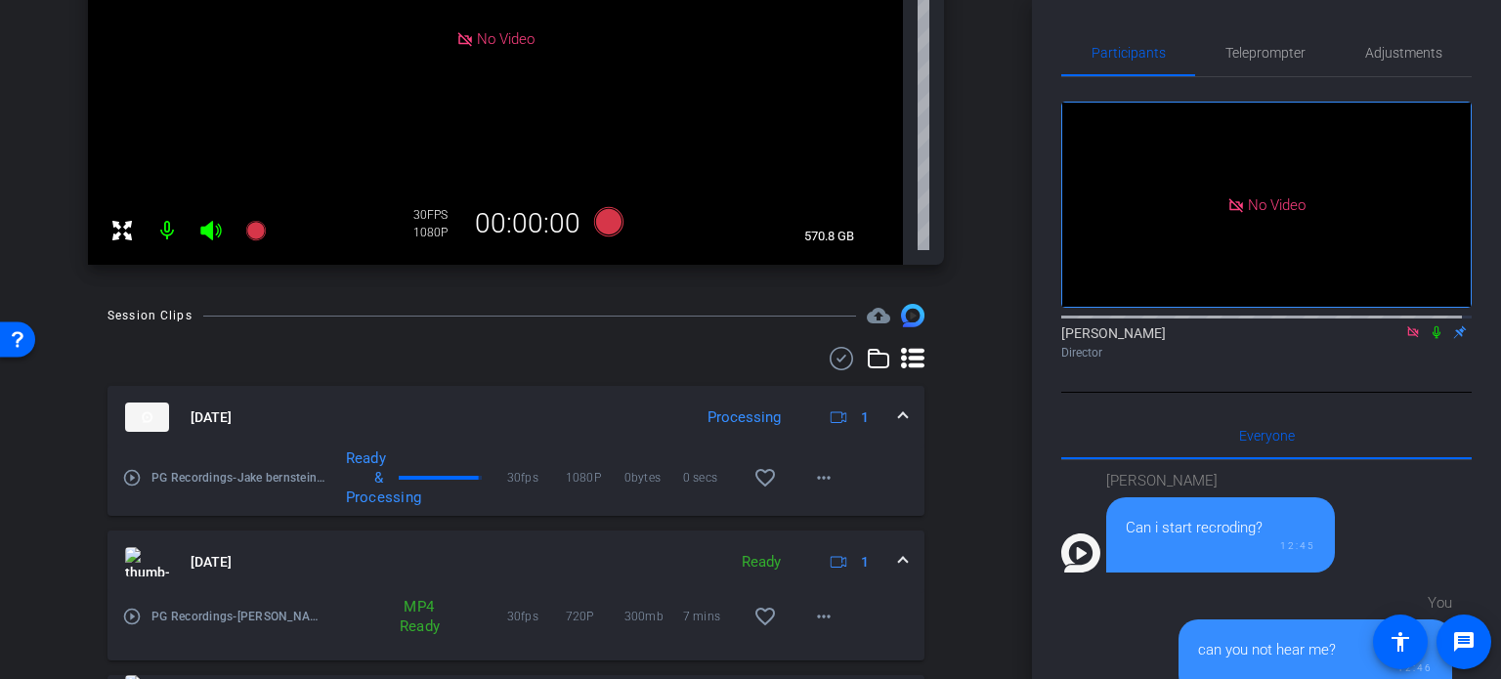
click at [643, 326] on div "Session Clips cloud_upload" at bounding box center [515, 315] width 817 height 23
drag, startPoint x: 86, startPoint y: 287, endPoint x: 91, endPoint y: 315, distance: 27.8
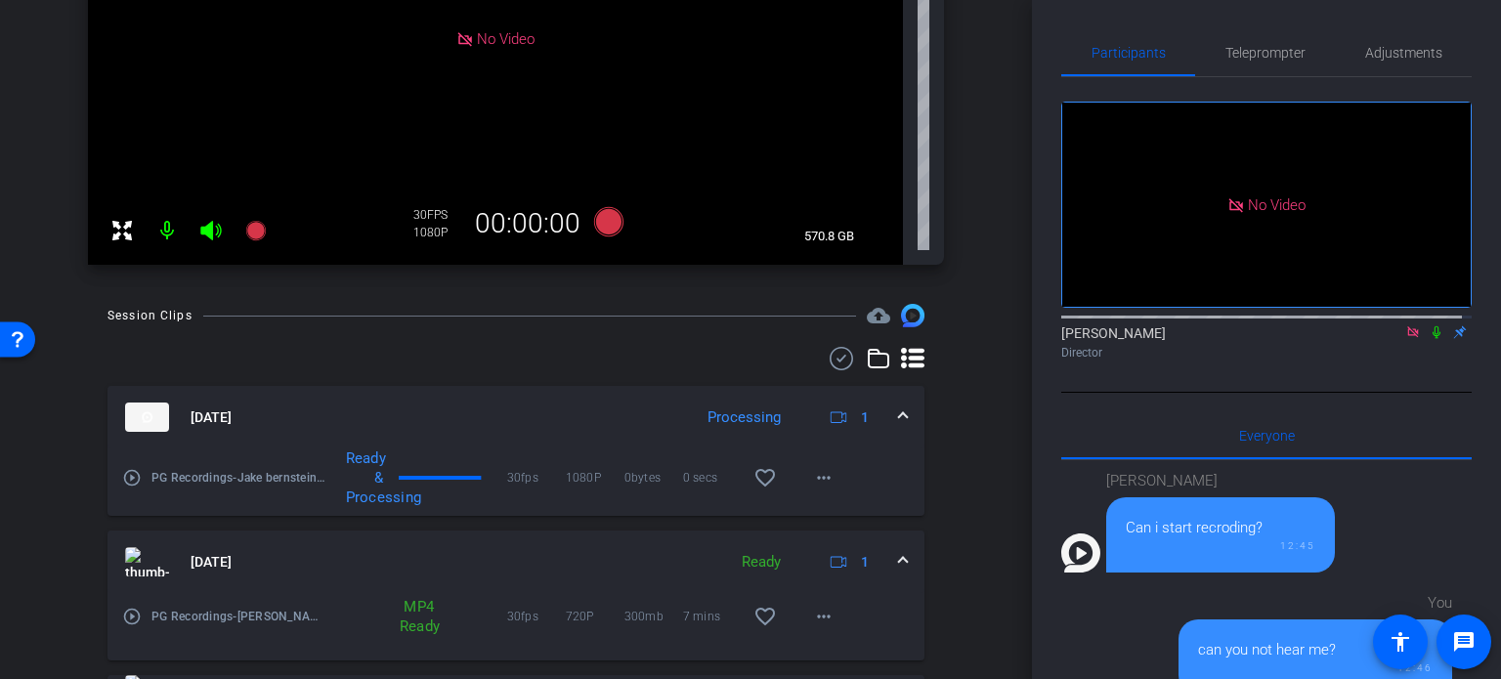
click at [998, 346] on div "arrow_back PG Recordings Back to project Send invite account_box grid_on settin…" at bounding box center [516, 339] width 1032 height 679
click at [812, 477] on mat-icon "more_horiz" at bounding box center [823, 471] width 23 height 23
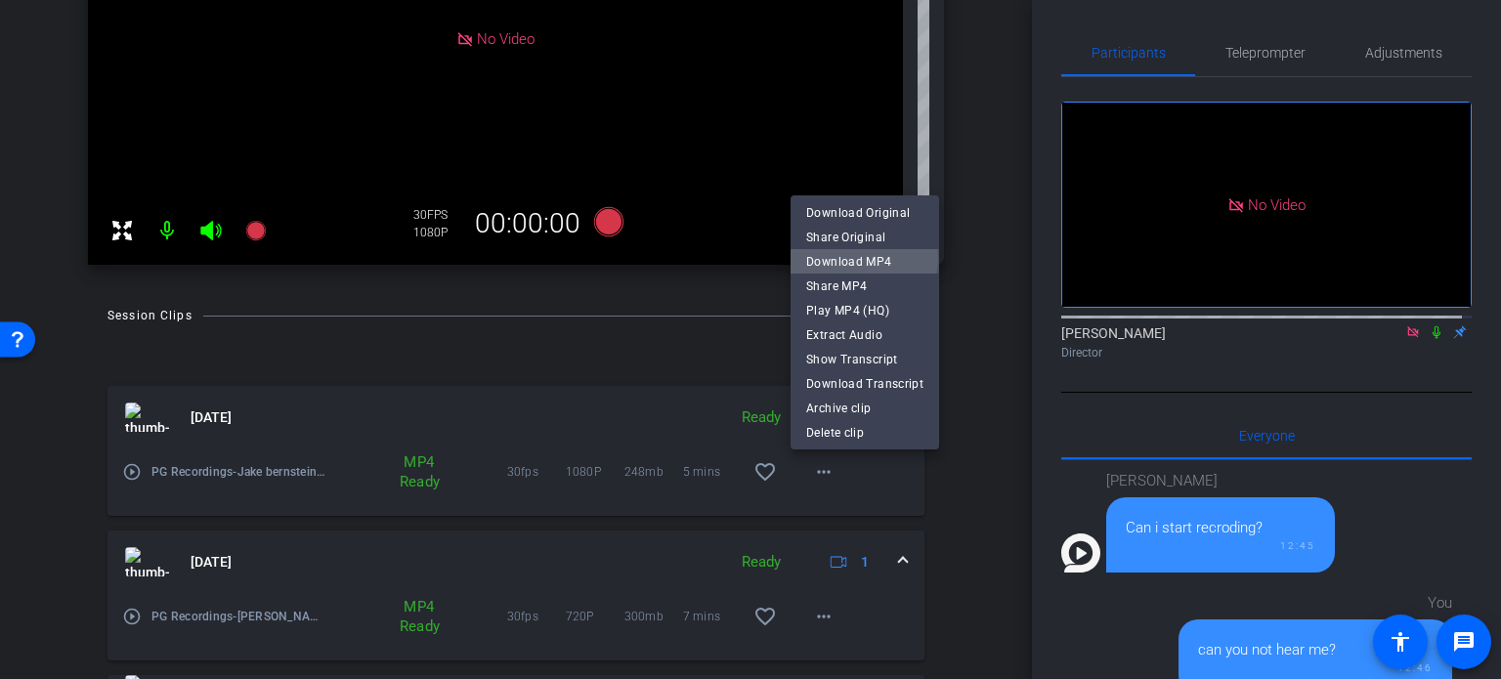
click at [846, 257] on span "Download MP4" at bounding box center [864, 260] width 117 height 23
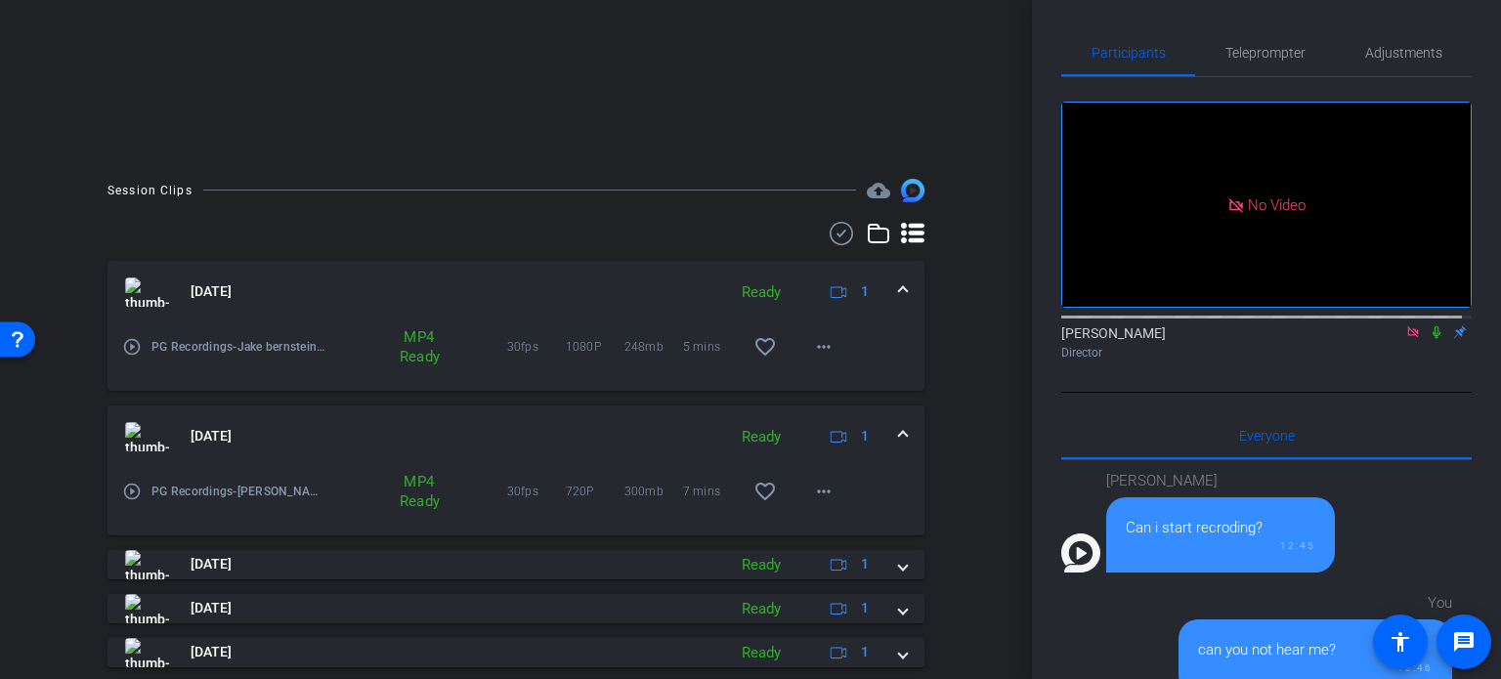
scroll to position [265, 0]
